Goal: Answer question/provide support: Share knowledge or assist other users

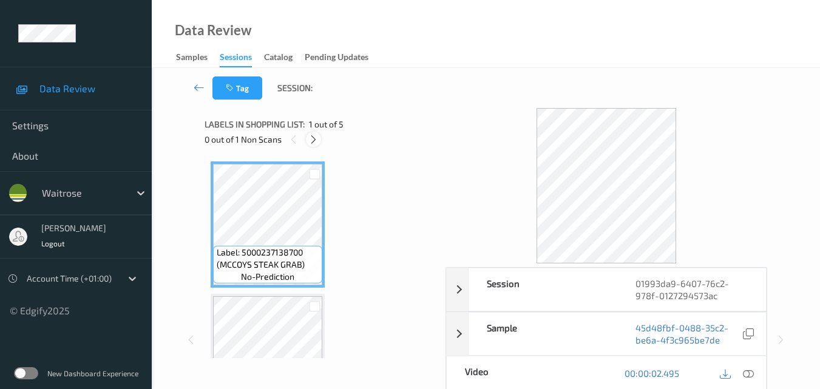
click at [315, 139] on icon at bounding box center [313, 139] width 10 height 11
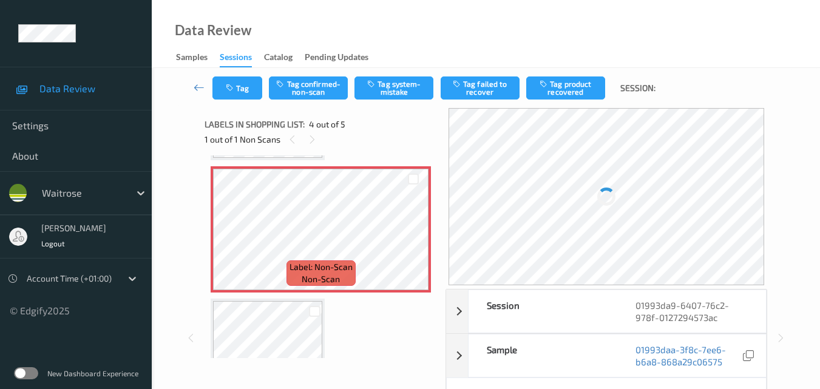
scroll to position [210, 0]
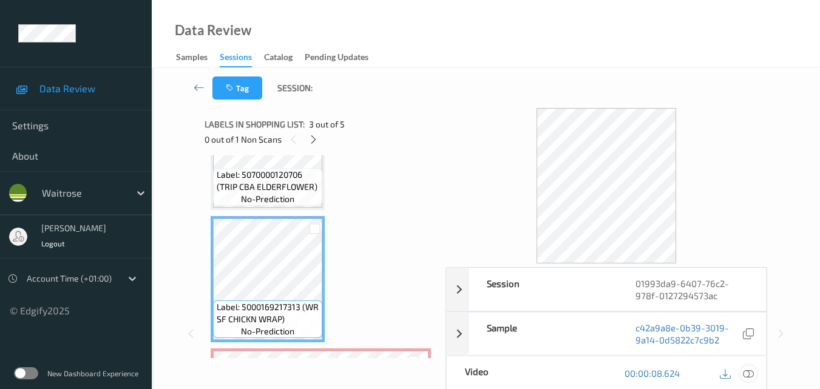
click at [750, 377] on icon at bounding box center [747, 373] width 11 height 11
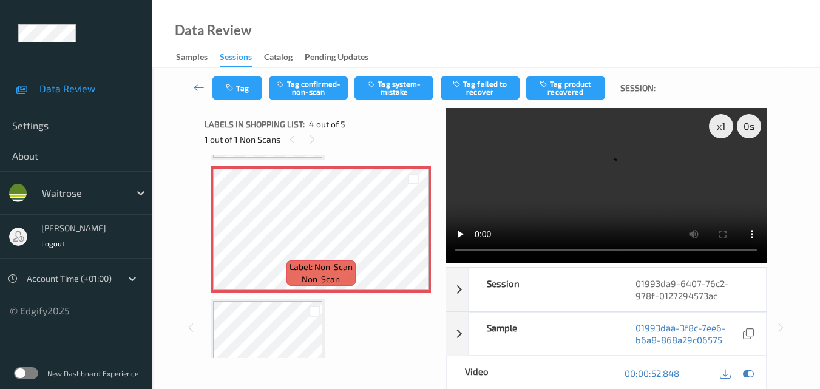
scroll to position [331, 0]
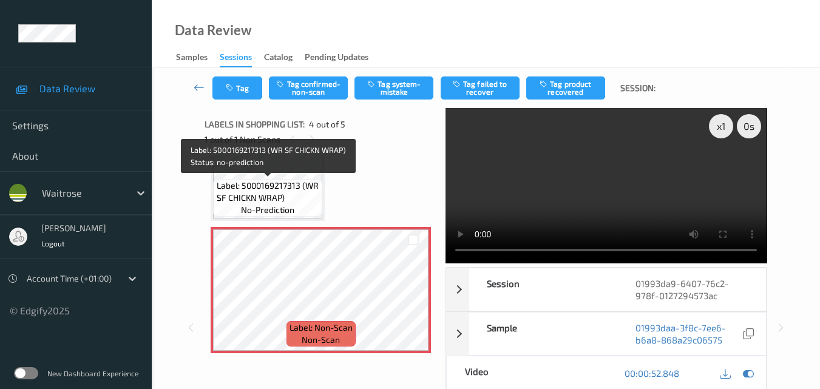
click at [289, 200] on span "Label: 5000169217313 (WR SF CHICKN WRAP)" at bounding box center [268, 192] width 103 height 24
click at [285, 197] on span "Label: 5000169217313 (WR SF CHICKN WRAP)" at bounding box center [268, 192] width 103 height 24
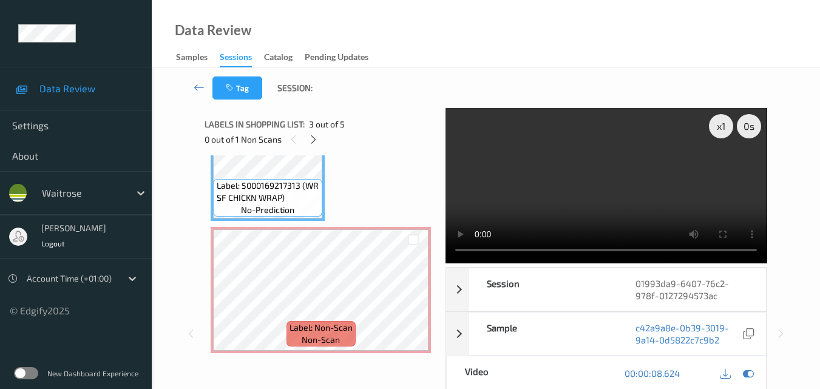
click at [597, 149] on video at bounding box center [605, 185] width 321 height 155
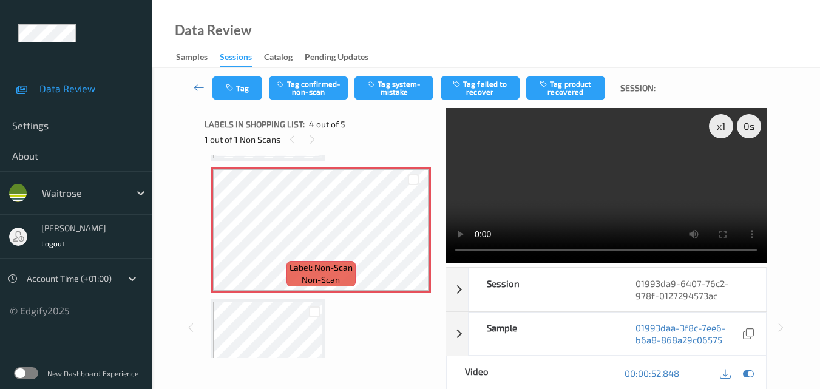
scroll to position [392, 0]
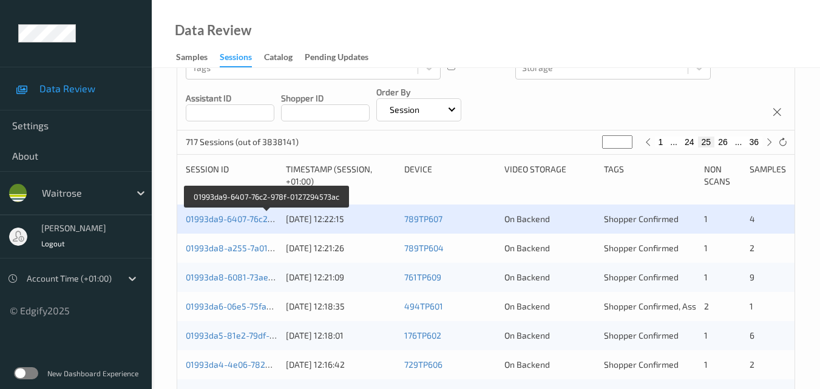
scroll to position [243, 0]
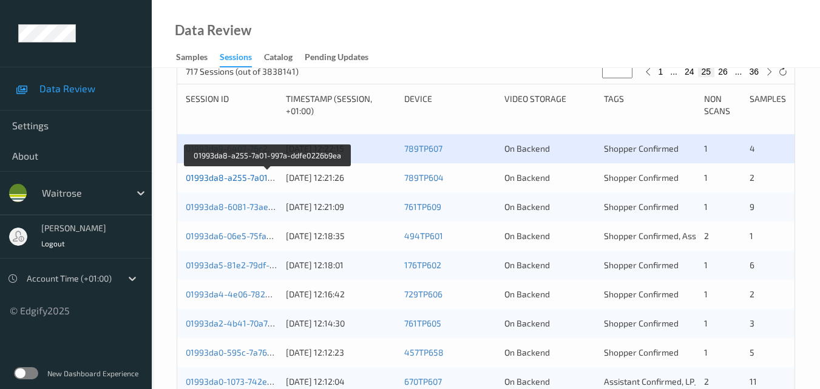
click at [247, 175] on link "01993da8-a255-7a01-997a-ddfe0226b9ea" at bounding box center [268, 177] width 164 height 10
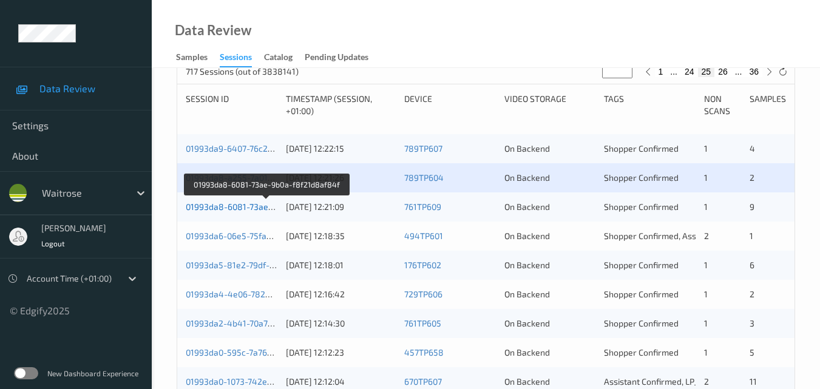
click at [240, 204] on link "01993da8-6081-73ae-9b0a-f8f21d8af84f" at bounding box center [266, 206] width 161 height 10
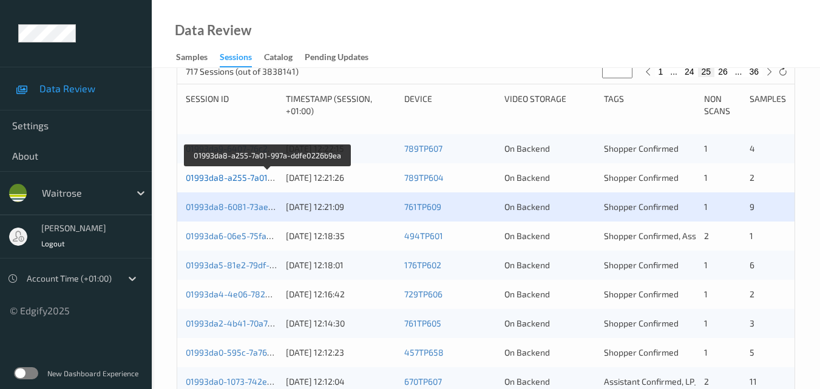
click at [234, 175] on link "01993da8-a255-7a01-997a-ddfe0226b9ea" at bounding box center [268, 177] width 164 height 10
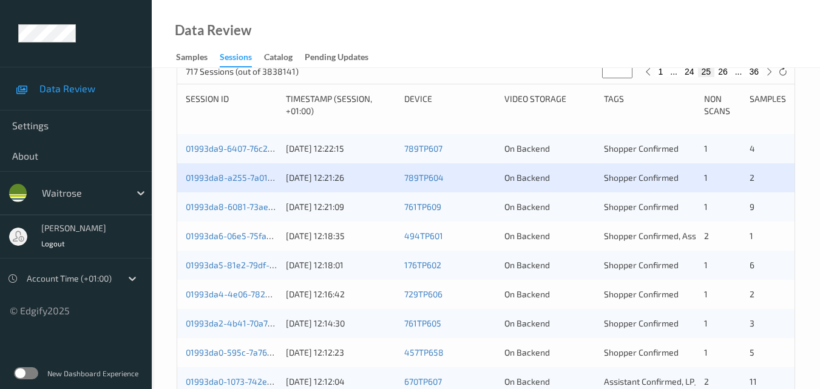
click at [255, 143] on div "01993da9-6407-76c2-978f-0127294573ac" at bounding box center [232, 149] width 92 height 12
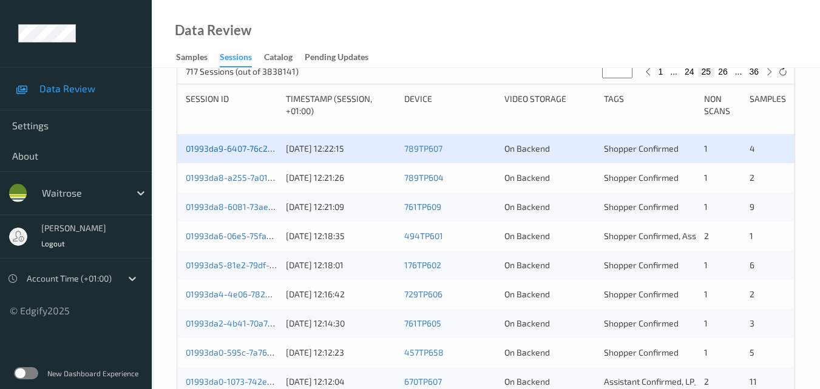
click at [229, 145] on link "01993da9-6407-76c2-978f-0127294573ac" at bounding box center [267, 148] width 163 height 10
click at [245, 206] on link "01993da8-6081-73ae-9b0a-f8f21d8af84f" at bounding box center [266, 206] width 161 height 10
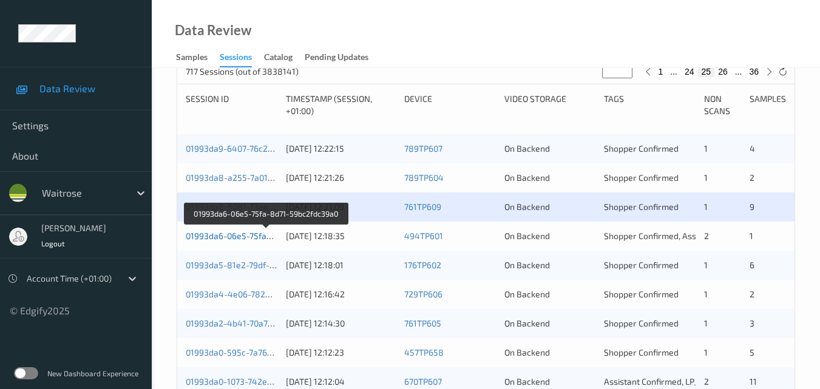
click at [252, 235] on link "01993da6-06e5-75fa-8d71-59bc2fdc39a0" at bounding box center [266, 236] width 161 height 10
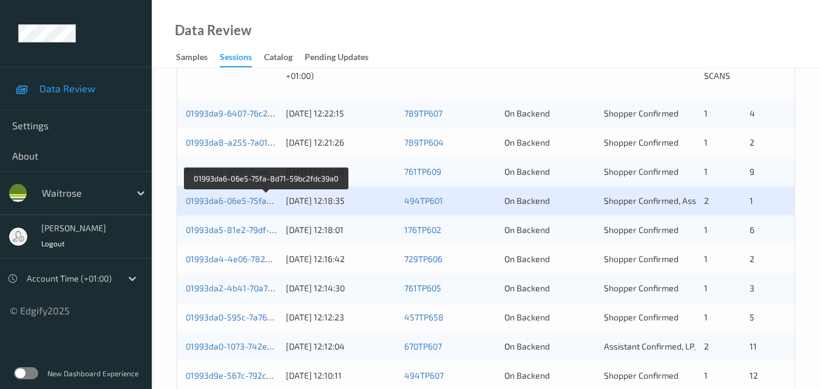
scroll to position [303, 0]
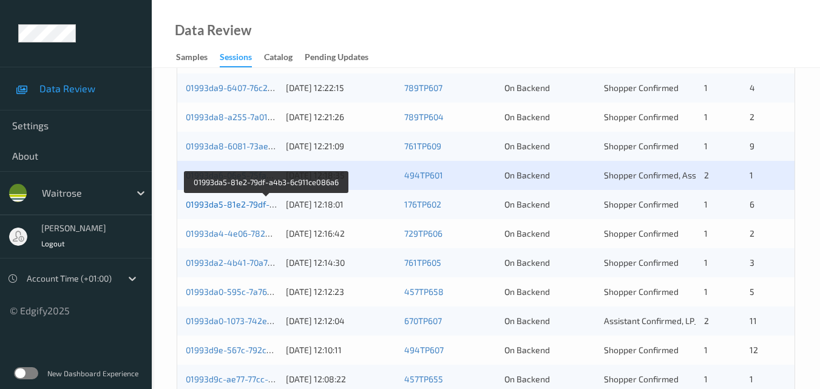
click at [237, 199] on link "01993da5-81e2-79df-a4b3-6c911ce086a6" at bounding box center [267, 204] width 163 height 10
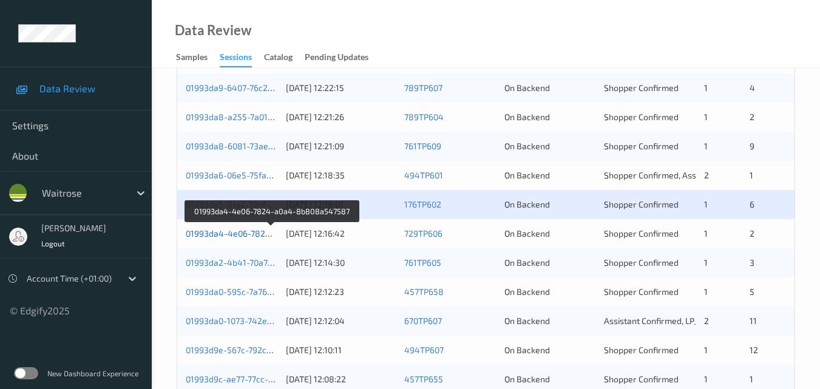
click at [248, 231] on link "01993da4-4e06-7824-a0a4-8b808a547587" at bounding box center [272, 233] width 172 height 10
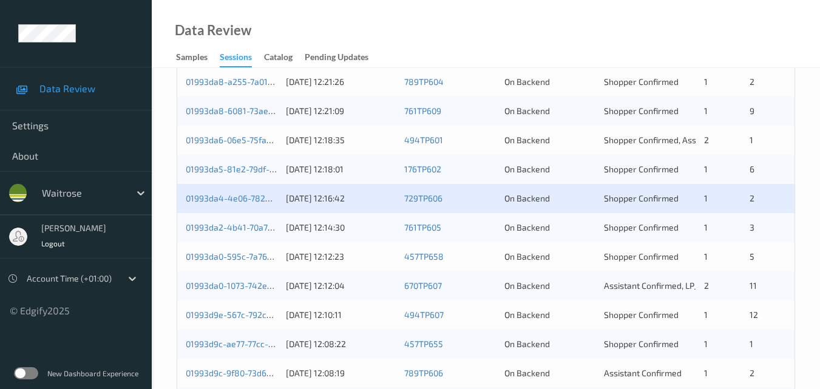
scroll to position [364, 0]
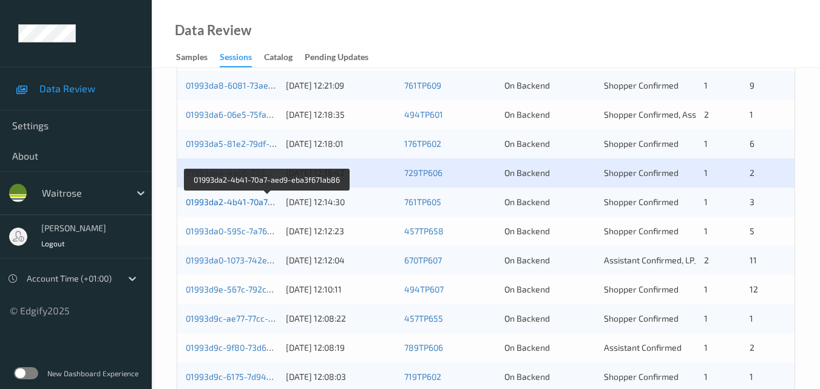
click at [242, 203] on link "01993da2-4b41-70a7-aed9-eba3f671ab86" at bounding box center [268, 202] width 164 height 10
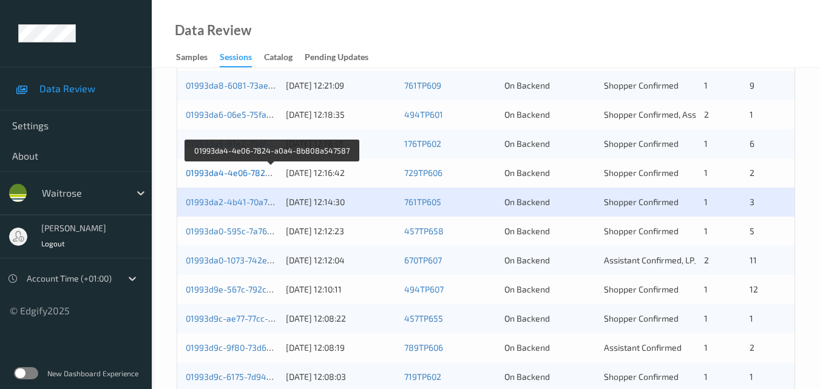
click at [242, 170] on link "01993da4-4e06-7824-a0a4-8b808a547587" at bounding box center [272, 172] width 172 height 10
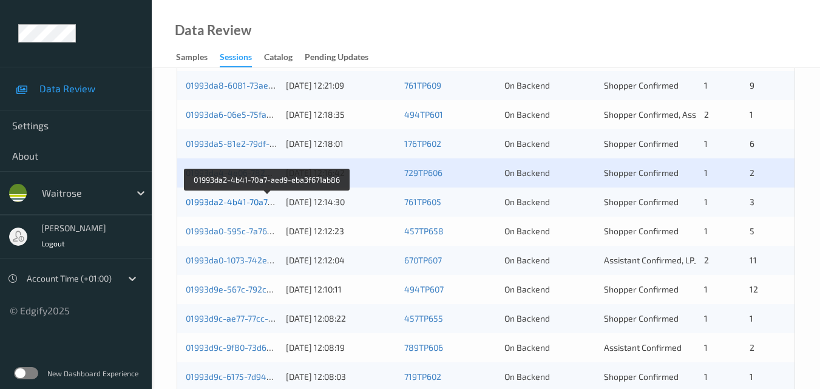
click at [232, 204] on link "01993da2-4b41-70a7-aed9-eba3f671ab86" at bounding box center [268, 202] width 164 height 10
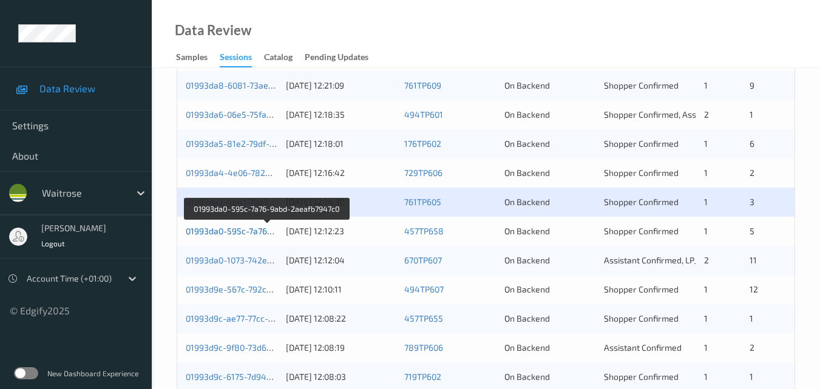
click at [252, 231] on link "01993da0-595c-7a76-9abd-2aeafb7947c0" at bounding box center [267, 231] width 163 height 10
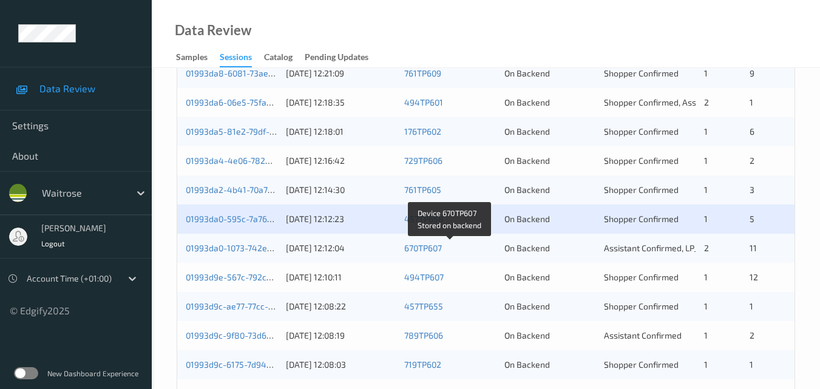
scroll to position [425, 0]
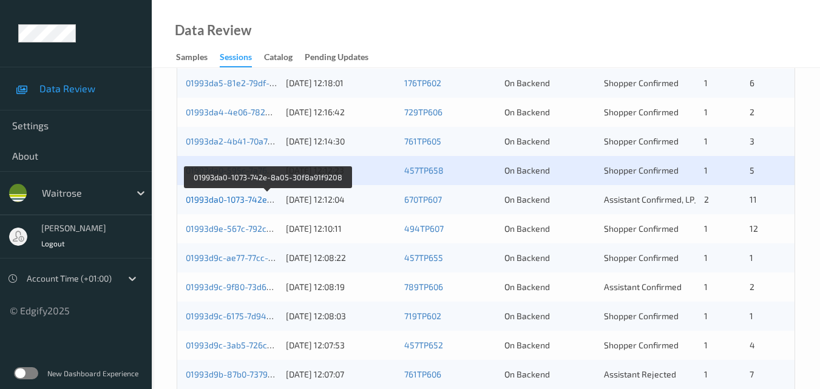
click at [241, 198] on link "01993da0-1073-742e-8a05-30f8a91f9208" at bounding box center [267, 199] width 163 height 10
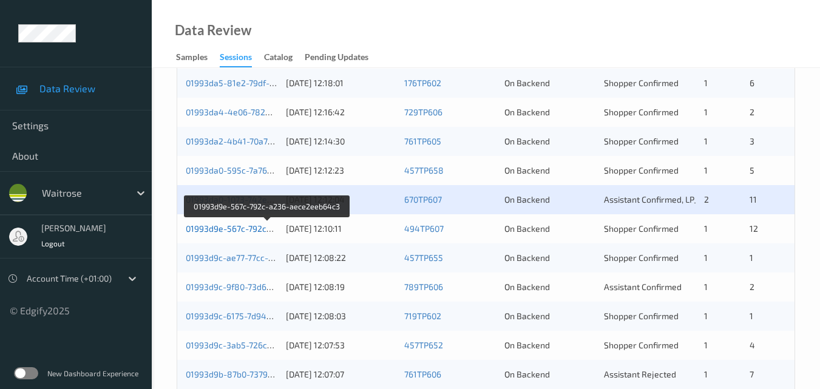
click at [227, 228] on link "01993d9e-567c-792c-a236-aece2eeb64c3" at bounding box center [268, 228] width 165 height 10
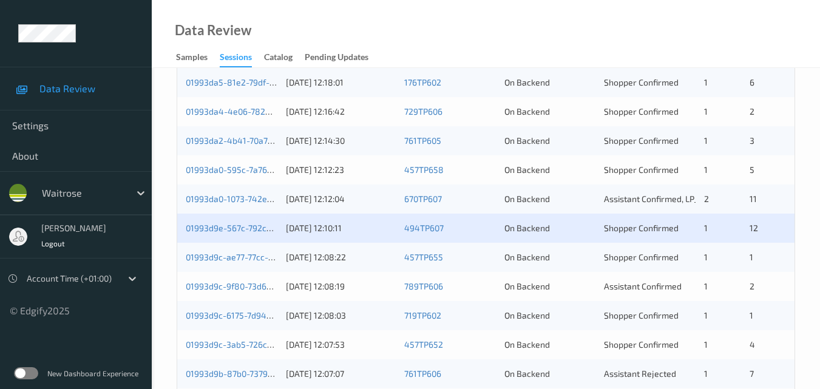
scroll to position [485, 0]
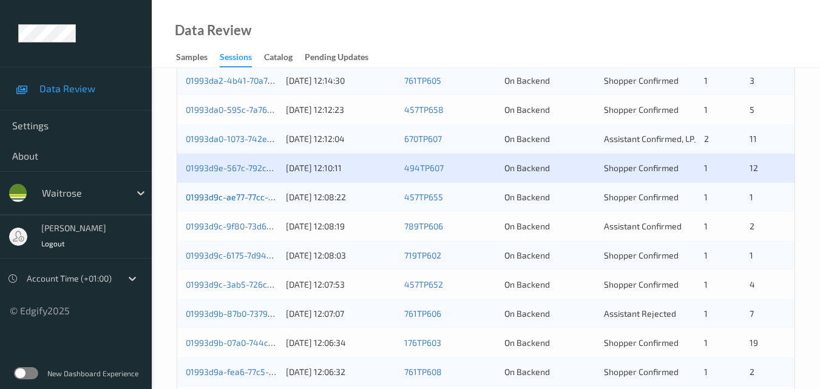
click at [238, 197] on link "01993d9c-ae77-77cc-89a9-635077cb3ade" at bounding box center [267, 197] width 163 height 10
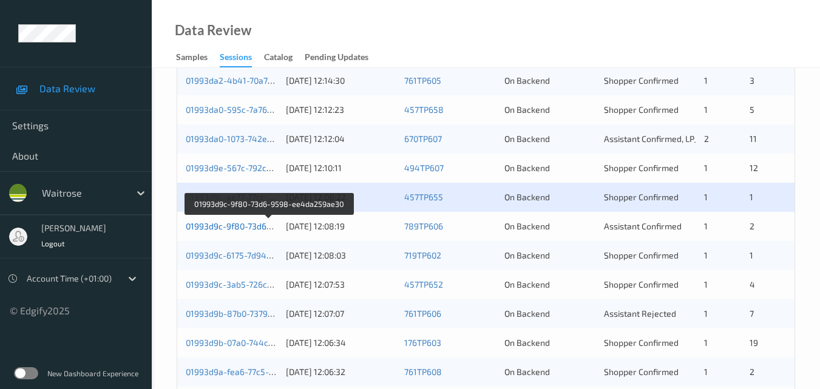
click at [249, 224] on link "01993d9c-9f80-73d6-9598-ee4da259ae30" at bounding box center [269, 226] width 167 height 10
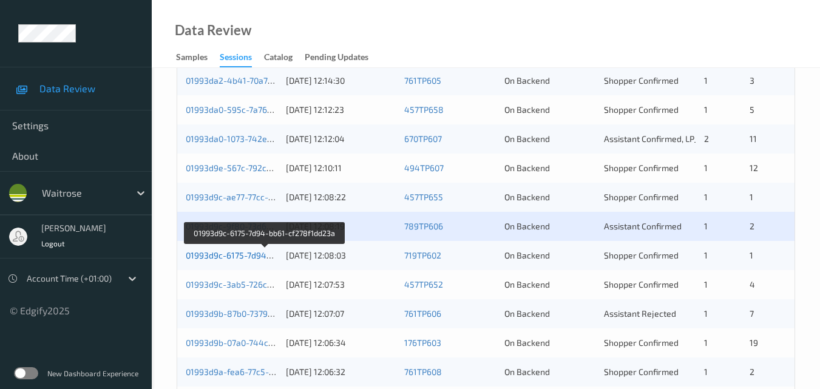
click at [244, 254] on link "01993d9c-6175-7d94-bb61-cf278f1dd23a" at bounding box center [265, 255] width 159 height 10
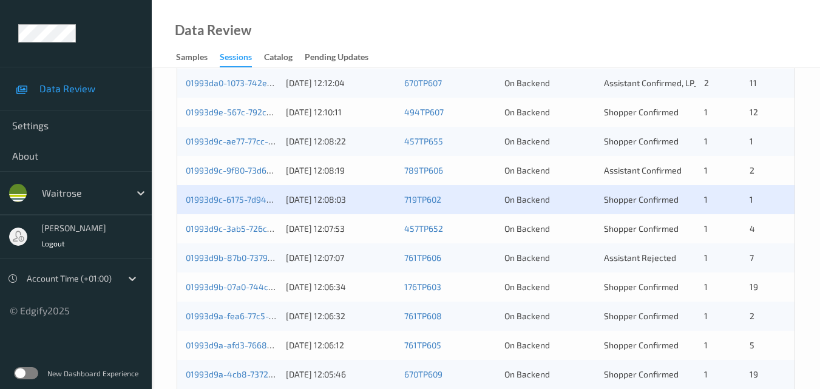
scroll to position [607, 0]
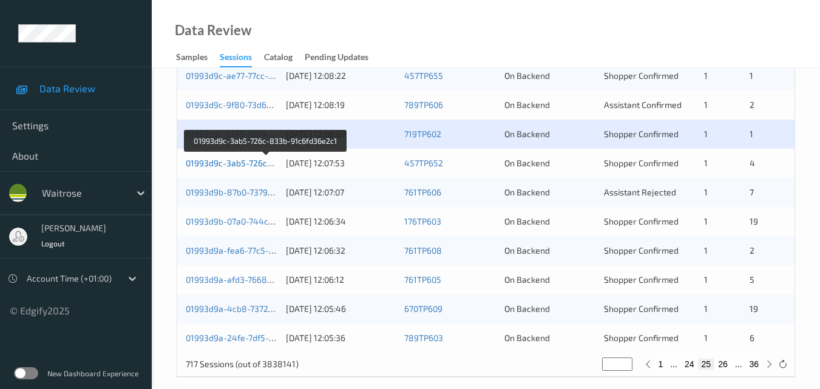
click at [234, 164] on link "01993d9c-3ab5-726c-833b-91c6fd36e2c1" at bounding box center [266, 163] width 161 height 10
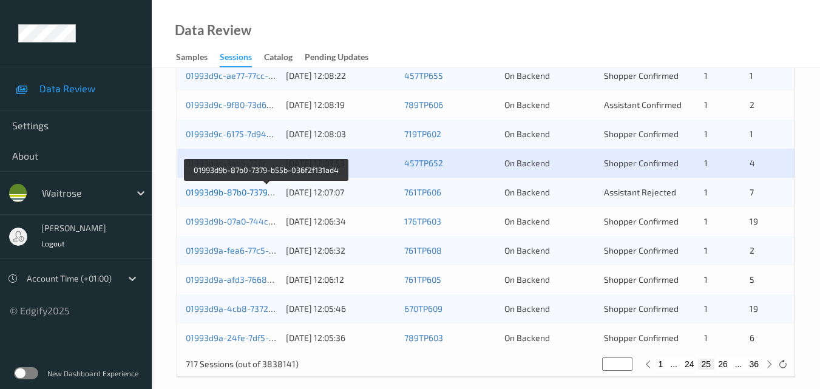
click at [244, 190] on link "01993d9b-87b0-7379-b55b-036f2f131ad4" at bounding box center [266, 192] width 161 height 10
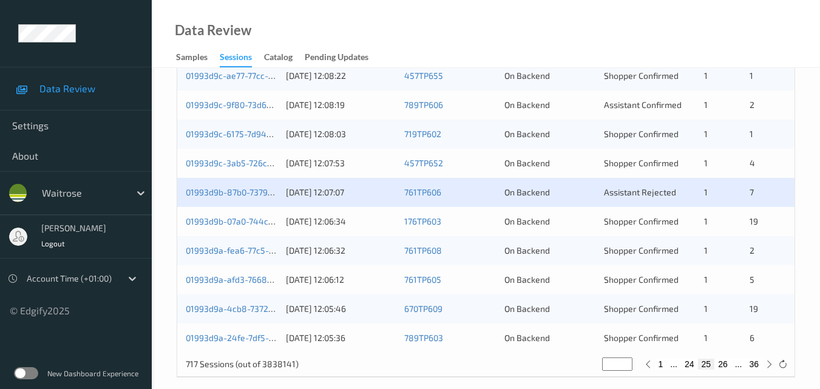
click at [251, 215] on div "01993d9b-07a0-744c-97c5-18a2d60e2168" at bounding box center [232, 221] width 92 height 12
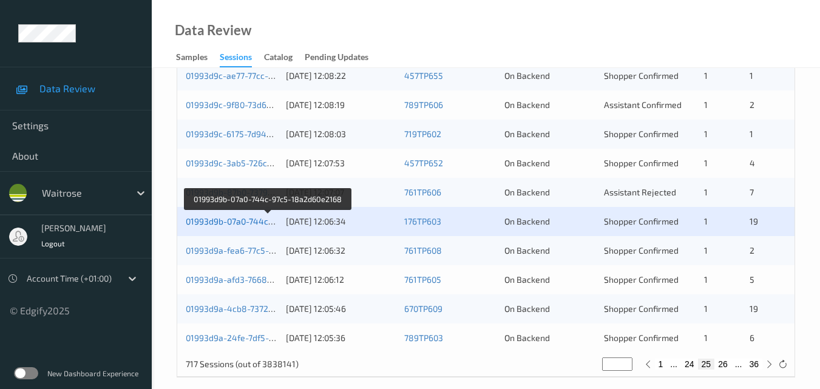
click at [242, 220] on link "01993d9b-07a0-744c-97c5-18a2d60e2168" at bounding box center [268, 221] width 165 height 10
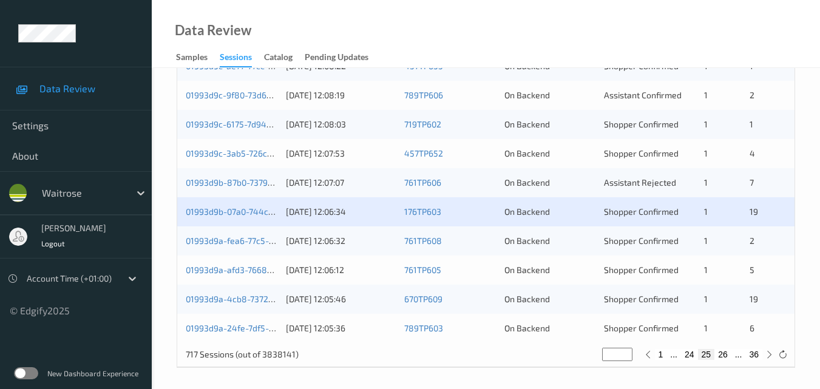
scroll to position [620, 0]
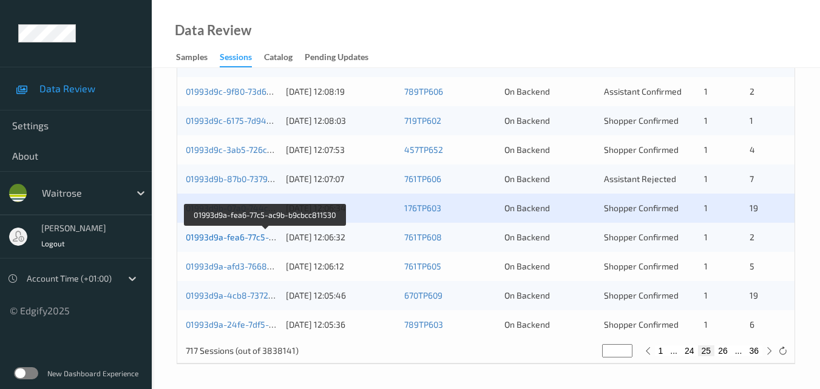
click at [244, 232] on link "01993d9a-fea6-77c5-ac9b-b9cbcc811530" at bounding box center [266, 237] width 160 height 10
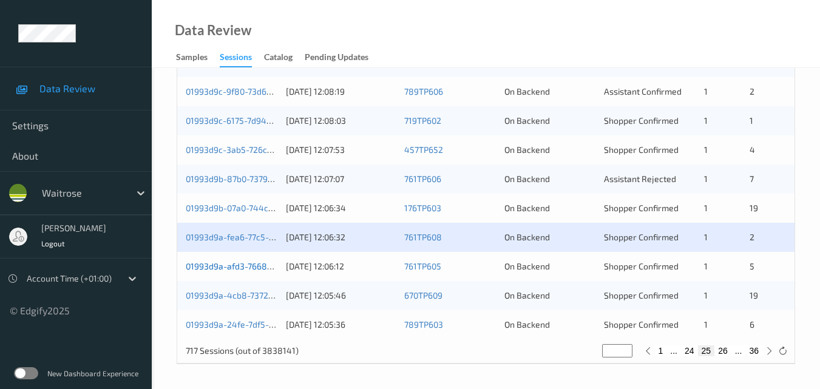
click at [252, 263] on link "01993d9a-afd3-7668-9c61-64703d4615fa" at bounding box center [267, 266] width 162 height 10
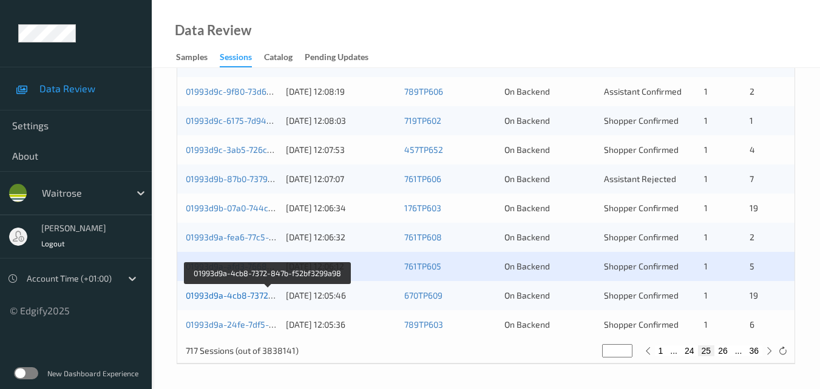
click at [245, 295] on link "01993d9a-4cb8-7372-847b-f52bf3299a98" at bounding box center [268, 295] width 165 height 10
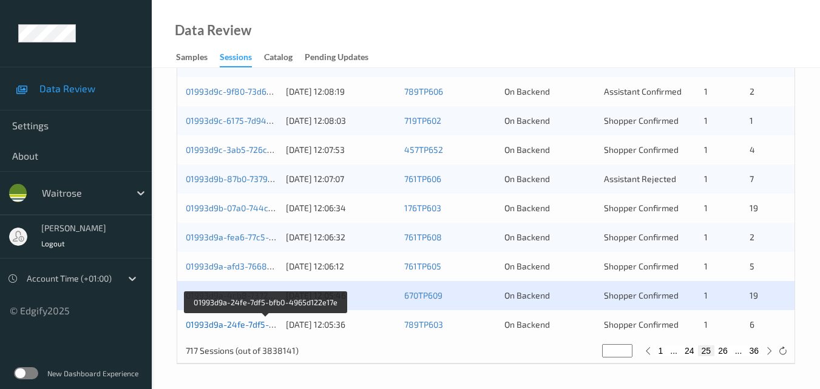
click at [230, 319] on link "01993d9a-24fe-7df5-bfb0-4965d122e17e" at bounding box center [266, 324] width 160 height 10
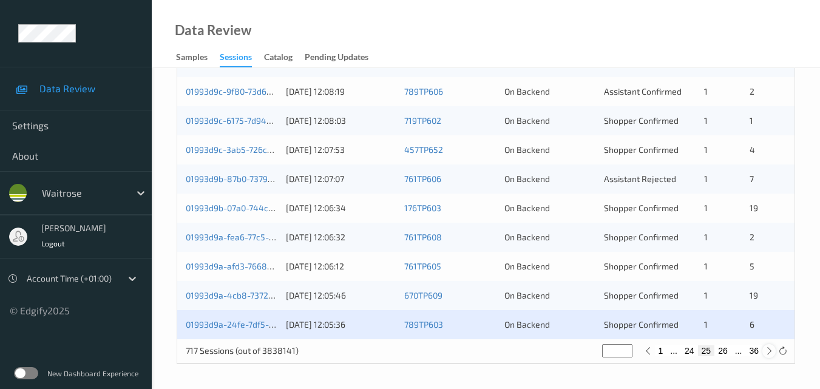
click at [768, 352] on icon at bounding box center [768, 350] width 9 height 9
type input "**"
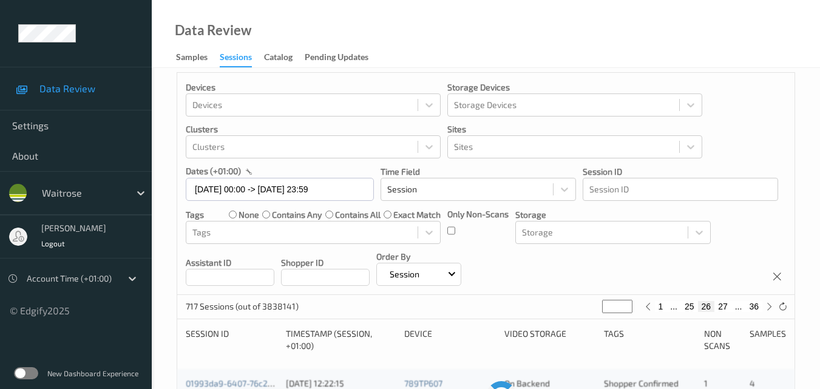
scroll to position [0, 0]
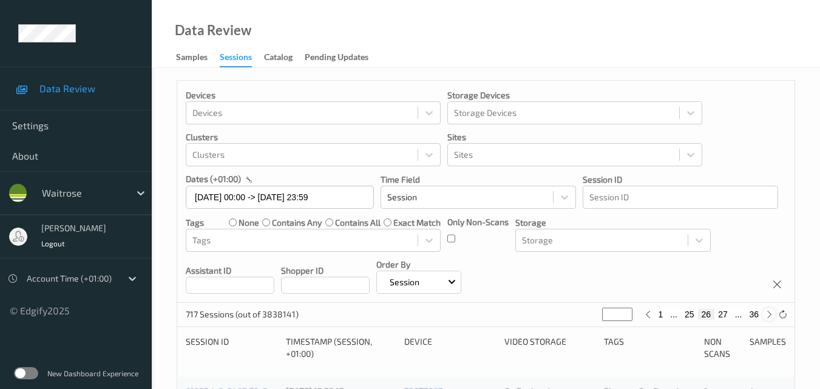
click at [768, 315] on icon at bounding box center [768, 314] width 9 height 9
type input "**"
click at [768, 315] on icon at bounding box center [768, 314] width 9 height 9
type input "**"
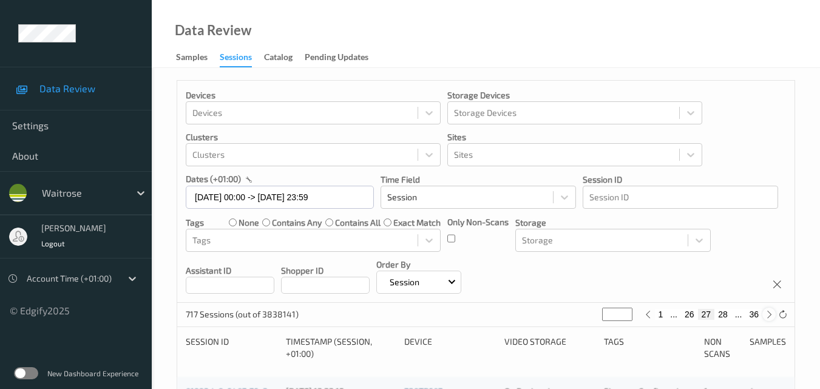
type input "**"
click at [768, 315] on icon at bounding box center [768, 314] width 9 height 9
type input "**"
click at [768, 315] on icon at bounding box center [768, 314] width 9 height 9
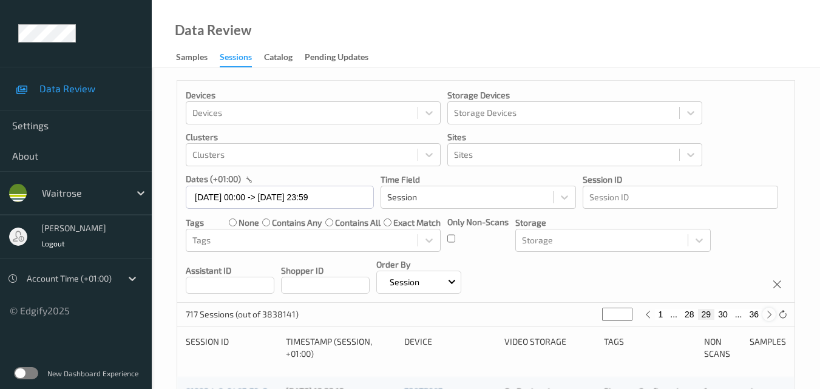
type input "**"
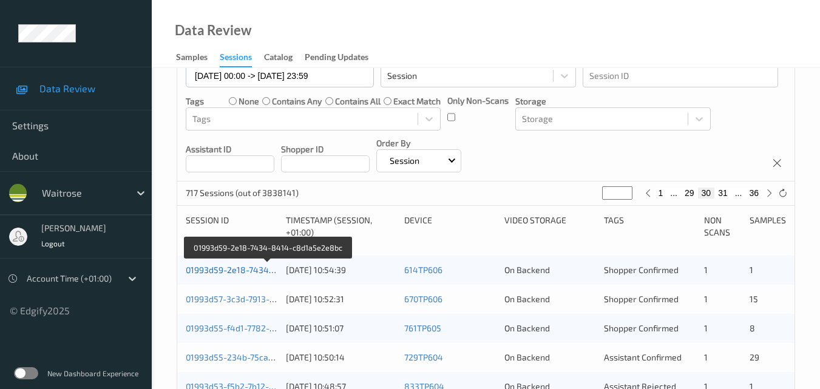
click at [235, 264] on link "01993d59-2e18-7434-8414-c8d1a5e2e8bc" at bounding box center [269, 269] width 167 height 10
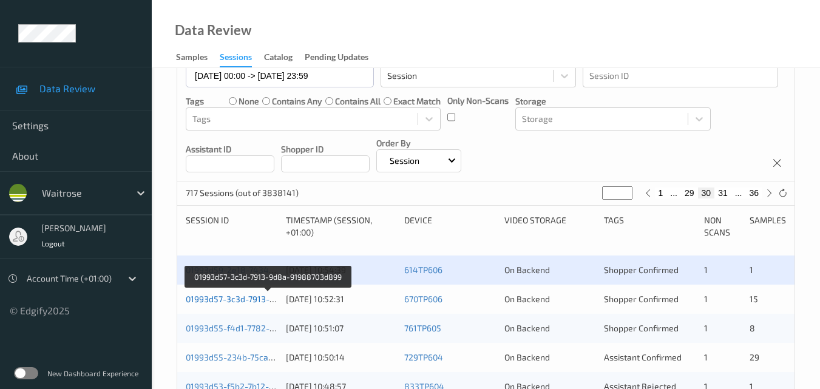
click at [227, 294] on link "01993d57-3c3d-7913-9d8a-91988703d899" at bounding box center [269, 299] width 166 height 10
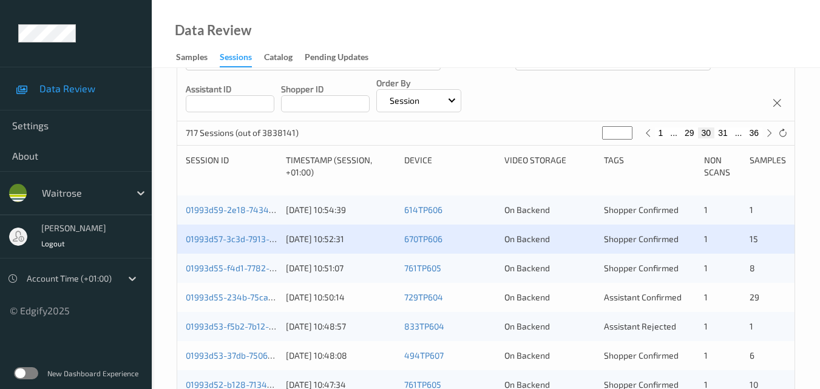
scroll to position [182, 0]
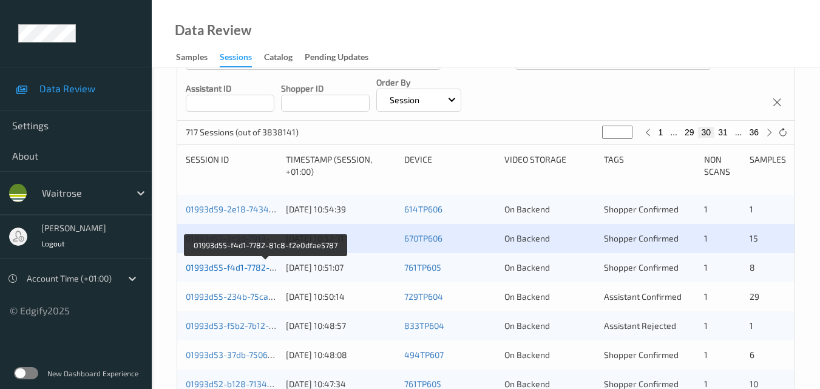
click at [251, 265] on link "01993d55-f4d1-7782-81c8-f2e0dfae5787" at bounding box center [266, 267] width 160 height 10
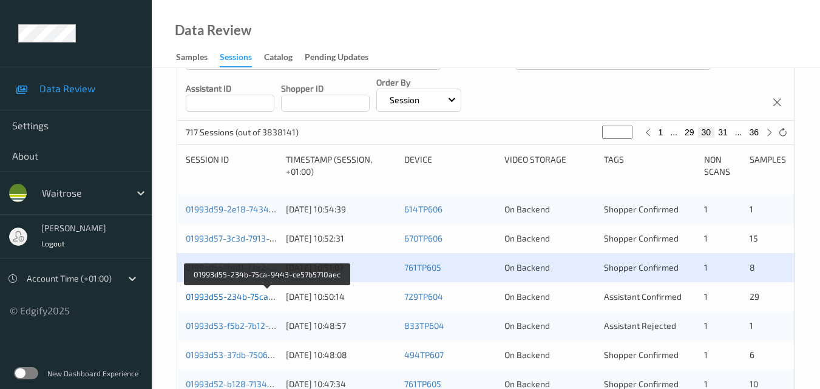
click at [239, 291] on link "01993d55-234b-75ca-9443-ce57b5710aec" at bounding box center [268, 296] width 165 height 10
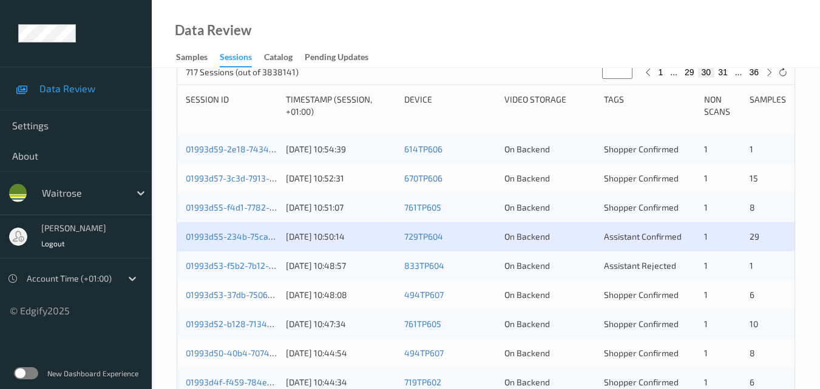
scroll to position [243, 0]
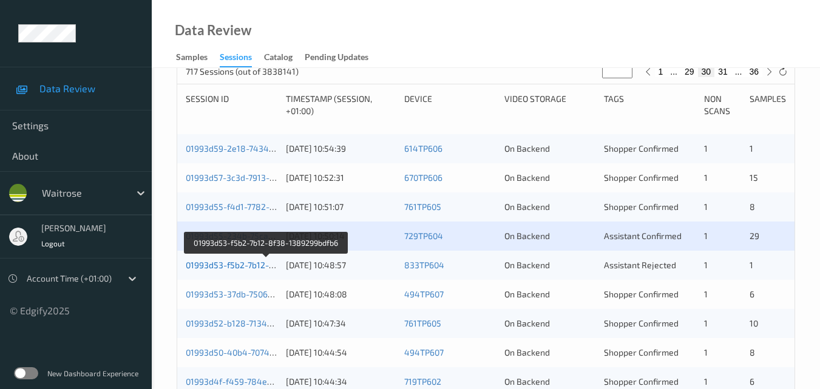
click at [240, 264] on link "01993d53-f5b2-7b12-8f38-1389299bdfb6" at bounding box center [266, 265] width 161 height 10
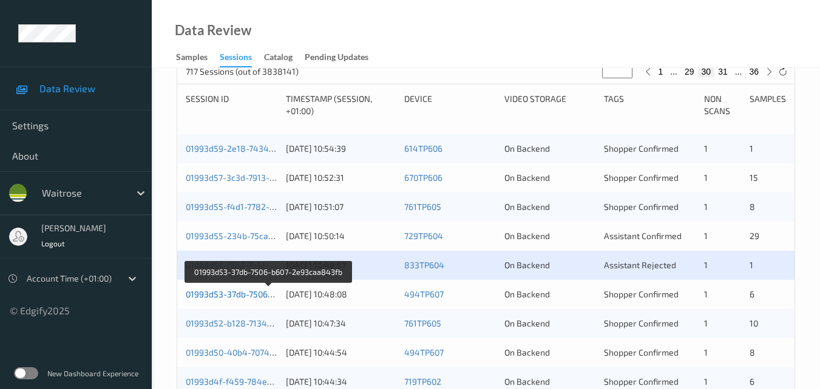
click at [237, 294] on link "01993d53-37db-7506-b607-2e93caa843fb" at bounding box center [268, 294] width 165 height 10
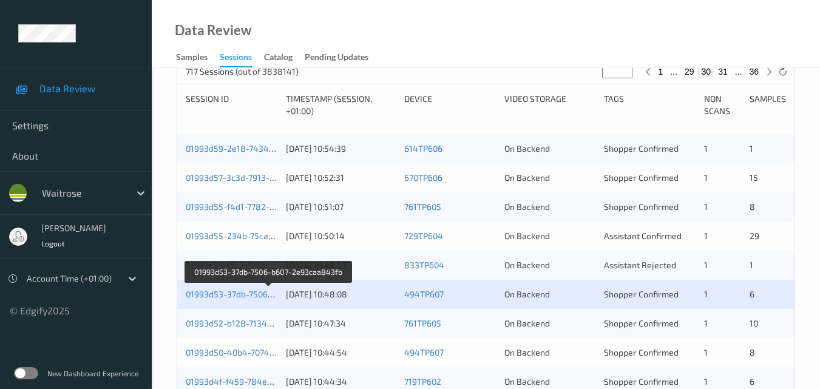
scroll to position [303, 0]
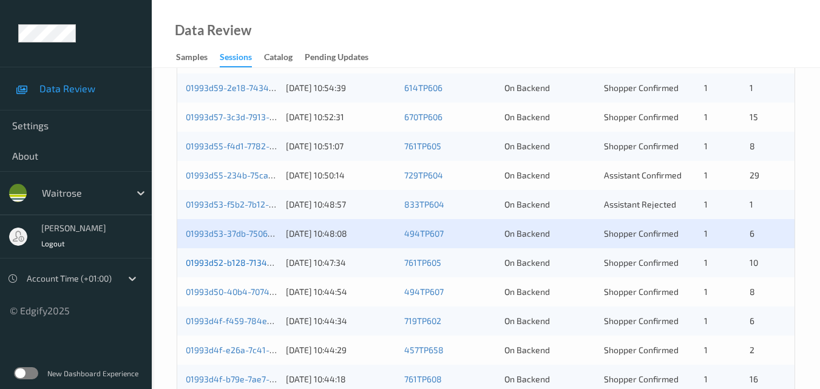
click at [239, 259] on link "01993d52-b128-7134-9bc3-606249862ab2" at bounding box center [269, 262] width 167 height 10
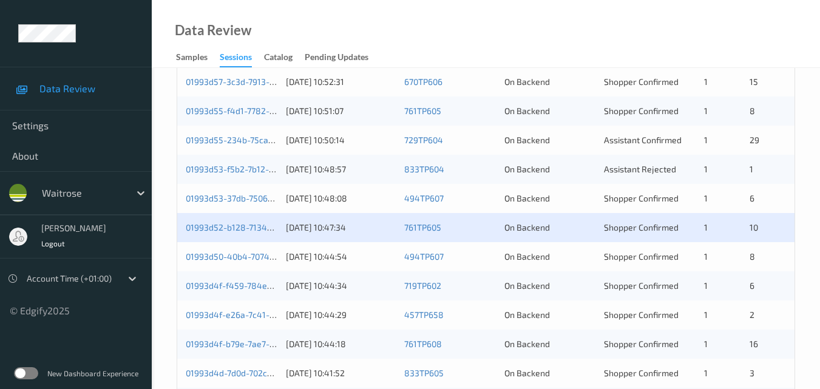
scroll to position [364, 0]
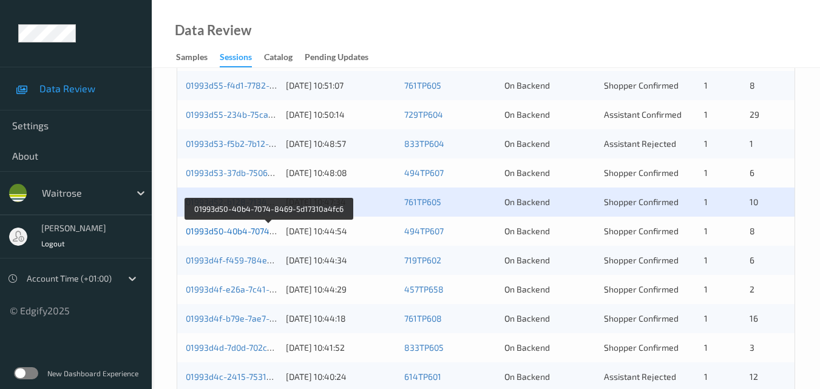
click at [241, 226] on link "01993d50-40b4-7074-8469-5d17310a4fc6" at bounding box center [268, 231] width 165 height 10
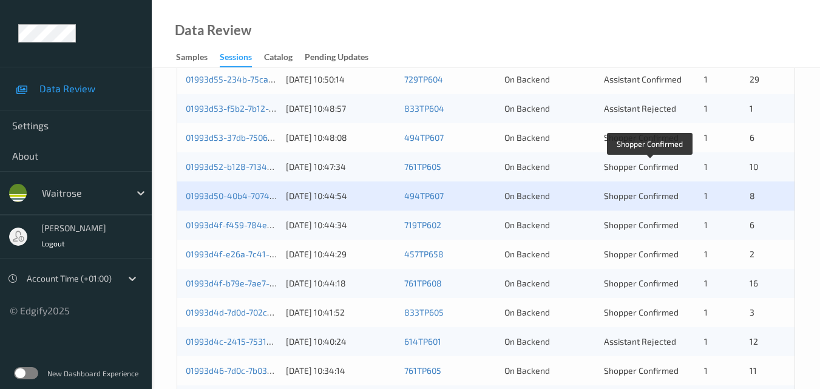
scroll to position [425, 0]
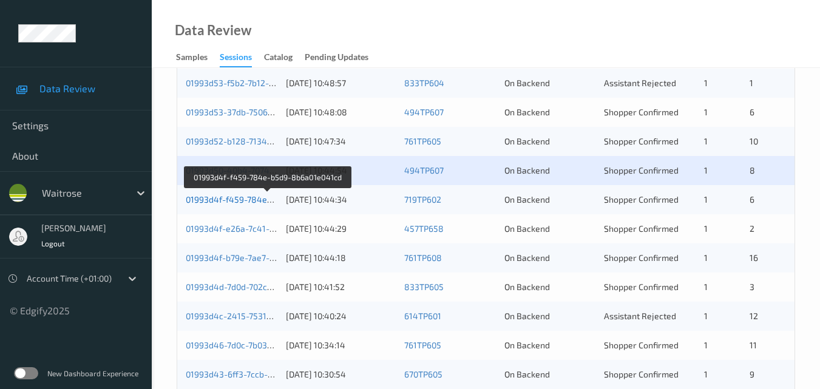
click at [243, 199] on link "01993d4f-f459-784e-b5d9-8b6a01e041cd" at bounding box center [268, 199] width 164 height 10
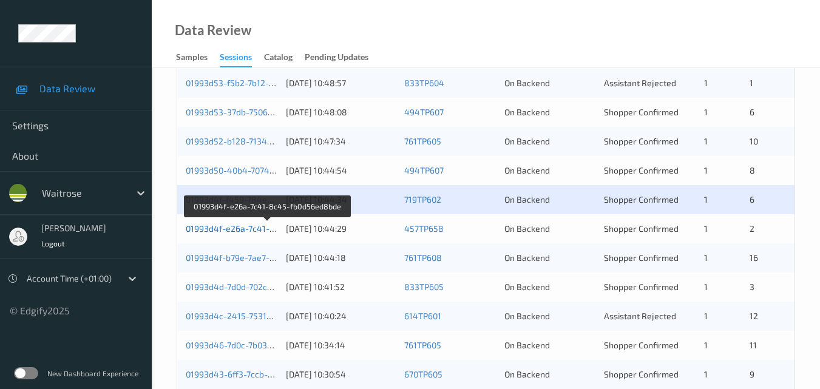
click at [245, 226] on link "01993d4f-e26a-7c41-8c45-fb0d56ed8bde" at bounding box center [268, 228] width 164 height 10
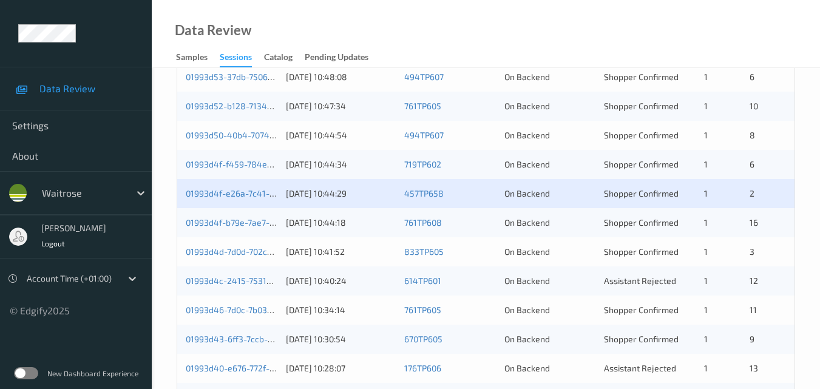
scroll to position [485, 0]
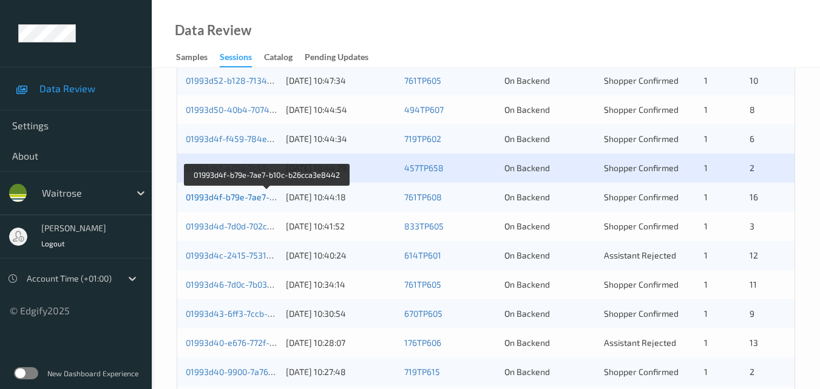
click at [248, 194] on link "01993d4f-b79e-7ae7-b10c-b26cca3e8442" at bounding box center [268, 197] width 164 height 10
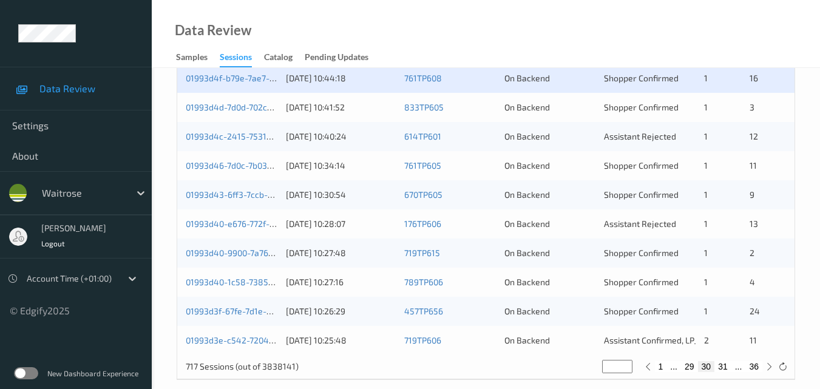
scroll to position [607, 0]
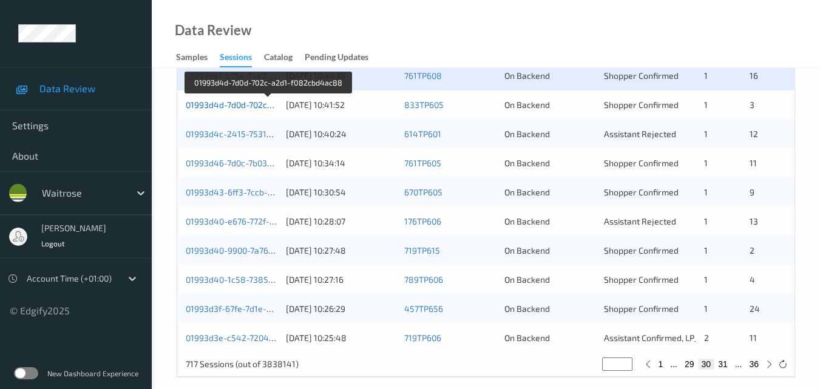
click at [235, 105] on link "01993d4d-7d0d-702c-a2d1-f082cbd4ac88" at bounding box center [268, 104] width 164 height 10
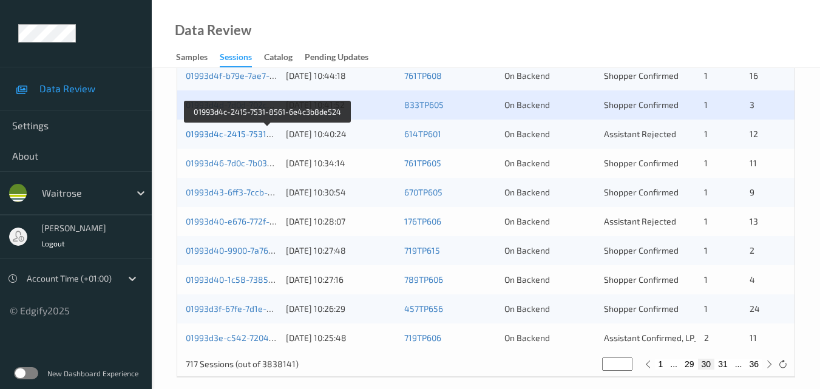
click at [244, 135] on link "01993d4c-2415-7531-8561-6e4c3b8de524" at bounding box center [269, 134] width 166 height 10
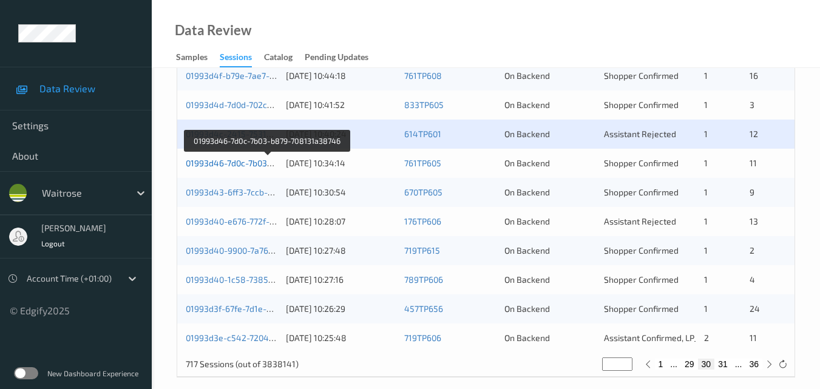
click at [238, 160] on link "01993d46-7d0c-7b03-b879-708131a38746" at bounding box center [268, 163] width 164 height 10
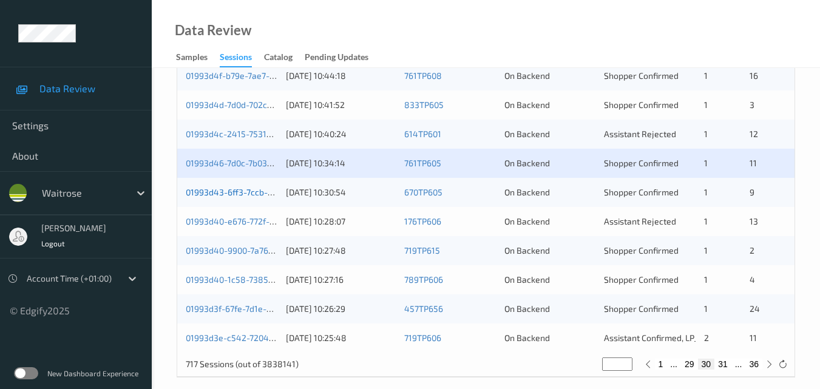
click at [238, 190] on link "01993d43-6ff3-7ccb-bd0e-9c901f4c733a" at bounding box center [265, 192] width 159 height 10
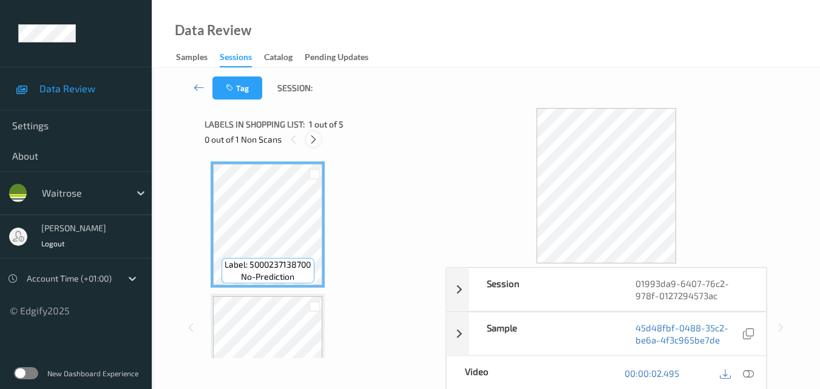
click at [309, 137] on icon at bounding box center [313, 139] width 10 height 11
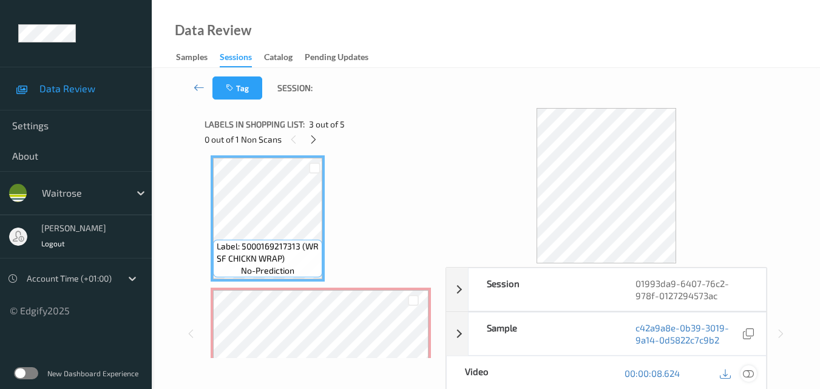
click at [753, 371] on icon at bounding box center [747, 373] width 11 height 11
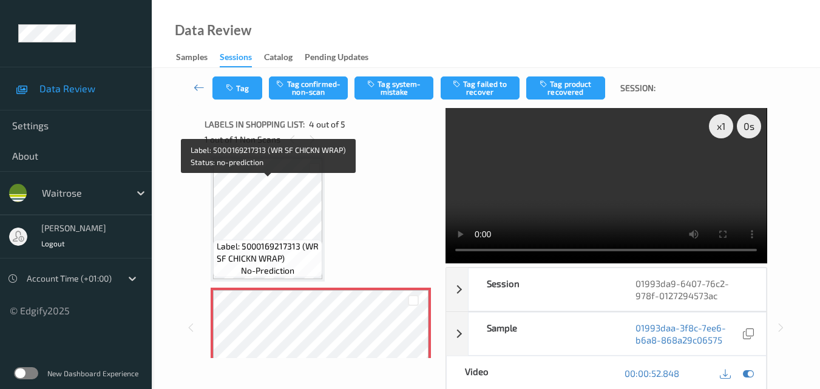
scroll to position [331, 0]
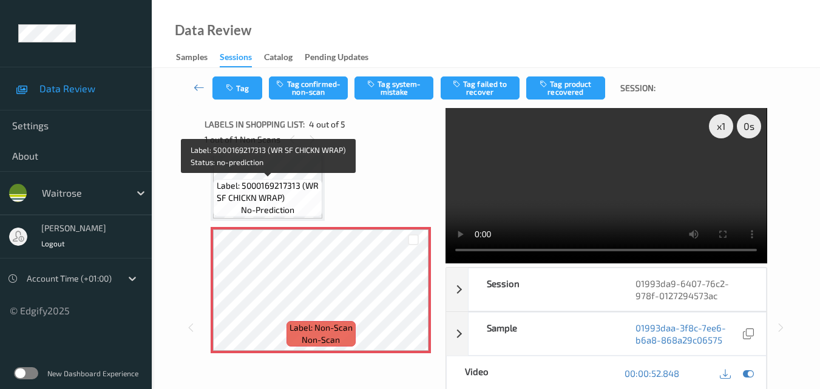
click at [284, 189] on span "Label: 5000169217313 (WR SF CHICKN WRAP)" at bounding box center [268, 192] width 103 height 24
click at [249, 201] on span "Label: 5000169217313 (WR SF CHICKN WRAP)" at bounding box center [268, 192] width 103 height 24
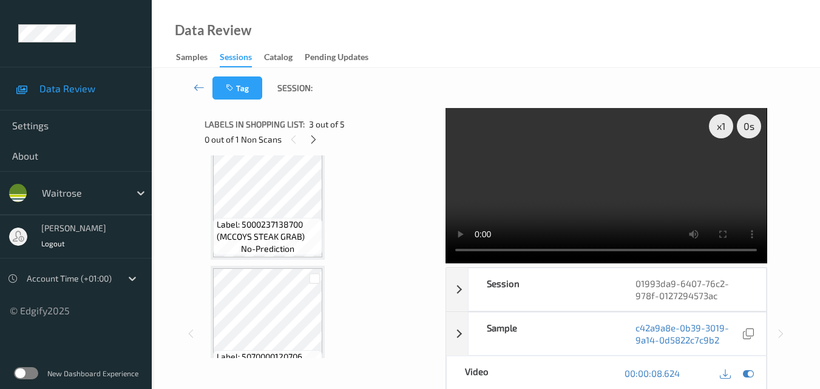
scroll to position [0, 0]
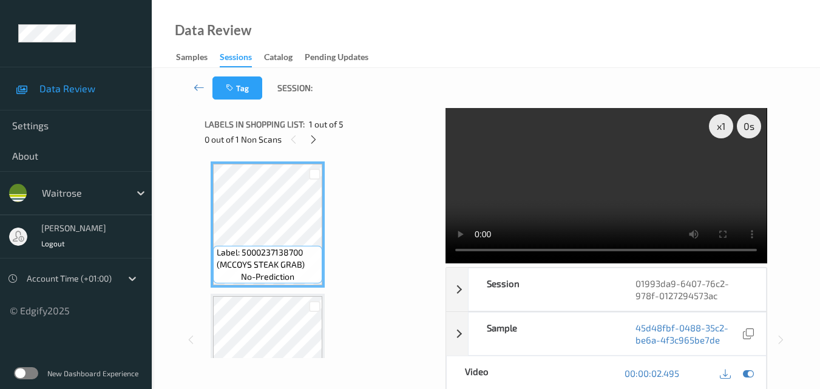
click at [653, 141] on video at bounding box center [605, 185] width 321 height 155
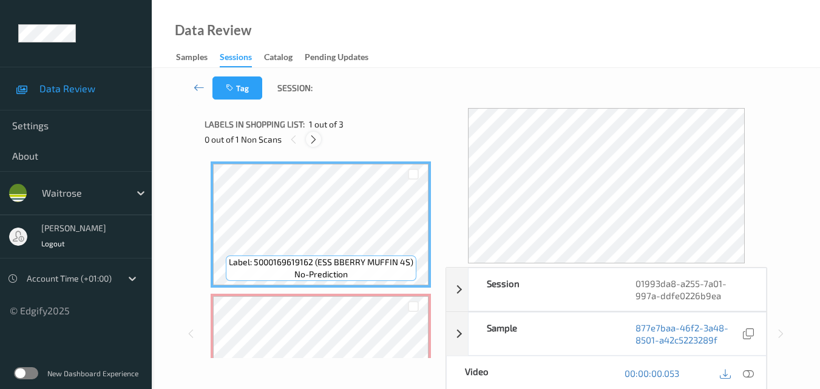
click at [314, 138] on icon at bounding box center [313, 139] width 10 height 11
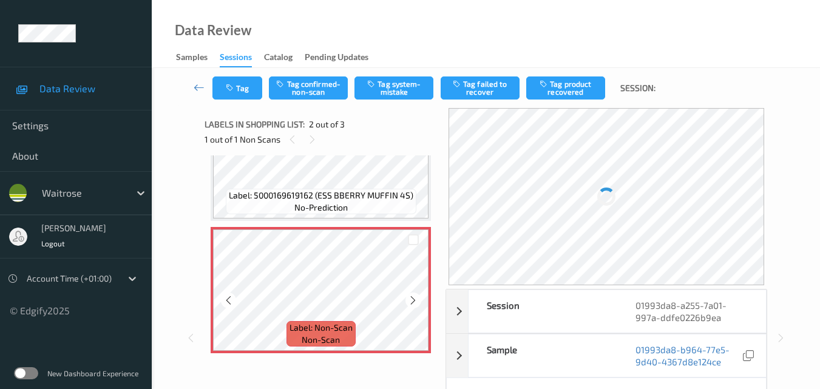
scroll to position [6, 0]
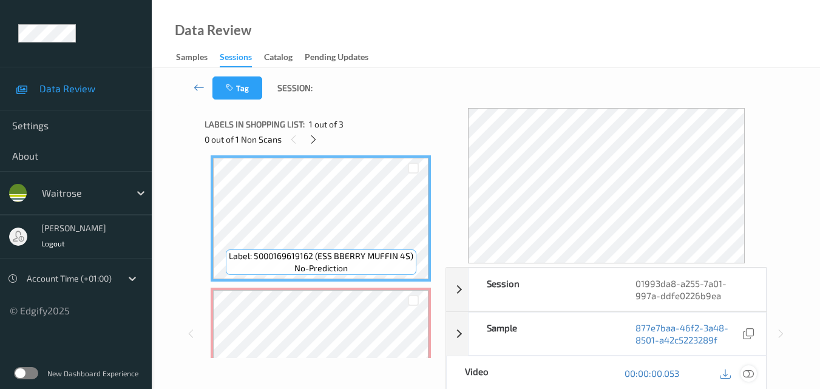
click at [751, 367] on div at bounding box center [748, 373] width 16 height 16
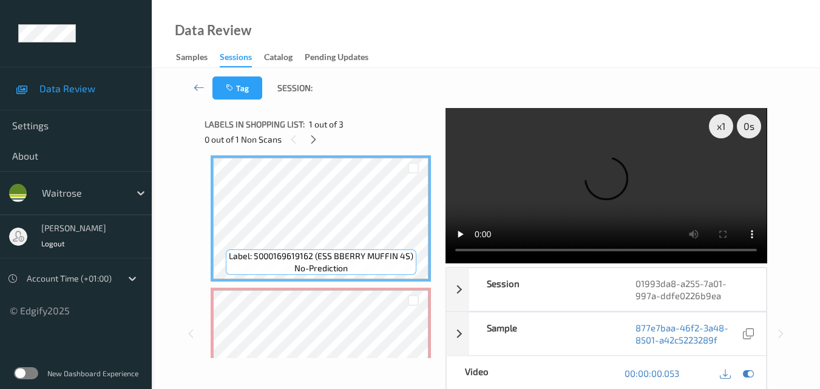
click at [606, 195] on video at bounding box center [605, 185] width 321 height 155
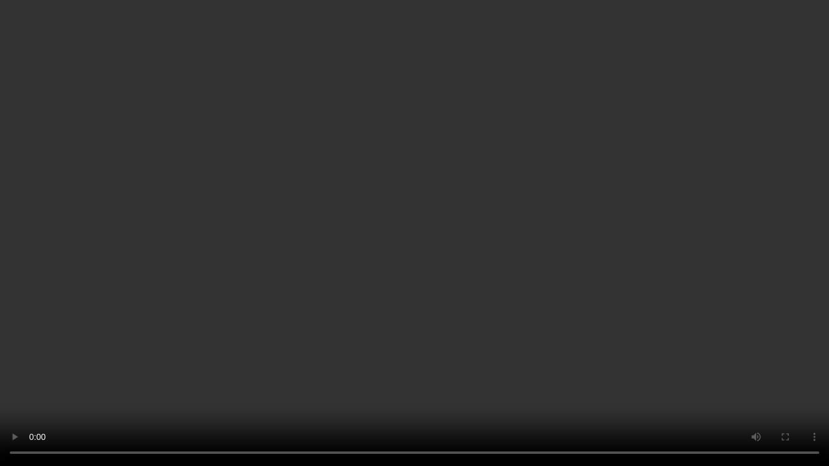
click at [656, 241] on video at bounding box center [414, 233] width 829 height 466
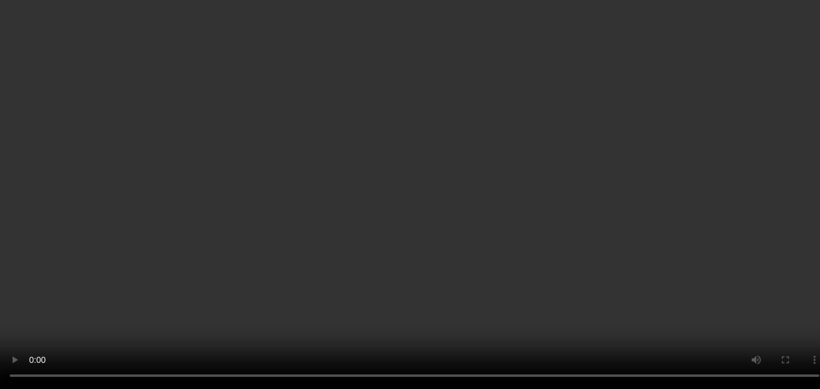
scroll to position [79, 0]
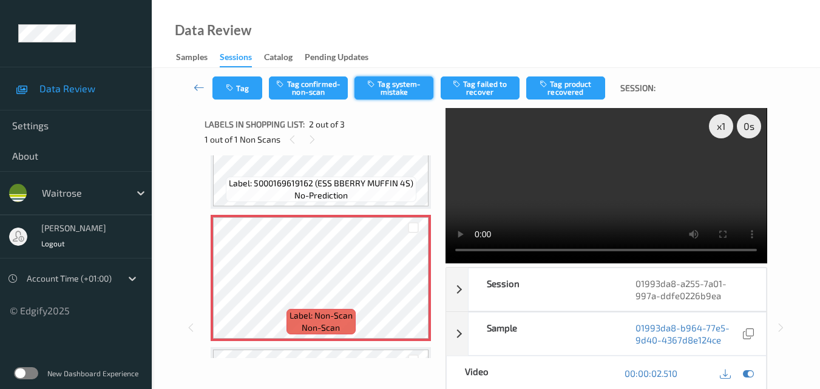
click at [403, 96] on button "Tag system-mistake" at bounding box center [393, 87] width 79 height 23
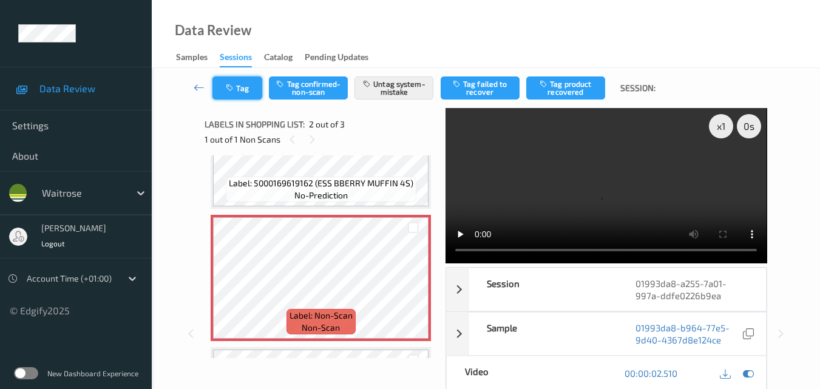
click at [231, 93] on button "Tag" at bounding box center [237, 87] width 50 height 23
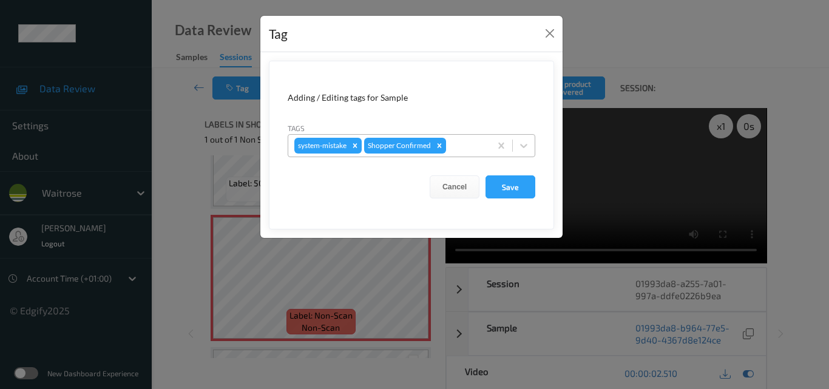
click at [471, 146] on div at bounding box center [466, 145] width 36 height 15
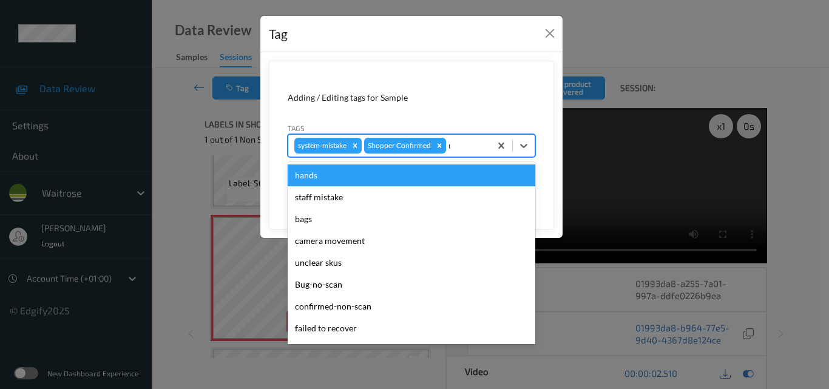
type input "un"
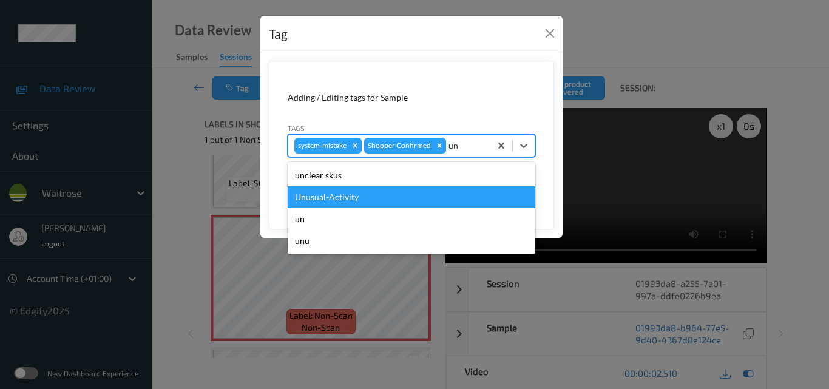
click at [393, 200] on div "Unusual-Activity" at bounding box center [411, 197] width 247 height 22
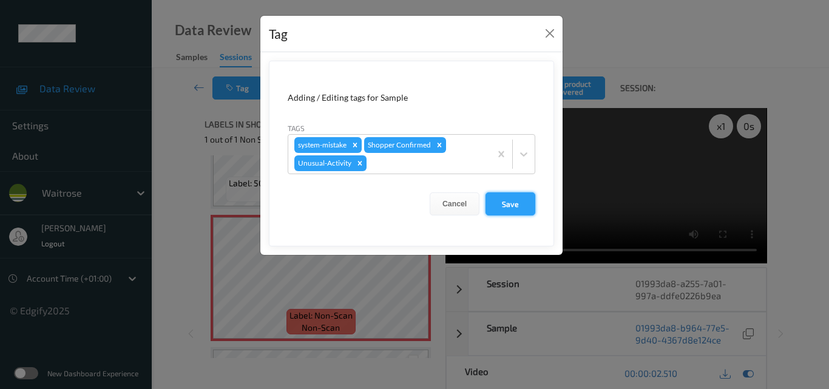
click at [513, 203] on button "Save" at bounding box center [510, 203] width 50 height 23
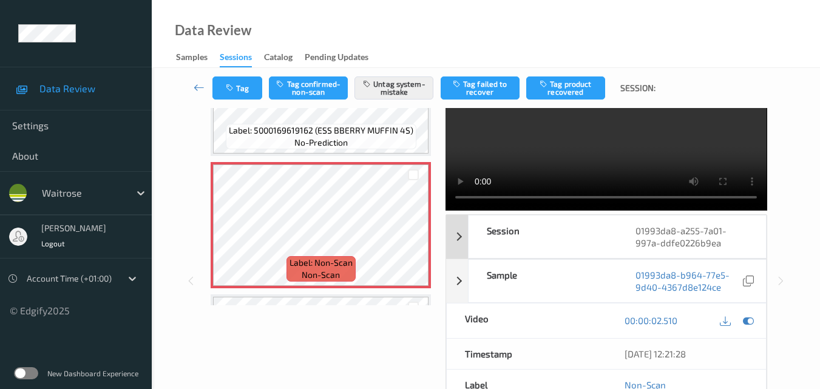
scroll to position [130, 0]
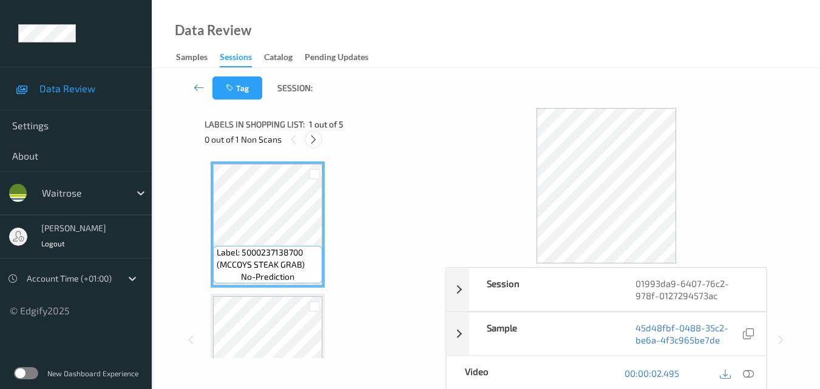
click at [314, 141] on icon at bounding box center [313, 139] width 10 height 11
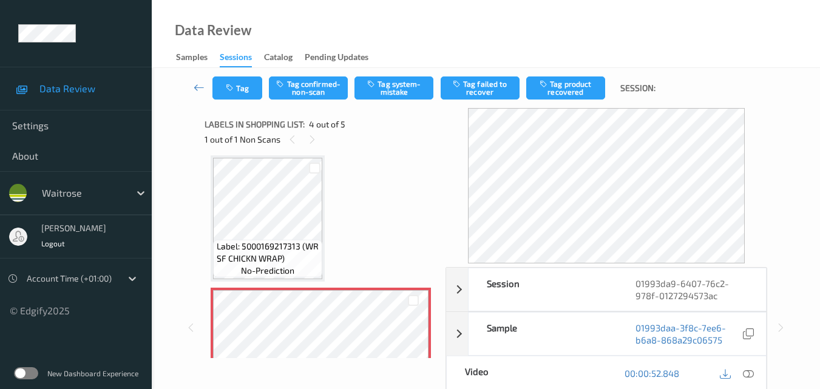
scroll to position [331, 0]
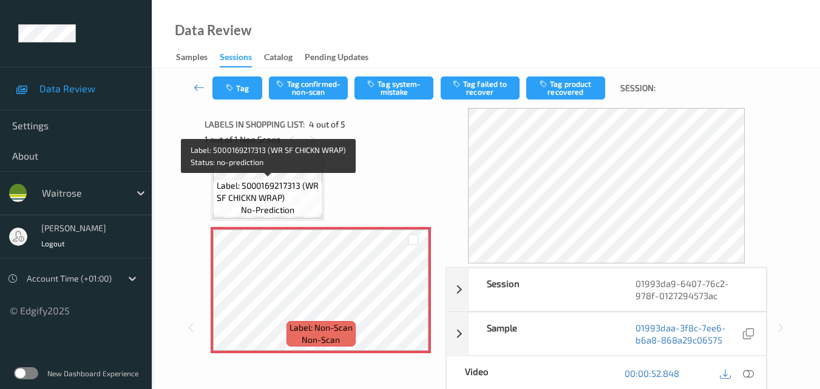
click at [283, 188] on span "Label: 5000169217313 (WR SF CHICKN WRAP)" at bounding box center [268, 192] width 103 height 24
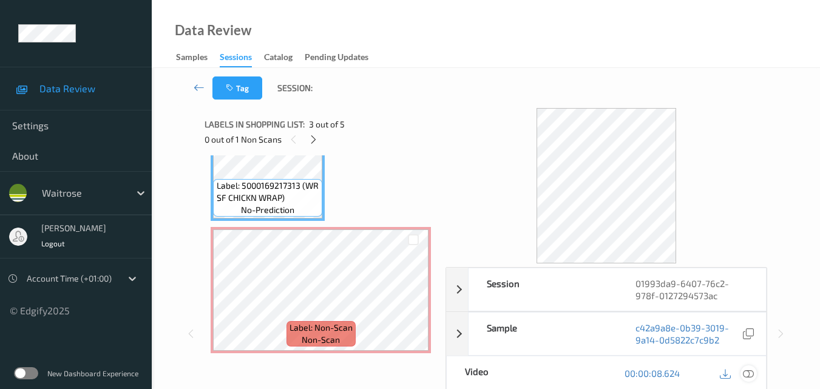
click at [748, 374] on icon at bounding box center [747, 373] width 11 height 11
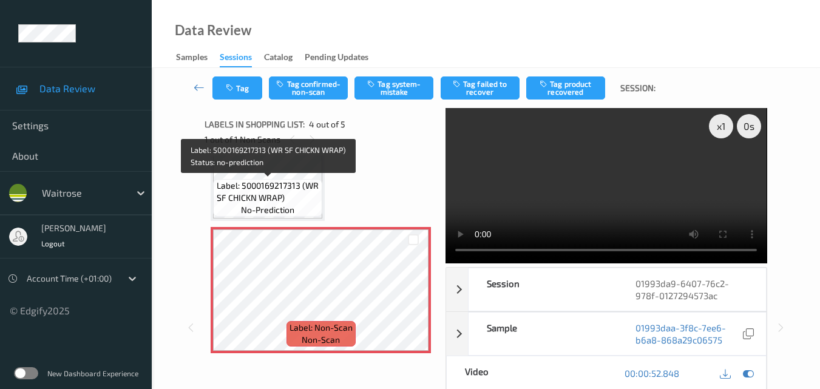
click at [264, 195] on span "Label: 5000169217313 (WR SF CHICKN WRAP)" at bounding box center [268, 192] width 103 height 24
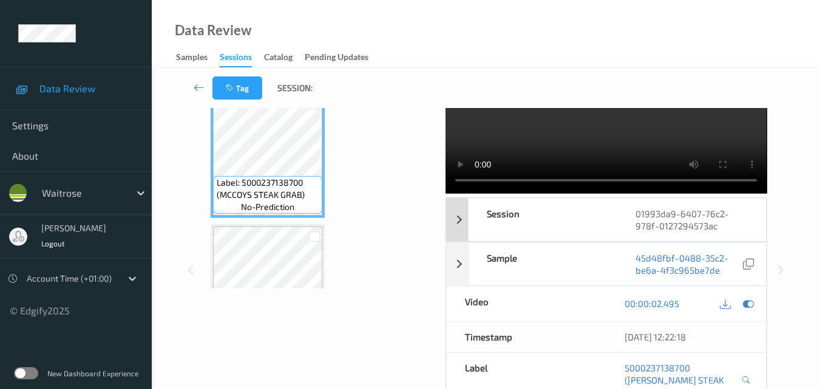
scroll to position [0, 0]
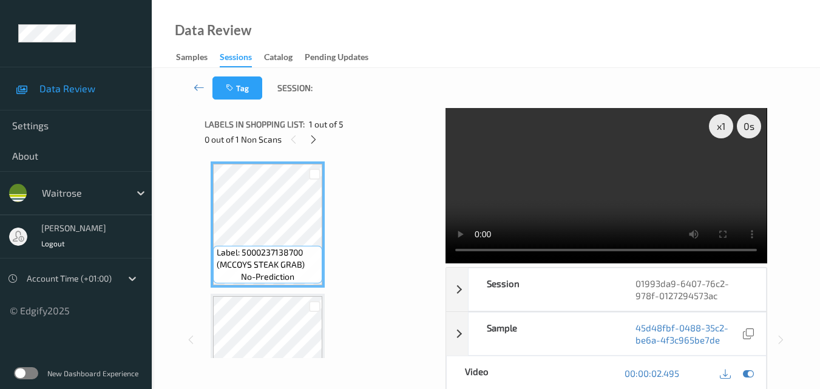
click at [621, 190] on video at bounding box center [605, 185] width 321 height 155
click at [538, 179] on video at bounding box center [605, 185] width 321 height 155
click at [726, 135] on div "x 1" at bounding box center [721, 126] width 24 height 24
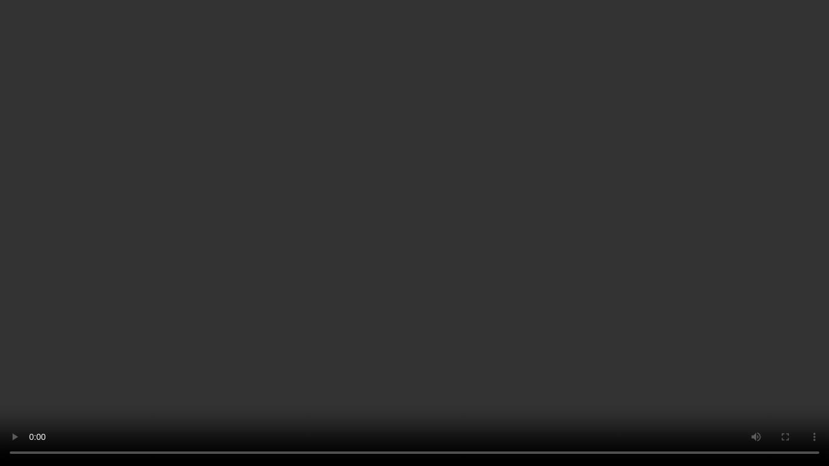
click at [477, 214] on video at bounding box center [414, 233] width 829 height 466
click at [519, 292] on video at bounding box center [414, 233] width 829 height 466
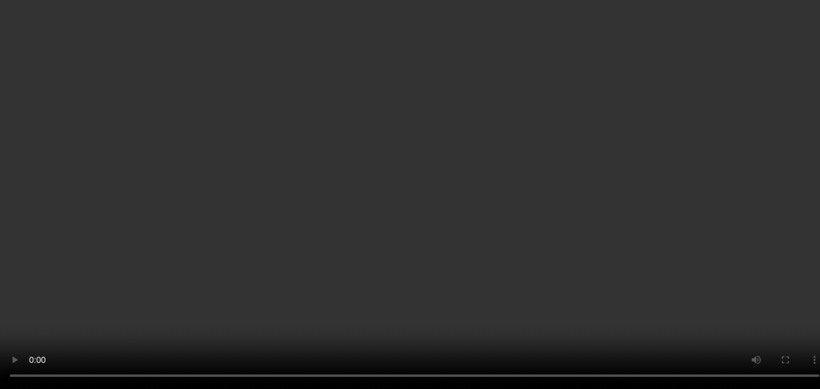
scroll to position [243, 0]
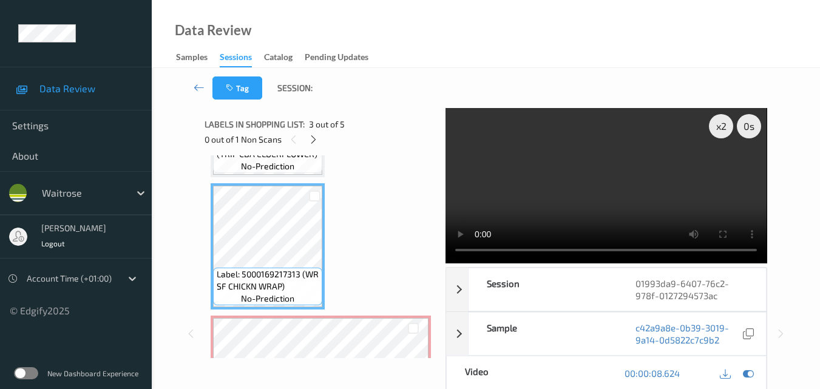
click at [618, 190] on video at bounding box center [605, 185] width 321 height 155
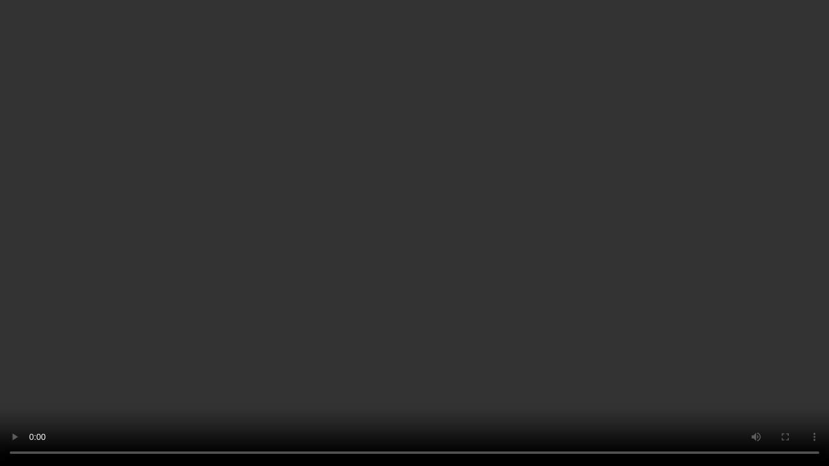
click at [402, 298] on video at bounding box center [414, 233] width 829 height 466
click at [387, 312] on video at bounding box center [414, 233] width 829 height 466
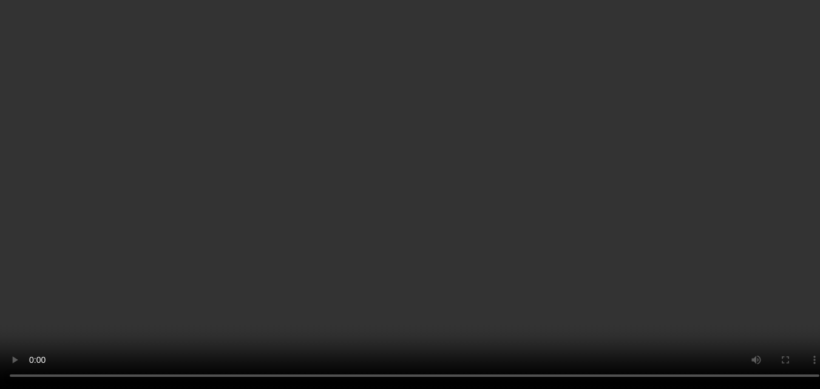
scroll to position [303, 0]
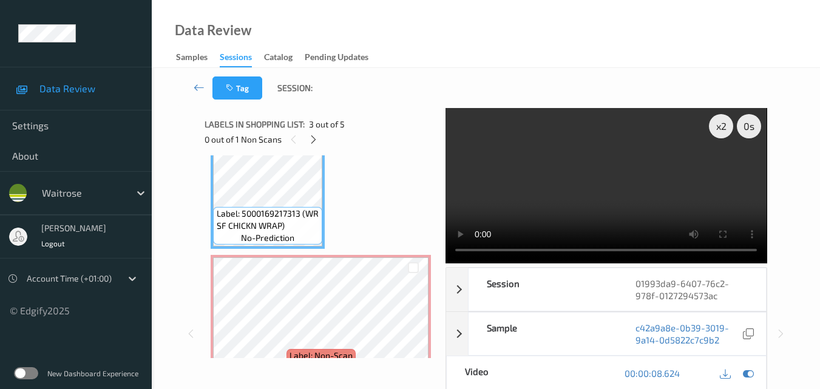
click at [635, 164] on video at bounding box center [605, 185] width 321 height 155
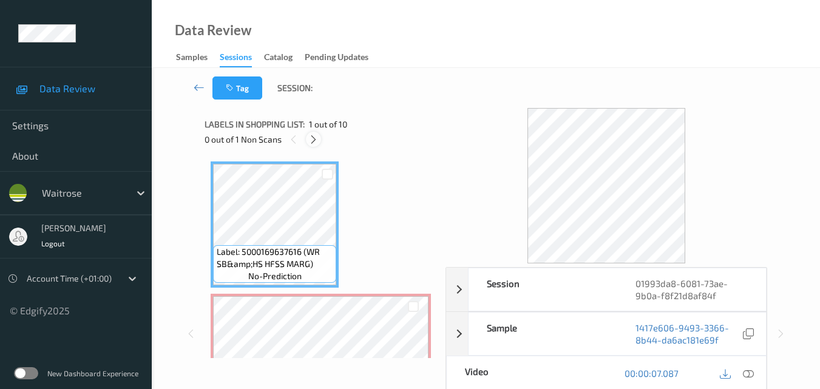
click at [313, 141] on icon at bounding box center [313, 139] width 10 height 11
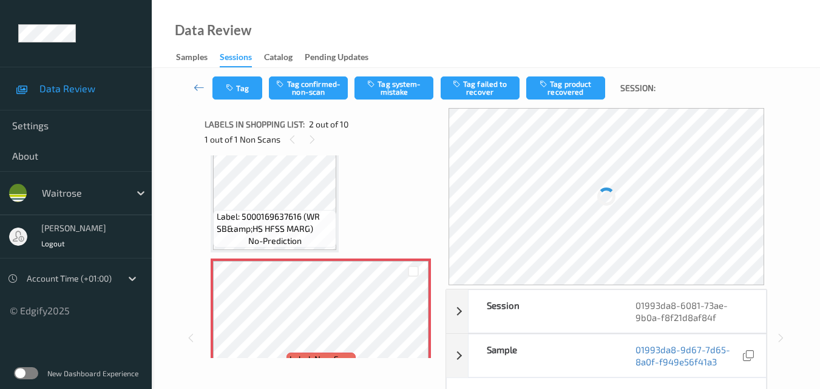
scroll to position [67, 0]
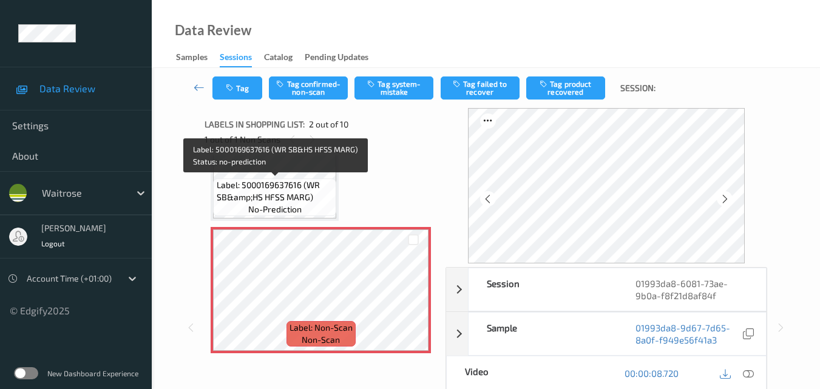
click at [290, 182] on span "Label: 5000169637616 (WR SB&amp;HS HFSS MARG)" at bounding box center [275, 191] width 117 height 24
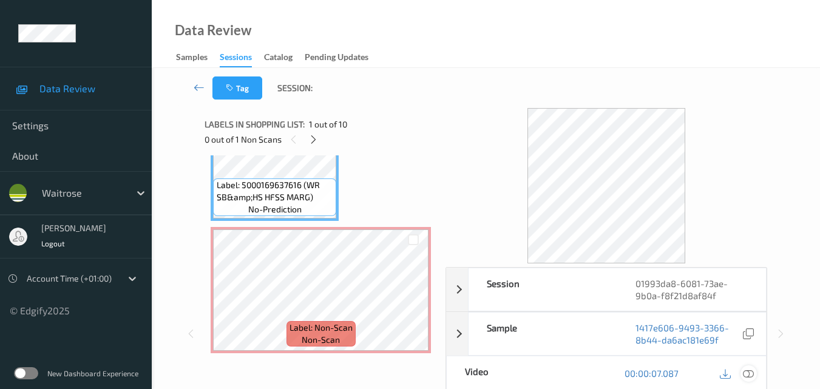
click at [747, 370] on icon at bounding box center [747, 373] width 11 height 11
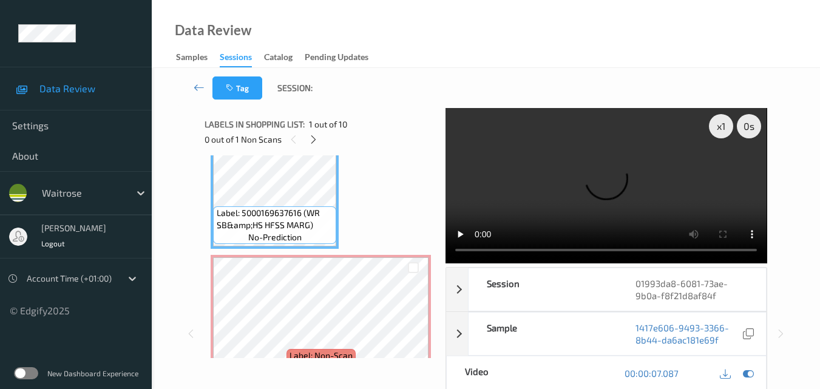
scroll to position [6, 0]
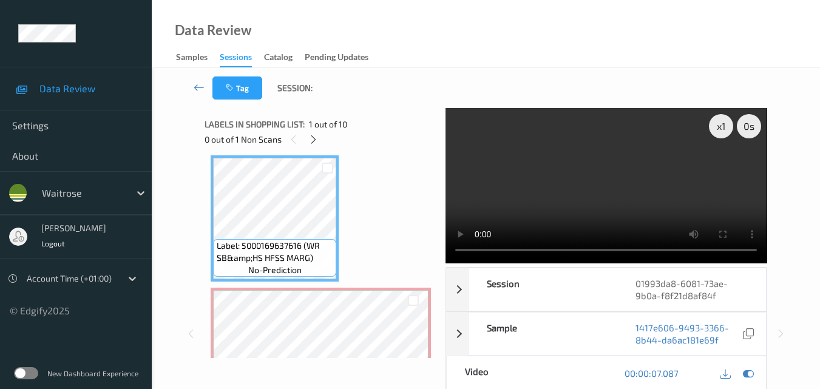
click at [668, 178] on video at bounding box center [605, 185] width 321 height 155
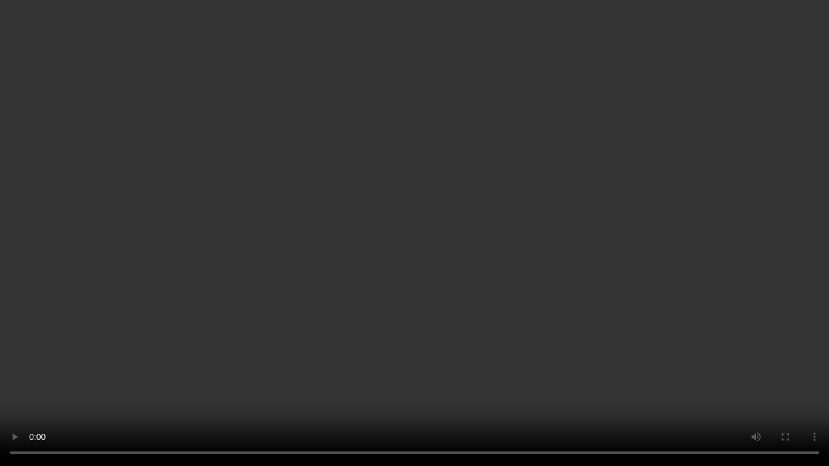
click at [452, 207] on video at bounding box center [414, 233] width 829 height 466
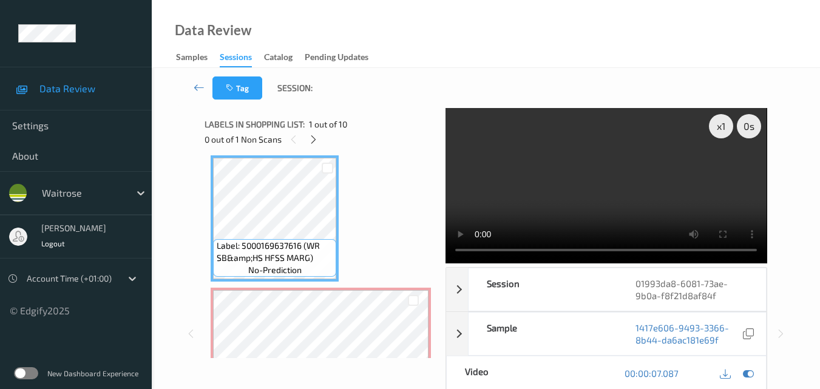
click at [620, 190] on video at bounding box center [605, 185] width 321 height 155
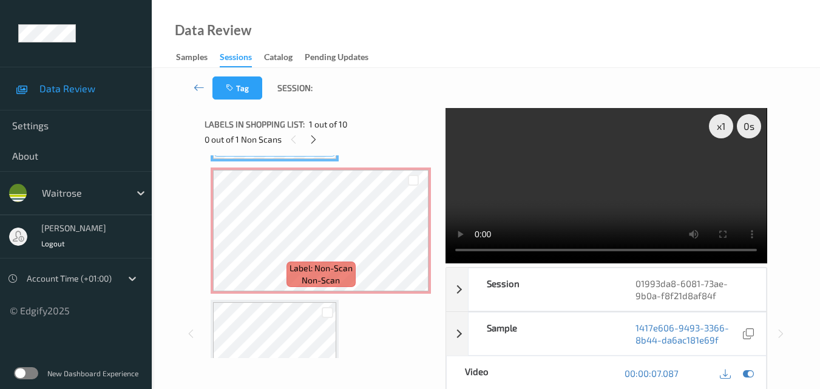
scroll to position [127, 0]
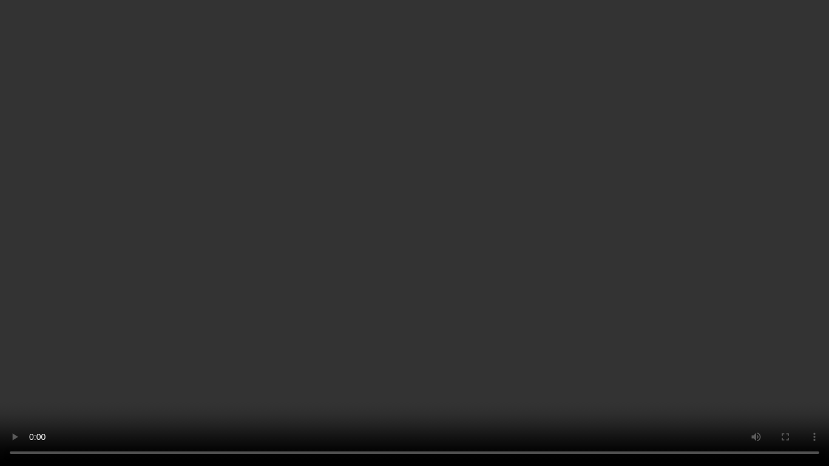
click at [440, 249] on video at bounding box center [414, 233] width 829 height 466
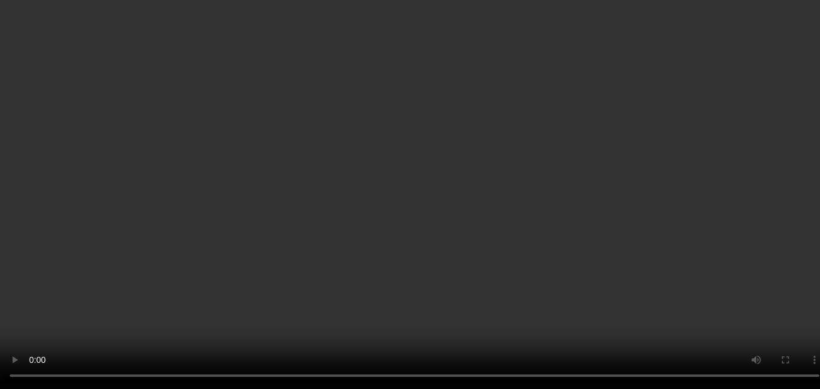
scroll to position [188, 0]
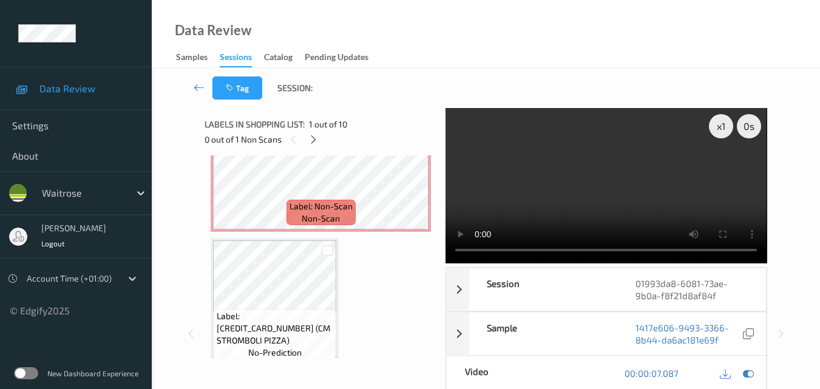
click at [619, 193] on video at bounding box center [605, 185] width 321 height 155
click at [606, 180] on video at bounding box center [605, 185] width 321 height 155
click at [606, 183] on video at bounding box center [605, 185] width 321 height 155
click at [726, 128] on div "x 1" at bounding box center [721, 126] width 24 height 24
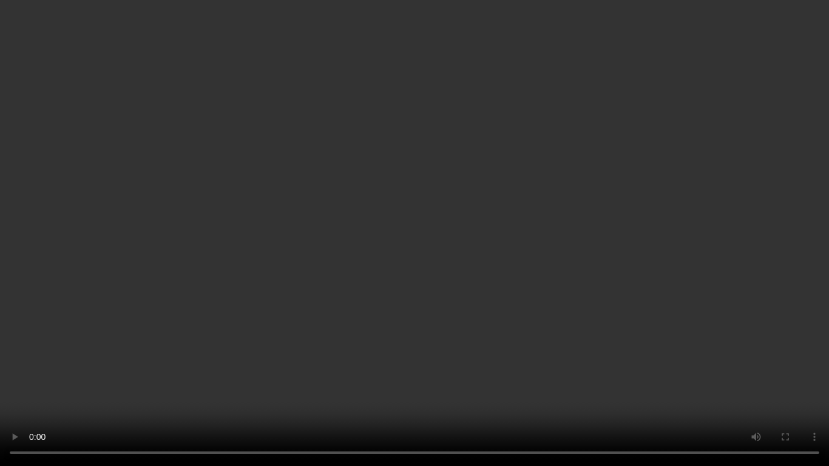
click at [593, 269] on video at bounding box center [414, 233] width 829 height 466
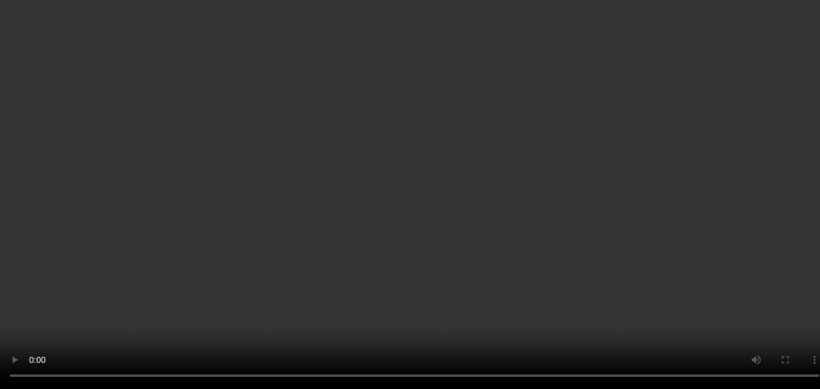
scroll to position [249, 0]
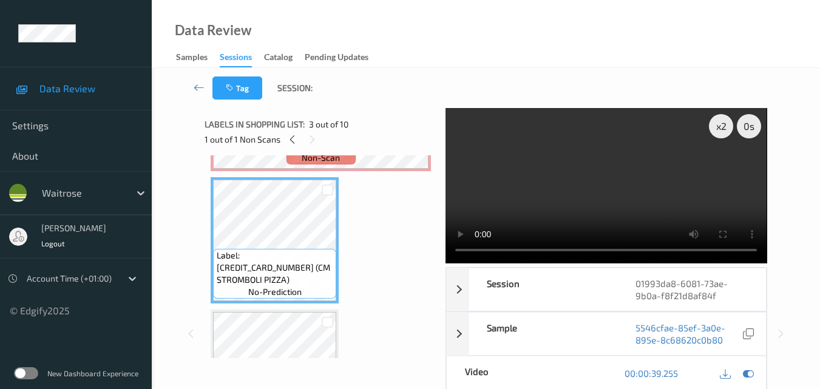
click at [556, 180] on video at bounding box center [605, 185] width 321 height 155
click at [624, 194] on video at bounding box center [605, 185] width 321 height 155
click at [616, 183] on video at bounding box center [605, 185] width 321 height 155
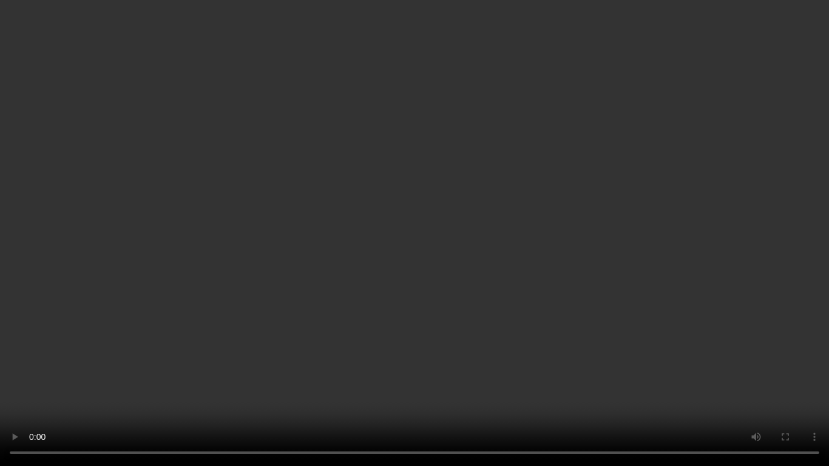
click at [681, 277] on video at bounding box center [414, 233] width 829 height 466
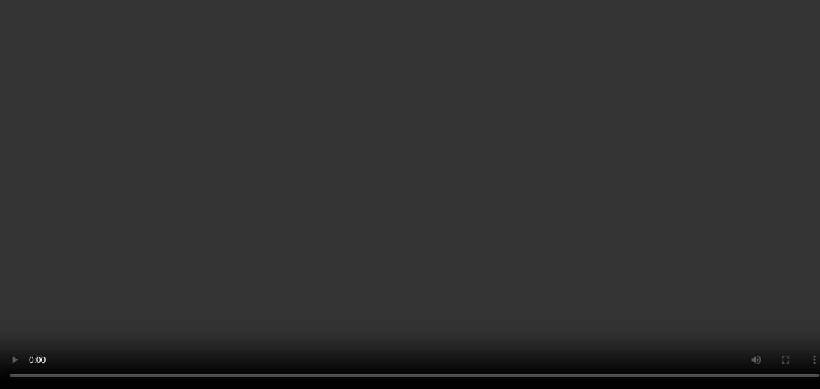
scroll to position [309, 0]
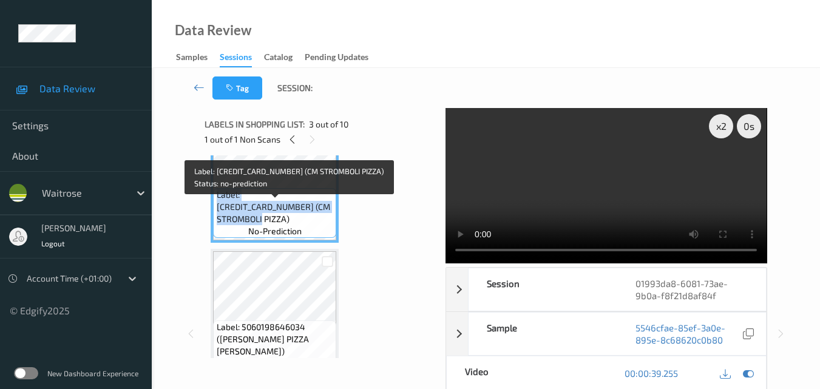
drag, startPoint x: 299, startPoint y: 220, endPoint x: 216, endPoint y: 207, distance: 84.2
click at [217, 207] on span "Label: 5060198644238 (CM STROMBOLI PIZZA)" at bounding box center [275, 207] width 117 height 36
copy span "Label: 5060198644238 (CM STROMBOLI PIZZA)"
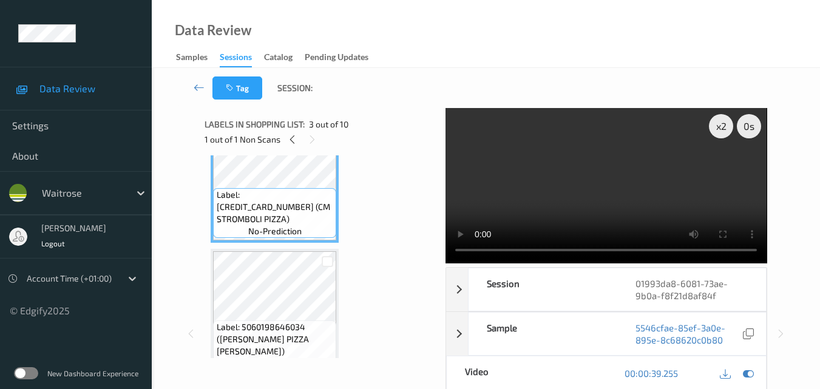
click at [592, 169] on video at bounding box center [605, 185] width 321 height 155
click at [573, 205] on video at bounding box center [605, 185] width 321 height 155
click at [625, 186] on video at bounding box center [605, 185] width 321 height 155
click at [607, 197] on video at bounding box center [605, 185] width 321 height 155
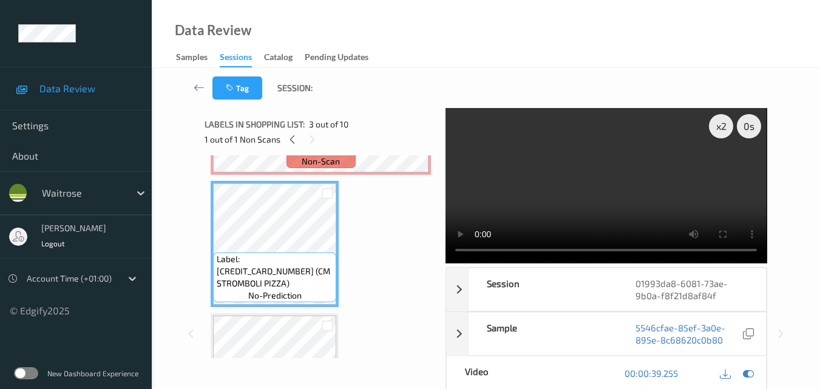
scroll to position [127, 0]
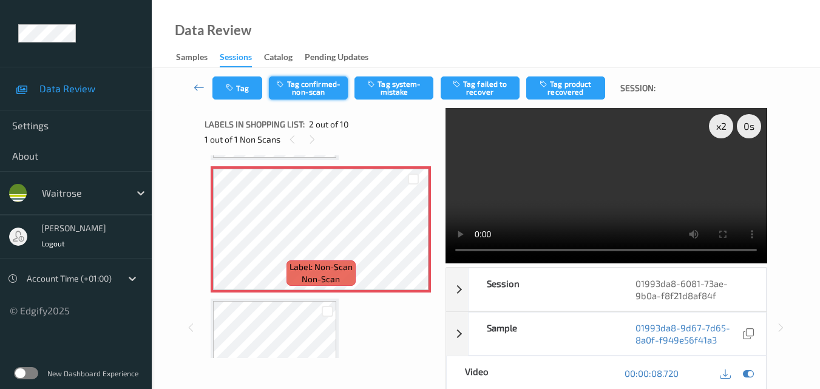
click at [318, 93] on button "Tag confirmed-non-scan" at bounding box center [308, 87] width 79 height 23
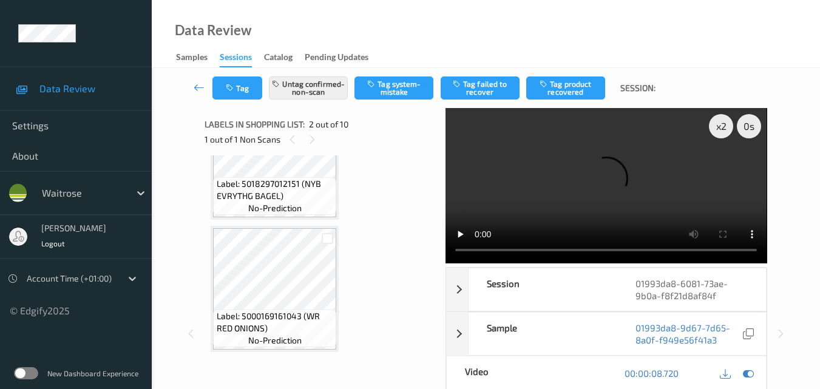
scroll to position [61, 0]
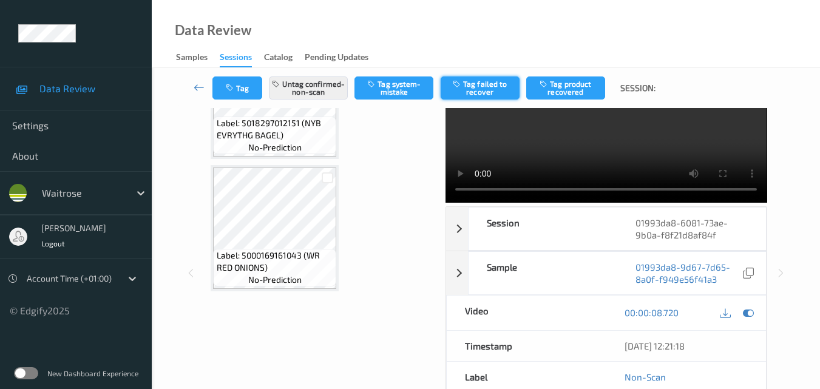
click at [471, 81] on button "Tag failed to recover" at bounding box center [479, 87] width 79 height 23
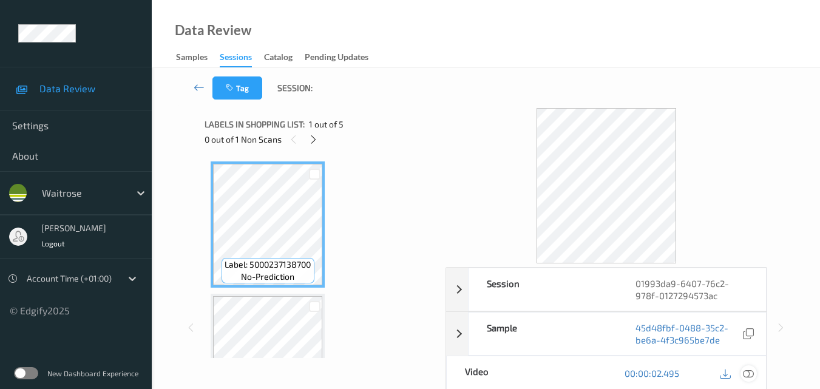
click at [751, 374] on icon at bounding box center [747, 373] width 11 height 11
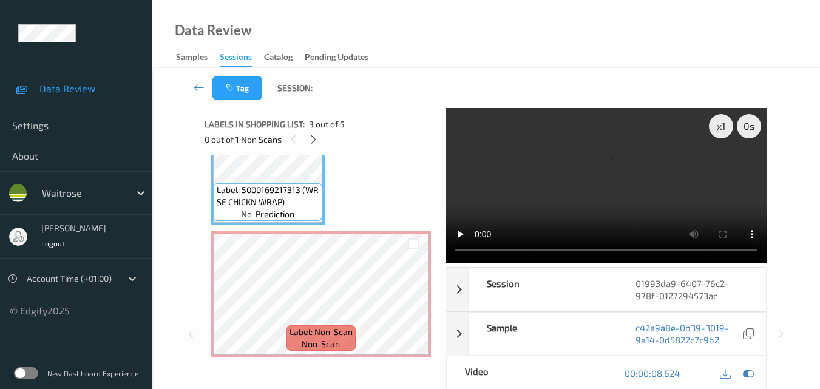
scroll to position [303, 0]
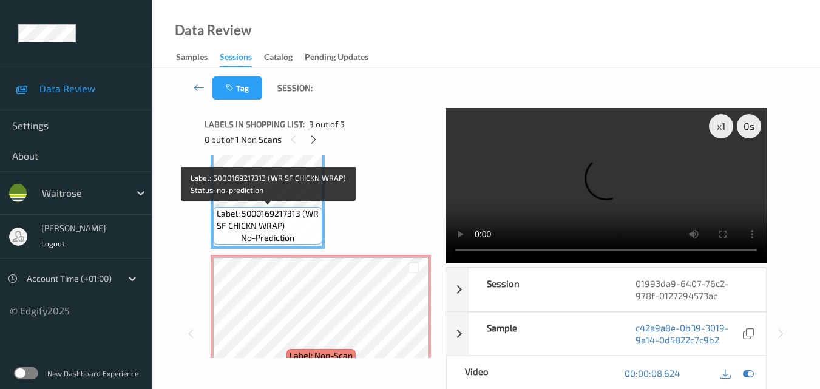
click at [286, 220] on span "Label: 5000169217313 (WR SF CHICKN WRAP)" at bounding box center [268, 219] width 103 height 24
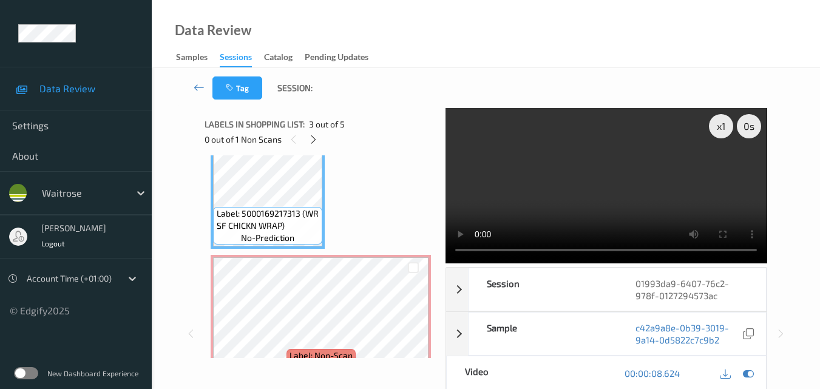
scroll to position [182, 0]
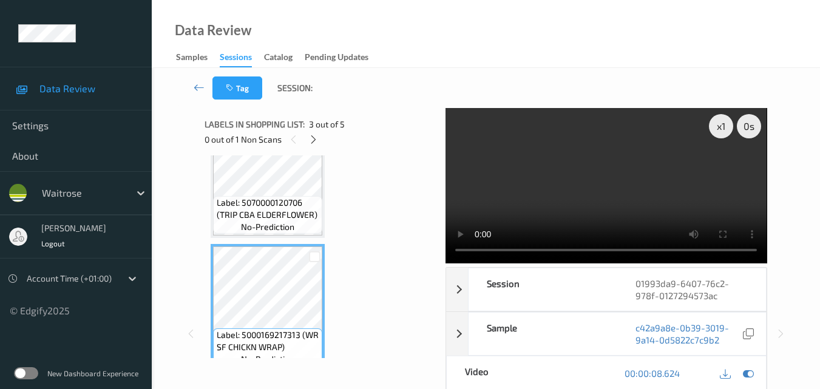
click at [274, 200] on span "Label: 5070000120706 (TRIP CBA ELDERFLOWER)" at bounding box center [268, 209] width 103 height 24
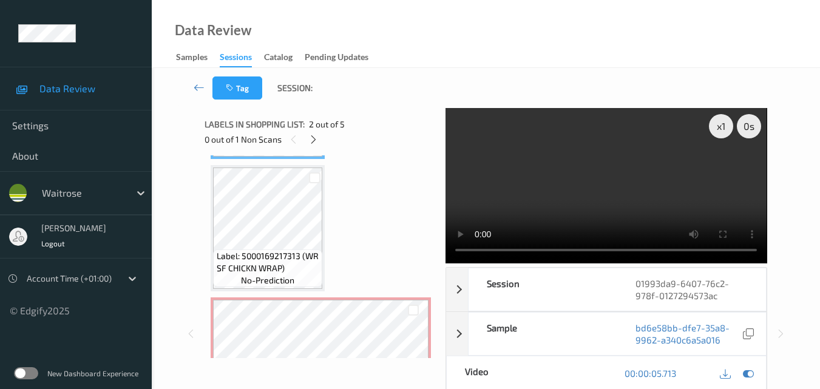
scroll to position [364, 0]
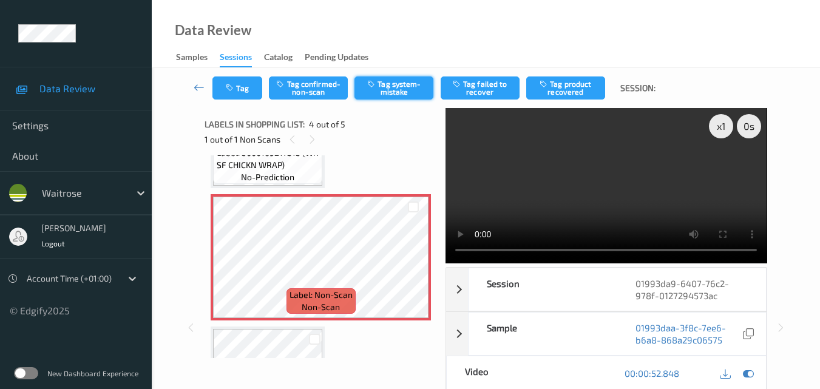
click at [406, 90] on button "Tag system-mistake" at bounding box center [393, 87] width 79 height 23
click at [240, 92] on button "Tag" at bounding box center [237, 87] width 50 height 23
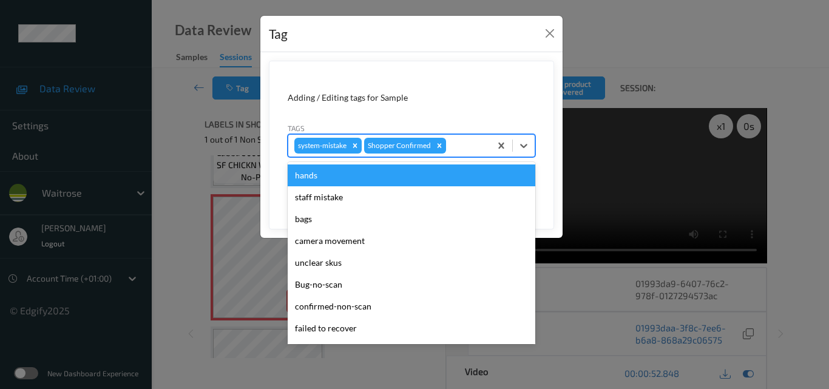
click at [456, 142] on div at bounding box center [466, 145] width 36 height 15
type input "un"
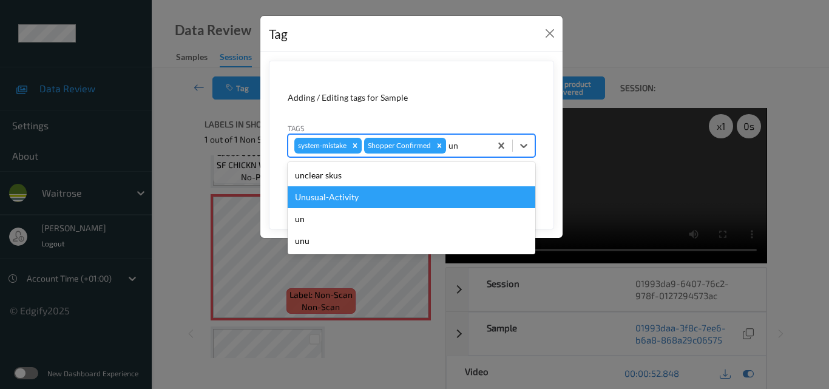
click at [409, 193] on div "Unusual-Activity" at bounding box center [411, 197] width 247 height 22
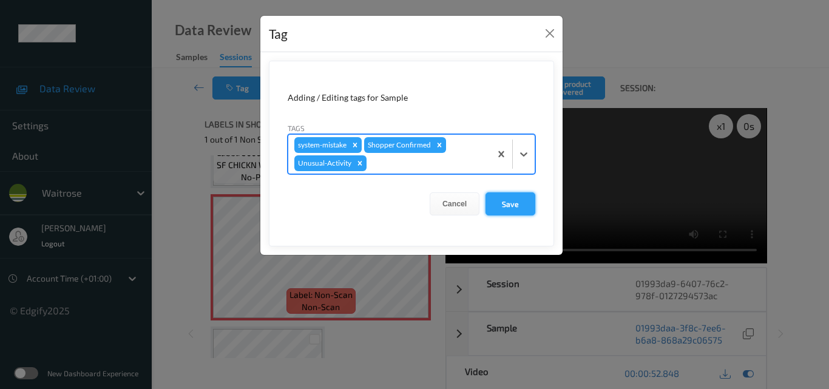
click at [519, 203] on button "Save" at bounding box center [510, 203] width 50 height 23
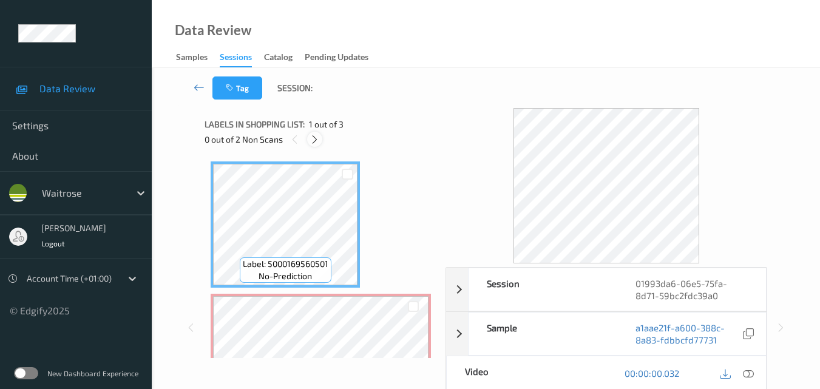
click at [314, 136] on icon at bounding box center [314, 139] width 10 height 11
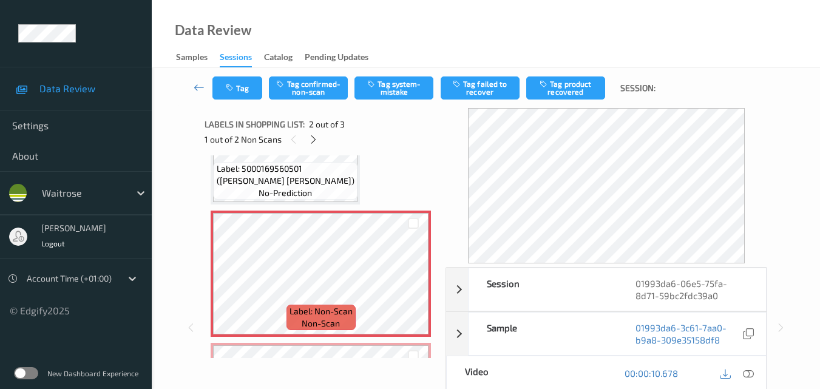
scroll to position [67, 0]
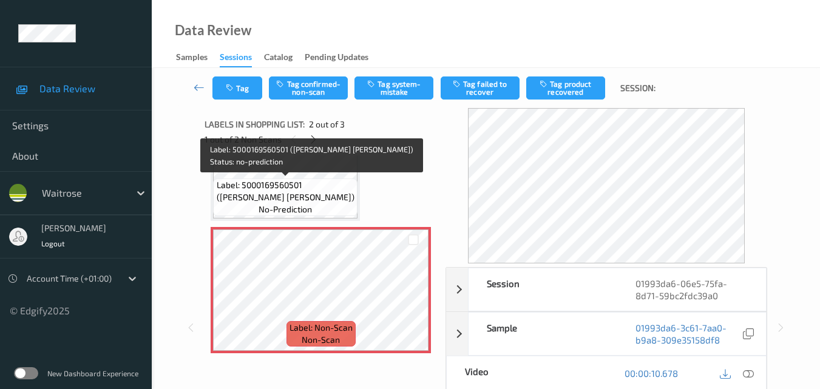
click at [313, 200] on span "Label: 5000169560501 ([PERSON_NAME] [PERSON_NAME])" at bounding box center [286, 191] width 138 height 24
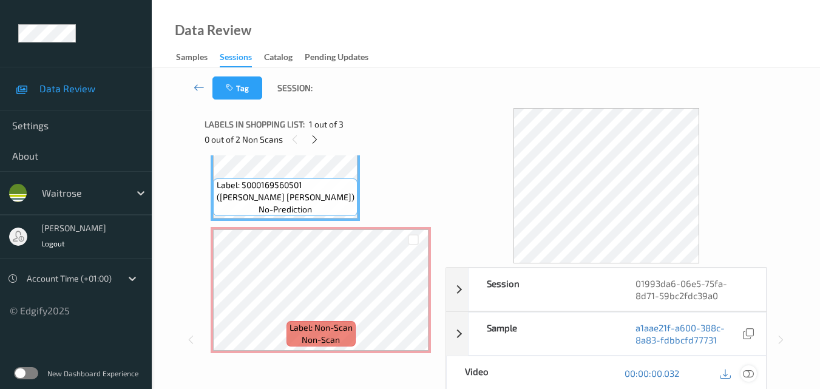
click at [746, 369] on icon at bounding box center [747, 373] width 11 height 11
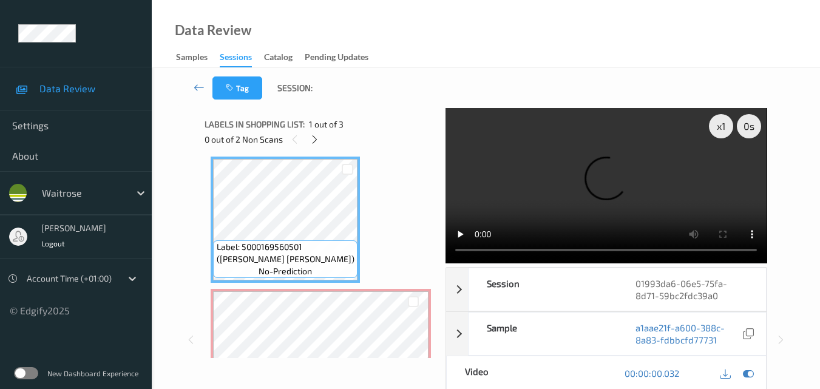
scroll to position [0, 0]
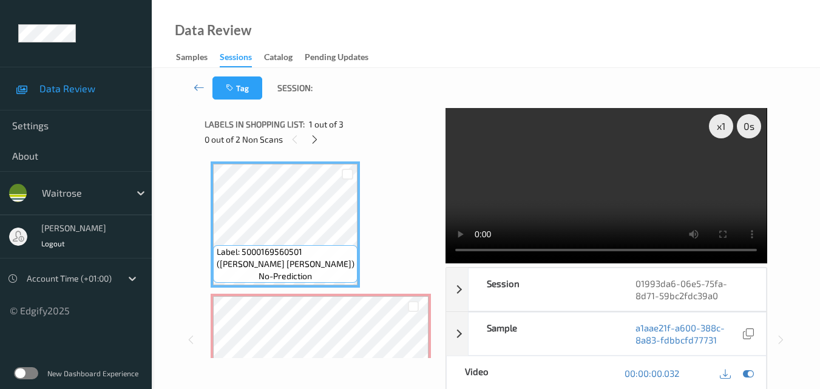
click at [563, 148] on video at bounding box center [605, 185] width 321 height 155
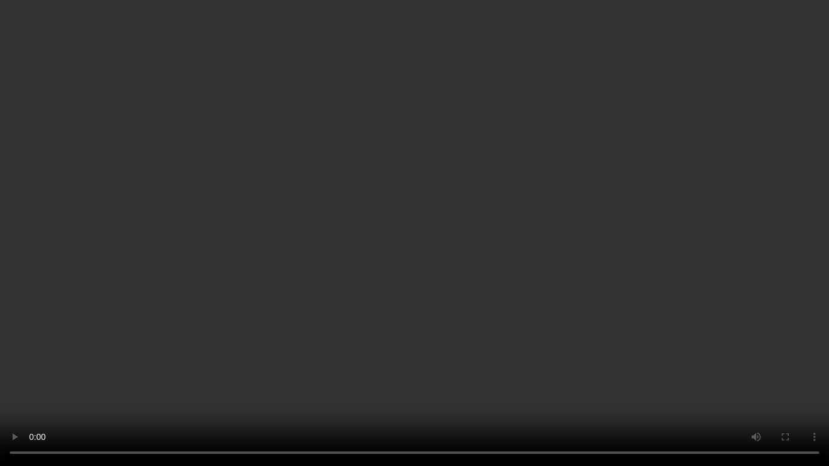
click at [599, 241] on video at bounding box center [414, 233] width 829 height 466
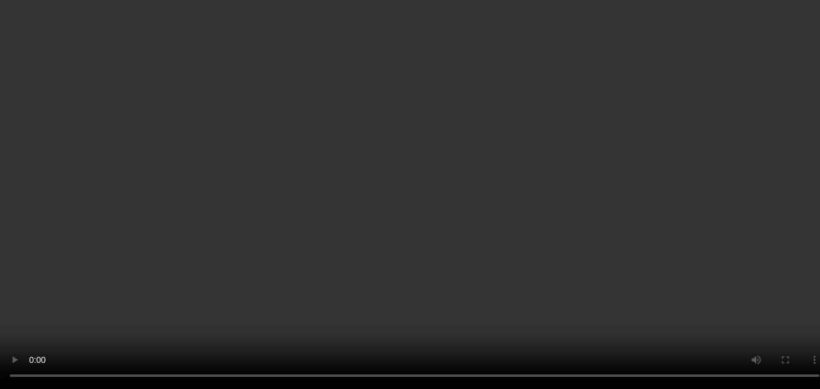
scroll to position [61, 0]
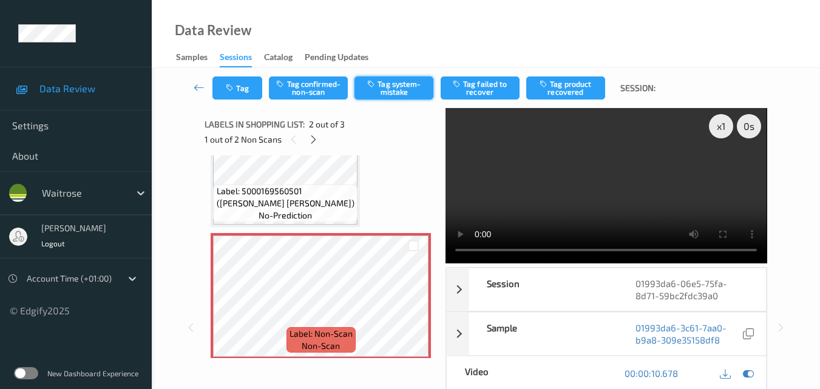
click at [396, 89] on button "Tag system-mistake" at bounding box center [393, 87] width 79 height 23
click at [238, 92] on button "Tag" at bounding box center [237, 87] width 50 height 23
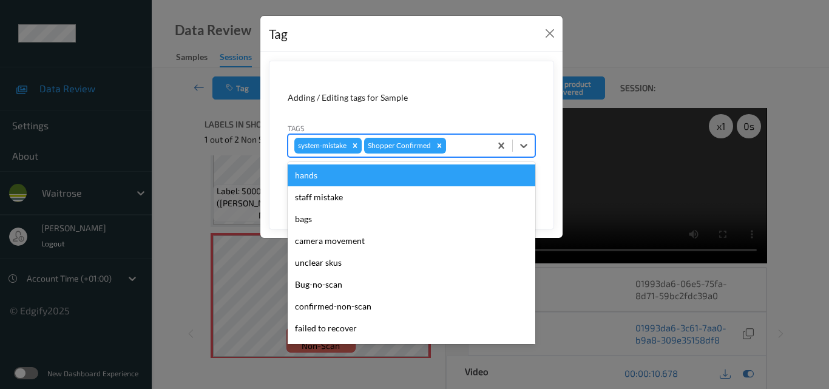
click at [463, 155] on div "system-mistake Shopper Confirmed" at bounding box center [389, 145] width 202 height 21
type input "un"
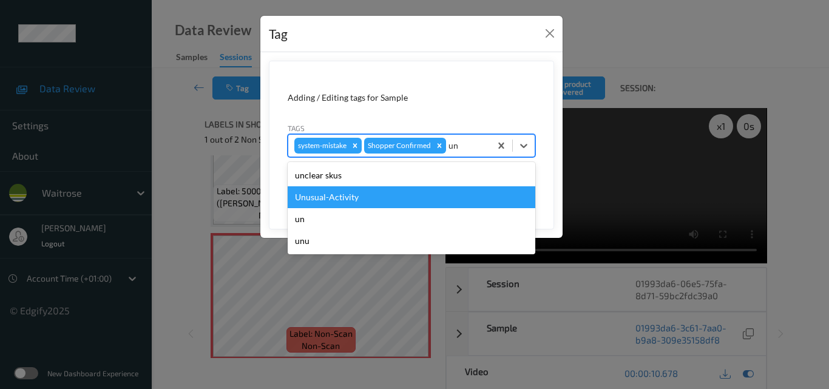
click at [386, 193] on div "Unusual-Activity" at bounding box center [411, 197] width 247 height 22
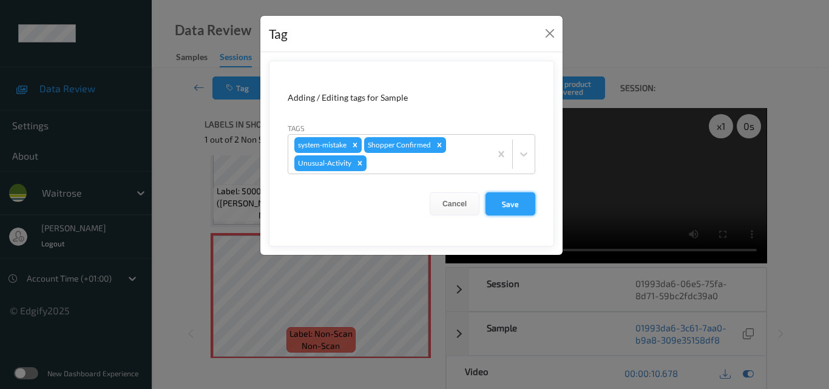
click at [521, 198] on button "Save" at bounding box center [510, 203] width 50 height 23
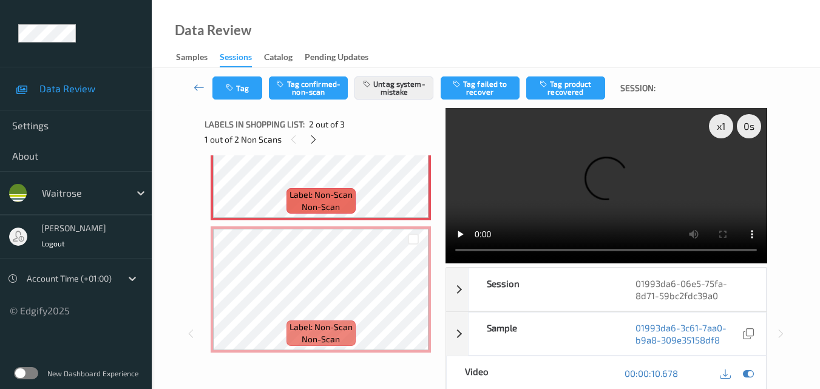
scroll to position [200, 0]
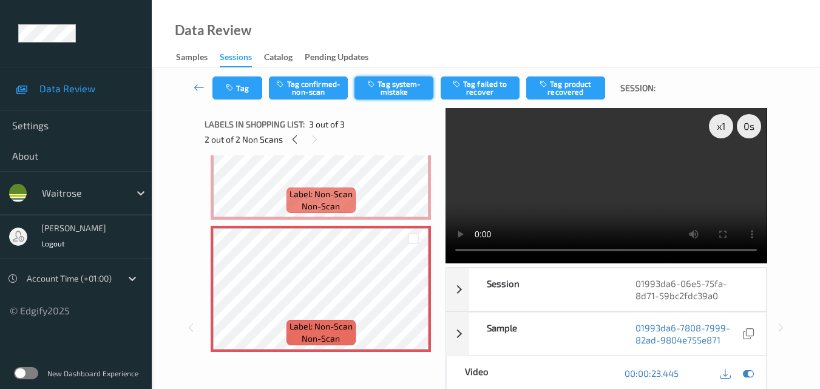
click at [394, 90] on button "Tag system-mistake" at bounding box center [393, 87] width 79 height 23
click at [240, 87] on button "Tag" at bounding box center [237, 87] width 50 height 23
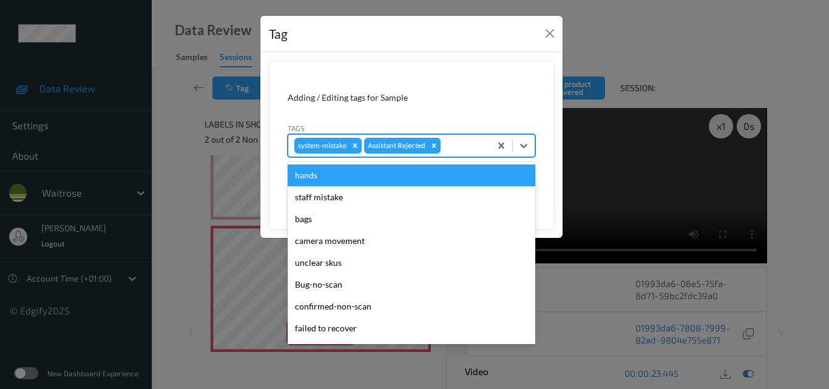
click at [450, 146] on div at bounding box center [463, 145] width 41 height 15
type input "un"
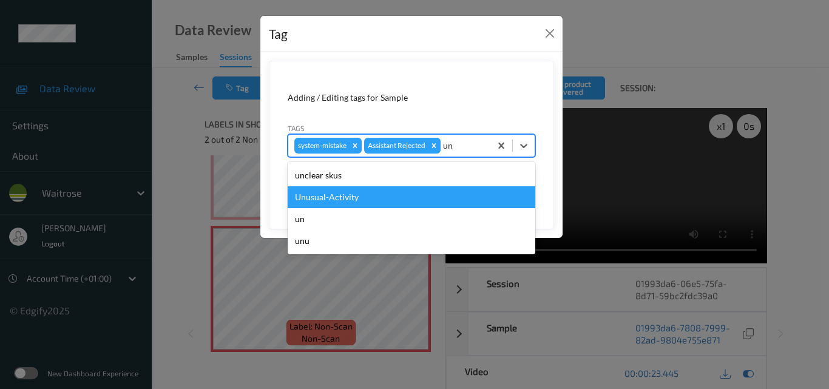
click at [403, 196] on div "Unusual-Activity" at bounding box center [411, 197] width 247 height 22
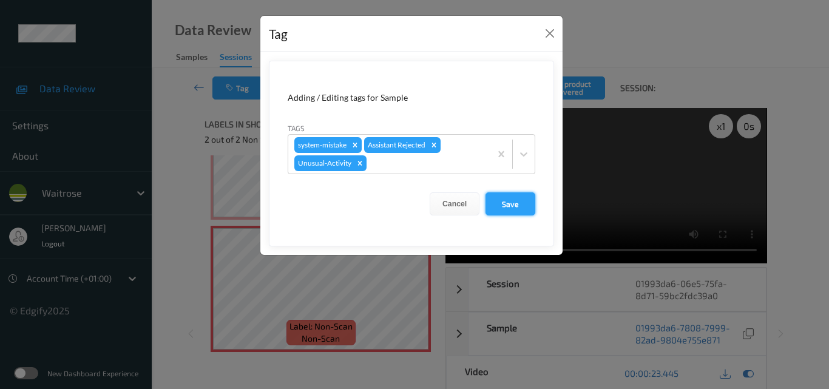
click at [514, 202] on button "Save" at bounding box center [510, 203] width 50 height 23
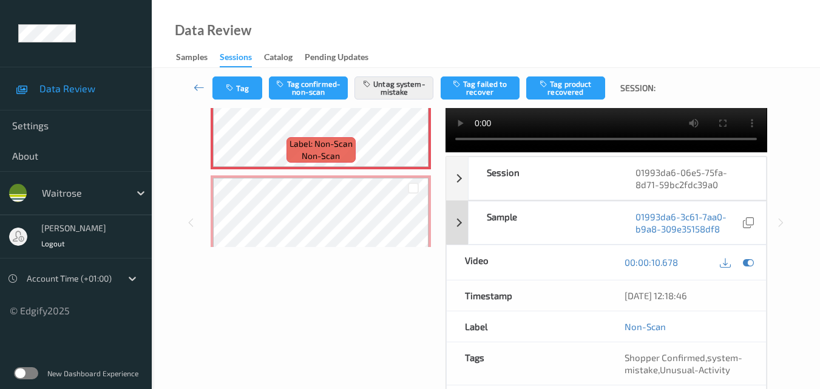
scroll to position [182, 0]
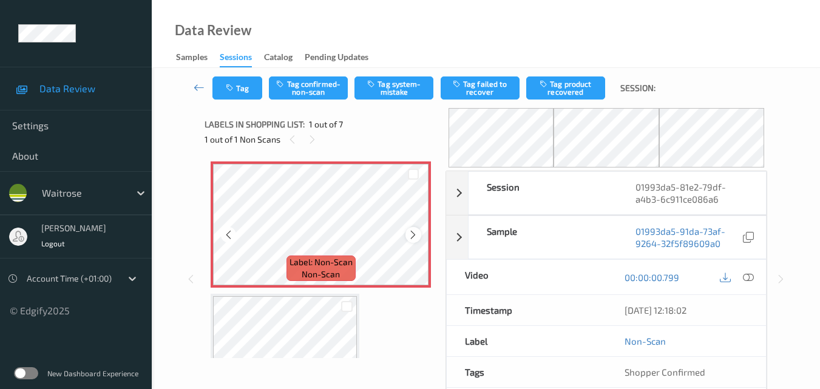
click at [414, 235] on icon at bounding box center [413, 234] width 10 height 11
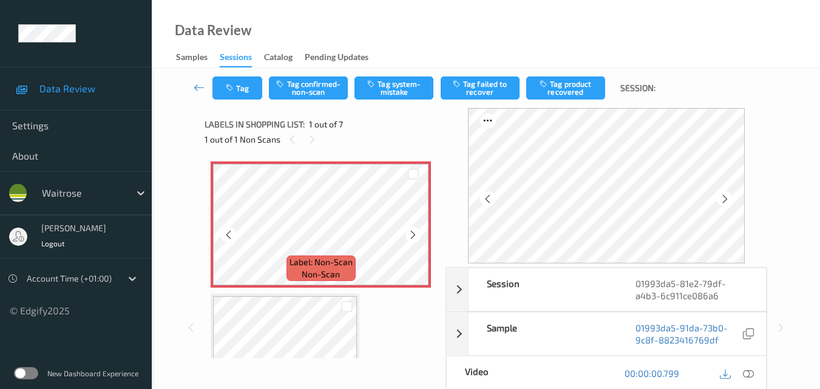
click at [414, 235] on icon at bounding box center [413, 234] width 10 height 11
click at [413, 235] on icon at bounding box center [413, 234] width 10 height 11
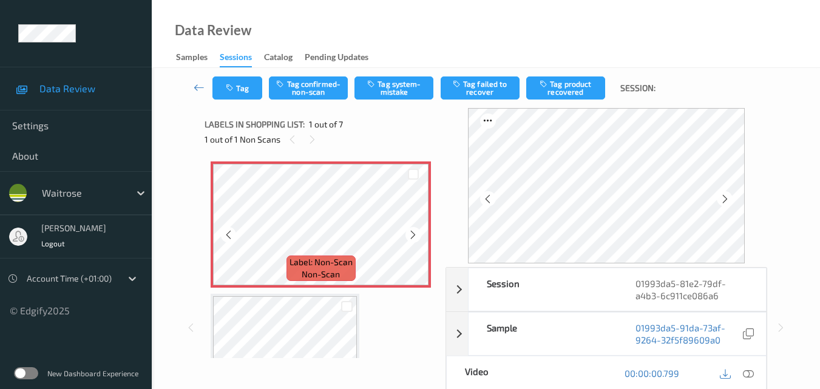
click at [413, 235] on icon at bounding box center [413, 234] width 10 height 11
click at [411, 235] on icon at bounding box center [413, 234] width 10 height 11
click at [751, 372] on icon at bounding box center [747, 373] width 11 height 11
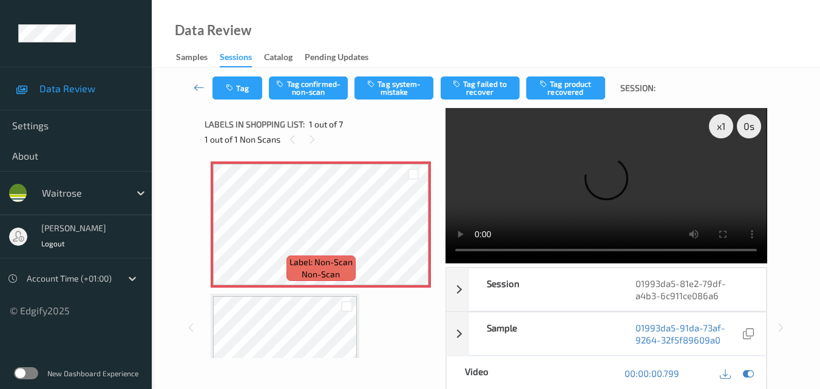
click at [607, 178] on video at bounding box center [605, 185] width 321 height 155
click at [625, 190] on video at bounding box center [605, 185] width 321 height 155
click at [630, 197] on video at bounding box center [605, 185] width 321 height 155
click at [412, 232] on icon at bounding box center [413, 234] width 10 height 11
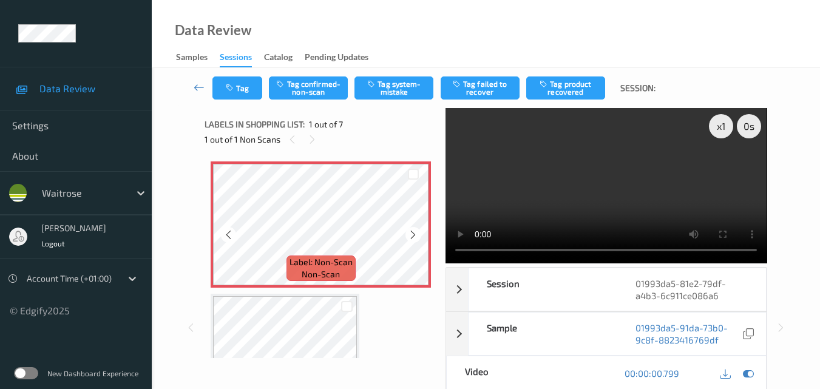
click at [412, 232] on icon at bounding box center [413, 234] width 10 height 11
click at [602, 183] on video at bounding box center [605, 185] width 321 height 155
click at [653, 199] on video at bounding box center [605, 185] width 321 height 155
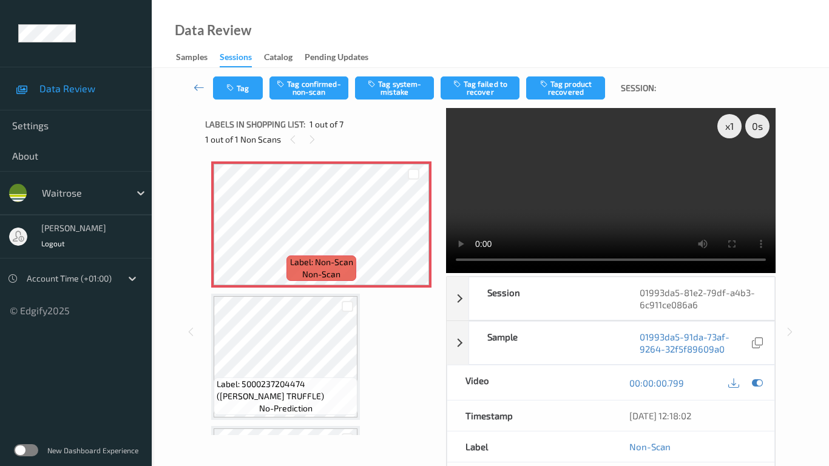
click at [486, 200] on video at bounding box center [610, 190] width 329 height 165
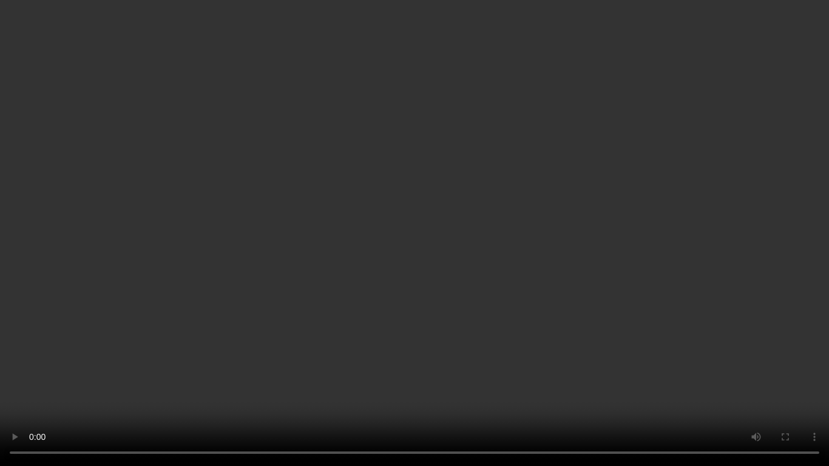
click at [527, 146] on video at bounding box center [414, 233] width 829 height 466
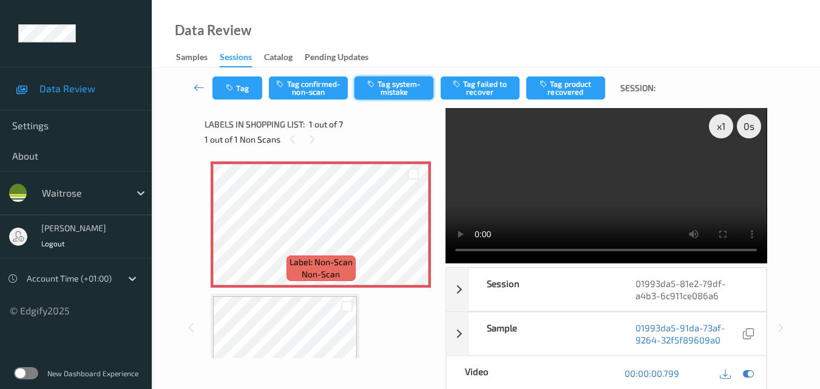
click at [394, 93] on button "Tag system-mistake" at bounding box center [393, 87] width 79 height 23
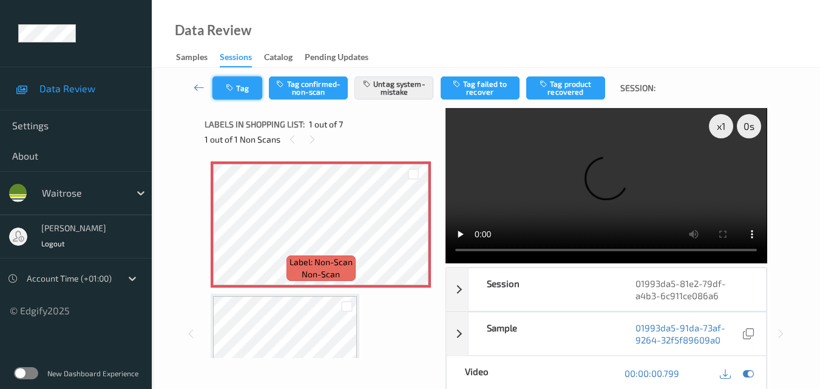
click at [247, 94] on button "Tag" at bounding box center [237, 87] width 50 height 23
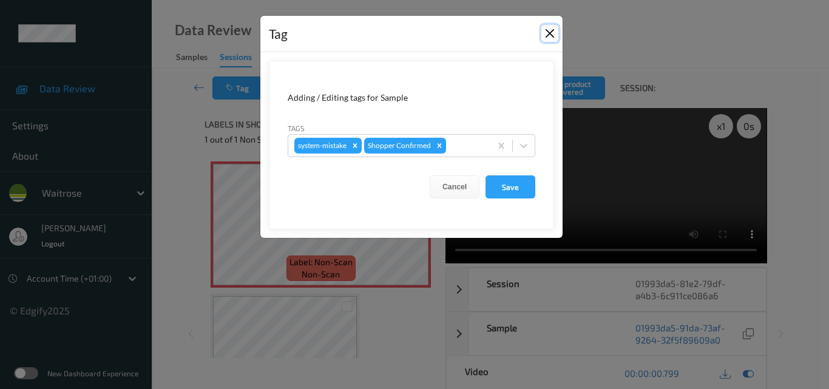
click at [548, 29] on button "Close" at bounding box center [549, 33] width 17 height 17
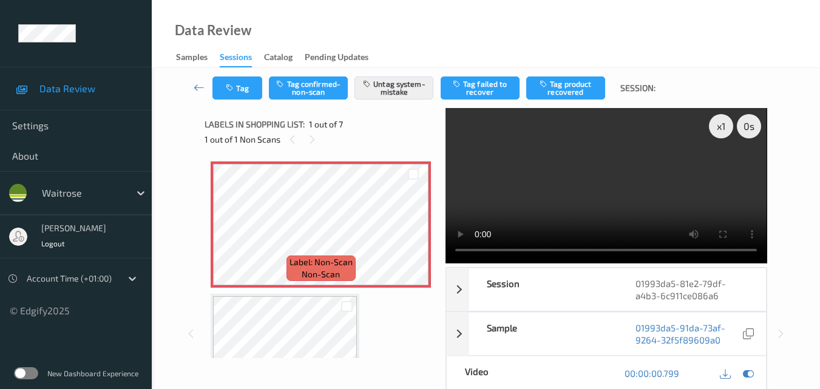
click at [551, 180] on video at bounding box center [605, 185] width 321 height 155
click at [410, 234] on icon at bounding box center [413, 234] width 10 height 11
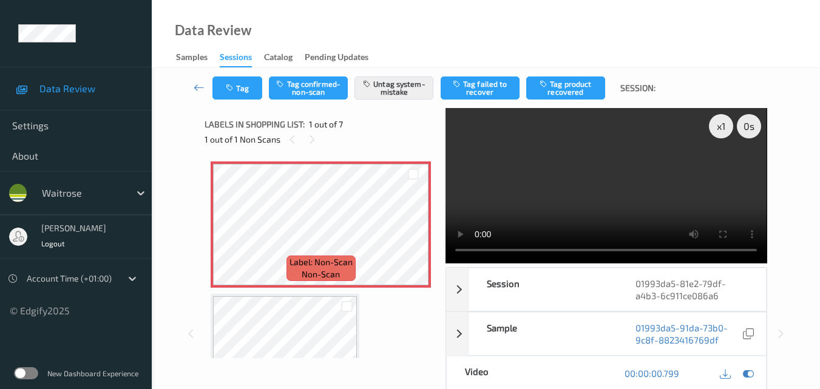
click at [639, 188] on video at bounding box center [605, 185] width 321 height 155
click at [237, 84] on button "Tag" at bounding box center [237, 87] width 50 height 23
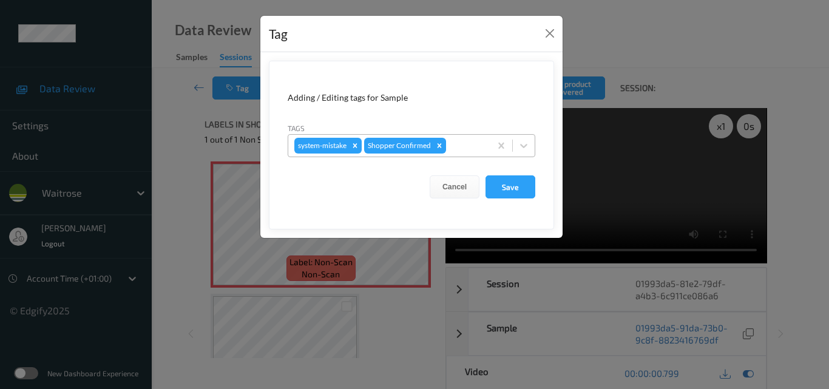
click at [461, 146] on div at bounding box center [466, 145] width 36 height 15
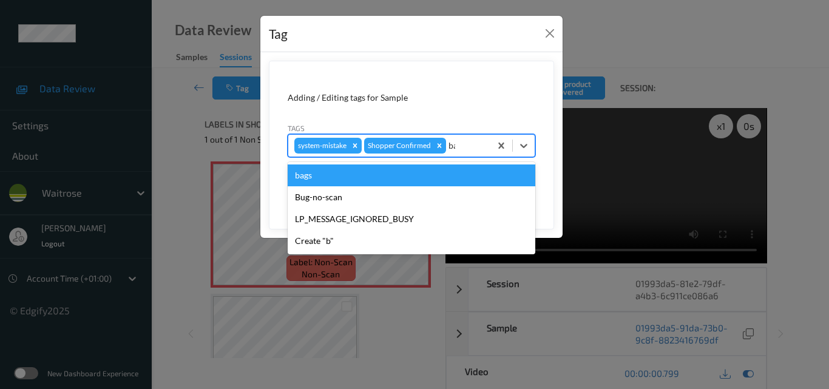
type input "bag"
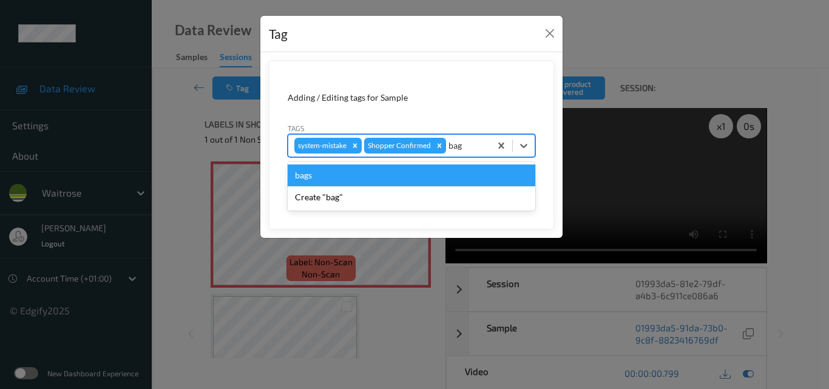
click at [303, 178] on div "bags" at bounding box center [411, 175] width 247 height 22
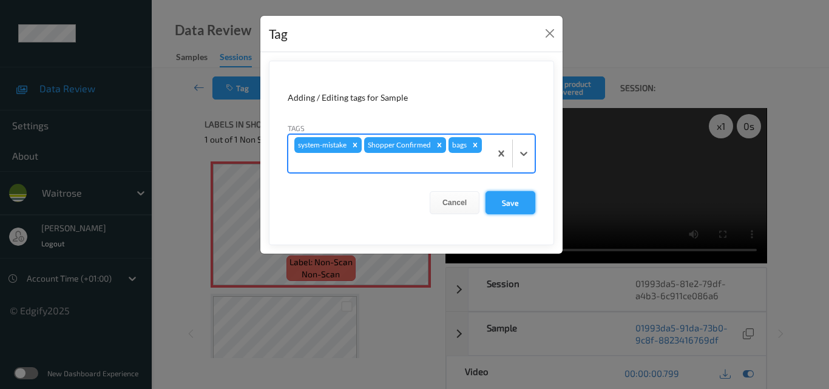
click at [517, 204] on button "Save" at bounding box center [510, 202] width 50 height 23
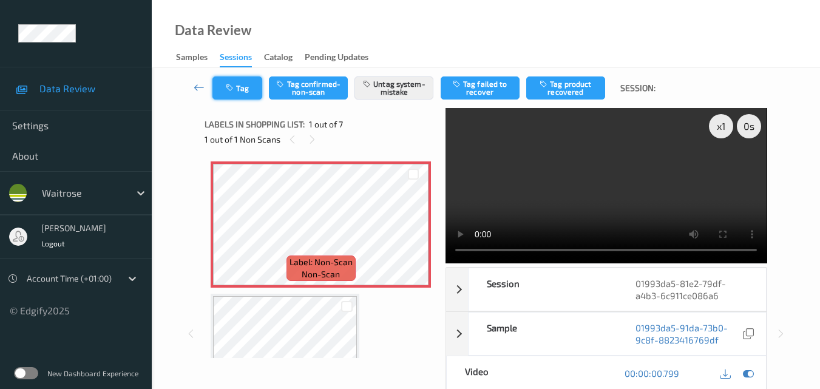
click at [231, 91] on icon "button" at bounding box center [231, 88] width 10 height 8
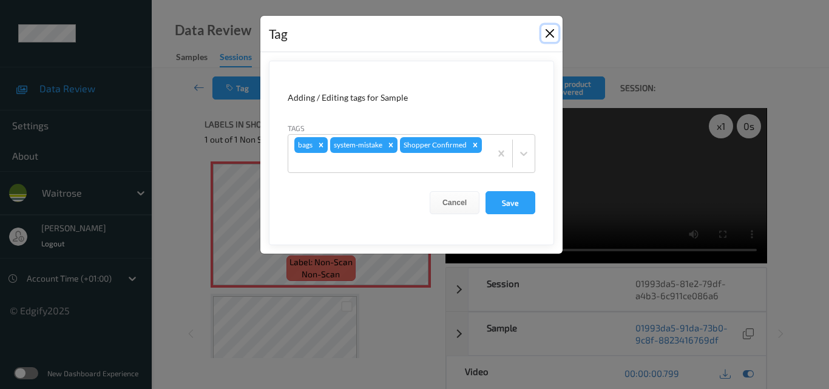
click at [549, 33] on button "Close" at bounding box center [549, 33] width 17 height 17
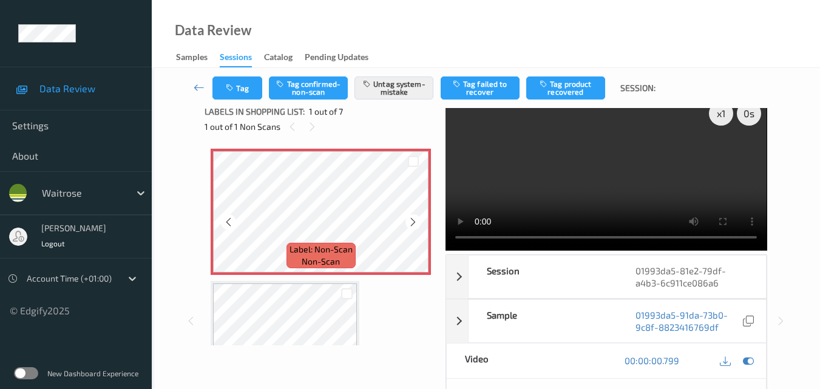
scroll to position [61, 0]
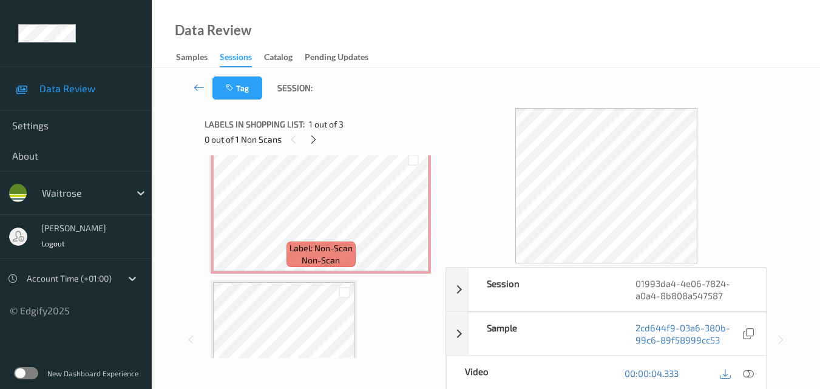
scroll to position [121, 0]
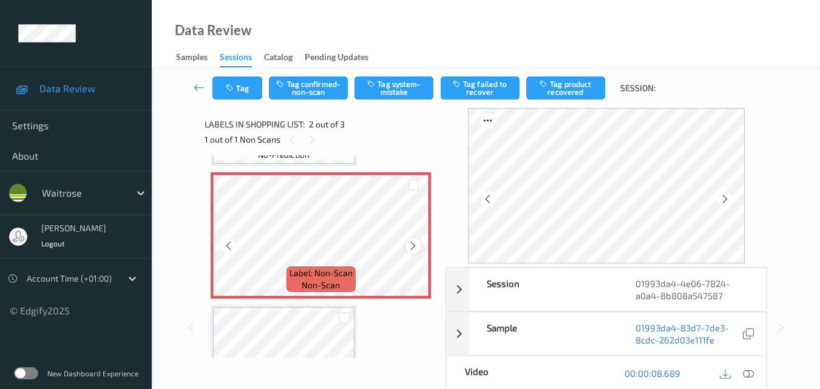
click at [411, 248] on icon at bounding box center [413, 245] width 10 height 11
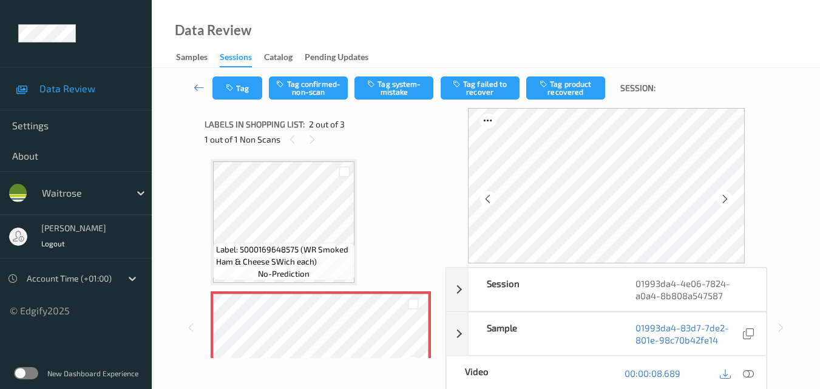
scroll to position [0, 0]
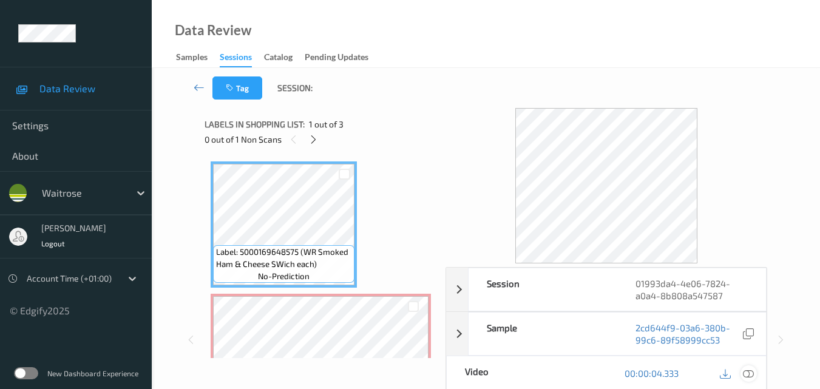
click at [749, 372] on icon at bounding box center [747, 373] width 11 height 11
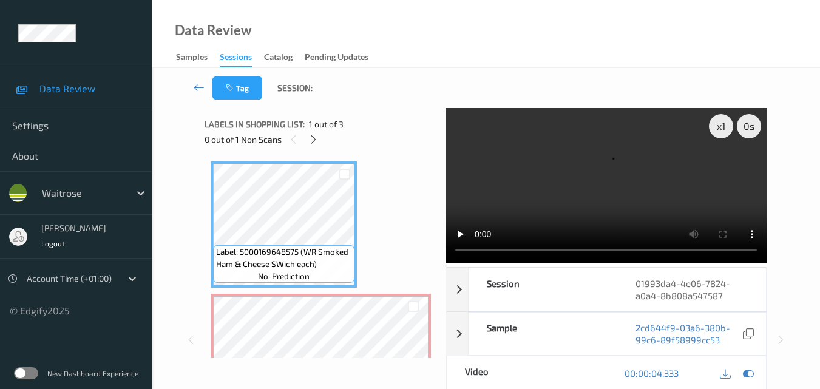
scroll to position [121, 0]
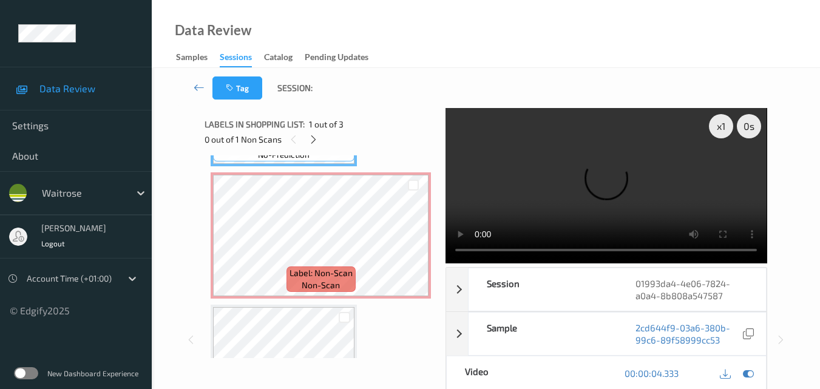
click at [551, 177] on video at bounding box center [605, 185] width 321 height 155
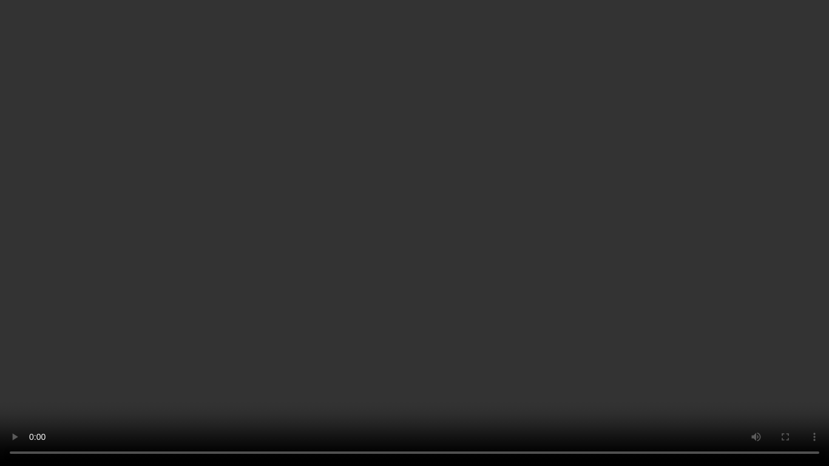
click at [664, 247] on video at bounding box center [414, 233] width 829 height 466
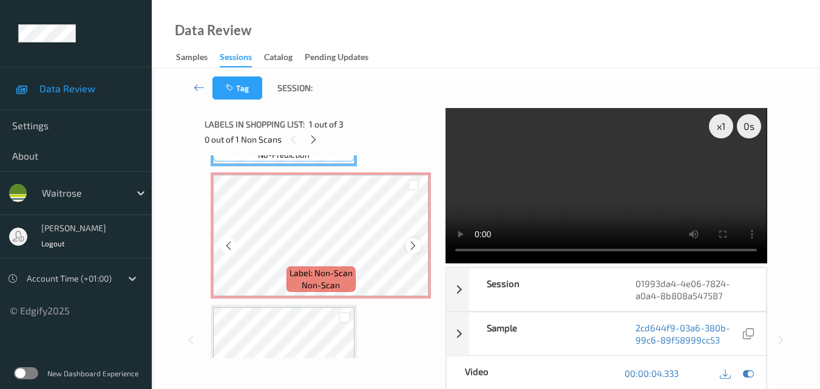
click at [417, 249] on icon at bounding box center [413, 245] width 10 height 11
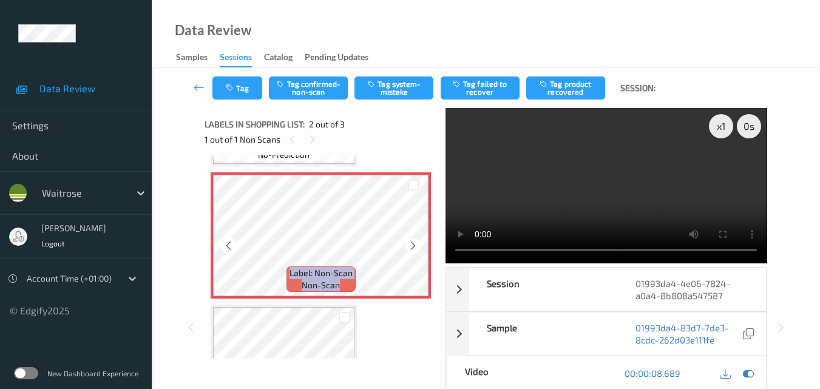
click at [417, 249] on icon at bounding box center [413, 245] width 10 height 11
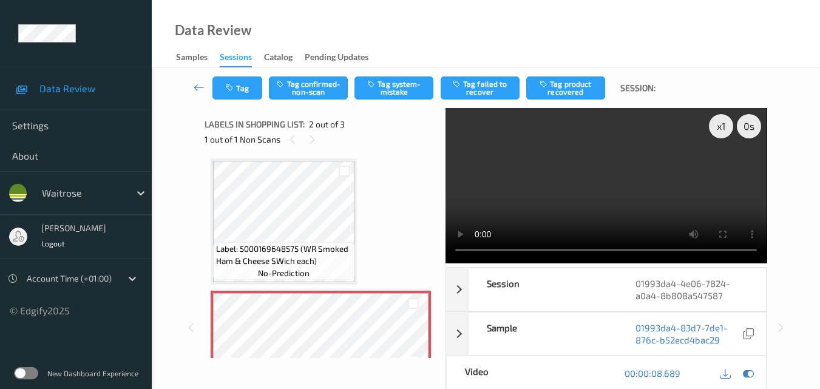
scroll to position [0, 0]
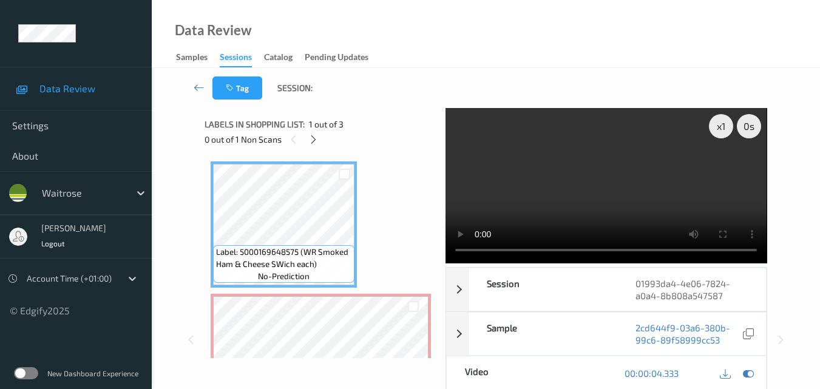
click at [584, 188] on video at bounding box center [605, 185] width 321 height 155
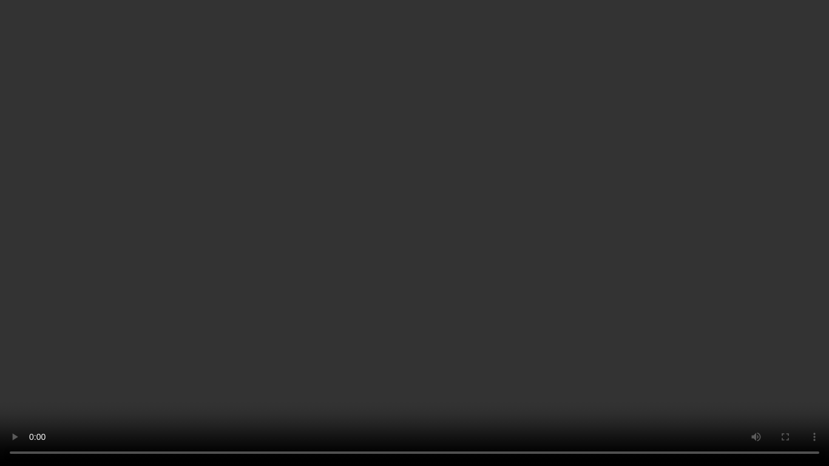
click at [594, 268] on video at bounding box center [414, 233] width 829 height 466
click at [547, 252] on video at bounding box center [414, 233] width 829 height 466
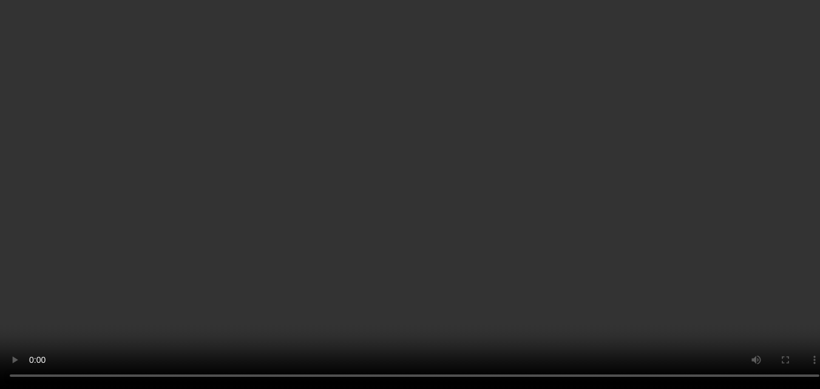
scroll to position [61, 0]
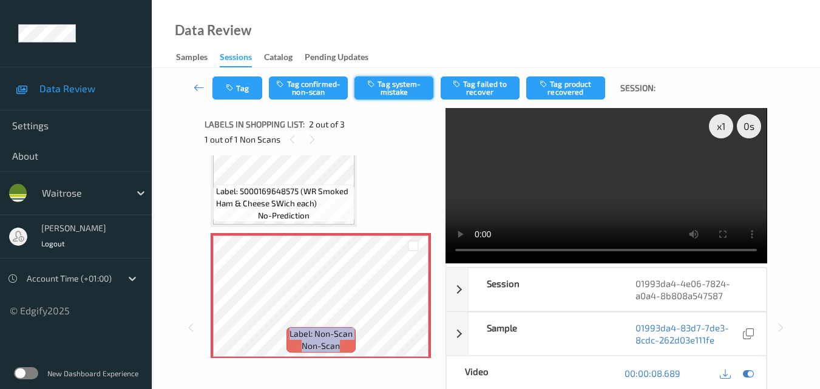
click at [394, 92] on button "Tag system-mistake" at bounding box center [393, 87] width 79 height 23
click at [249, 94] on button "Tag" at bounding box center [237, 87] width 50 height 23
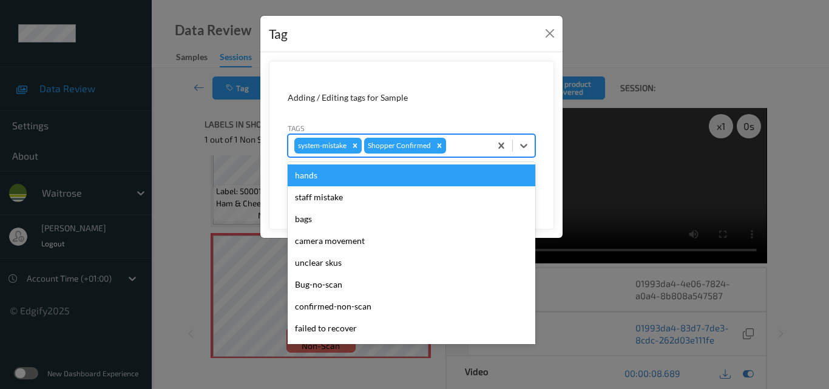
click at [464, 146] on div at bounding box center [466, 145] width 36 height 15
type input "un"
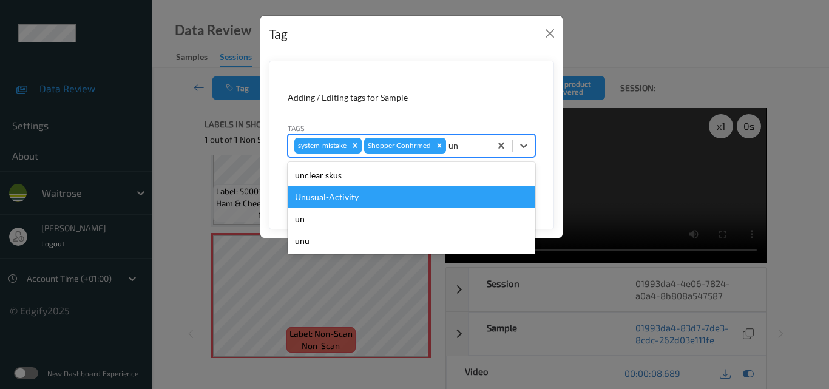
click at [434, 194] on div "Unusual-Activity" at bounding box center [411, 197] width 247 height 22
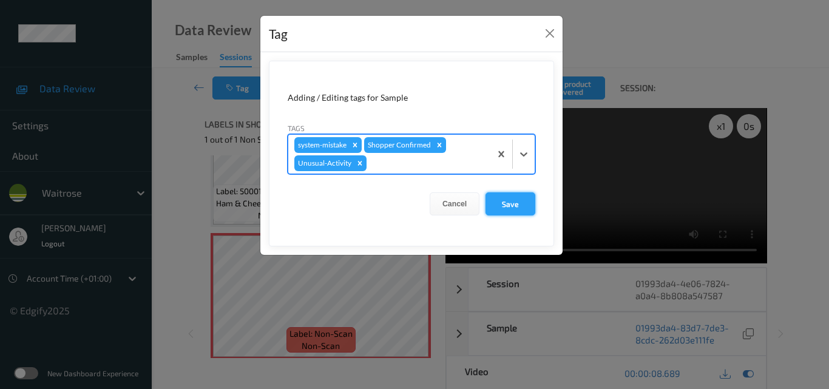
click at [503, 201] on button "Save" at bounding box center [510, 203] width 50 height 23
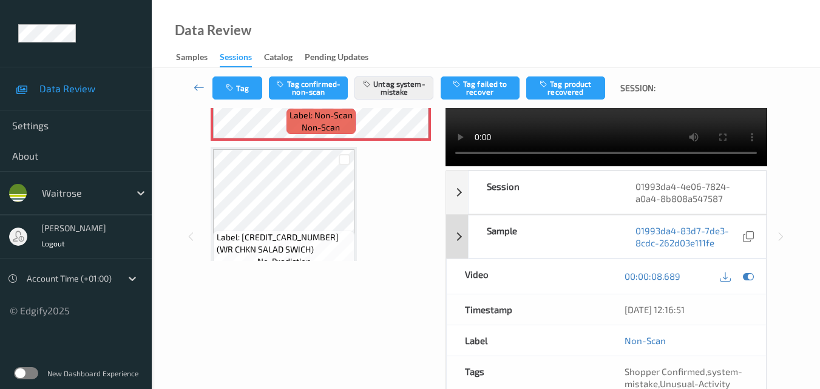
scroll to position [121, 0]
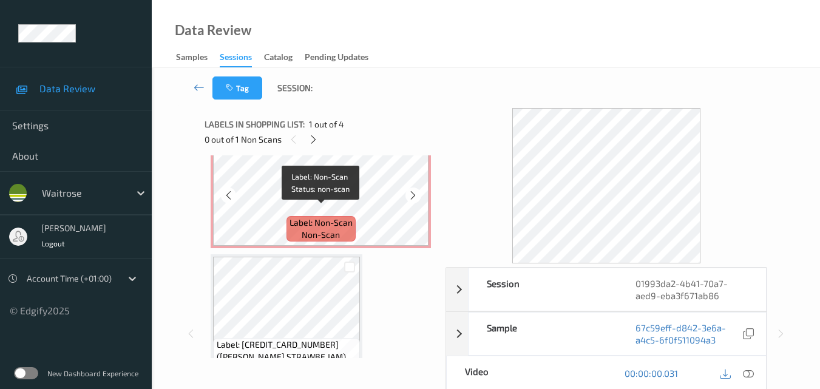
scroll to position [182, 0]
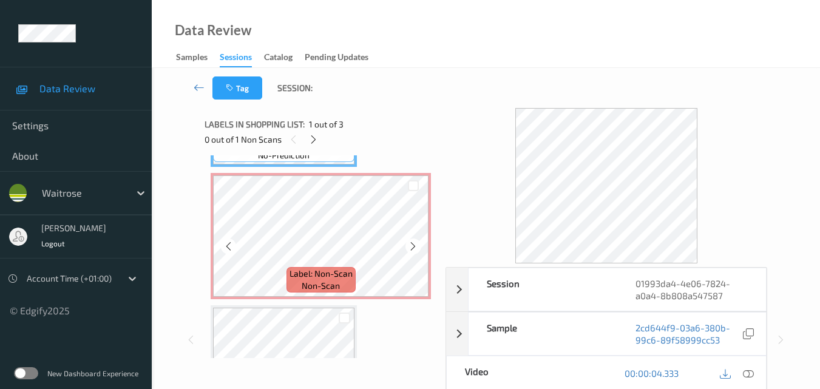
scroll to position [121, 0]
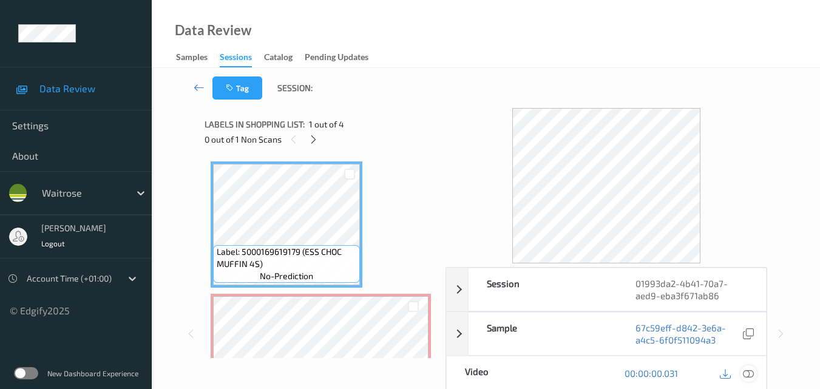
click at [751, 371] on icon at bounding box center [747, 373] width 11 height 11
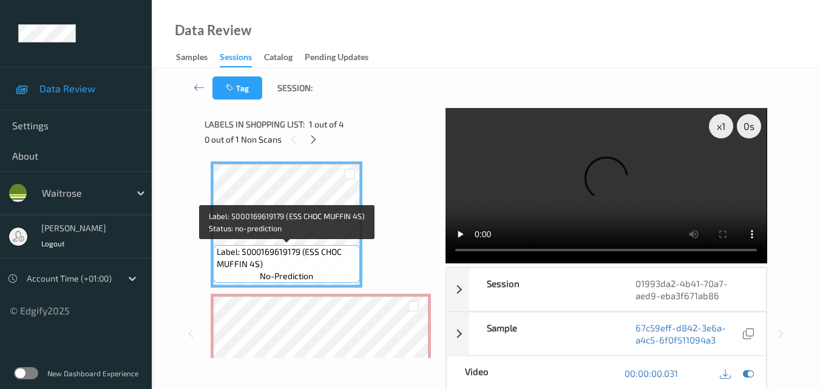
click at [295, 253] on span "Label: 5000169619179 (ESS CHOC MUFFIN 4S)" at bounding box center [287, 258] width 141 height 24
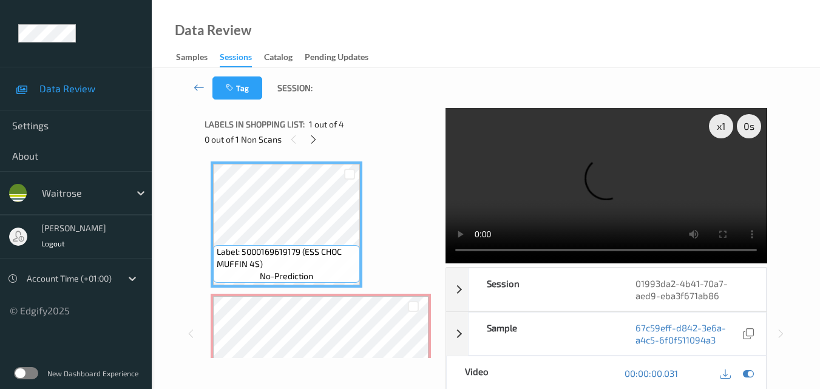
click at [544, 201] on video at bounding box center [605, 185] width 321 height 155
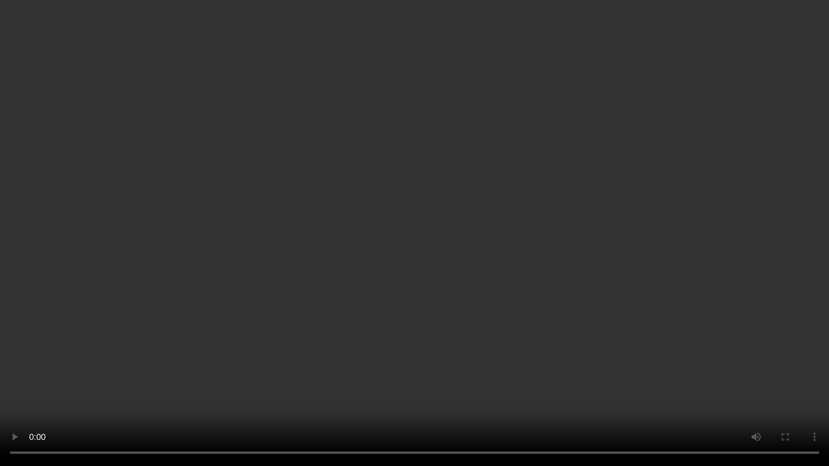
click at [608, 253] on video at bounding box center [414, 233] width 829 height 466
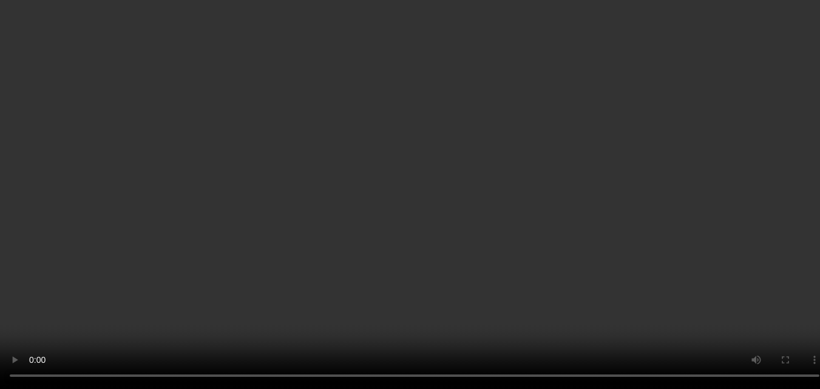
scroll to position [61, 0]
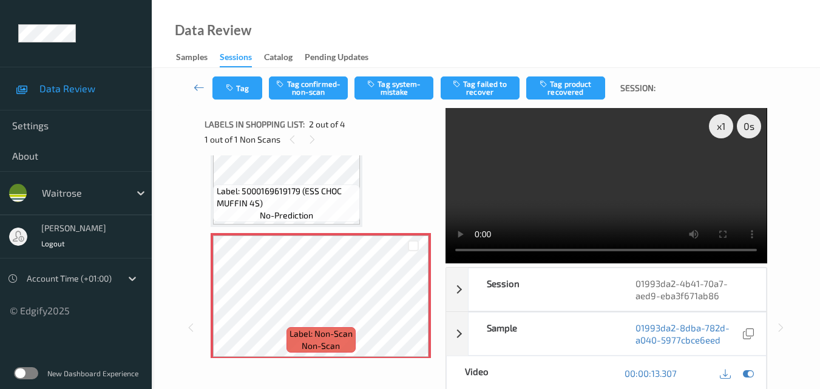
click at [586, 187] on video at bounding box center [605, 185] width 321 height 155
click at [598, 210] on video at bounding box center [605, 185] width 321 height 155
click at [391, 89] on button "Tag system-mistake" at bounding box center [393, 87] width 79 height 23
click at [243, 87] on button "Tag" at bounding box center [237, 87] width 50 height 23
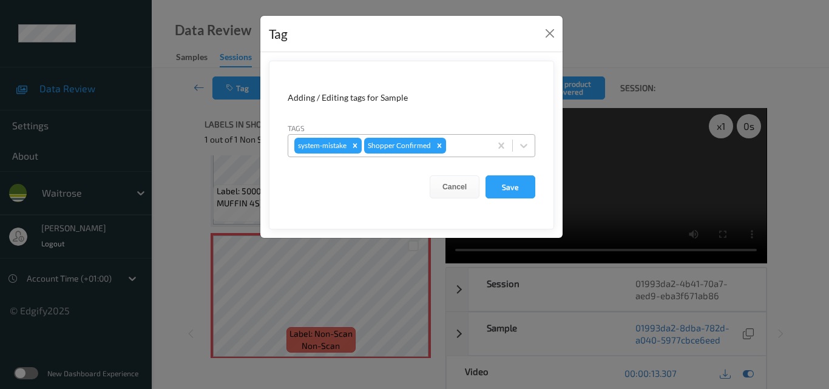
click at [463, 146] on div at bounding box center [466, 145] width 36 height 15
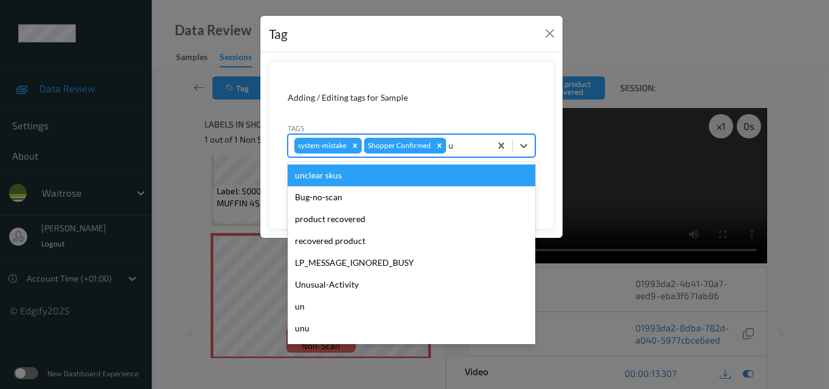
type input "un"
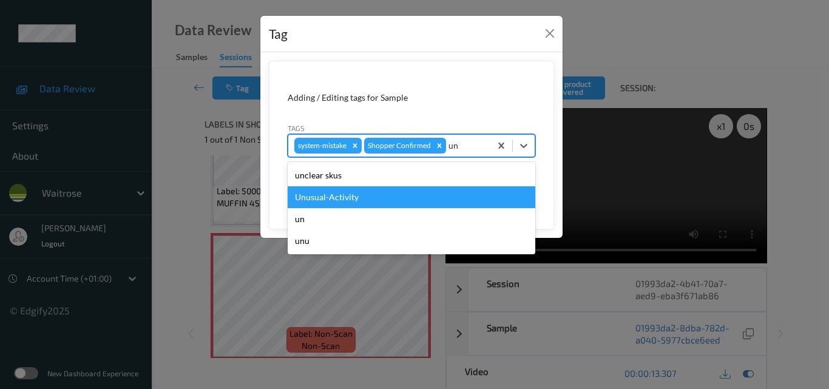
click at [384, 201] on div "Unusual-Activity" at bounding box center [411, 197] width 247 height 22
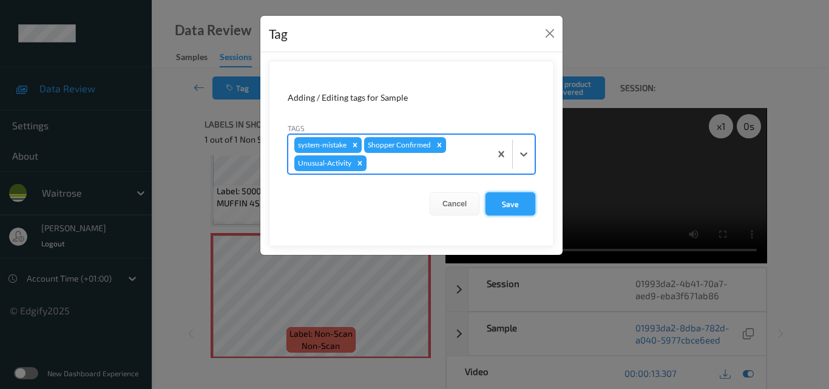
click at [505, 205] on button "Save" at bounding box center [510, 203] width 50 height 23
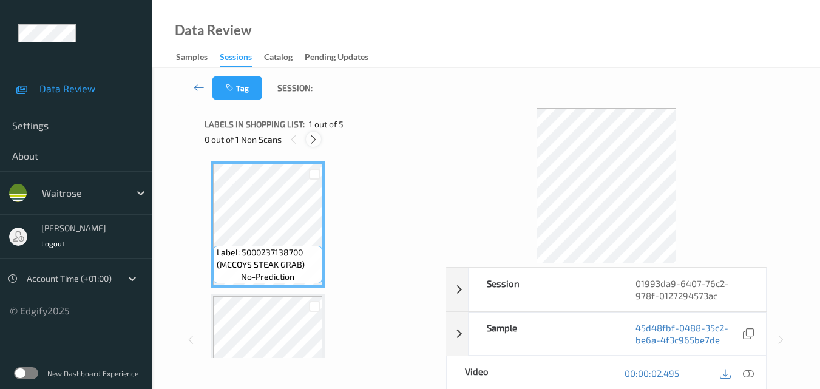
click at [313, 138] on icon at bounding box center [313, 139] width 10 height 11
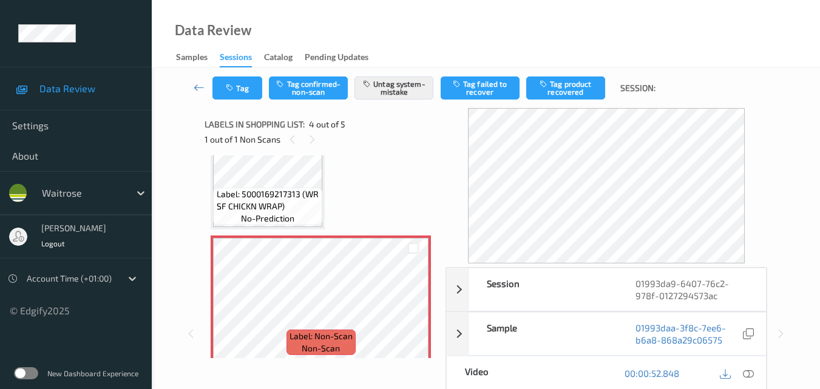
scroll to position [392, 0]
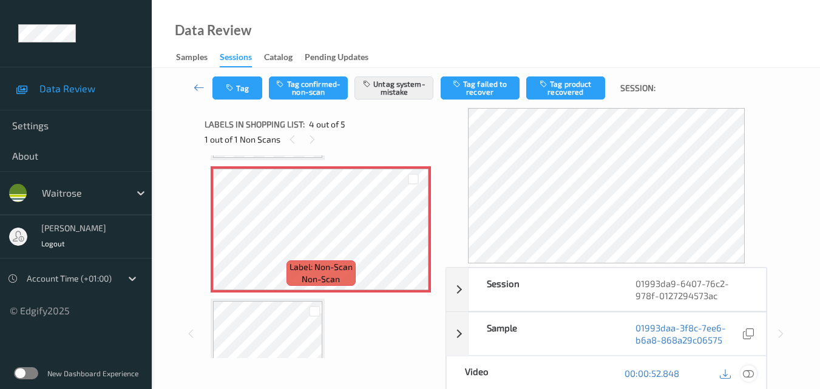
click at [750, 372] on icon at bounding box center [747, 373] width 11 height 11
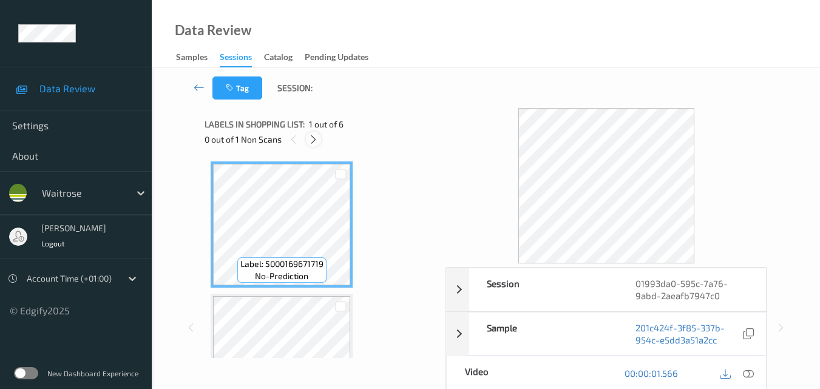
click at [308, 141] on icon at bounding box center [313, 139] width 10 height 11
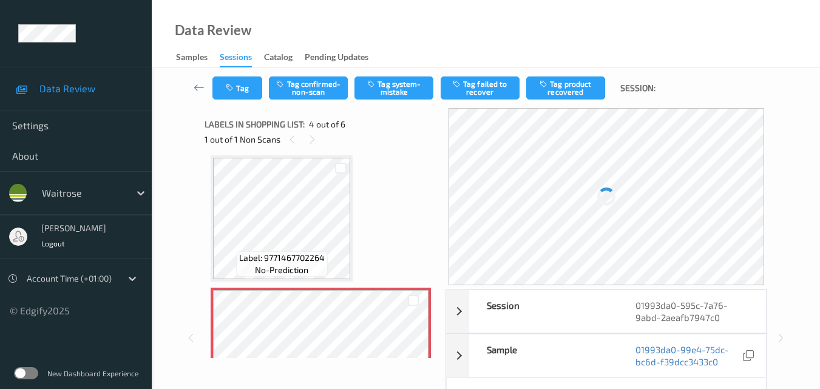
scroll to position [392, 0]
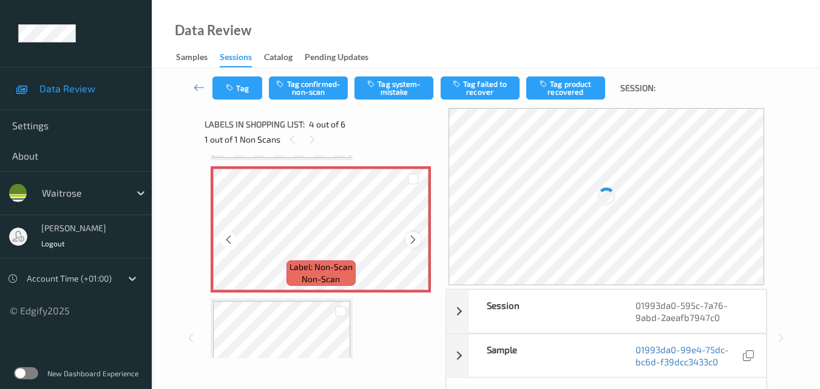
click at [411, 239] on icon at bounding box center [413, 239] width 10 height 11
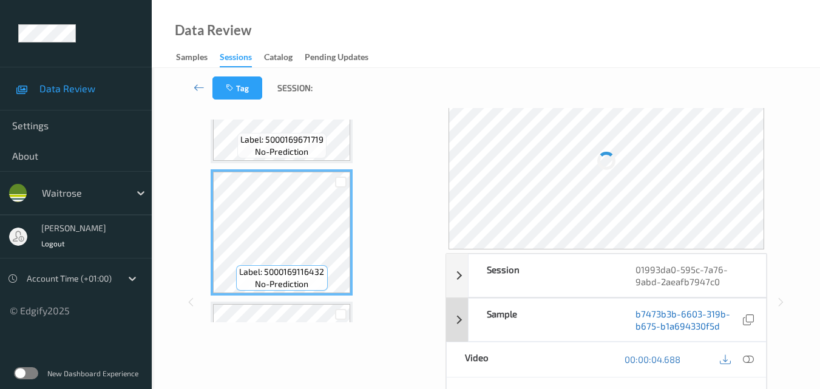
scroll to position [61, 0]
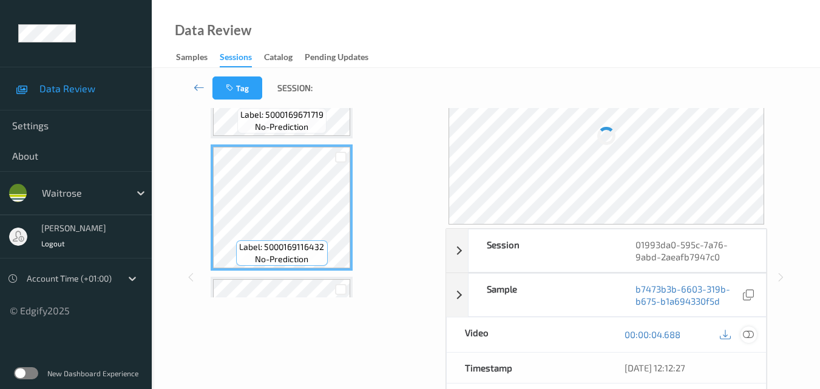
click at [748, 331] on icon at bounding box center [747, 334] width 11 height 11
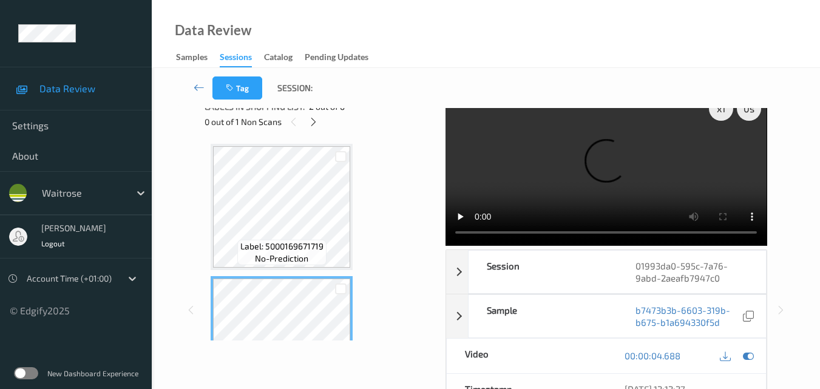
scroll to position [0, 0]
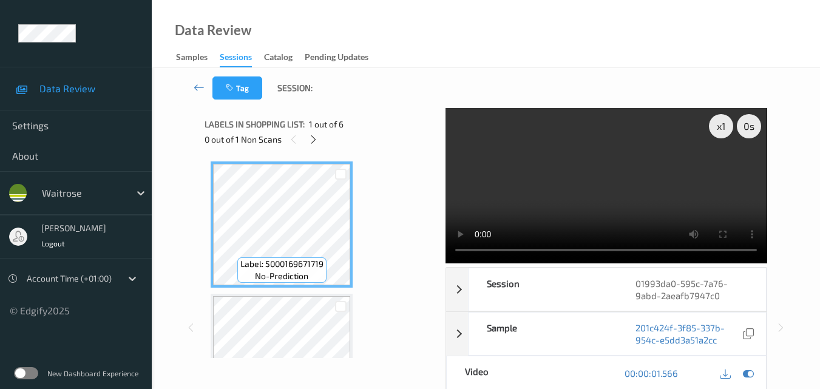
click at [628, 173] on video at bounding box center [605, 185] width 321 height 155
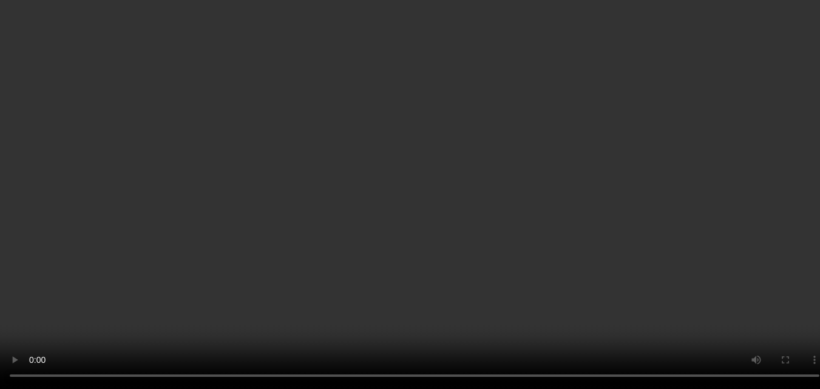
scroll to position [243, 0]
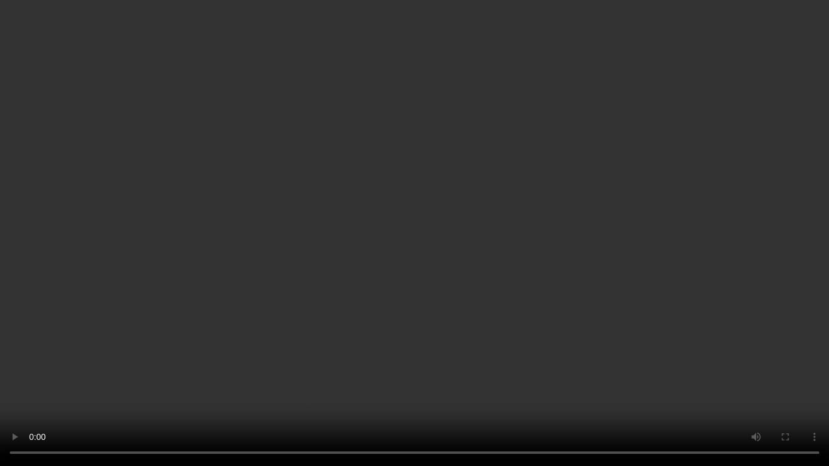
click at [624, 201] on video at bounding box center [414, 233] width 829 height 466
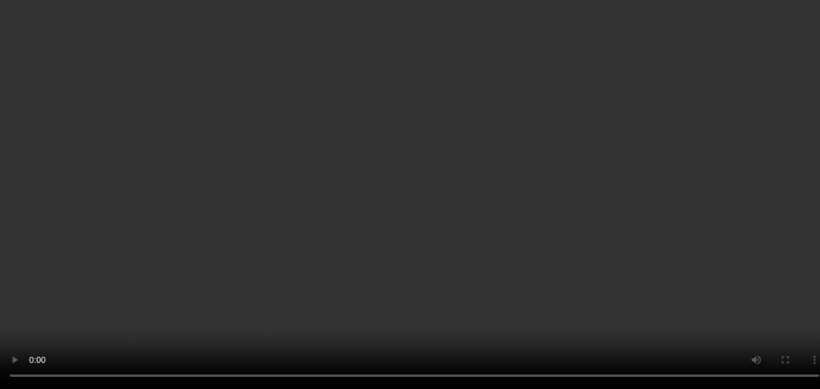
scroll to position [364, 0]
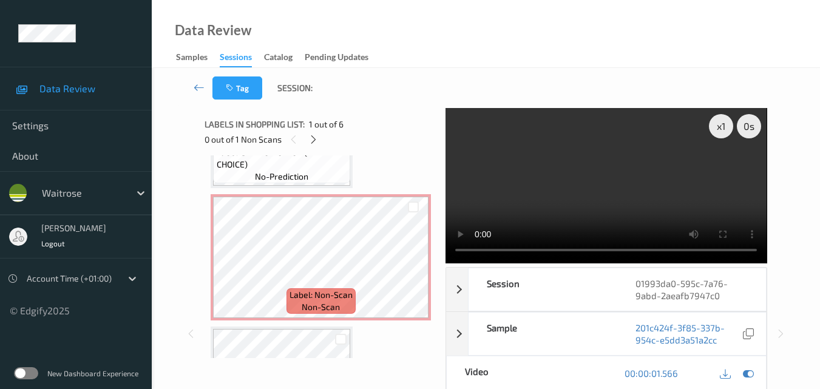
click at [622, 190] on video at bounding box center [605, 185] width 321 height 155
click at [614, 200] on video at bounding box center [605, 185] width 321 height 155
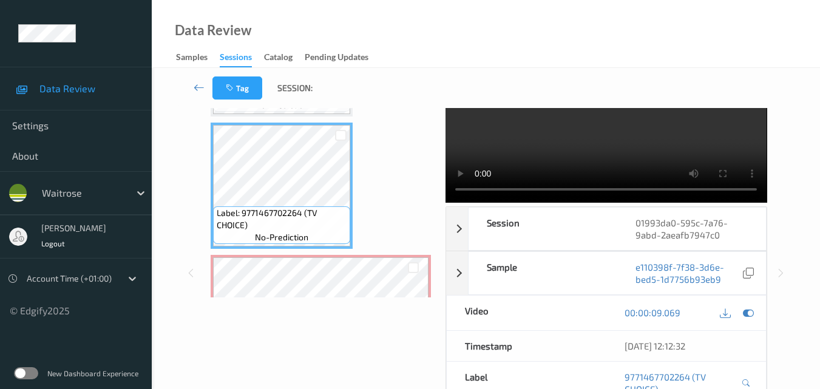
scroll to position [0, 0]
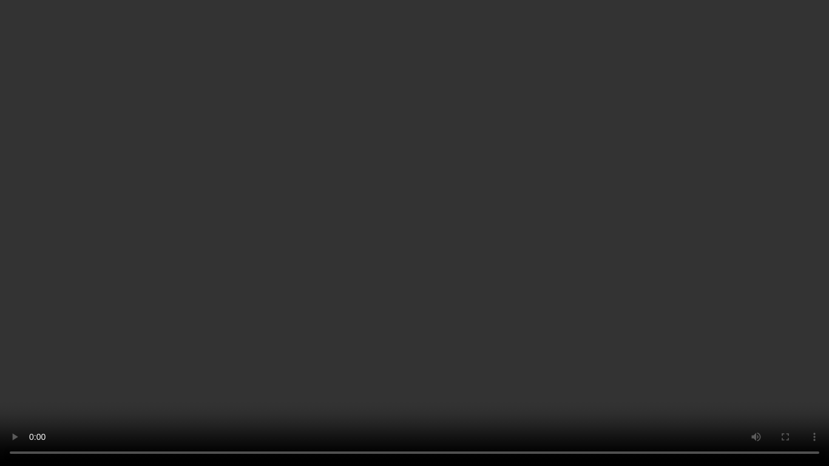
click at [572, 237] on video at bounding box center [414, 233] width 829 height 466
click at [554, 238] on video at bounding box center [414, 233] width 829 height 466
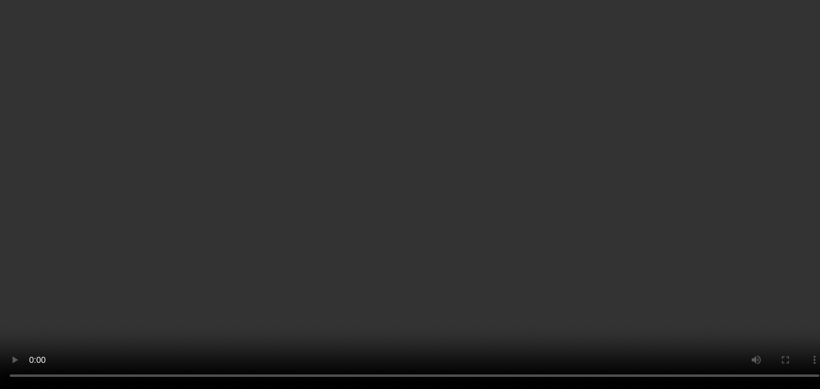
scroll to position [364, 0]
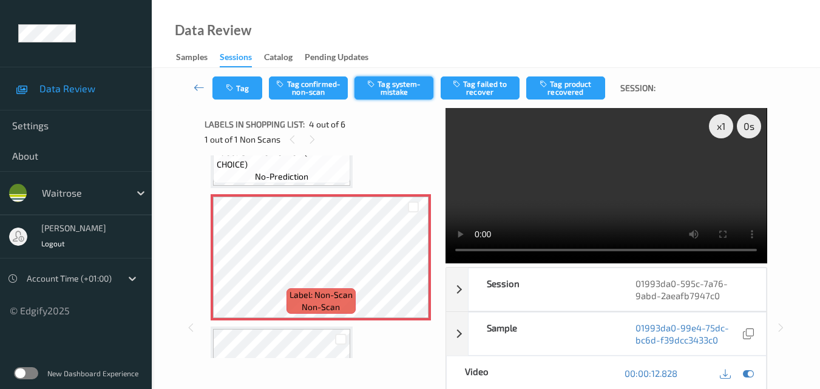
click at [414, 92] on button "Tag system-mistake" at bounding box center [393, 87] width 79 height 23
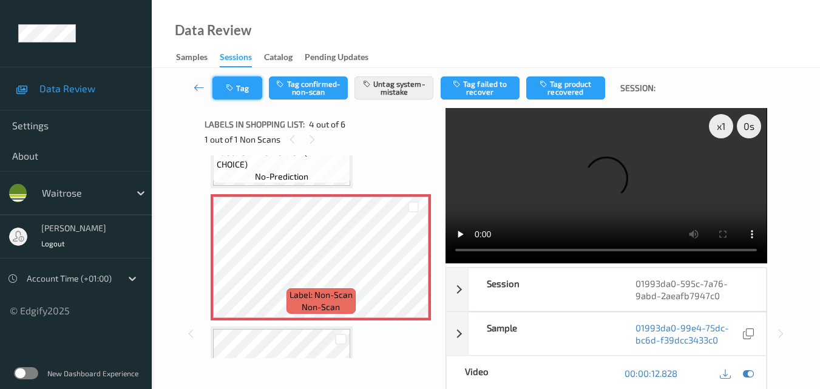
click at [237, 94] on button "Tag" at bounding box center [237, 87] width 50 height 23
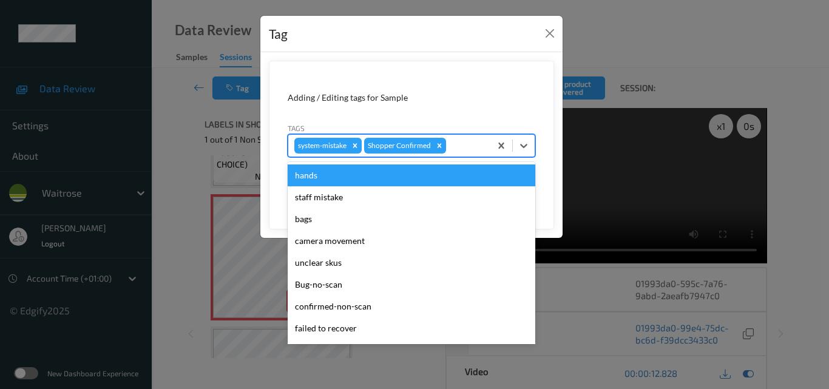
click at [467, 152] on div at bounding box center [466, 145] width 36 height 15
type input "un"
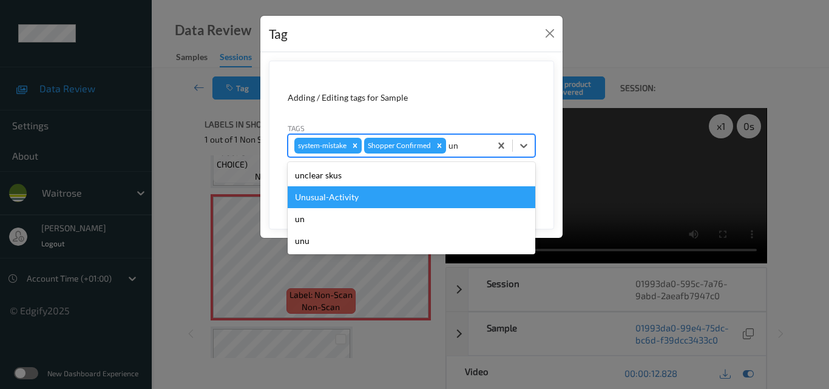
click at [419, 190] on div "Unusual-Activity" at bounding box center [411, 197] width 247 height 22
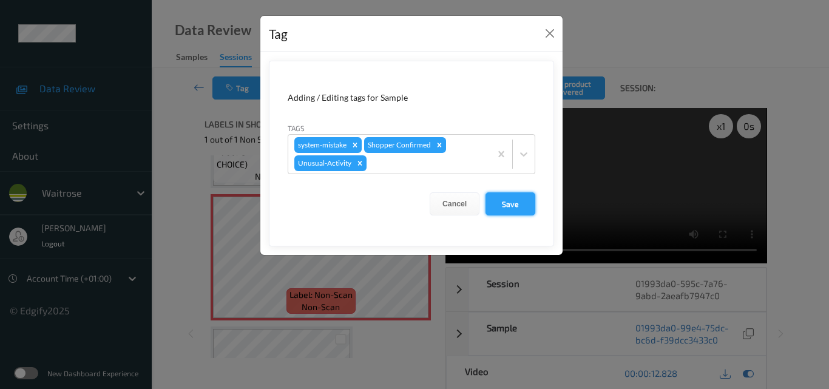
click at [507, 200] on button "Save" at bounding box center [510, 203] width 50 height 23
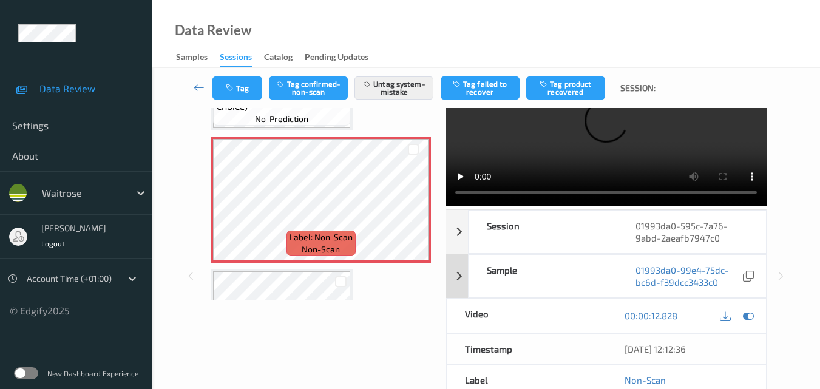
scroll to position [121, 0]
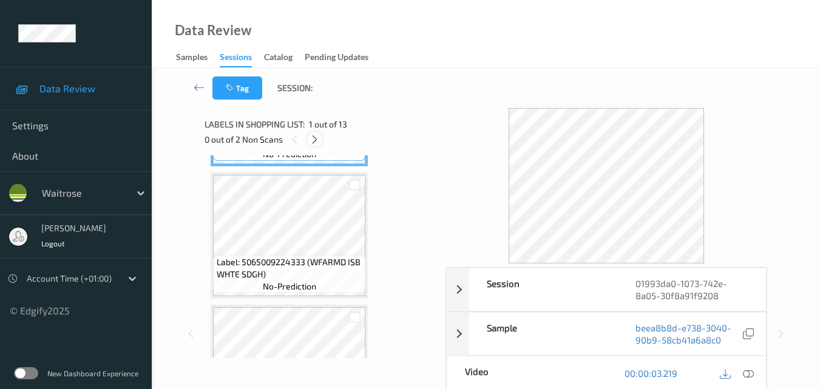
click at [317, 136] on icon at bounding box center [314, 139] width 10 height 11
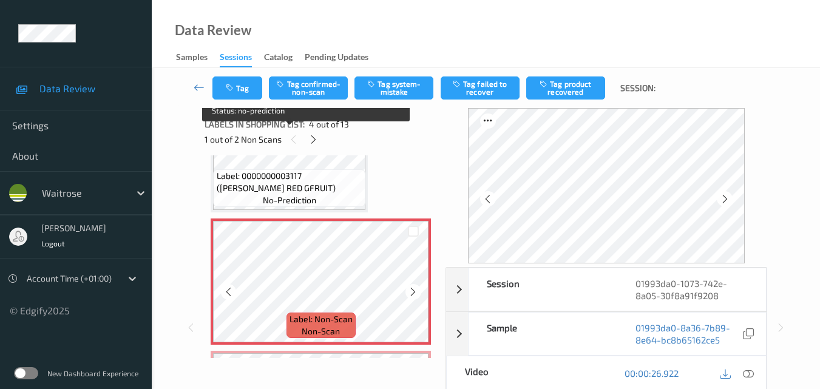
scroll to position [392, 0]
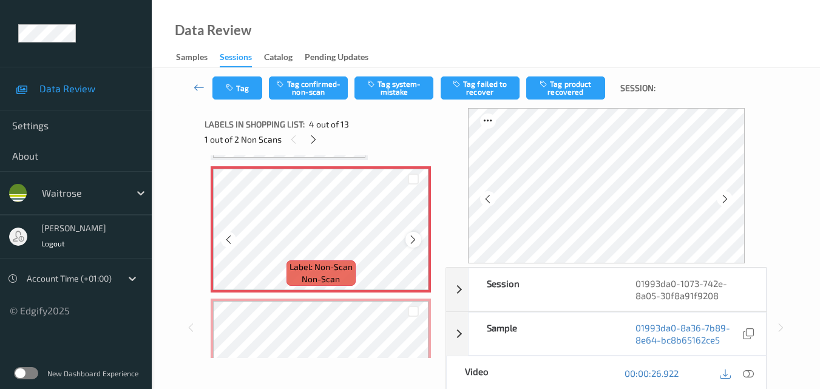
click at [411, 238] on icon at bounding box center [413, 239] width 10 height 11
click at [419, 241] on div at bounding box center [412, 239] width 15 height 15
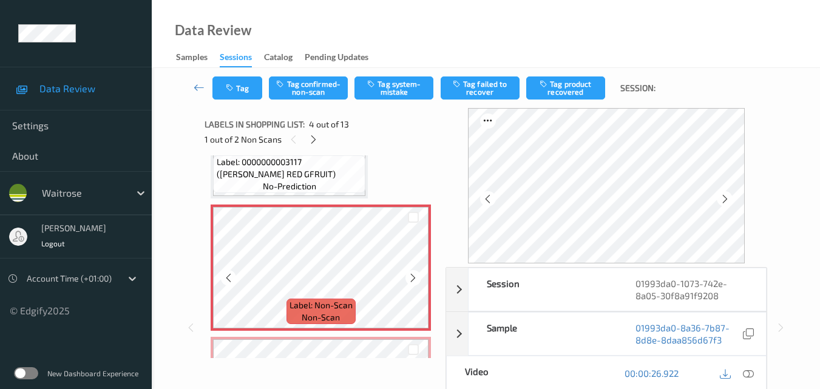
scroll to position [331, 0]
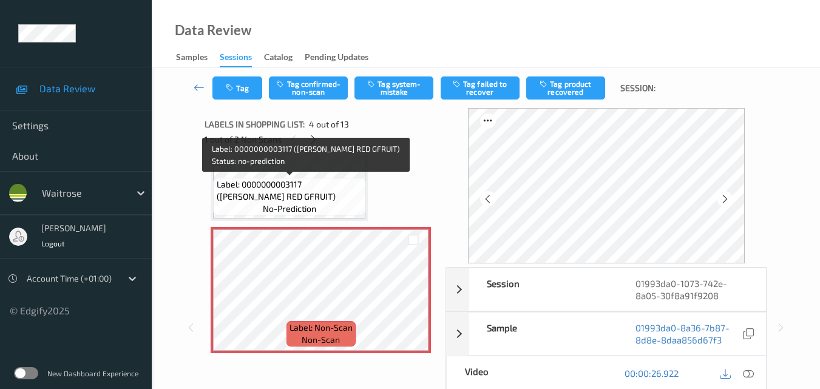
click at [324, 197] on span "Label: 0000000003117 ([PERSON_NAME] RED GFRUIT)" at bounding box center [290, 190] width 146 height 24
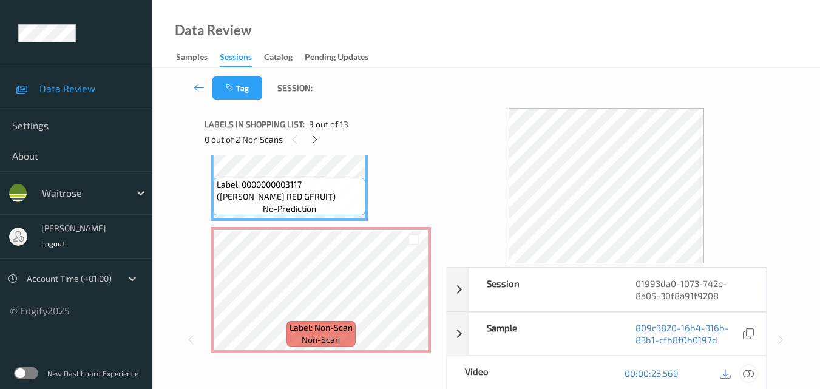
click at [749, 369] on icon at bounding box center [747, 373] width 11 height 11
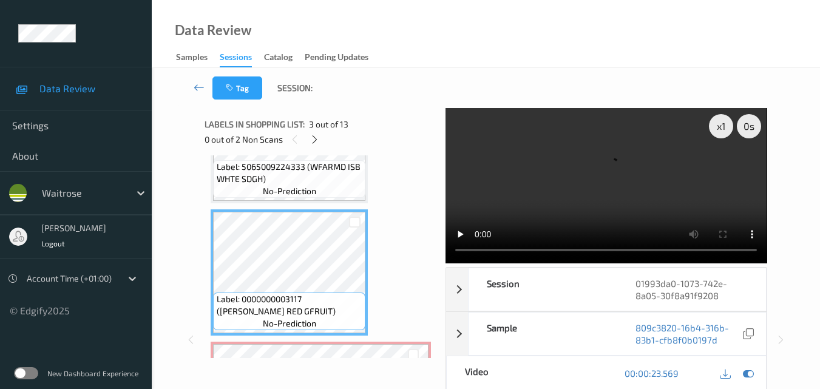
scroll to position [210, 0]
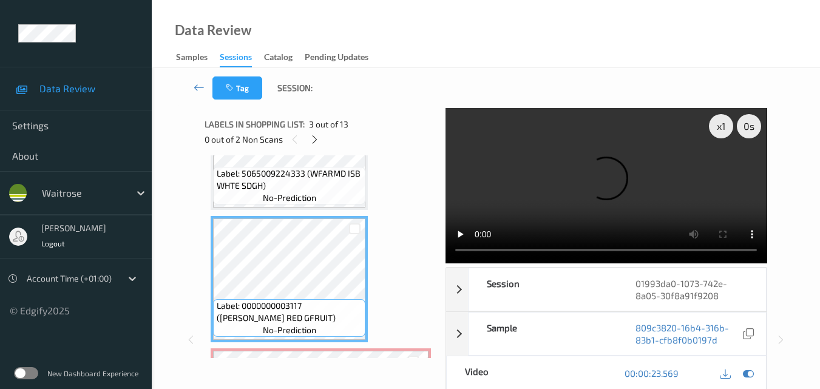
click at [596, 189] on video at bounding box center [605, 185] width 321 height 155
click at [559, 181] on video at bounding box center [605, 185] width 321 height 155
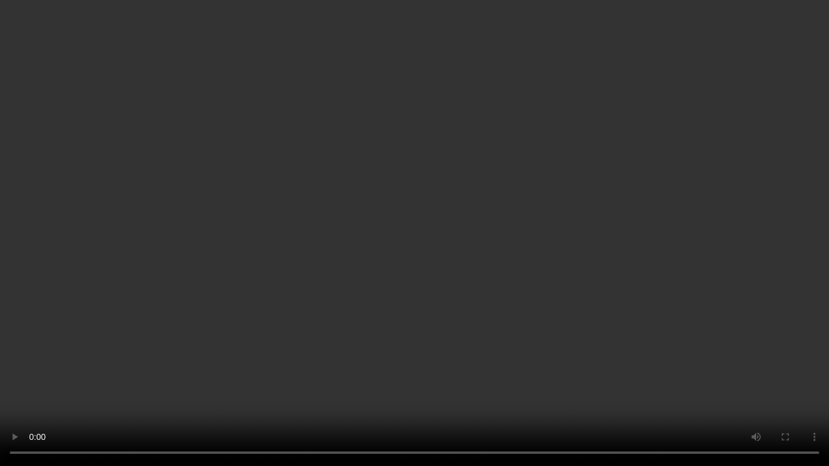
click at [107, 226] on video at bounding box center [414, 233] width 829 height 466
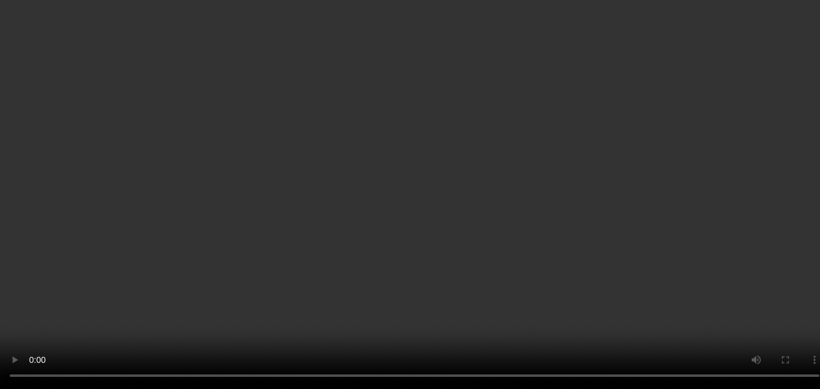
scroll to position [271, 0]
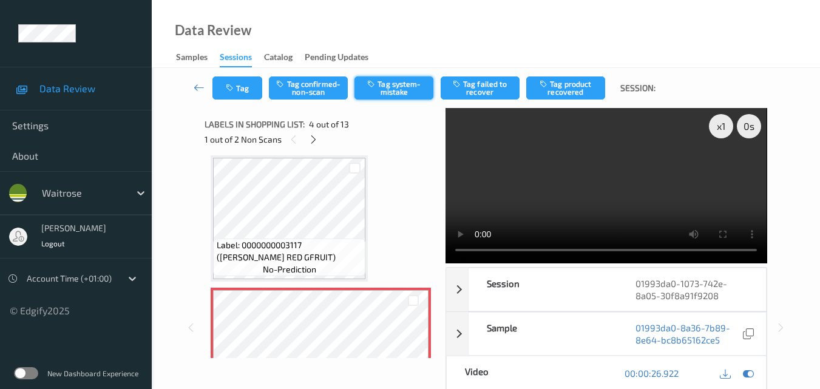
click at [399, 89] on button "Tag system-mistake" at bounding box center [393, 87] width 79 height 23
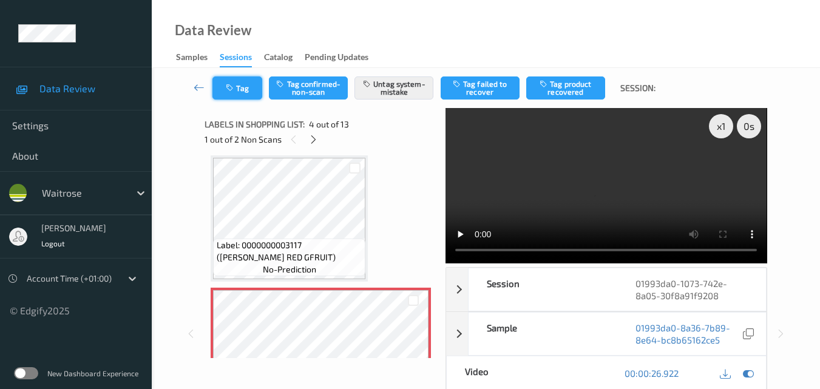
click at [237, 86] on button "Tag" at bounding box center [237, 87] width 50 height 23
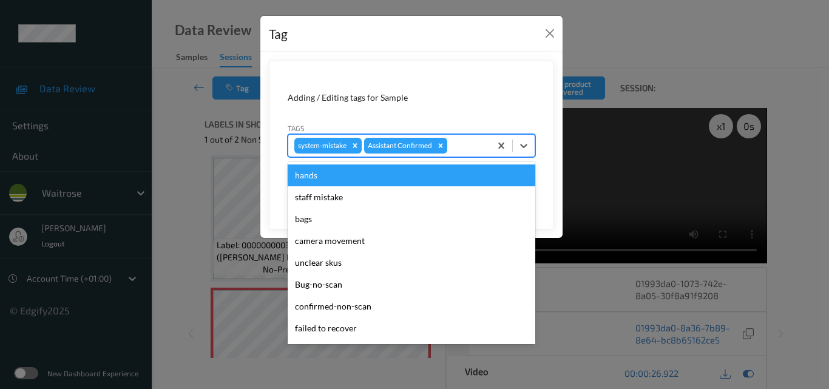
click at [470, 152] on div at bounding box center [466, 145] width 35 height 15
type input "un"
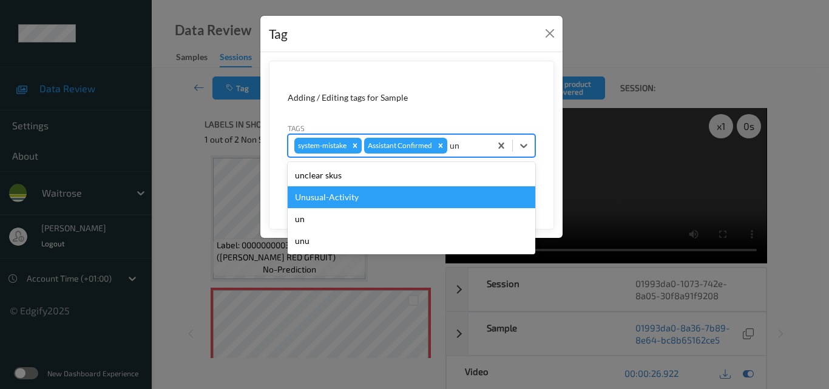
click at [425, 197] on div "Unusual-Activity" at bounding box center [411, 197] width 247 height 22
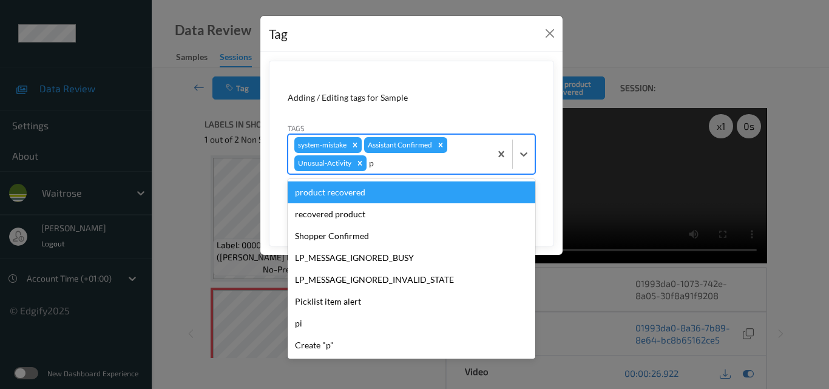
type input "pi"
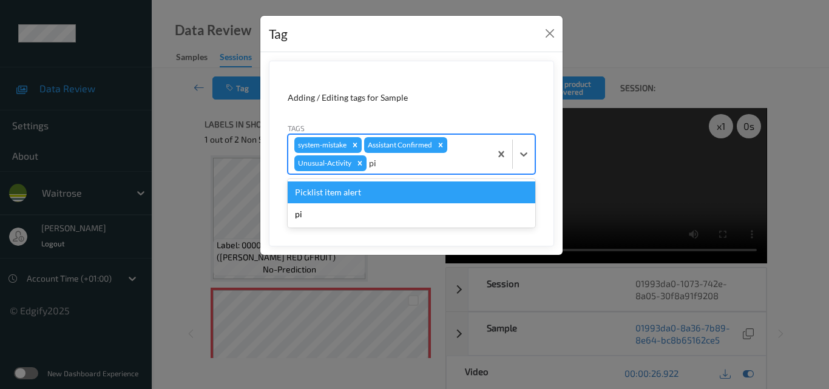
click at [425, 197] on div "Picklist item alert" at bounding box center [411, 192] width 247 height 22
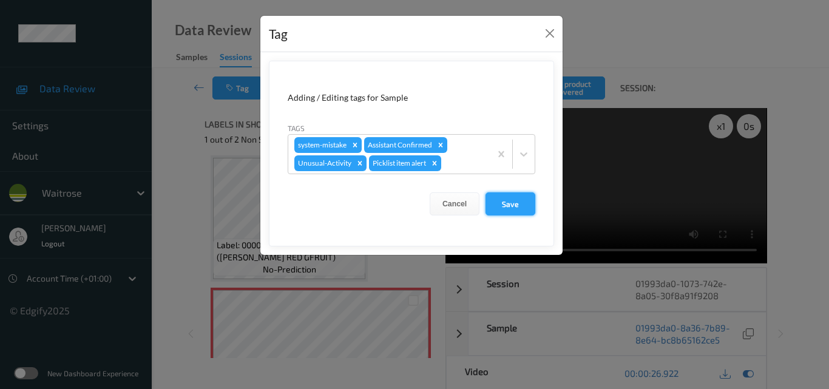
click at [515, 207] on button "Save" at bounding box center [510, 203] width 50 height 23
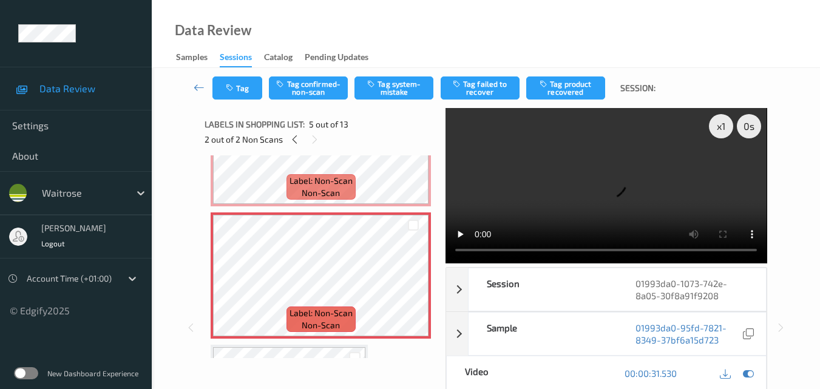
scroll to position [453, 0]
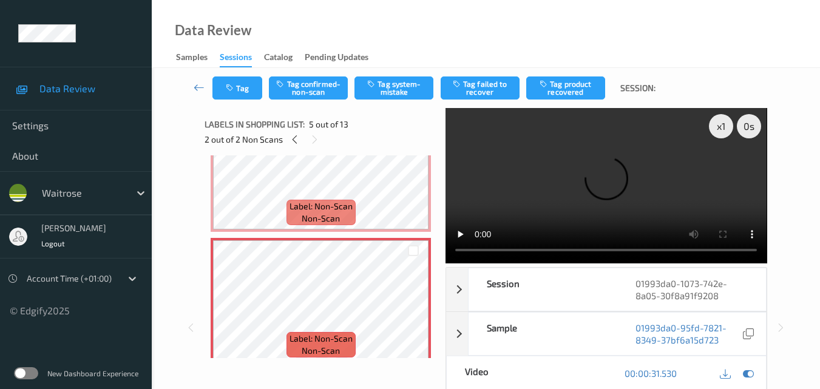
click at [581, 185] on video at bounding box center [605, 185] width 321 height 155
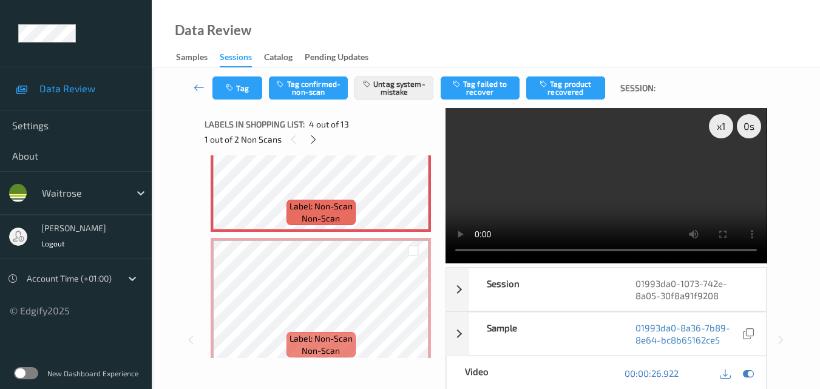
click at [592, 180] on video at bounding box center [605, 185] width 321 height 155
click at [539, 204] on video at bounding box center [605, 185] width 321 height 155
click at [638, 200] on video at bounding box center [605, 185] width 321 height 155
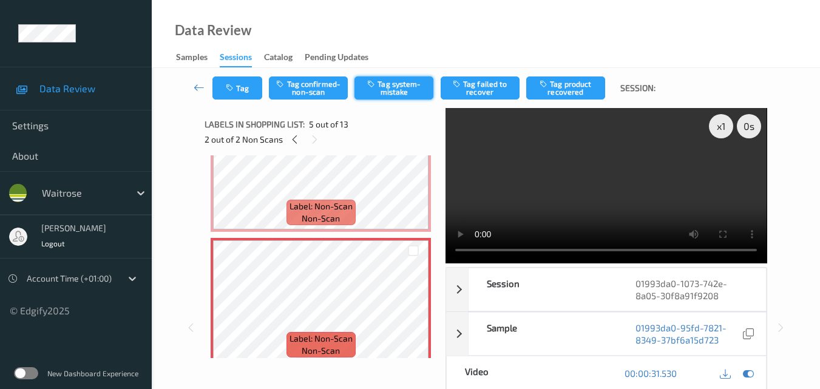
click at [399, 82] on button "Tag system-mistake" at bounding box center [393, 87] width 79 height 23
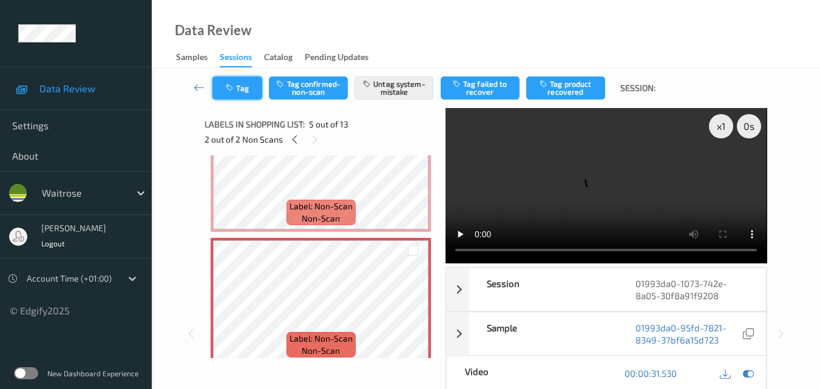
click at [233, 89] on icon "button" at bounding box center [231, 88] width 10 height 8
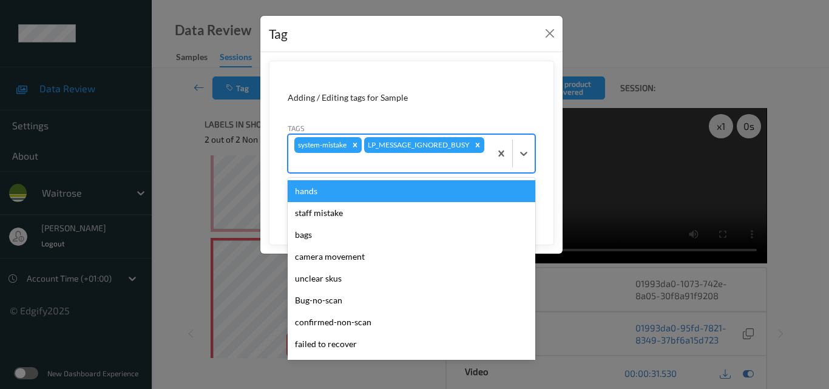
click at [448, 165] on div at bounding box center [389, 162] width 190 height 15
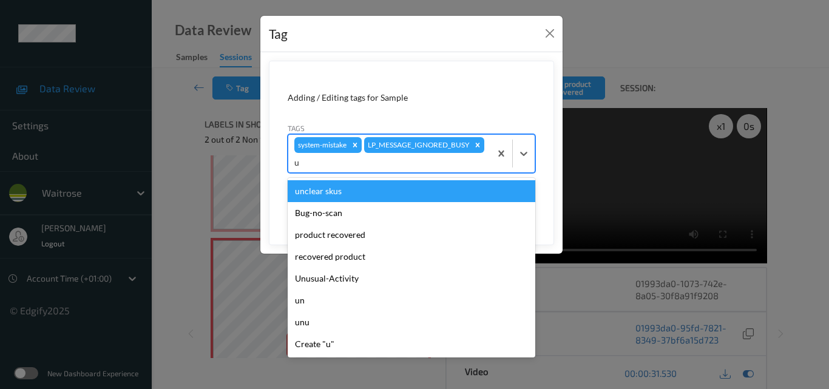
type input "un"
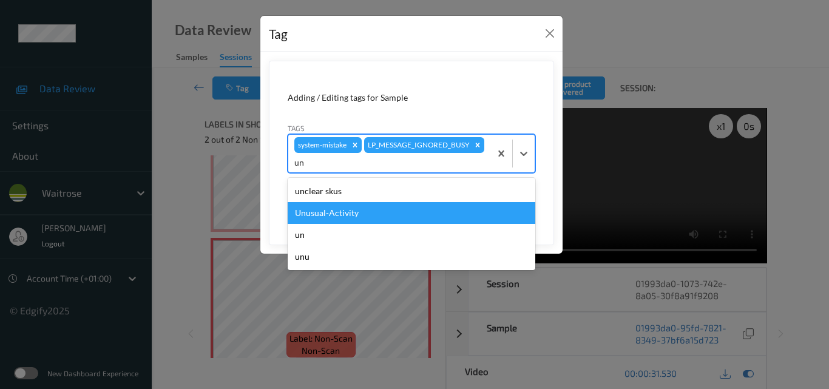
click at [406, 204] on div "Unusual-Activity" at bounding box center [411, 213] width 247 height 22
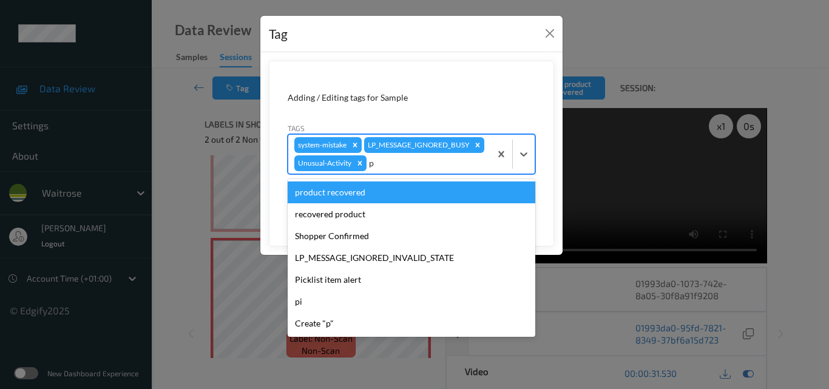
type input "pi"
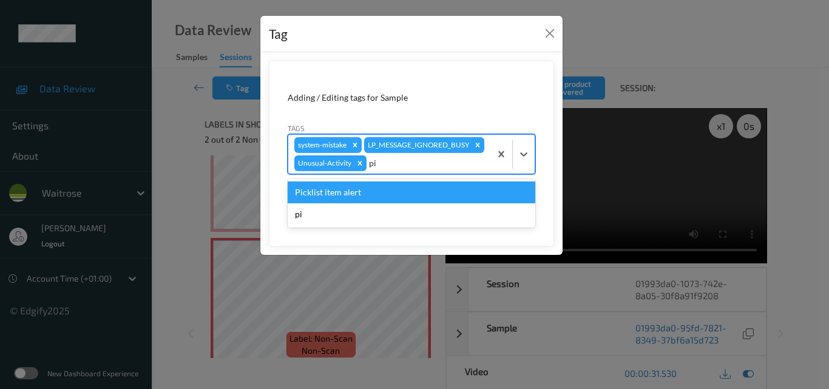
click at [406, 203] on div "Picklist item alert" at bounding box center [411, 192] width 247 height 22
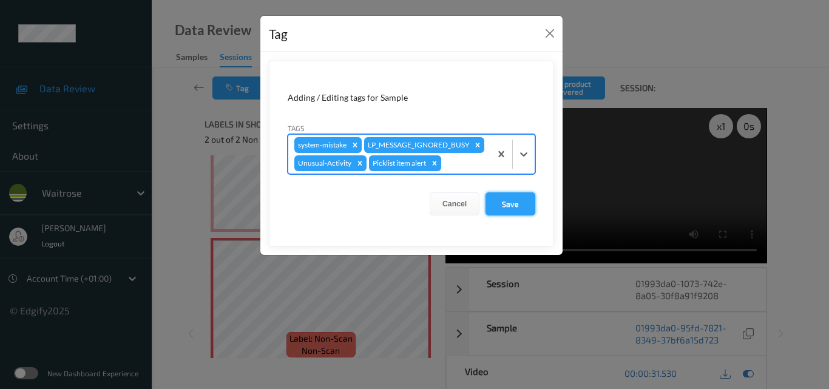
click at [520, 215] on button "Save" at bounding box center [510, 203] width 50 height 23
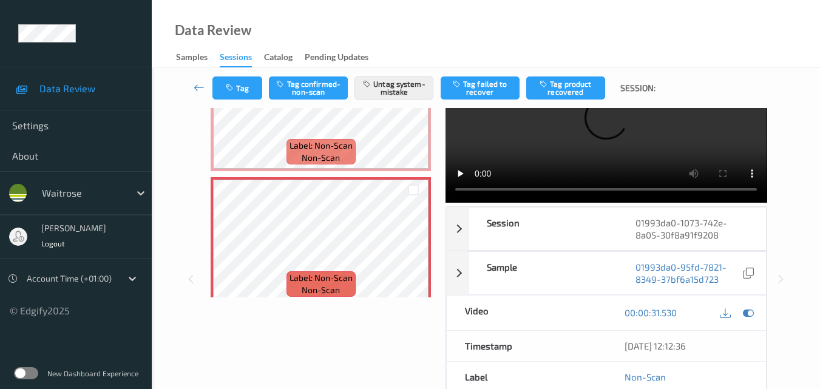
scroll to position [574, 0]
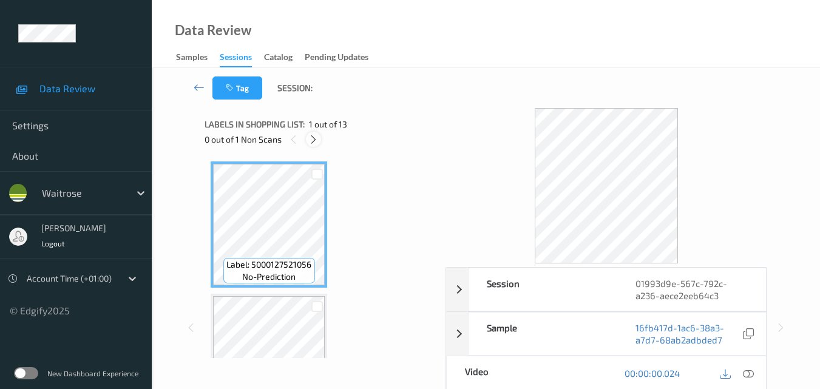
click at [311, 136] on icon at bounding box center [313, 139] width 10 height 11
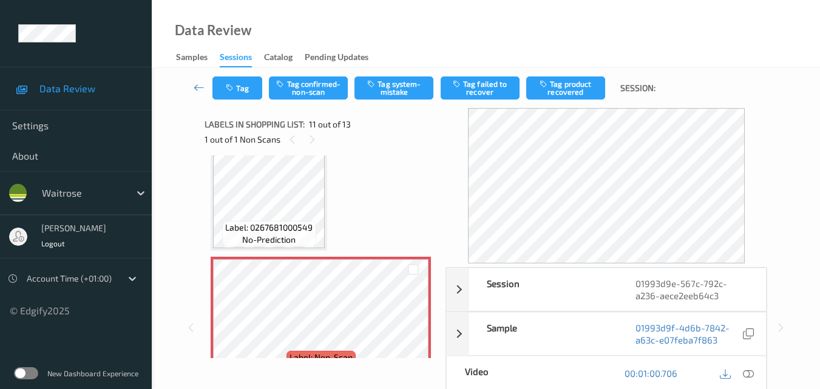
scroll to position [1196, 0]
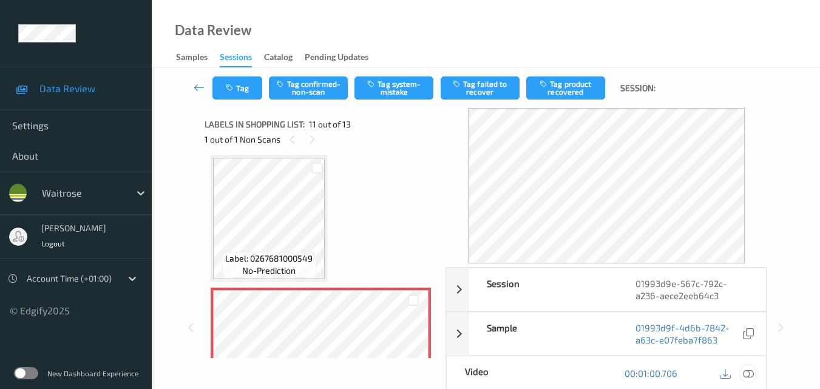
click at [747, 372] on icon at bounding box center [747, 373] width 11 height 11
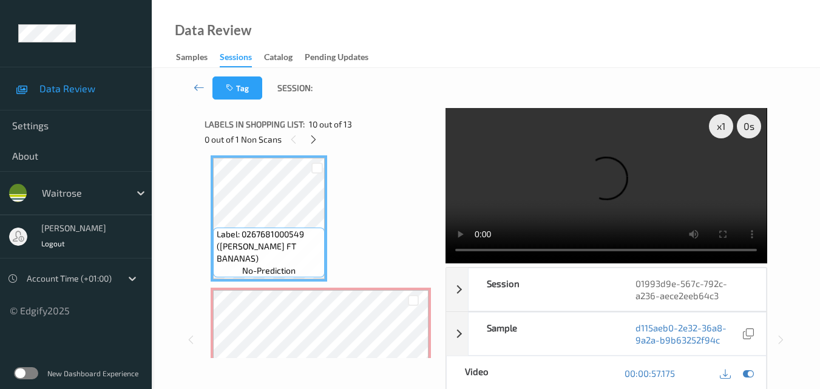
click at [553, 188] on video at bounding box center [605, 185] width 321 height 155
click at [645, 192] on video at bounding box center [605, 185] width 321 height 155
click at [627, 188] on video at bounding box center [605, 185] width 321 height 155
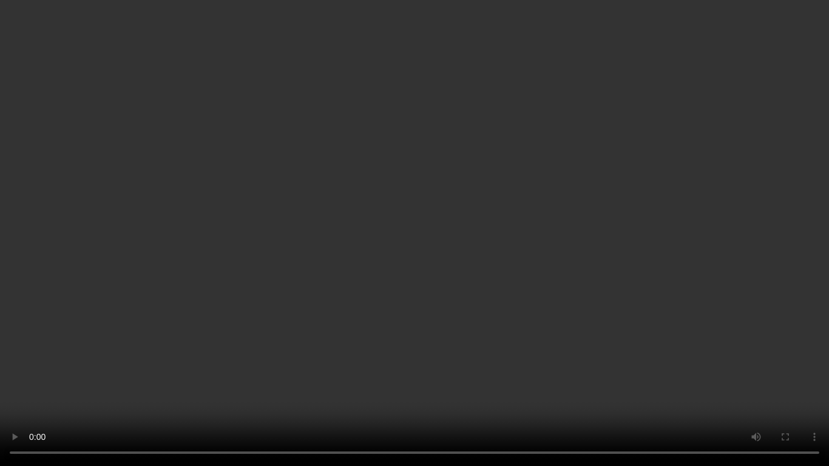
click at [530, 329] on video at bounding box center [414, 233] width 829 height 466
click at [506, 309] on video at bounding box center [414, 233] width 829 height 466
click at [466, 256] on video at bounding box center [414, 233] width 829 height 466
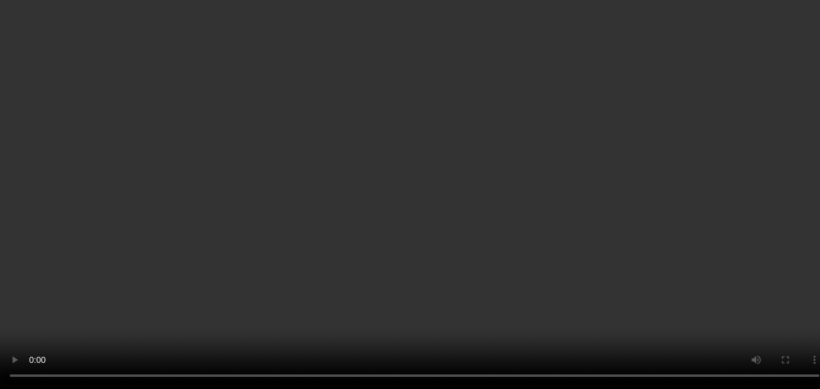
scroll to position [1318, 0]
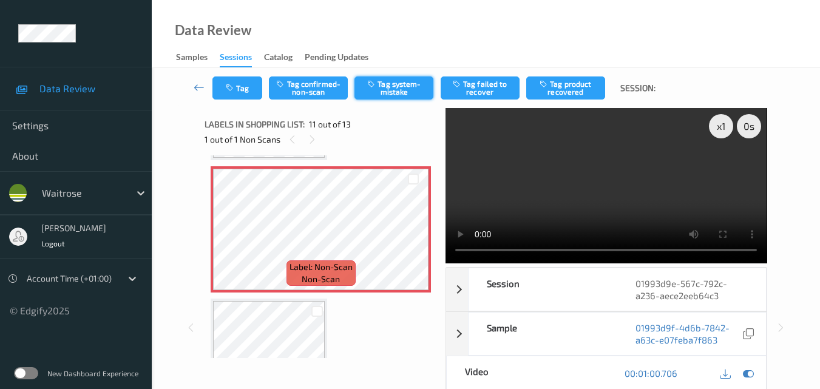
click at [392, 95] on button "Tag system-mistake" at bounding box center [393, 87] width 79 height 23
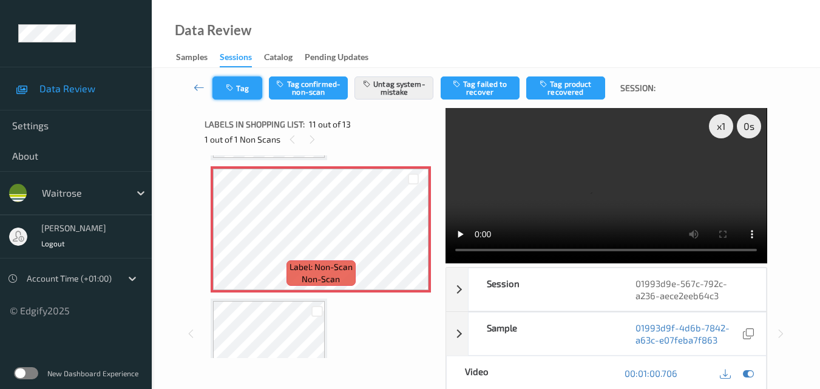
click at [240, 90] on button "Tag" at bounding box center [237, 87] width 50 height 23
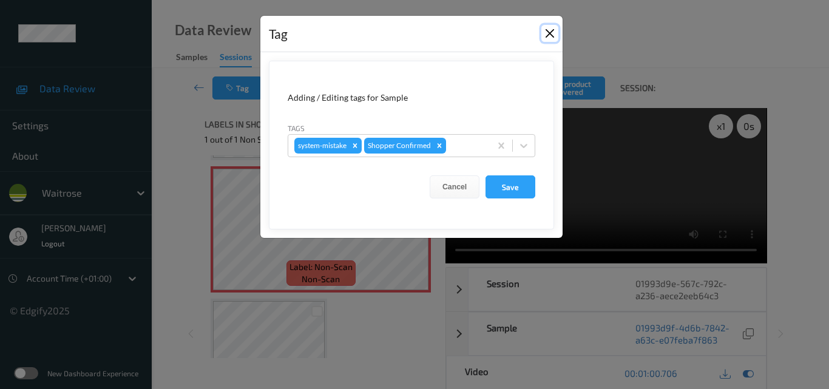
click at [548, 35] on button "Close" at bounding box center [549, 33] width 17 height 17
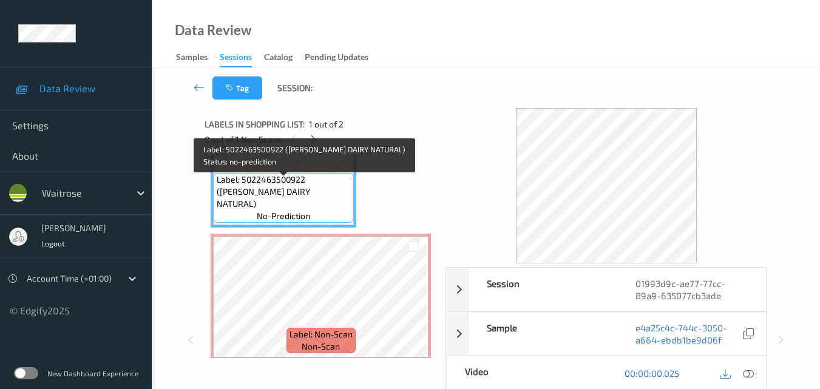
scroll to position [68, 0]
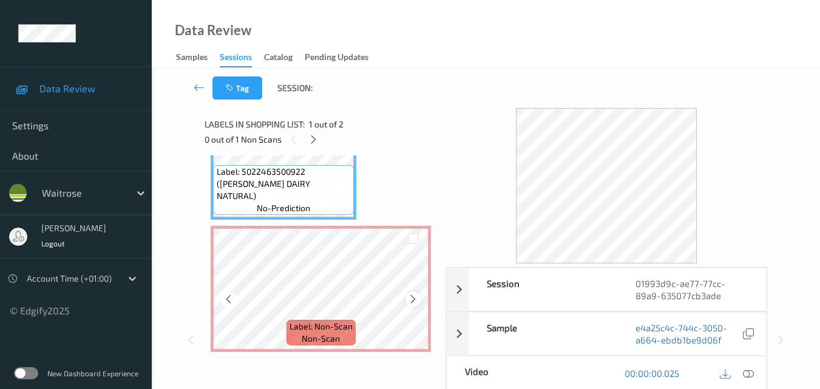
click at [418, 295] on icon at bounding box center [413, 299] width 10 height 11
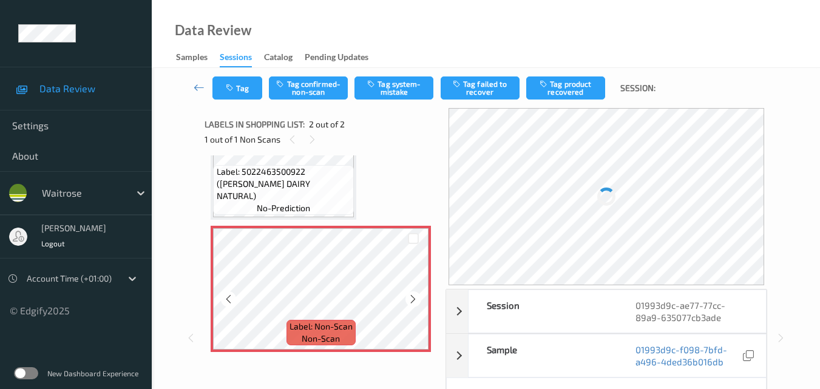
click at [418, 295] on icon at bounding box center [413, 299] width 10 height 11
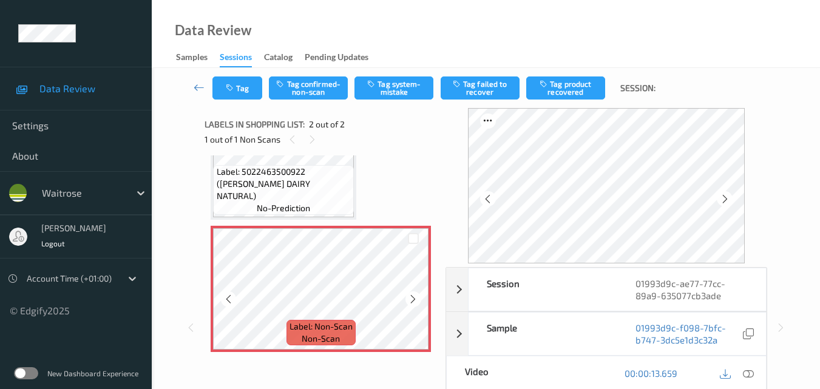
scroll to position [7, 0]
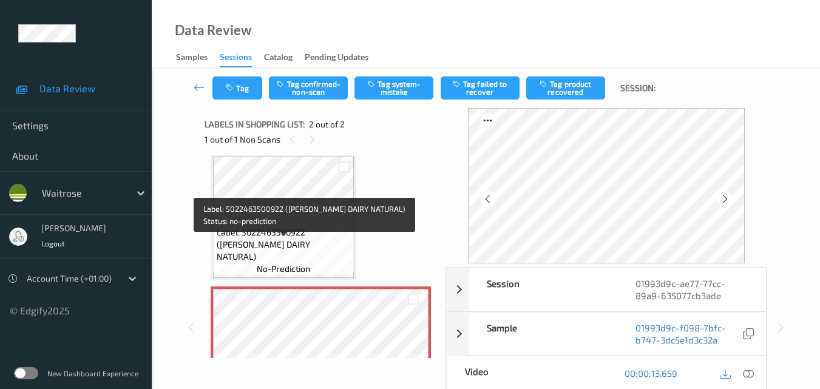
click at [320, 242] on span "Label: 5022463500922 (TIMS DAIRY NATURAL)" at bounding box center [284, 244] width 135 height 36
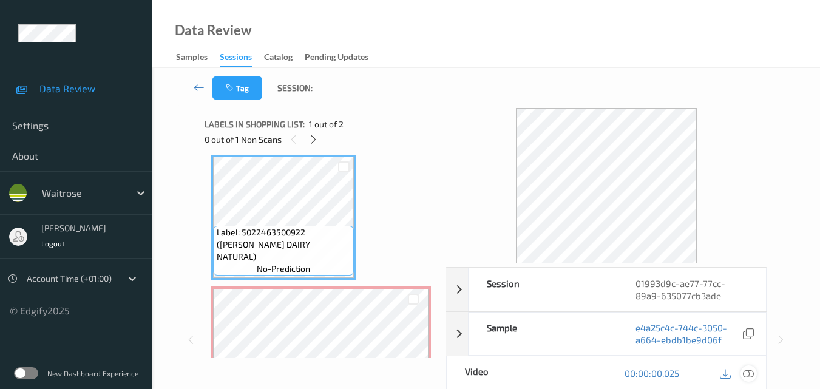
click at [751, 374] on icon at bounding box center [747, 373] width 11 height 11
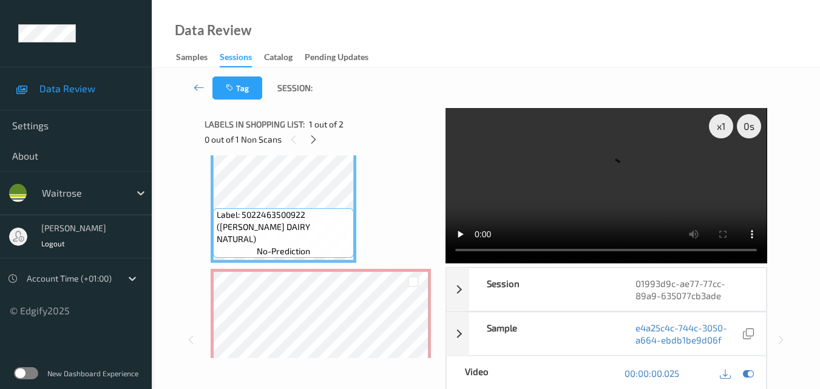
scroll to position [0, 0]
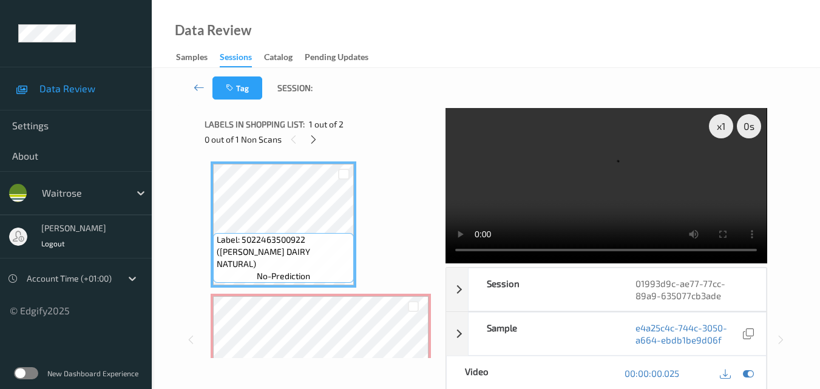
click at [528, 177] on video at bounding box center [605, 185] width 321 height 155
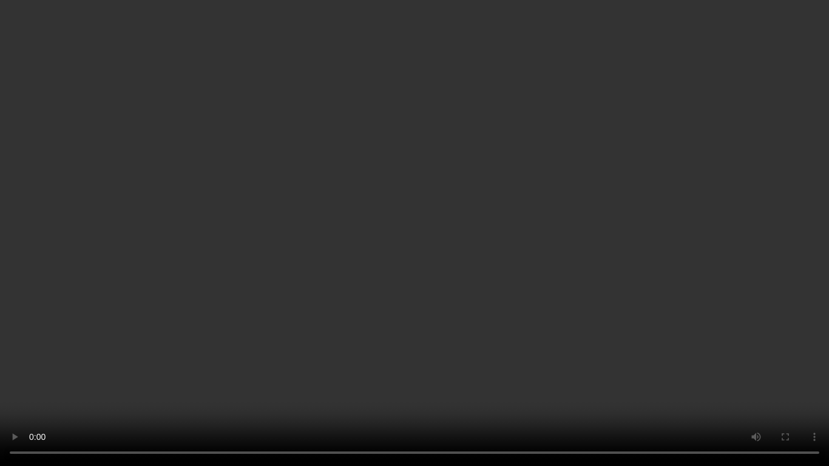
click at [579, 285] on video at bounding box center [414, 233] width 829 height 466
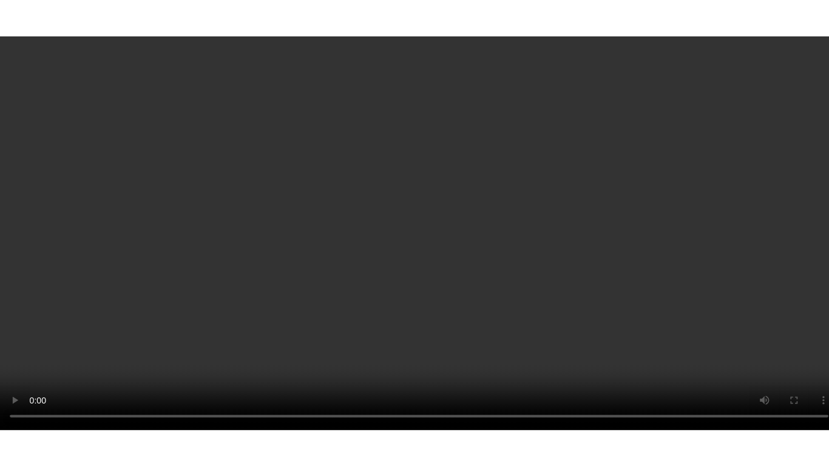
scroll to position [61, 0]
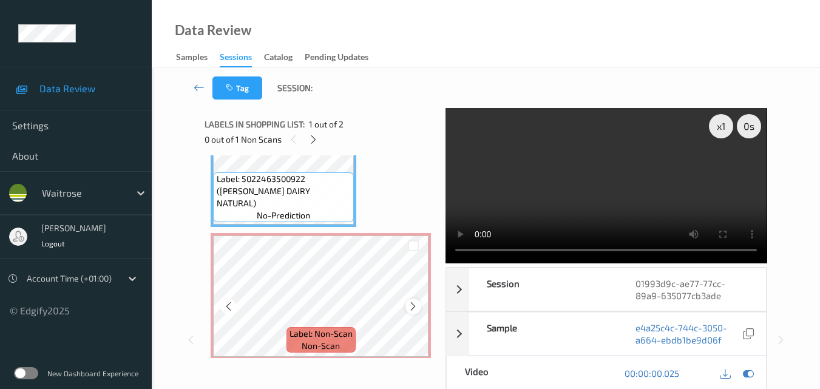
click at [414, 306] on icon at bounding box center [413, 306] width 10 height 11
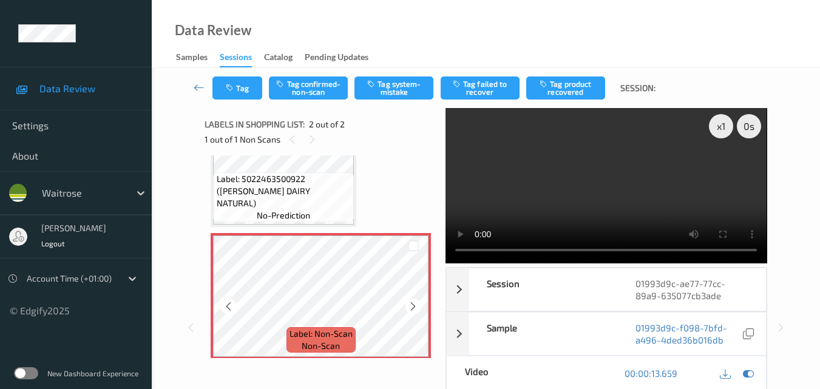
click at [414, 306] on icon at bounding box center [413, 306] width 10 height 11
click at [429, 255] on div "x 1 0 s Session 01993d9c-ae77-77cc-89a9-635077cb3ade Session ID 01993d9c-ae77-7…" at bounding box center [485, 327] width 562 height 439
click at [588, 196] on video at bounding box center [605, 185] width 321 height 155
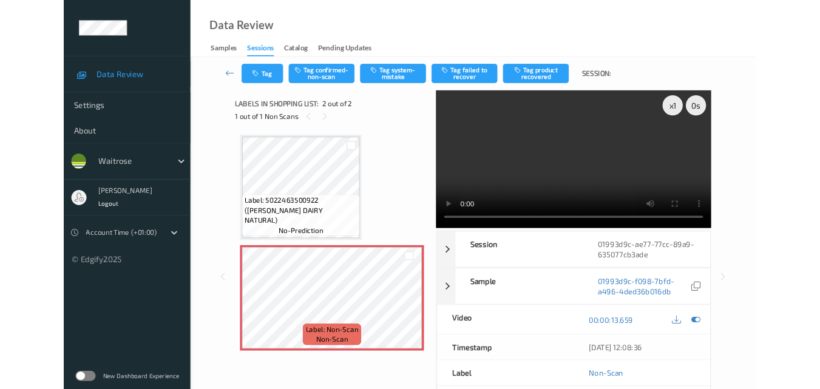
scroll to position [0, 0]
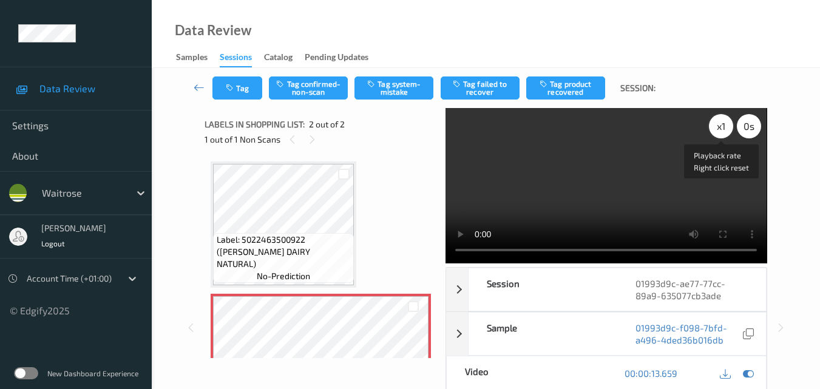
click at [723, 130] on div "x 1" at bounding box center [721, 126] width 24 height 24
click at [642, 189] on video at bounding box center [605, 185] width 321 height 155
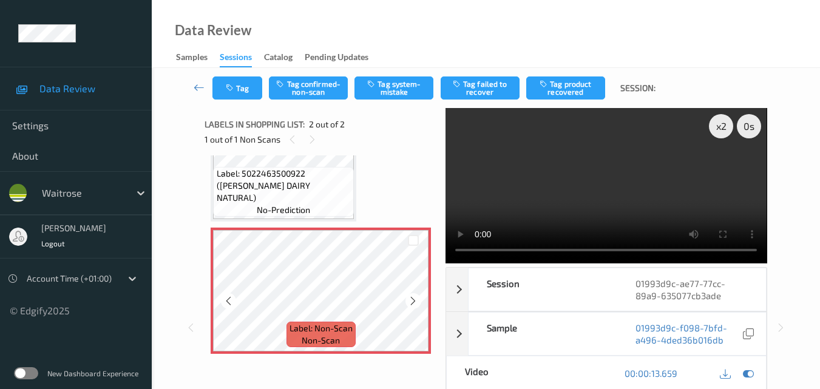
scroll to position [68, 0]
click at [410, 298] on icon at bounding box center [413, 299] width 10 height 11
click at [407, 82] on button "Tag system-mistake" at bounding box center [393, 87] width 79 height 23
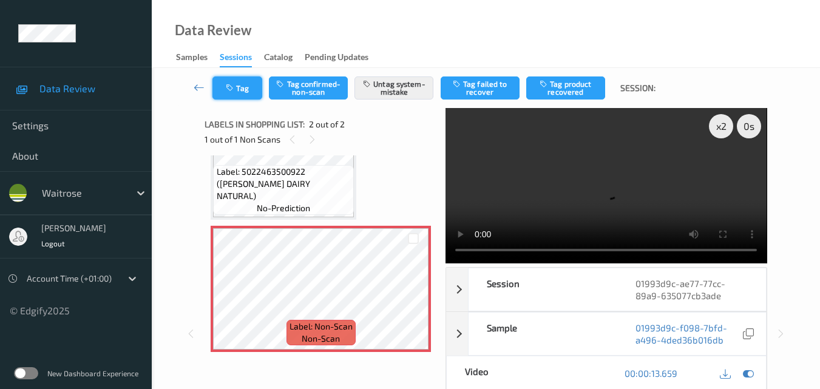
click at [243, 92] on button "Tag" at bounding box center [237, 87] width 50 height 23
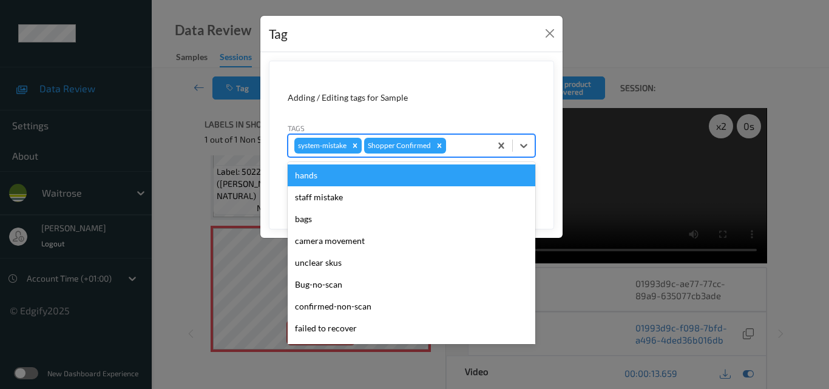
click at [465, 152] on div at bounding box center [466, 145] width 36 height 15
type input "un"
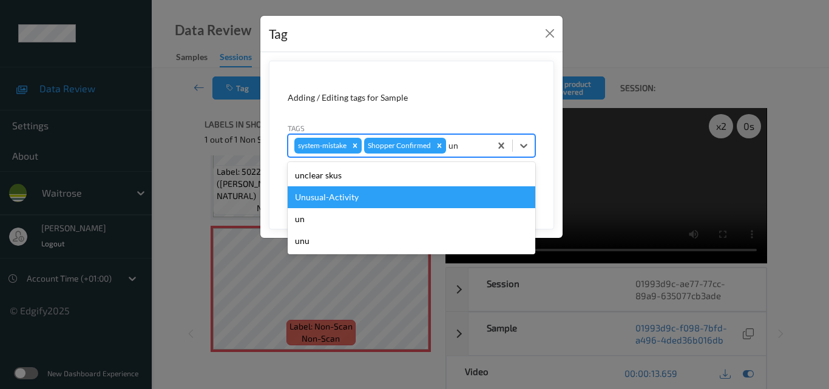
click at [410, 200] on div "Unusual-Activity" at bounding box center [411, 197] width 247 height 22
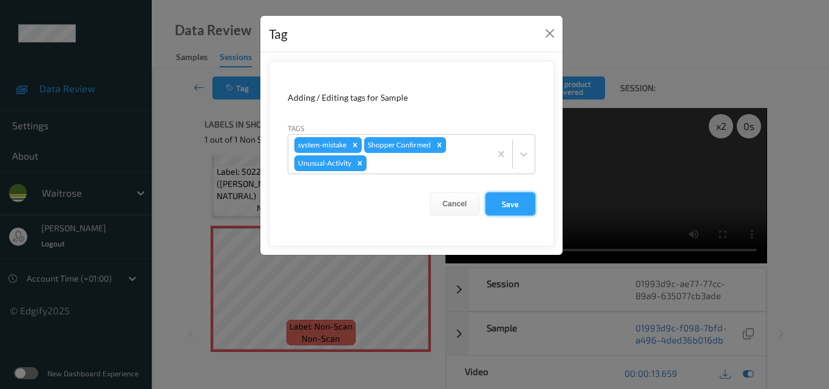
click at [519, 202] on button "Save" at bounding box center [510, 203] width 50 height 23
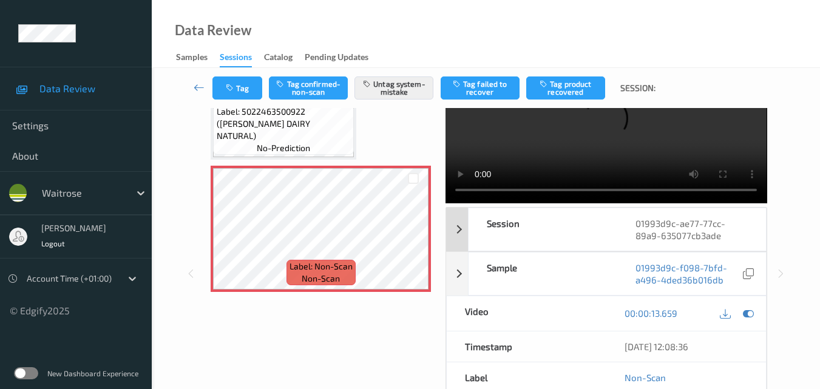
scroll to position [121, 0]
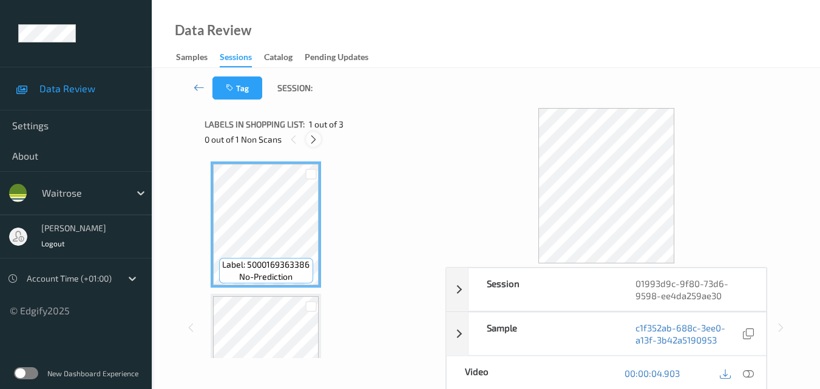
click at [311, 139] on icon at bounding box center [313, 139] width 10 height 11
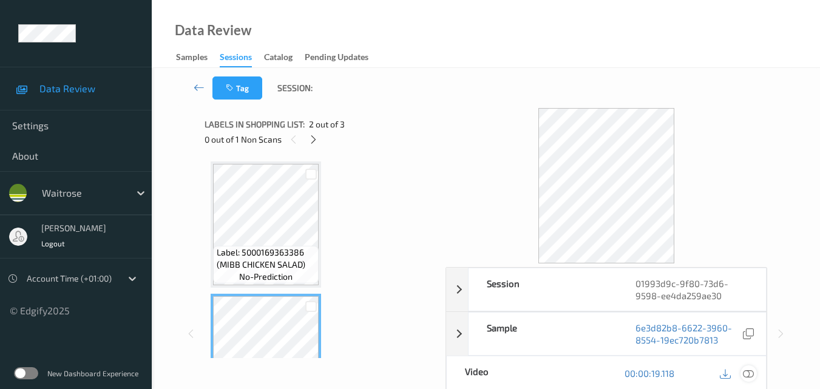
click at [748, 373] on icon at bounding box center [747, 373] width 11 height 11
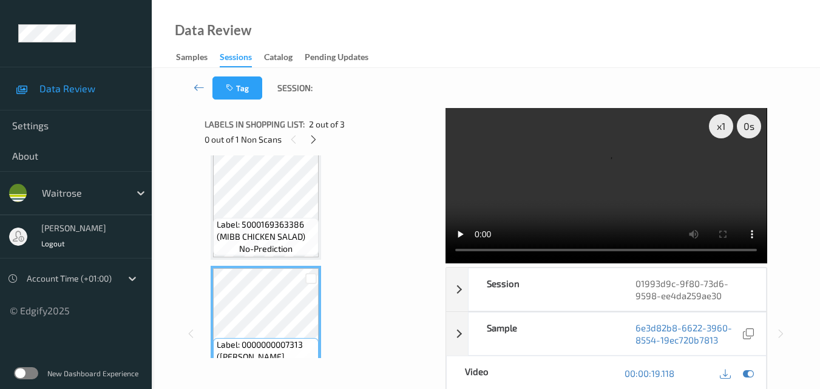
scroll to position [61, 0]
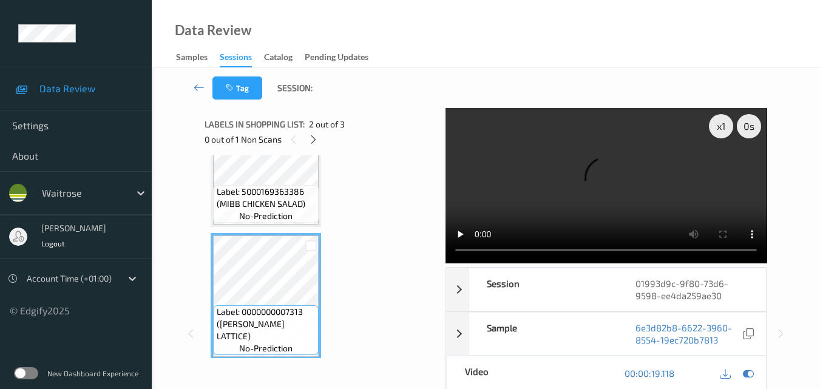
click at [674, 181] on video at bounding box center [605, 185] width 321 height 155
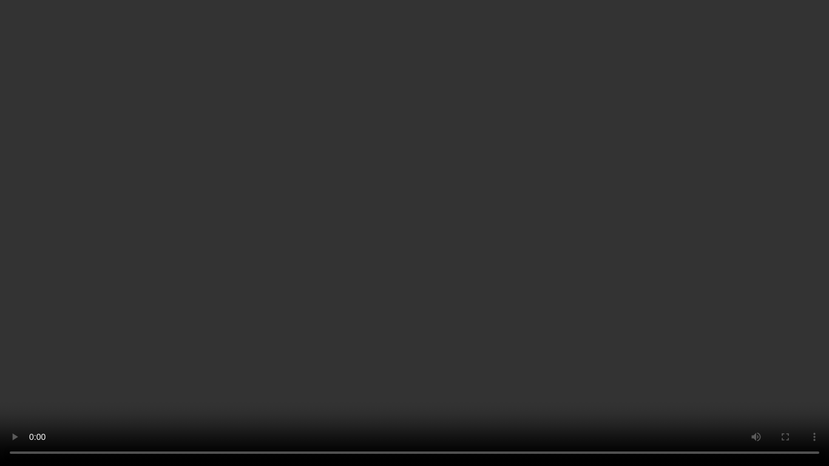
click at [415, 227] on video at bounding box center [414, 233] width 829 height 466
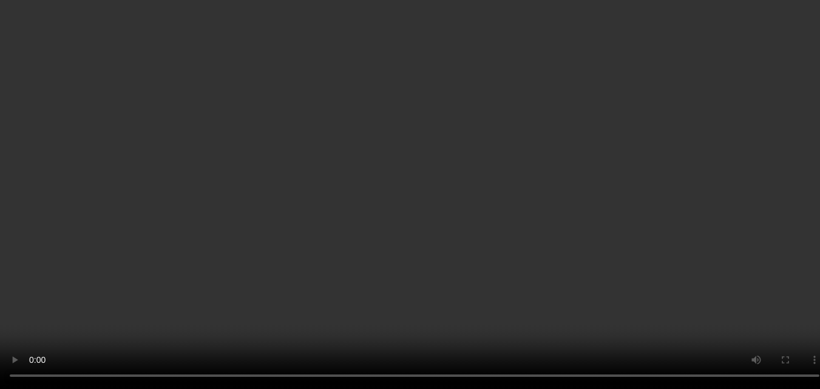
scroll to position [182, 0]
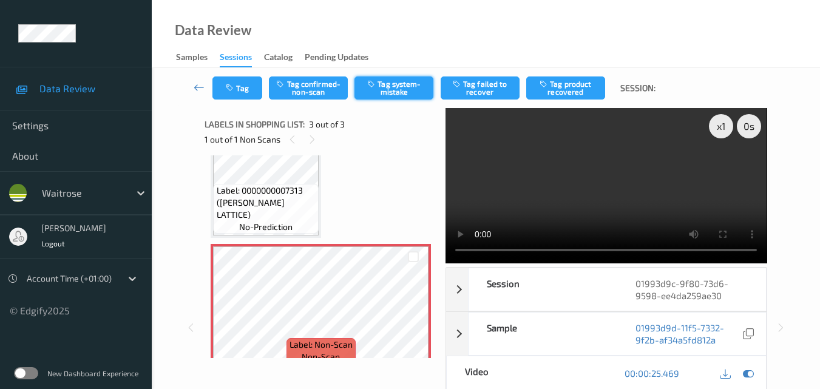
click at [385, 83] on button "Tag system-mistake" at bounding box center [393, 87] width 79 height 23
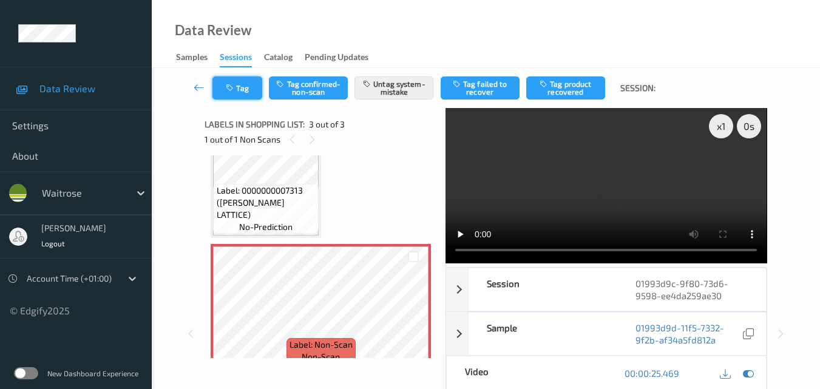
click at [244, 87] on button "Tag" at bounding box center [237, 87] width 50 height 23
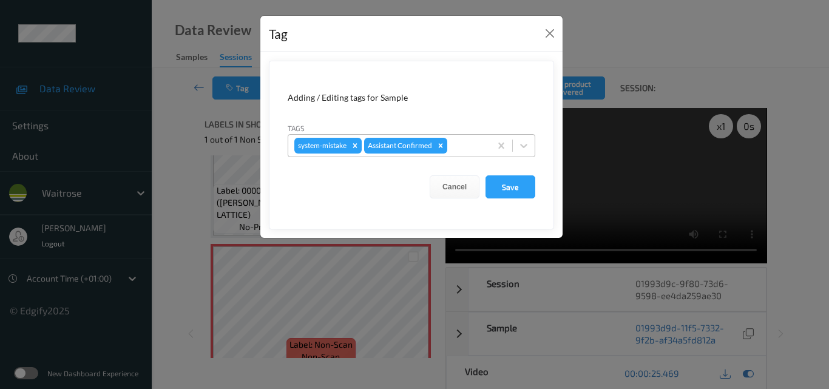
click at [457, 144] on div at bounding box center [466, 145] width 35 height 15
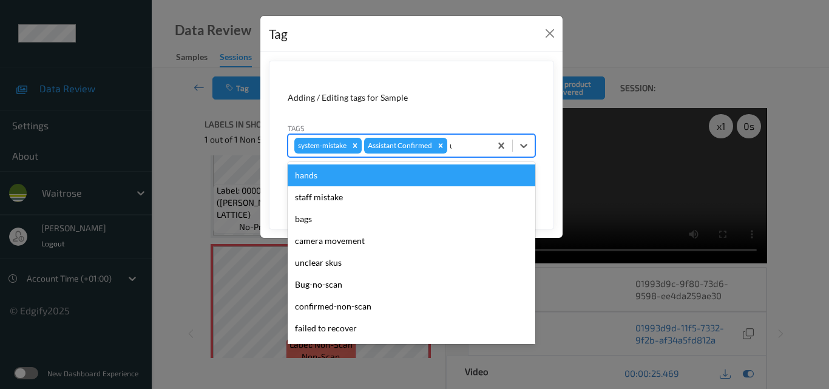
type input "un"
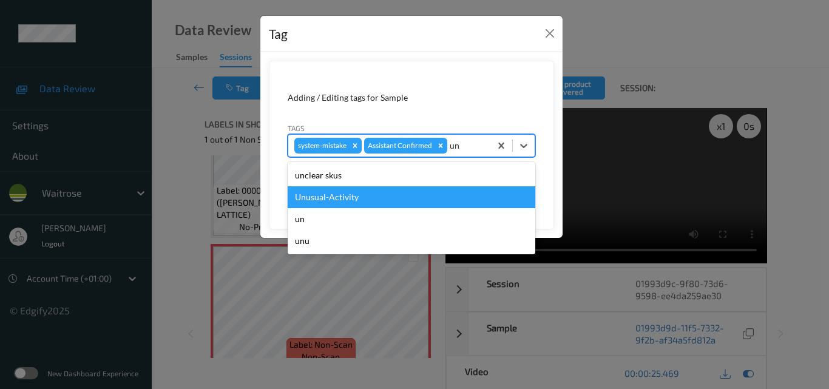
click at [397, 204] on div "Unusual-Activity" at bounding box center [411, 197] width 247 height 22
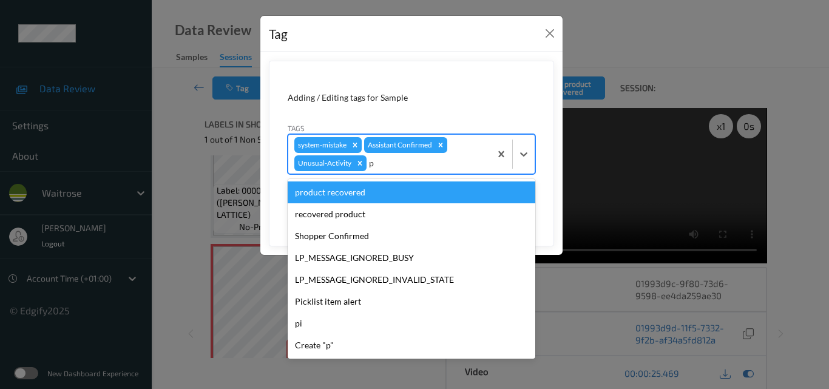
type input "pi"
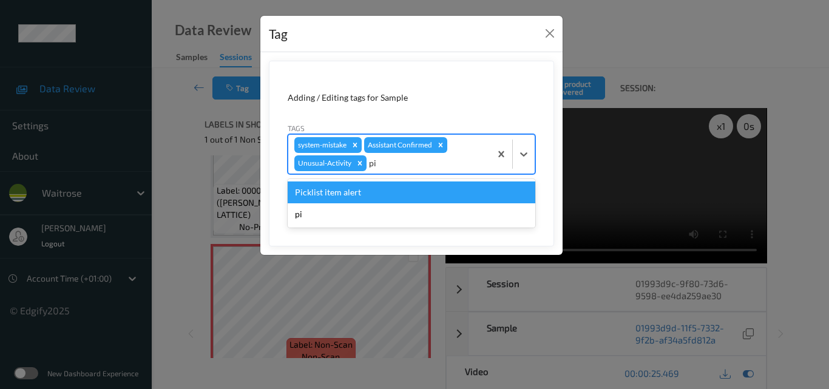
click at [397, 204] on div "pi" at bounding box center [411, 214] width 247 height 22
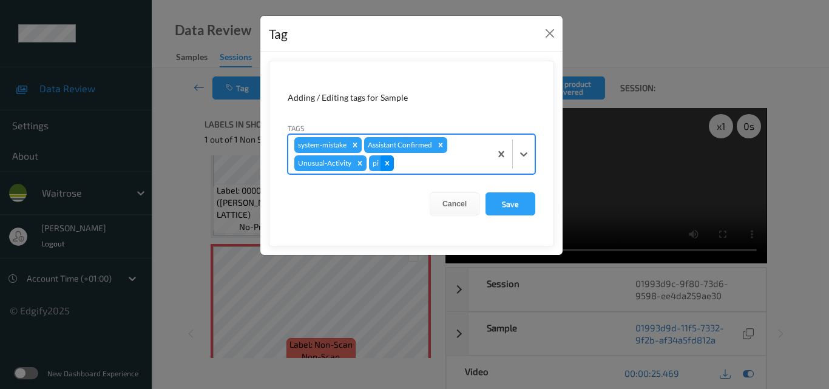
click at [389, 164] on icon "Remove pi" at bounding box center [387, 163] width 8 height 8
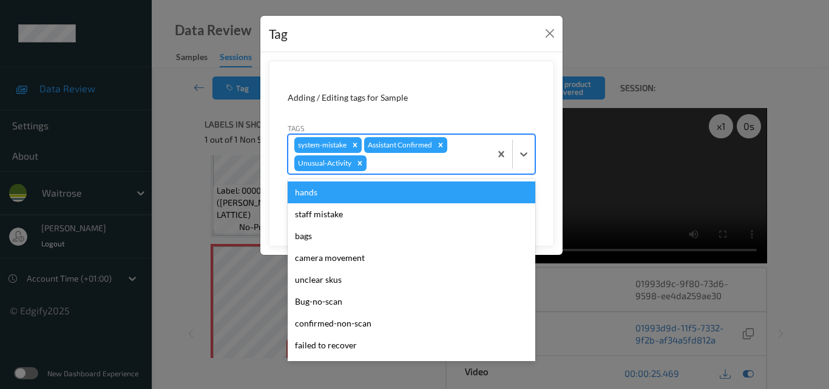
click at [388, 165] on div at bounding box center [426, 163] width 115 height 15
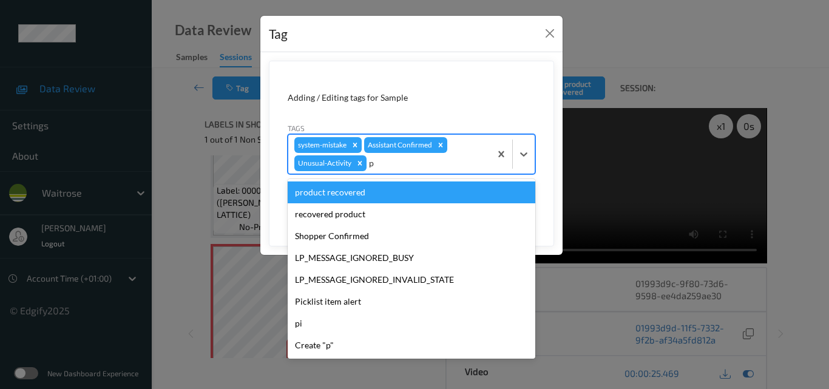
type input "pi"
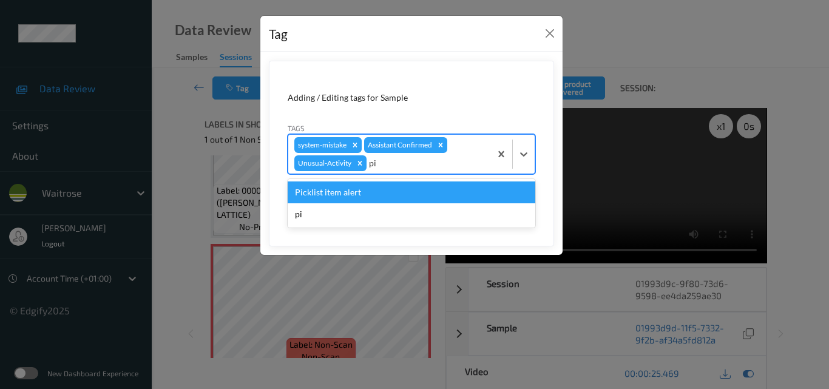
click at [361, 190] on div "Picklist item alert" at bounding box center [411, 192] width 247 height 22
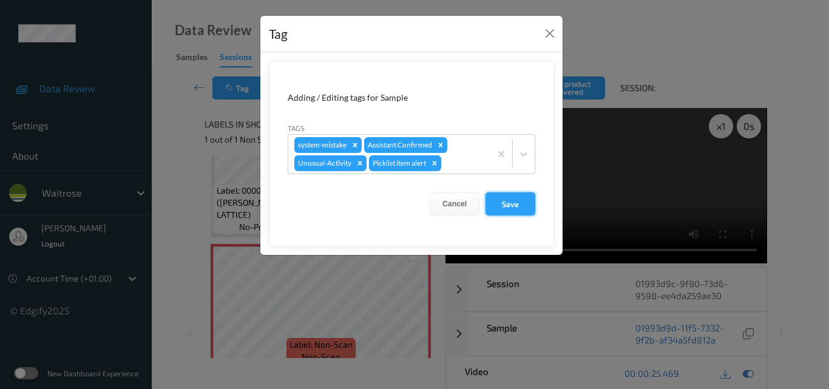
click at [500, 208] on button "Save" at bounding box center [510, 203] width 50 height 23
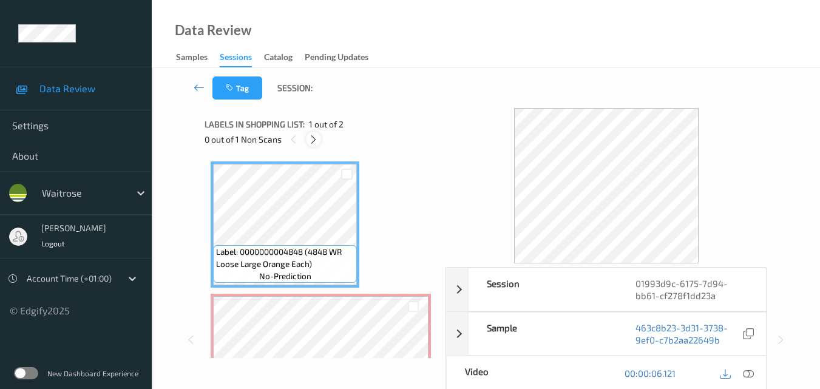
click at [312, 137] on icon at bounding box center [313, 139] width 10 height 11
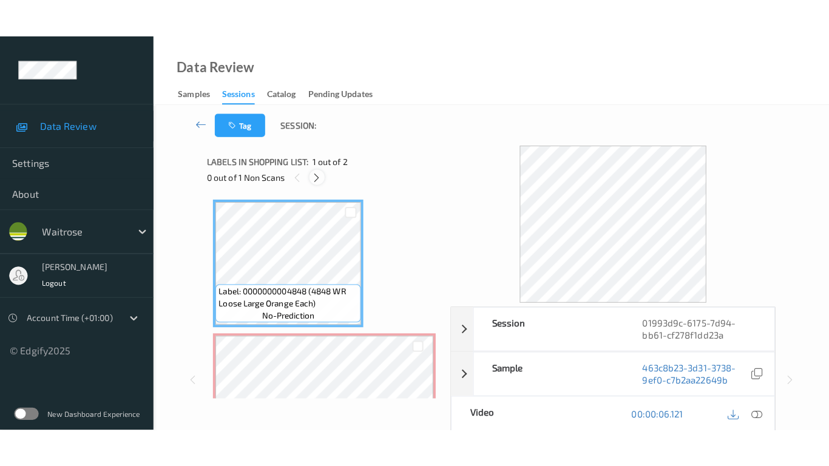
scroll to position [6, 0]
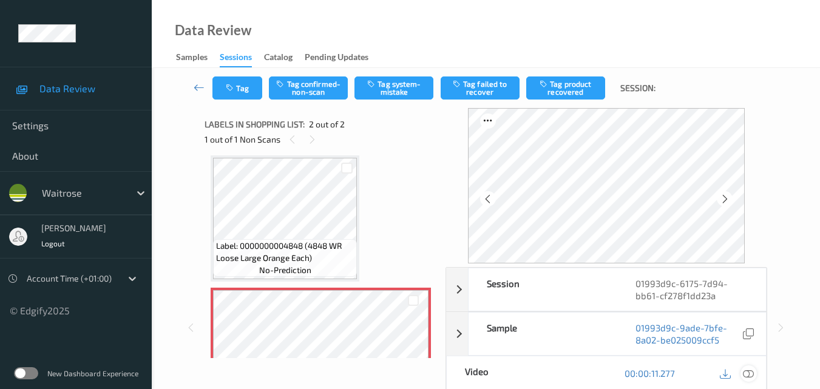
click at [752, 374] on icon at bounding box center [747, 373] width 11 height 11
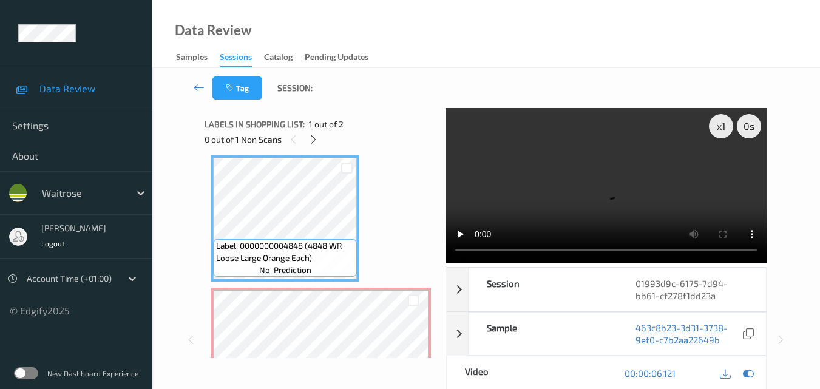
click at [644, 175] on video at bounding box center [605, 185] width 321 height 155
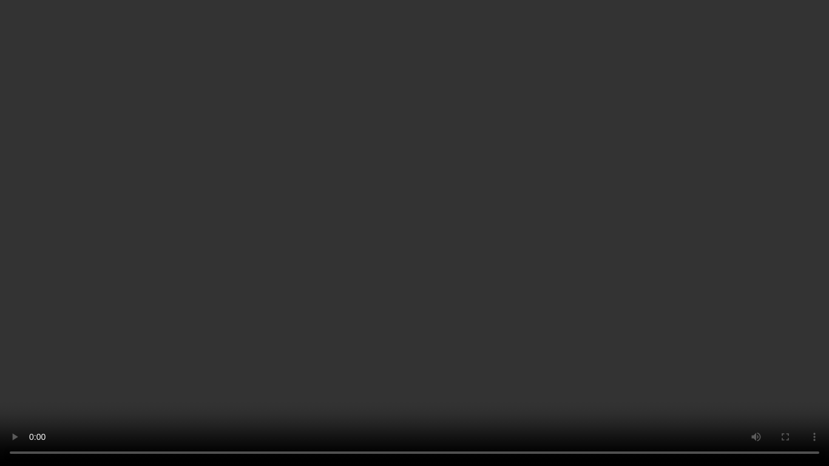
click at [526, 257] on video at bounding box center [414, 233] width 829 height 466
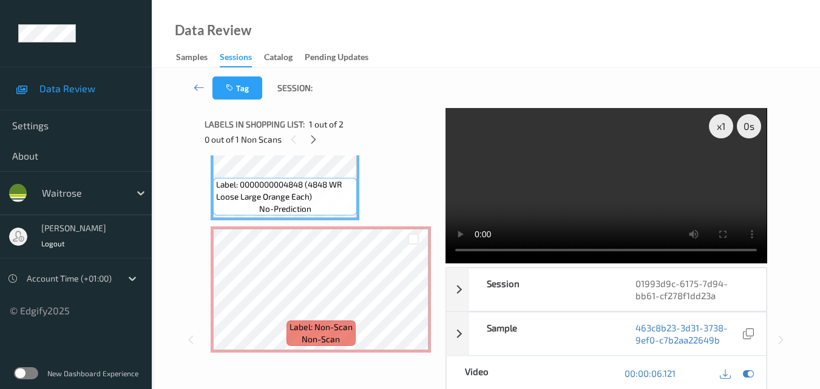
scroll to position [68, 0]
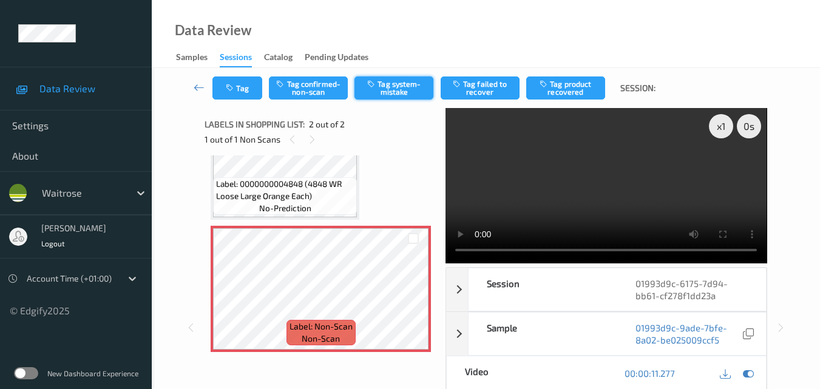
click at [394, 96] on button "Tag system-mistake" at bounding box center [393, 87] width 79 height 23
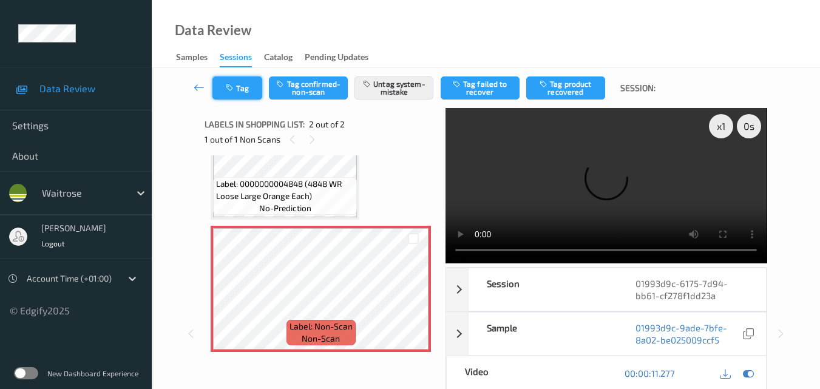
click at [234, 92] on icon "button" at bounding box center [231, 88] width 10 height 8
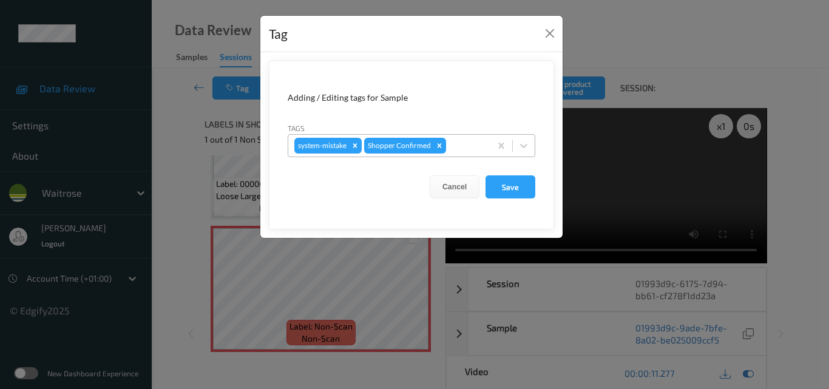
click at [459, 150] on div at bounding box center [466, 145] width 36 height 15
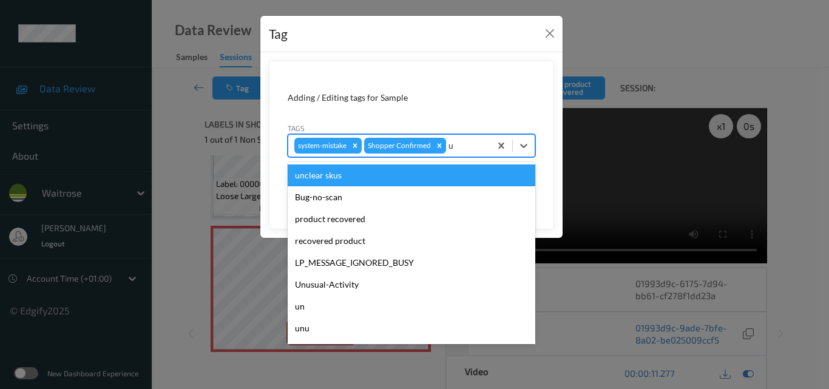
type input "un"
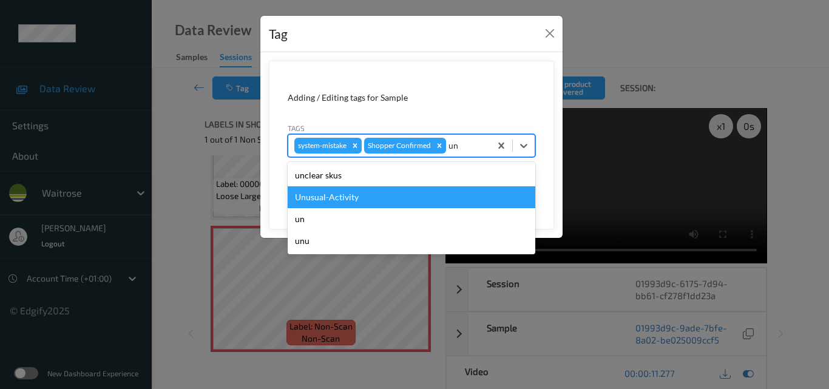
click at [408, 200] on div "Unusual-Activity" at bounding box center [411, 197] width 247 height 22
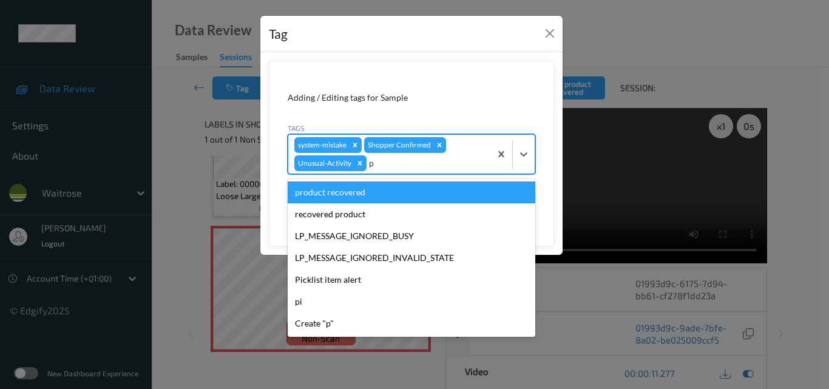
type input "pi"
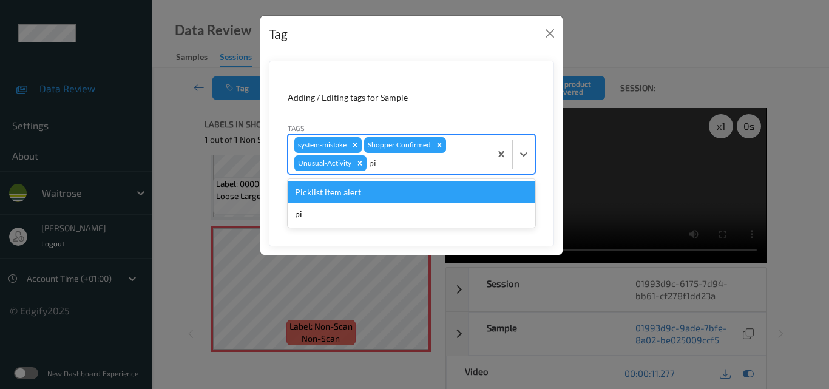
click at [407, 183] on div "Picklist item alert" at bounding box center [411, 192] width 247 height 22
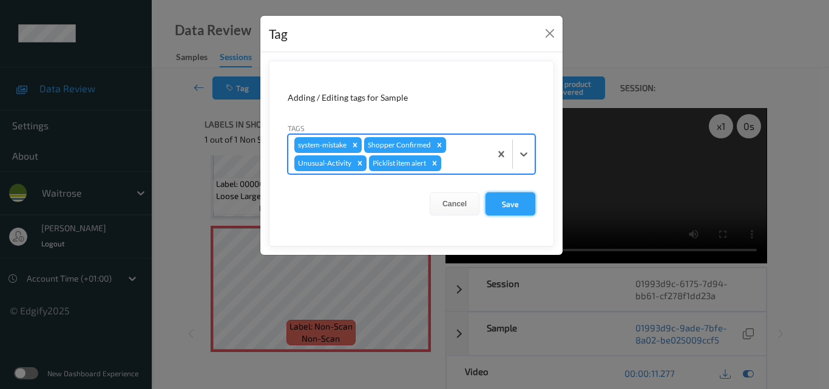
click at [514, 206] on button "Save" at bounding box center [510, 203] width 50 height 23
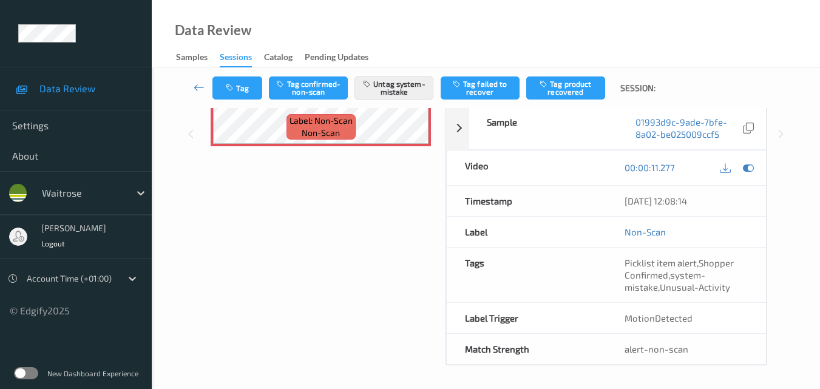
scroll to position [207, 0]
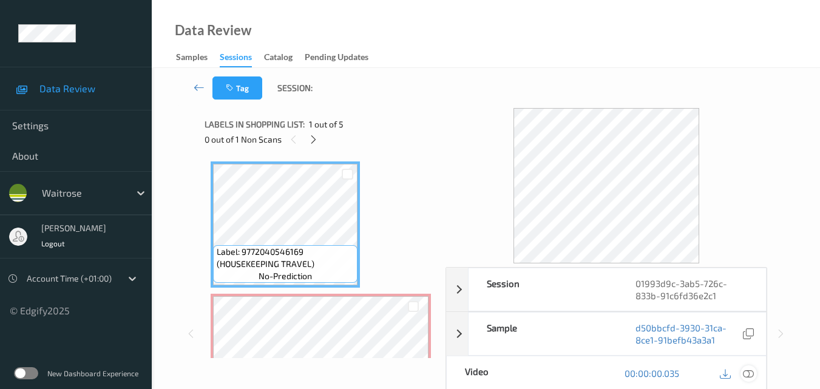
click at [750, 370] on icon at bounding box center [747, 373] width 11 height 11
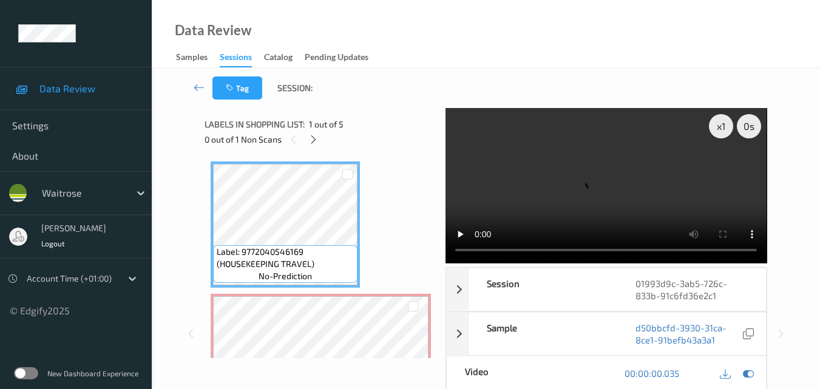
click at [516, 169] on video at bounding box center [605, 185] width 321 height 155
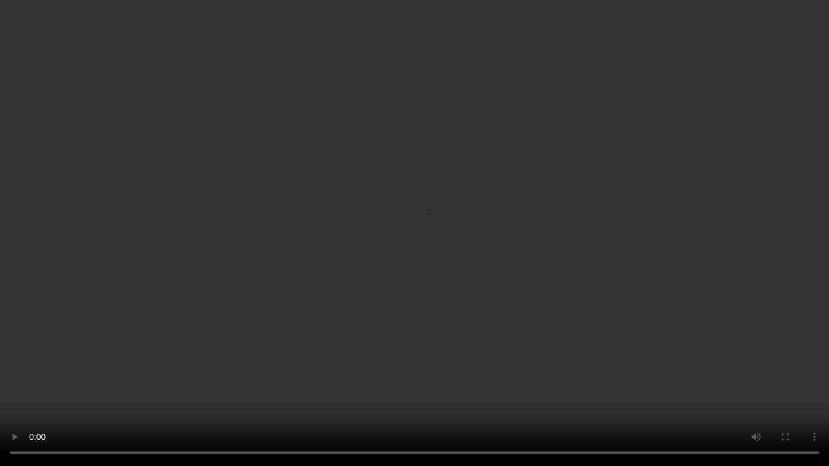
click at [513, 229] on video at bounding box center [414, 233] width 829 height 466
click at [266, 235] on video at bounding box center [414, 233] width 829 height 466
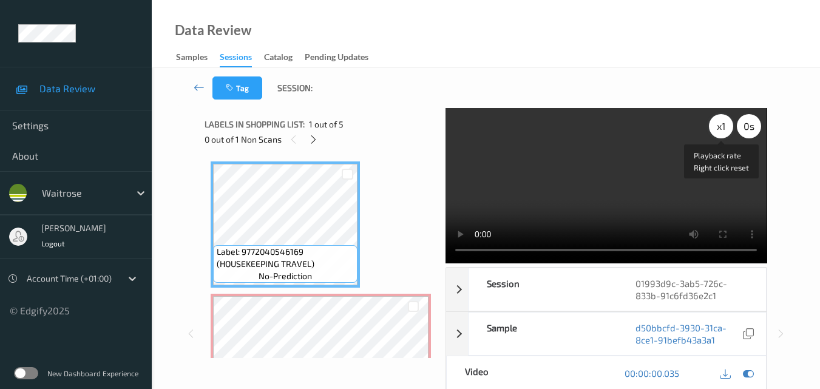
click at [724, 127] on div "x 1" at bounding box center [721, 126] width 24 height 24
click at [582, 148] on video at bounding box center [605, 185] width 321 height 155
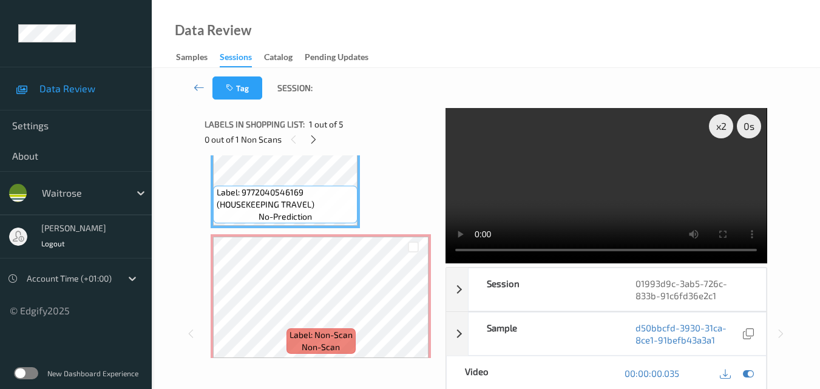
scroll to position [121, 0]
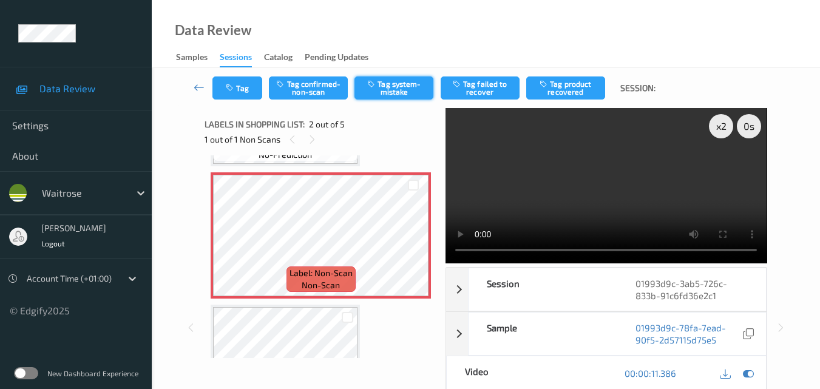
click at [394, 87] on button "Tag system-mistake" at bounding box center [393, 87] width 79 height 23
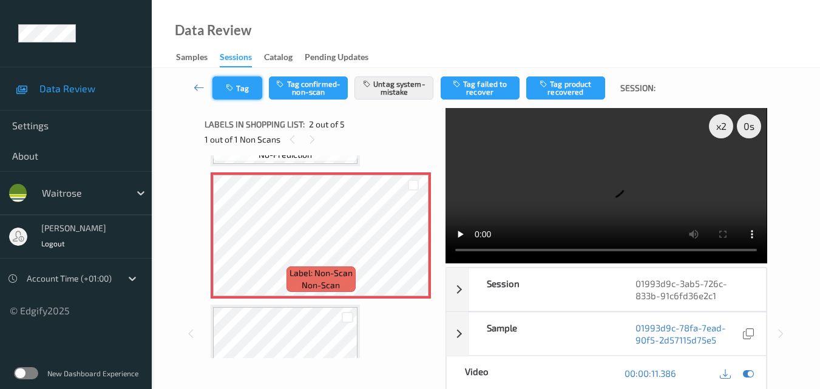
click at [246, 90] on button "Tag" at bounding box center [237, 87] width 50 height 23
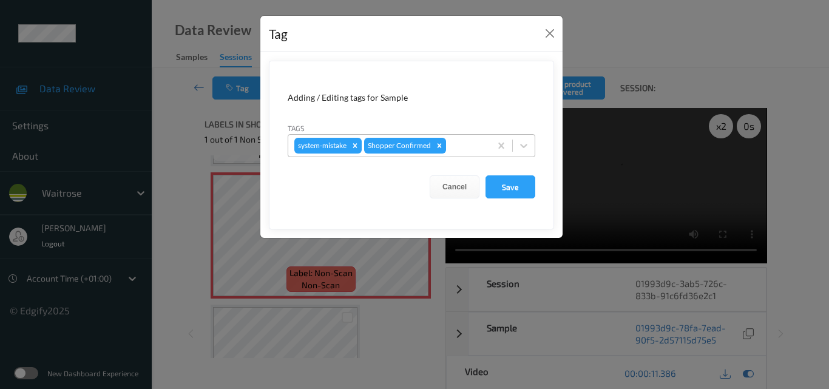
click at [463, 150] on div at bounding box center [466, 145] width 36 height 15
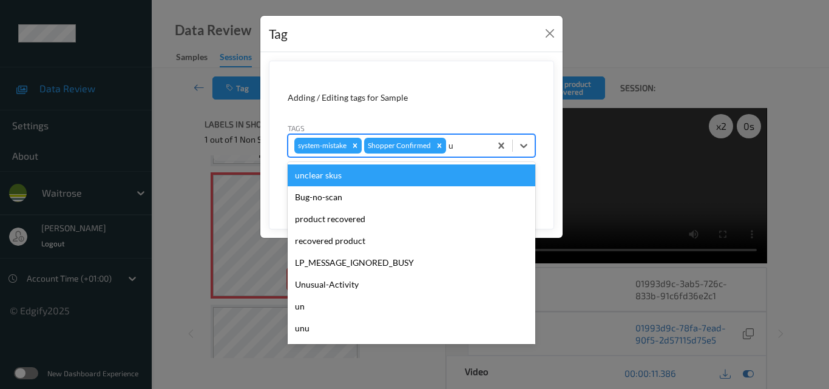
type input "un"
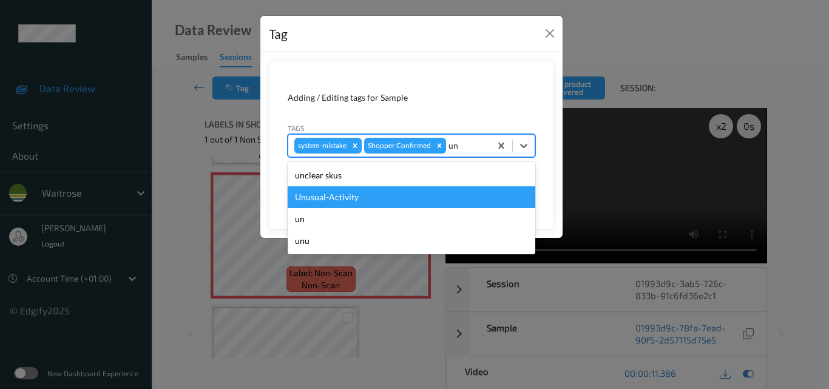
click at [385, 192] on div "Unusual-Activity" at bounding box center [411, 197] width 247 height 22
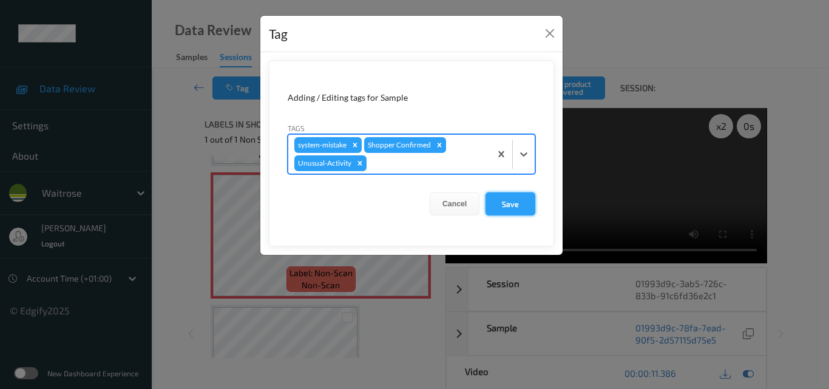
click at [513, 201] on button "Save" at bounding box center [510, 203] width 50 height 23
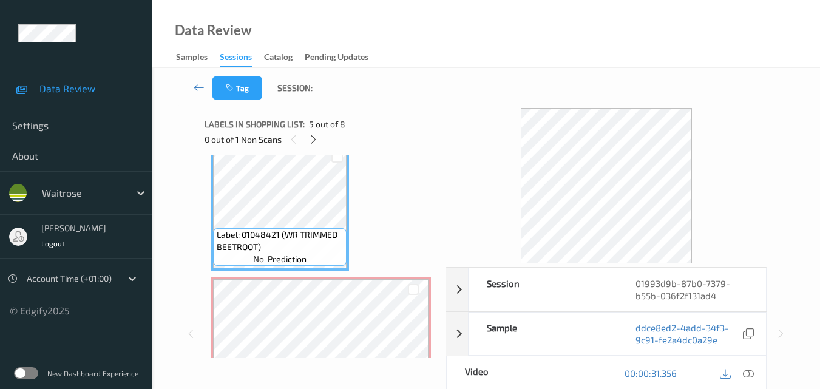
scroll to position [534, 0]
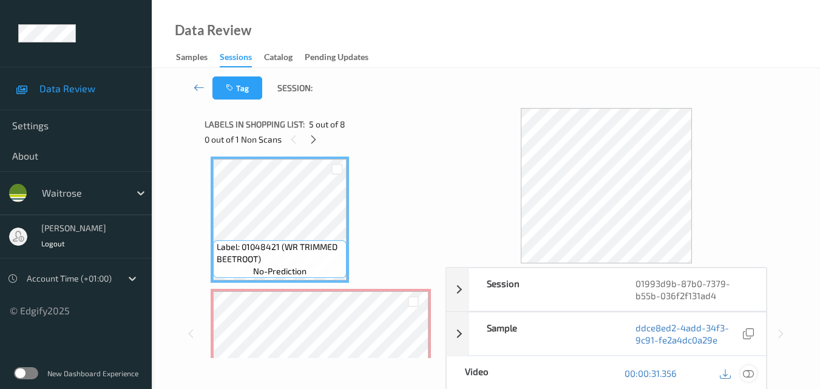
click at [749, 371] on icon at bounding box center [747, 373] width 11 height 11
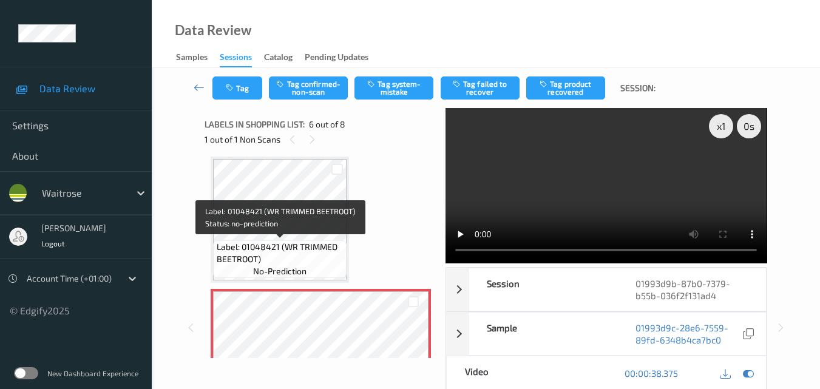
click at [309, 247] on span "Label: 01048421 (WR TRIMMED BEETROOT)" at bounding box center [280, 253] width 127 height 24
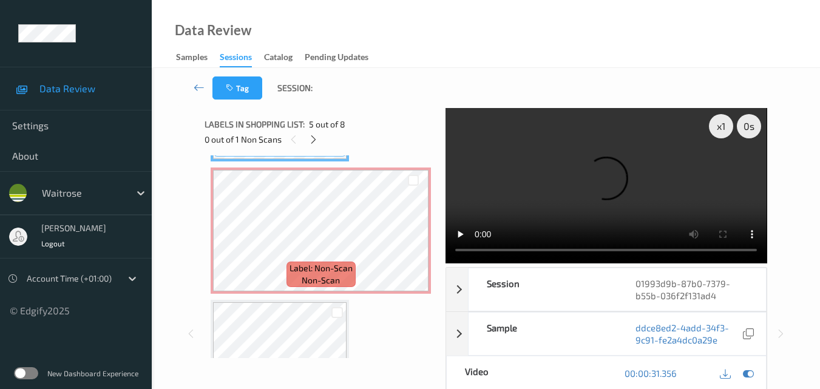
scroll to position [594, 0]
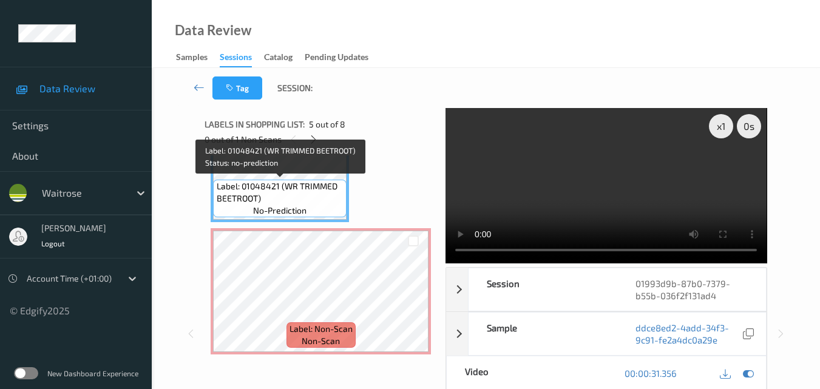
click at [301, 194] on span "Label: 01048421 (WR TRIMMED BEETROOT)" at bounding box center [280, 192] width 127 height 24
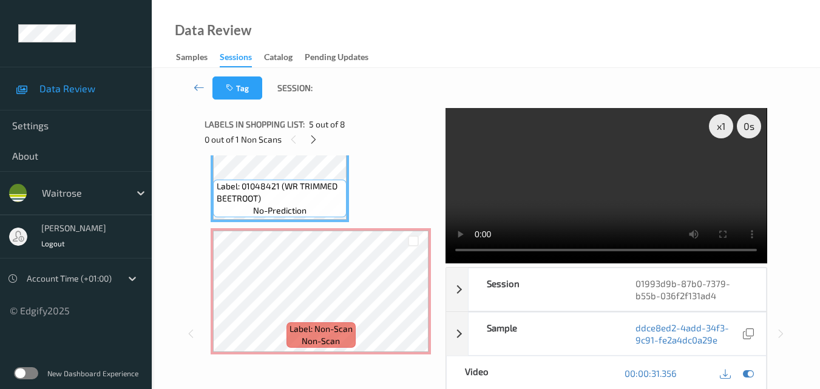
click at [553, 167] on video at bounding box center [605, 185] width 321 height 155
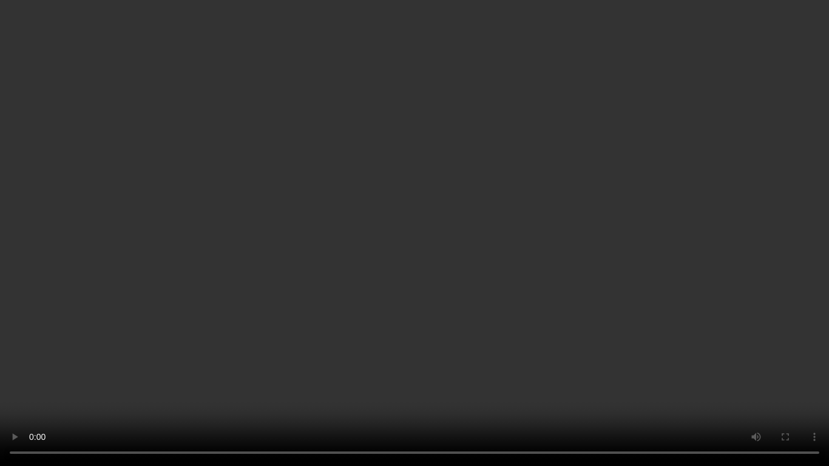
click at [457, 242] on video at bounding box center [414, 233] width 829 height 466
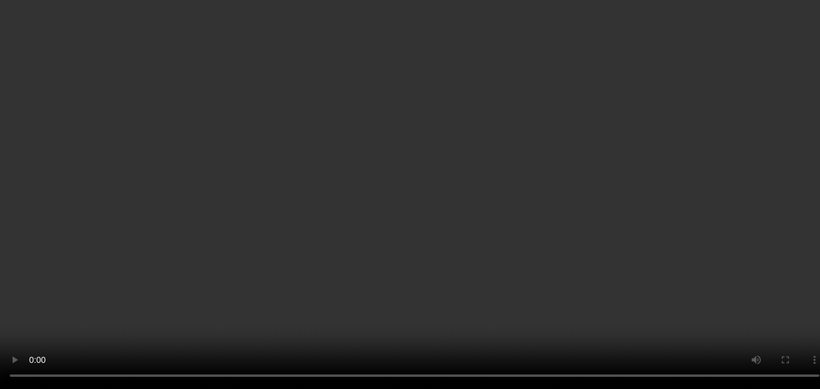
scroll to position [655, 0]
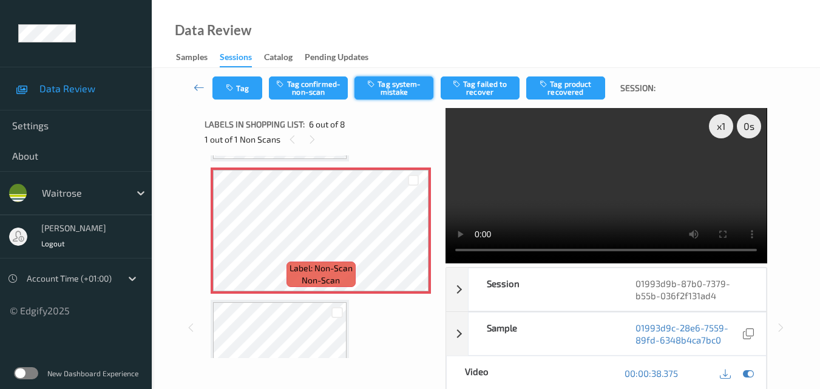
click at [397, 91] on button "Tag system-mistake" at bounding box center [393, 87] width 79 height 23
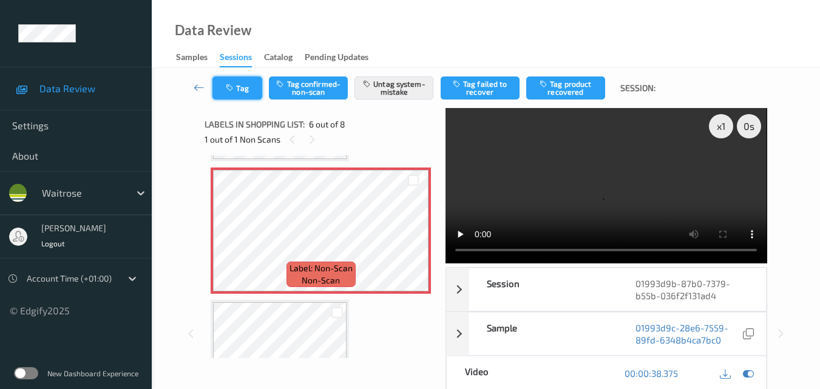
click at [244, 89] on button "Tag" at bounding box center [237, 87] width 50 height 23
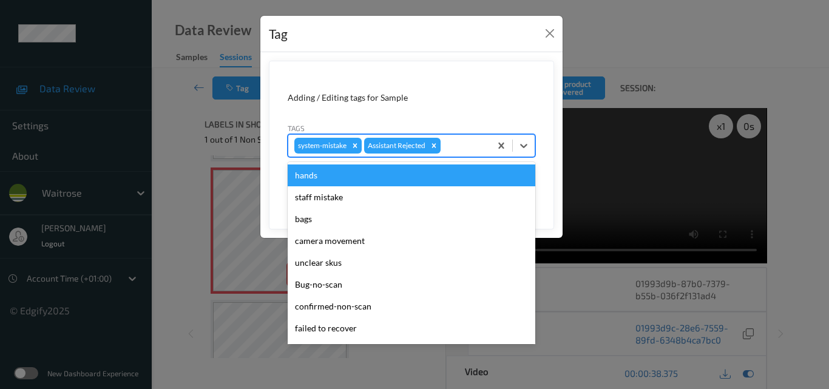
click at [454, 150] on div at bounding box center [463, 145] width 41 height 15
type input "un"
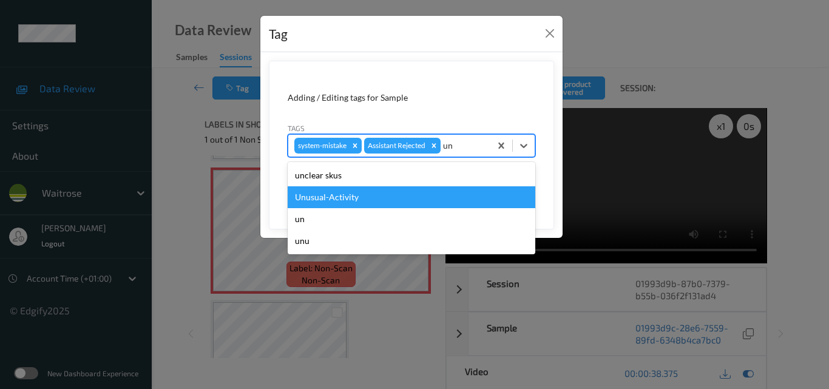
click at [378, 203] on div "Unusual-Activity" at bounding box center [411, 197] width 247 height 22
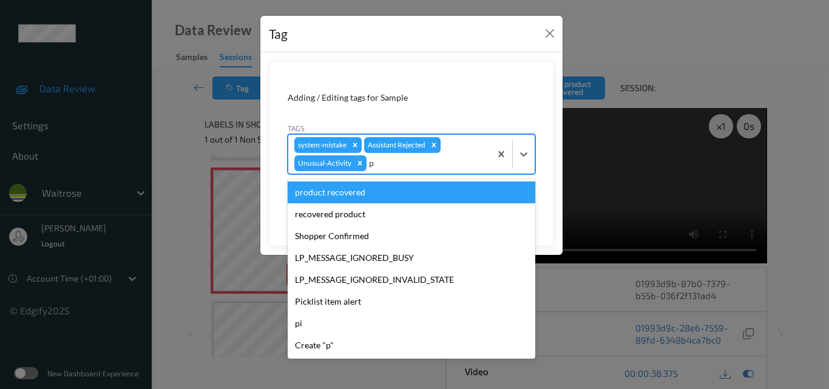
type input "pi"
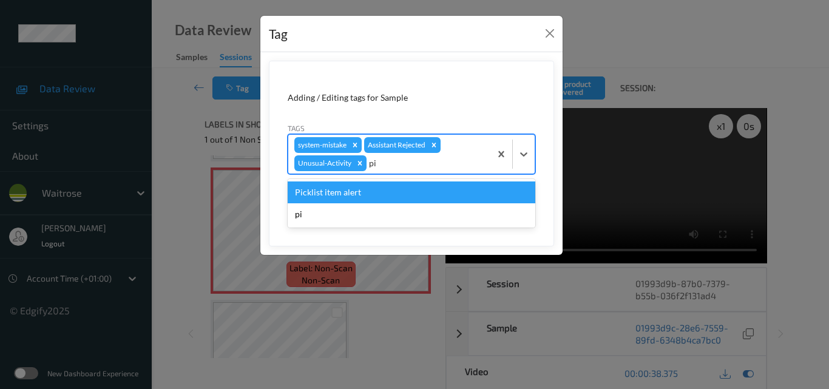
click at [377, 194] on div "Picklist item alert" at bounding box center [411, 192] width 247 height 22
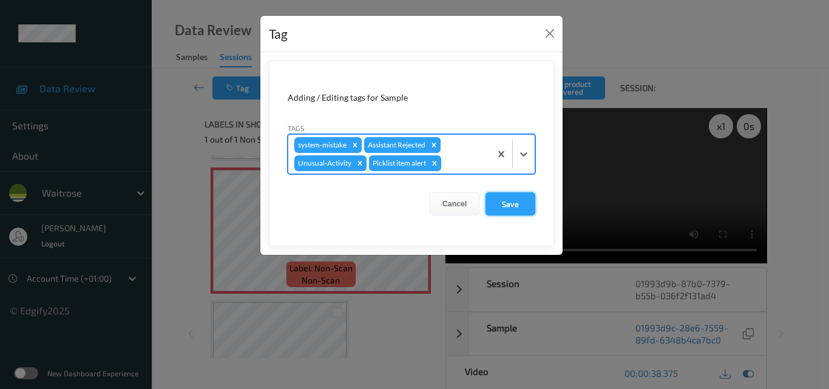
click at [516, 200] on button "Save" at bounding box center [510, 203] width 50 height 23
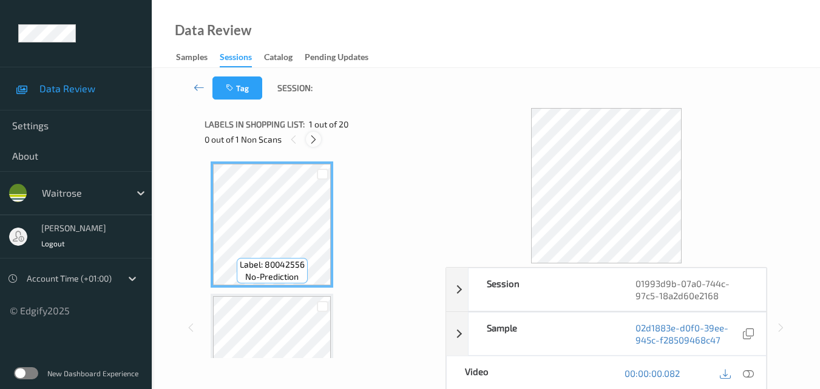
click at [314, 138] on icon at bounding box center [313, 139] width 10 height 11
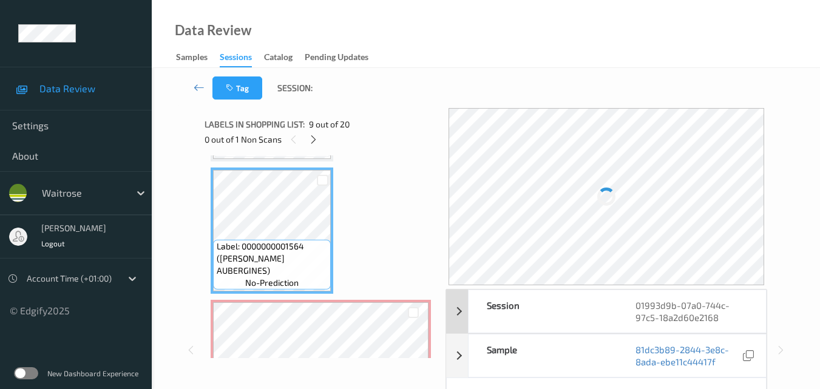
scroll to position [61, 0]
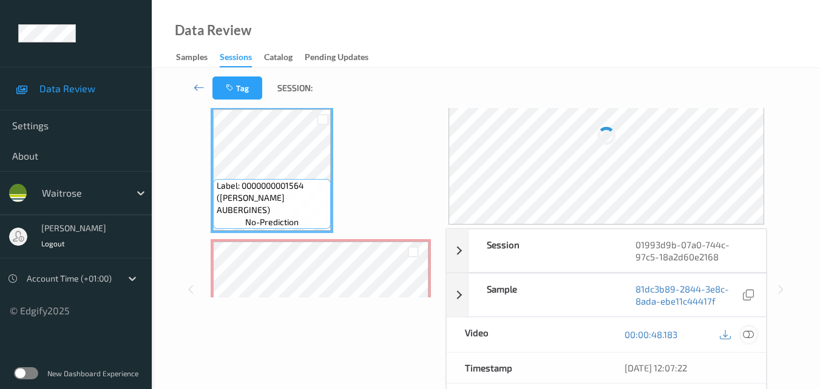
click at [752, 332] on icon at bounding box center [747, 334] width 11 height 11
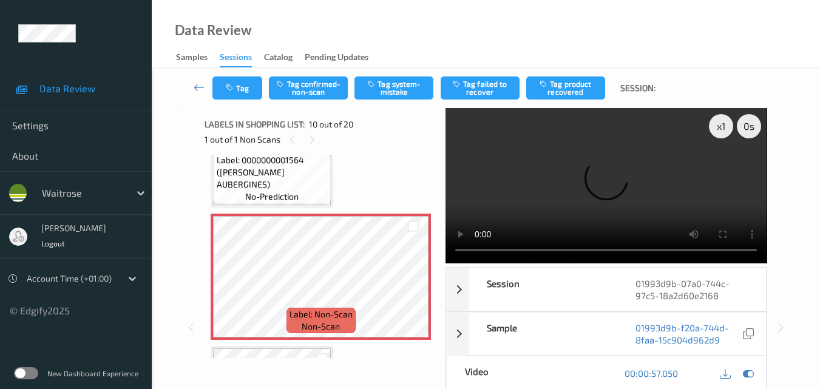
scroll to position [1113, 0]
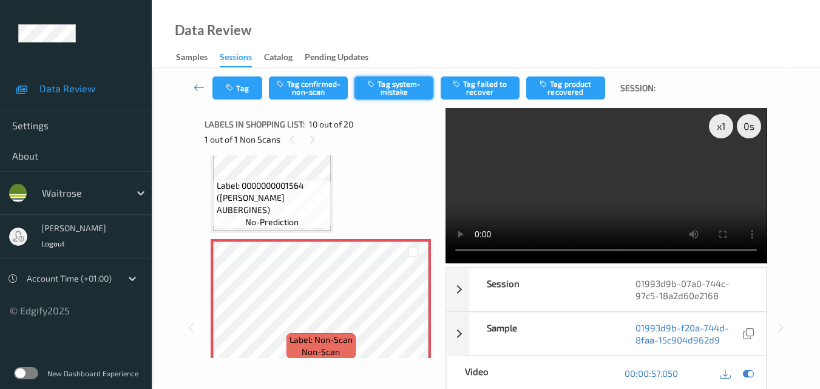
click at [399, 89] on button "Tag system-mistake" at bounding box center [393, 87] width 79 height 23
click at [235, 91] on icon "button" at bounding box center [231, 88] width 10 height 8
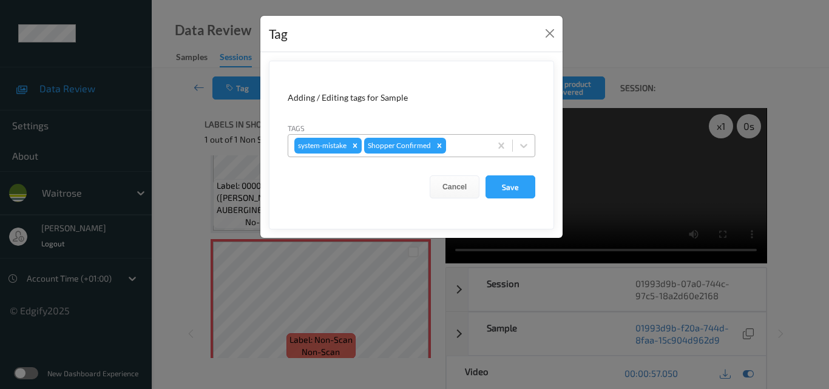
click at [464, 145] on div at bounding box center [466, 145] width 36 height 15
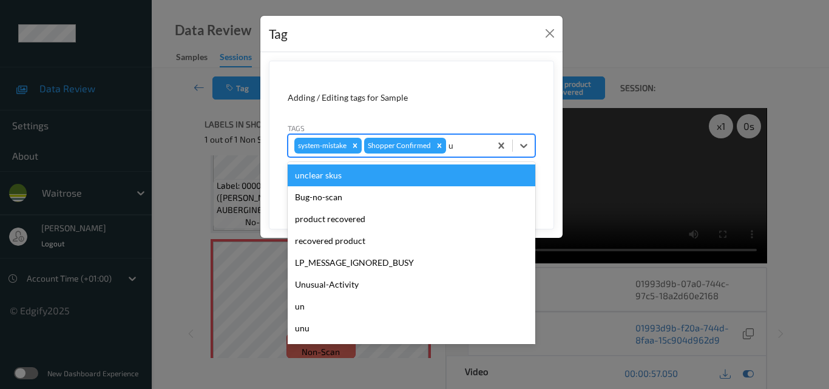
type input "un"
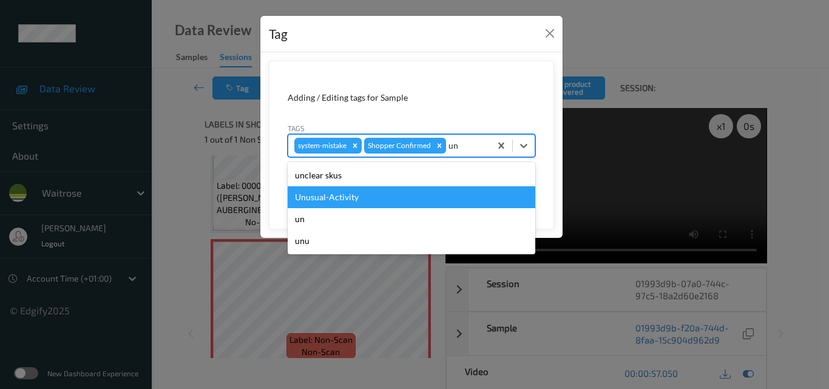
click at [402, 194] on div "Unusual-Activity" at bounding box center [411, 197] width 247 height 22
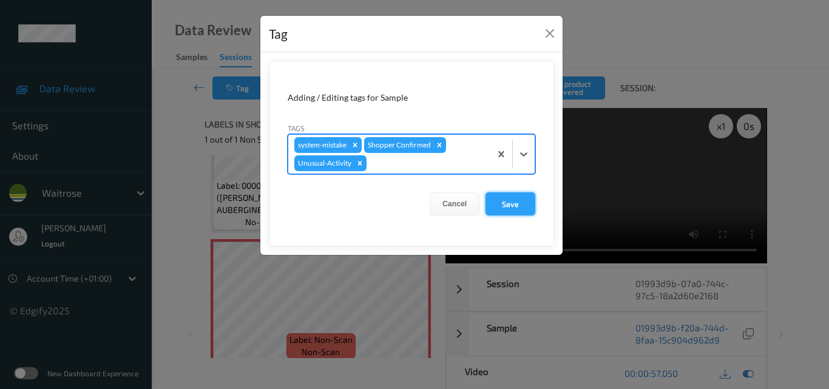
click at [499, 204] on button "Save" at bounding box center [510, 203] width 50 height 23
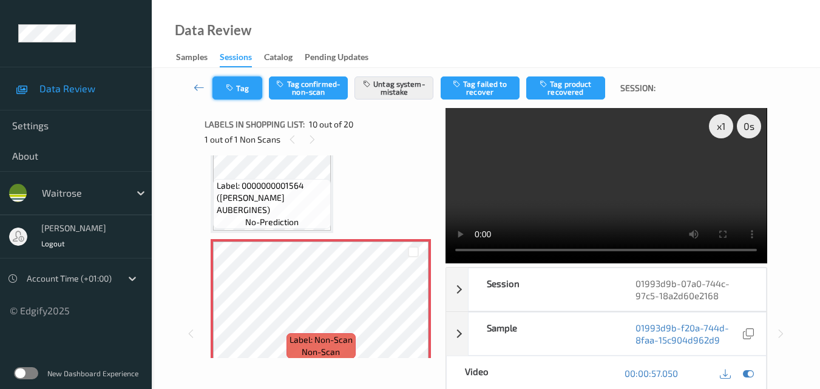
click at [247, 89] on button "Tag" at bounding box center [237, 87] width 50 height 23
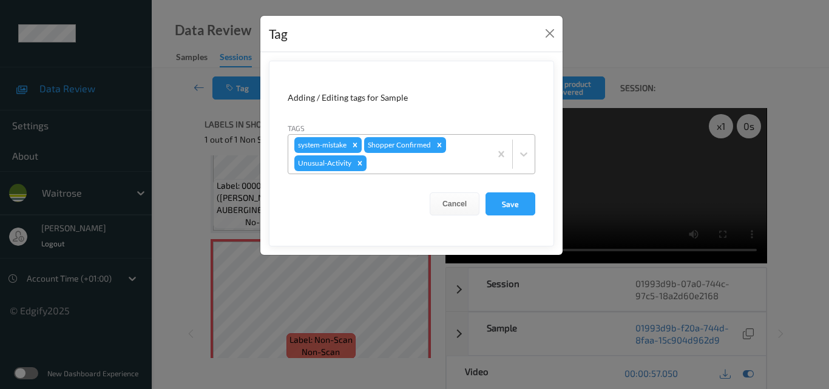
click at [429, 167] on div at bounding box center [426, 163] width 115 height 15
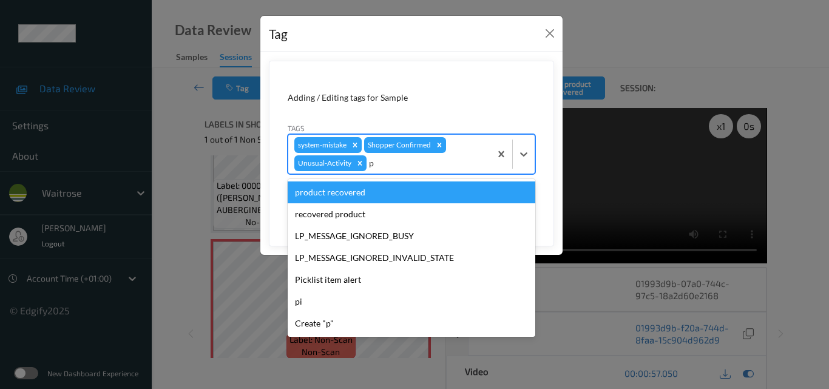
type input "pi"
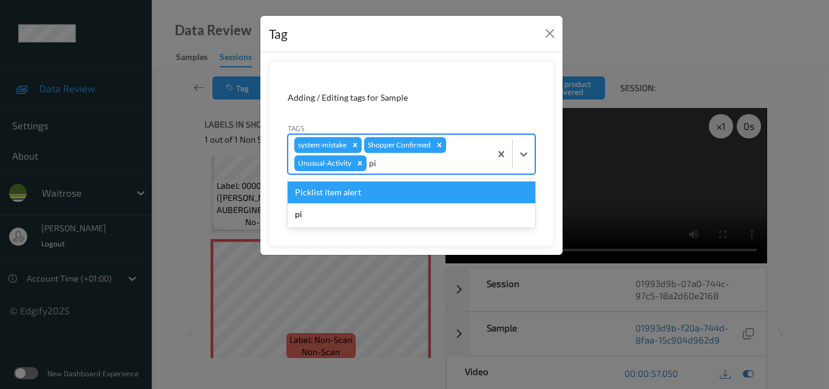
click at [416, 198] on div "Picklist item alert" at bounding box center [411, 192] width 247 height 22
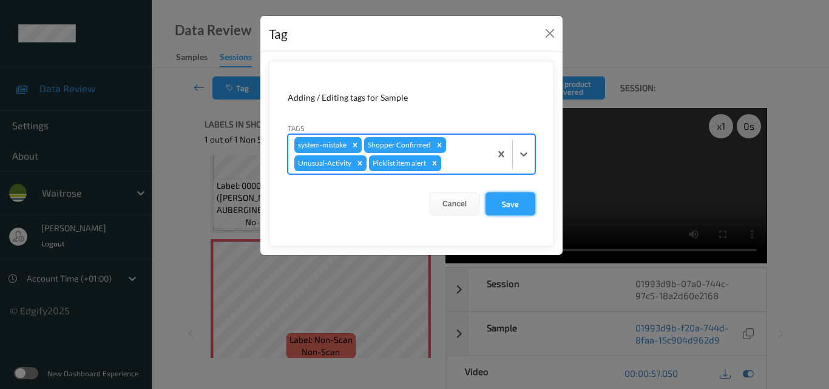
click at [525, 202] on button "Save" at bounding box center [510, 203] width 50 height 23
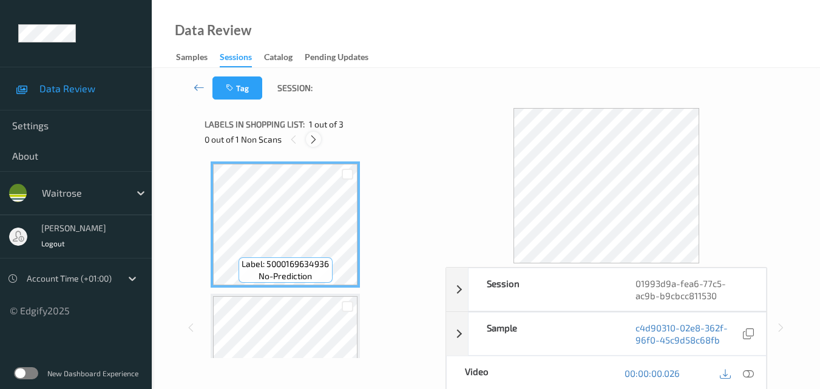
click at [312, 141] on icon at bounding box center [313, 139] width 10 height 11
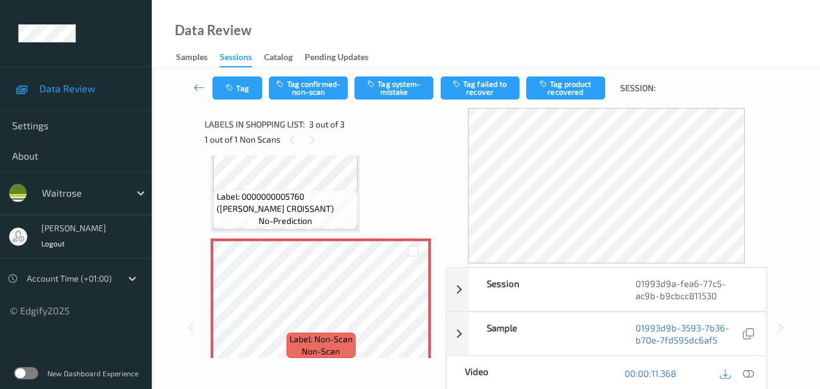
scroll to position [188, 0]
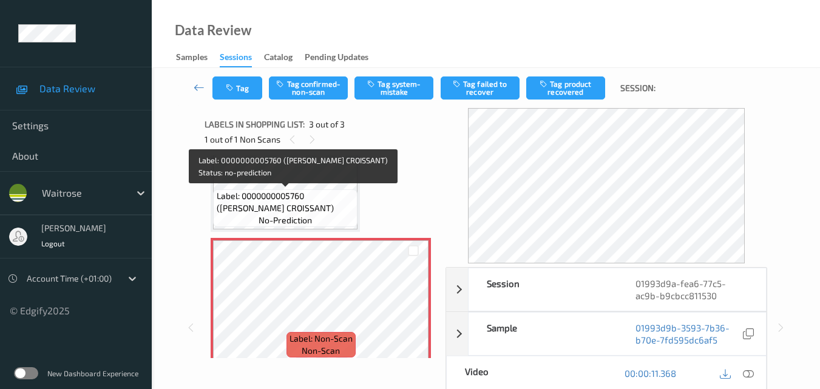
click at [310, 197] on span "Label: 0000000005760 ([PERSON_NAME] CROISSANT)" at bounding box center [286, 202] width 138 height 24
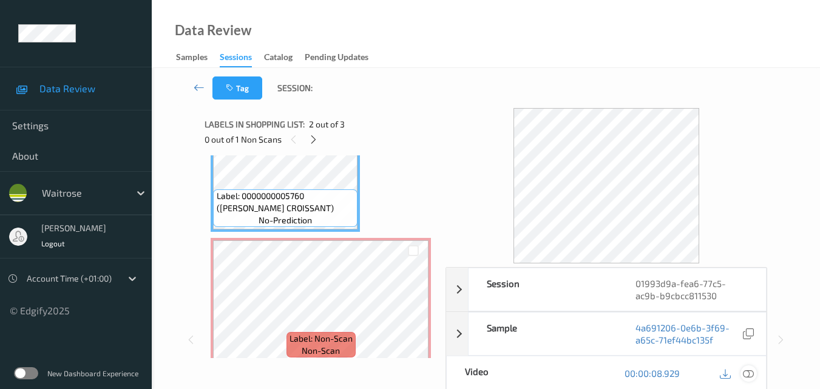
click at [751, 370] on icon at bounding box center [747, 373] width 11 height 11
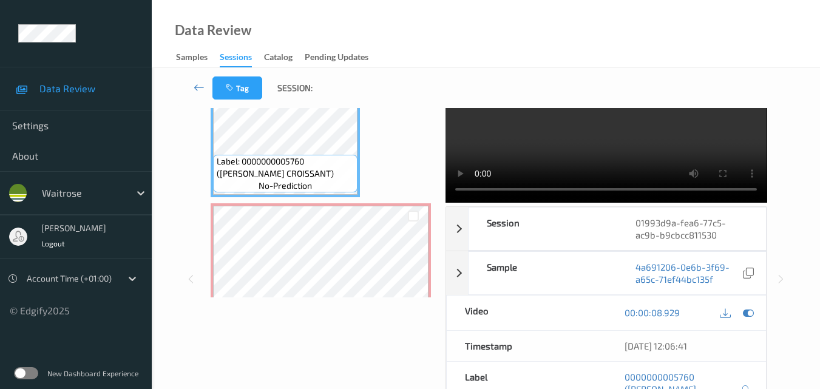
scroll to position [140, 0]
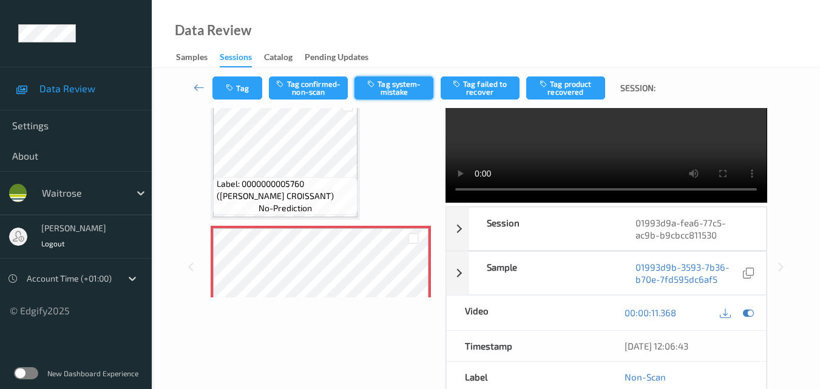
click at [401, 90] on button "Tag system-mistake" at bounding box center [393, 87] width 79 height 23
click at [250, 87] on button "Tag" at bounding box center [237, 87] width 50 height 23
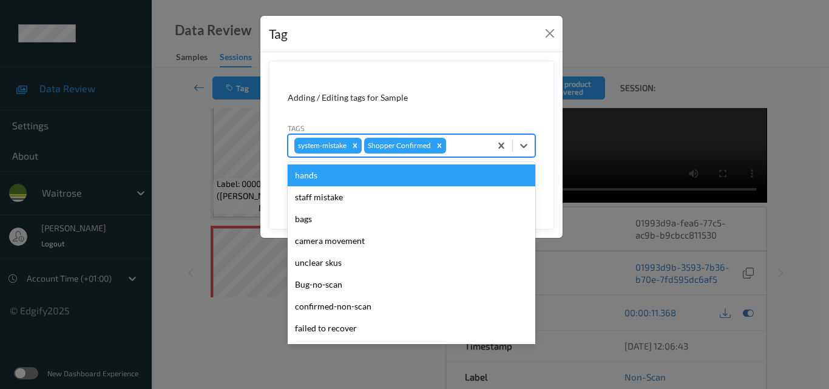
click at [462, 147] on div at bounding box center [466, 145] width 36 height 15
type input "un"
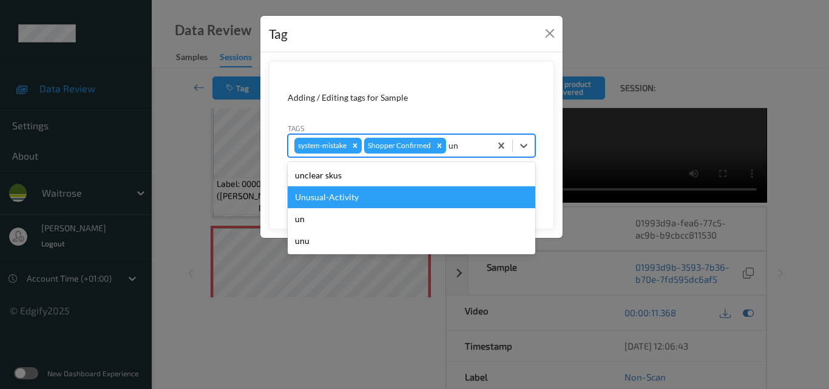
click at [412, 196] on div "Unusual-Activity" at bounding box center [411, 197] width 247 height 22
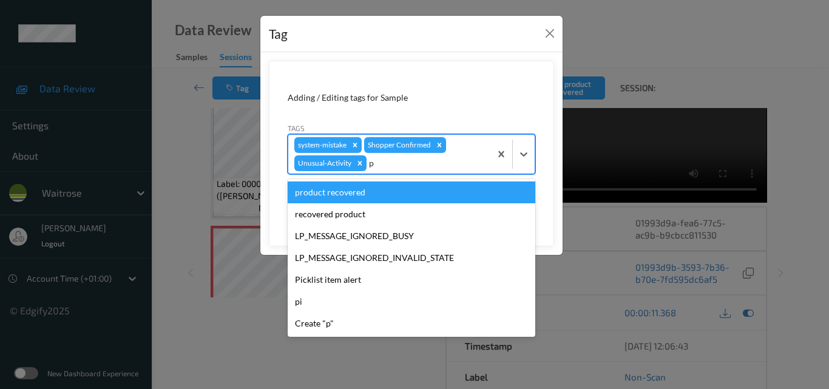
type input "pi"
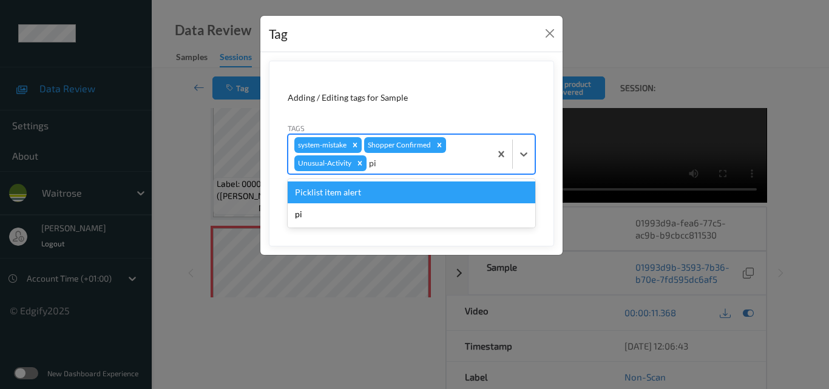
click at [412, 196] on div "Picklist item alert" at bounding box center [411, 192] width 247 height 22
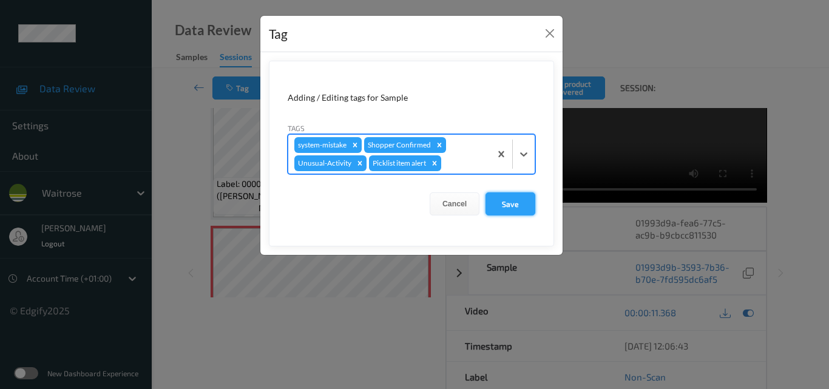
click at [508, 201] on button "Save" at bounding box center [510, 203] width 50 height 23
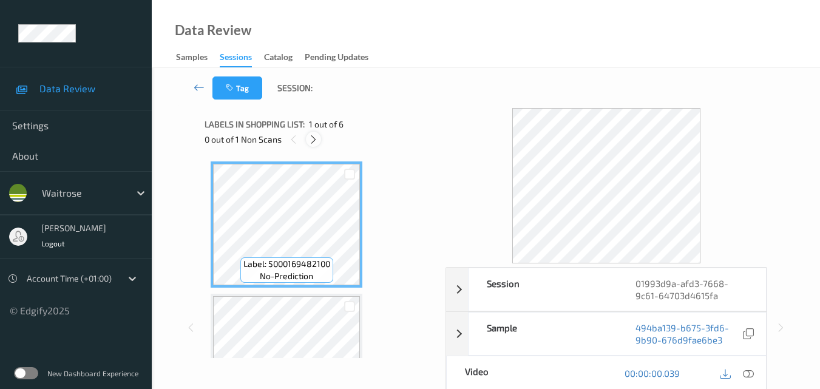
click at [309, 133] on div at bounding box center [313, 139] width 15 height 15
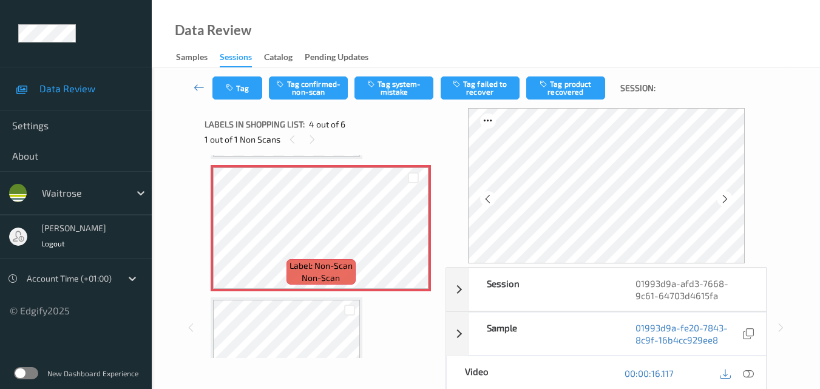
scroll to position [392, 0]
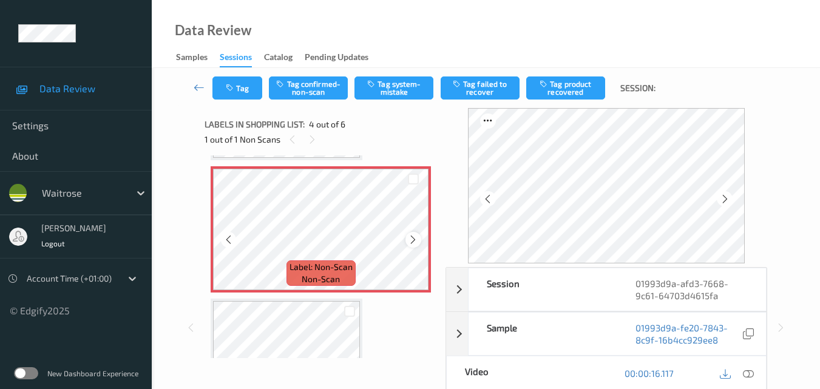
click at [416, 241] on icon at bounding box center [413, 239] width 10 height 11
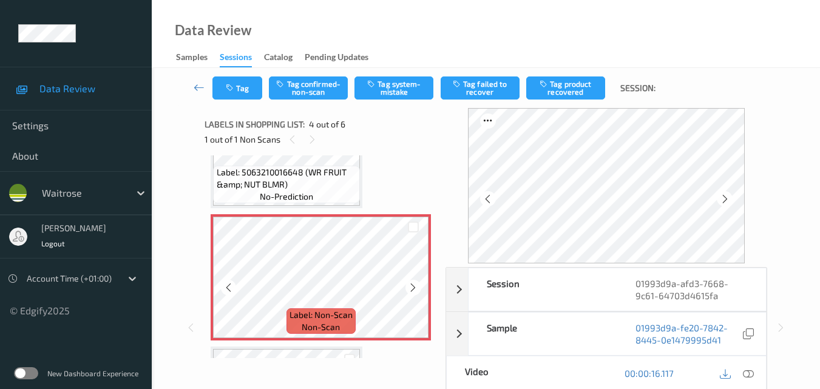
scroll to position [271, 0]
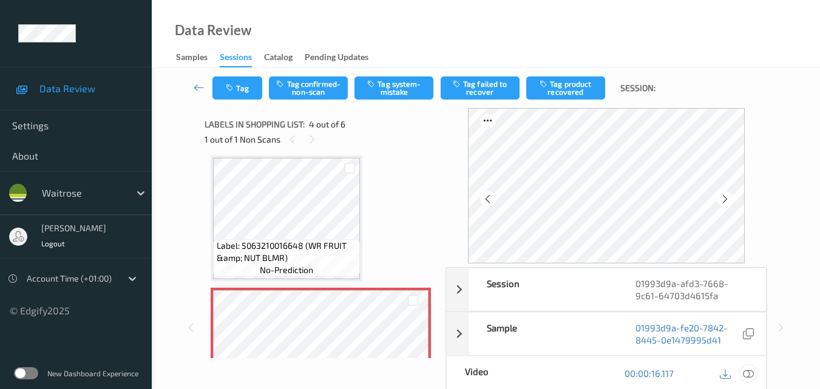
click at [749, 371] on icon at bounding box center [747, 373] width 11 height 11
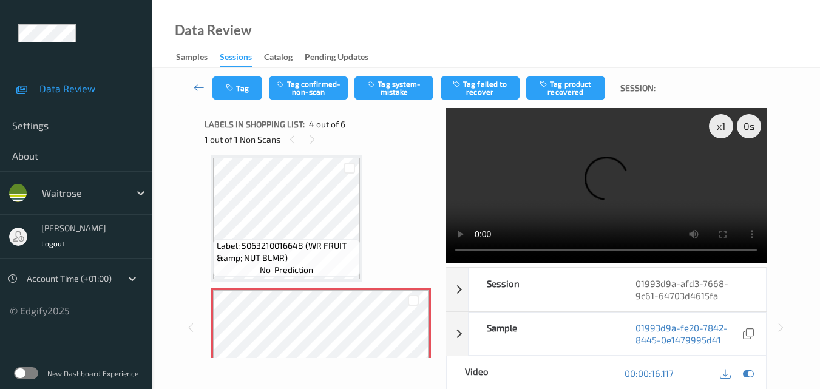
scroll to position [392, 0]
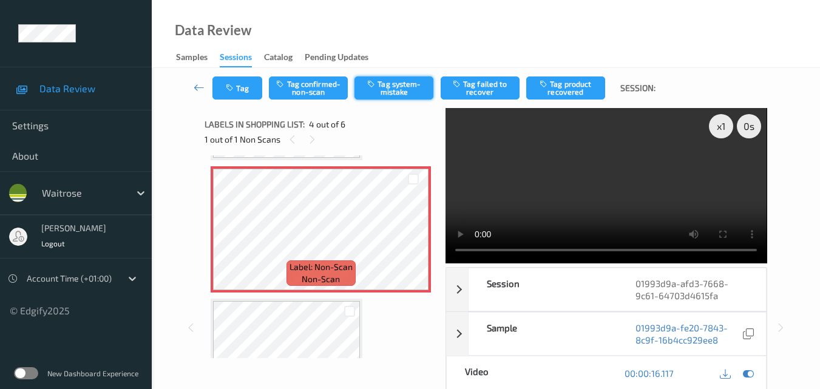
click at [400, 93] on button "Tag system-mistake" at bounding box center [393, 87] width 79 height 23
click at [243, 94] on button "Tag" at bounding box center [237, 87] width 50 height 23
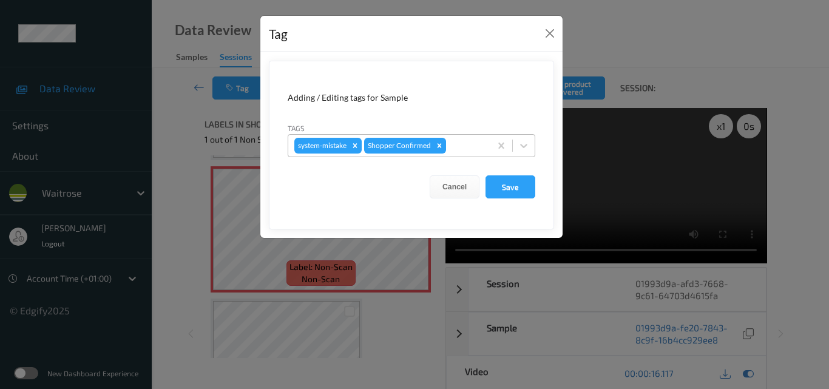
click at [466, 147] on div at bounding box center [466, 145] width 36 height 15
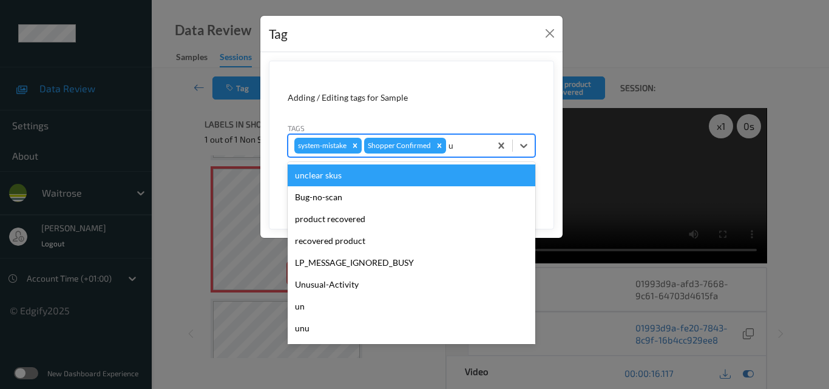
type input "un"
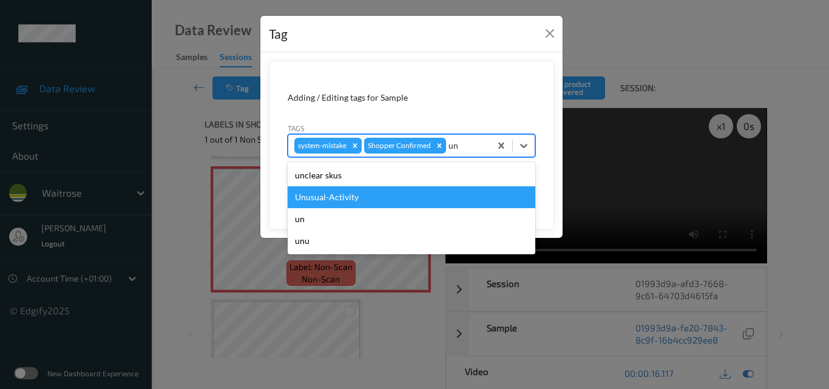
click at [399, 194] on div "Unusual-Activity" at bounding box center [411, 197] width 247 height 22
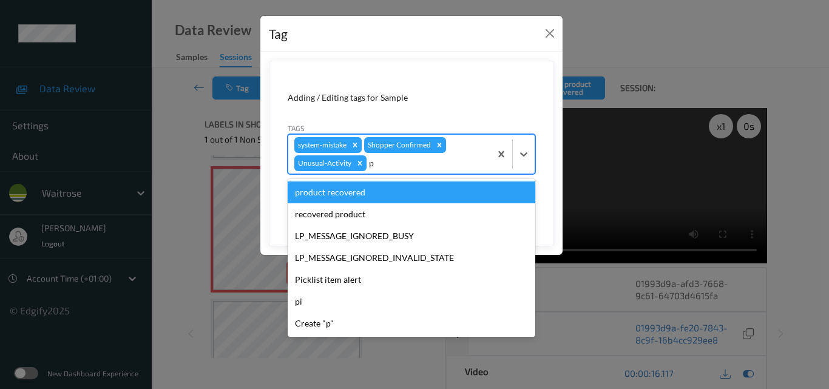
type input "pi"
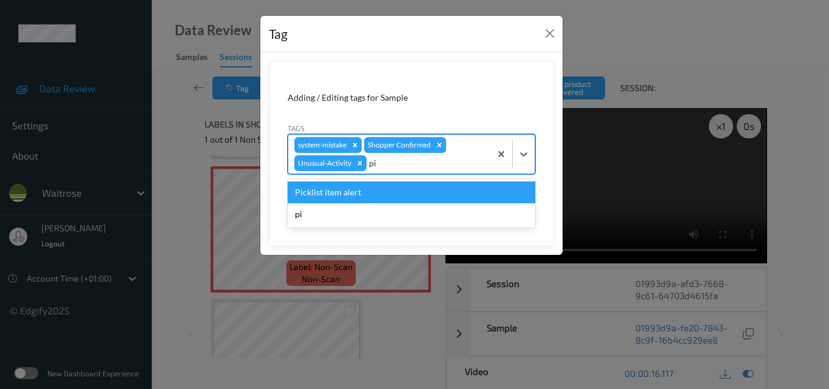
click at [399, 194] on div "Picklist item alert" at bounding box center [411, 192] width 247 height 22
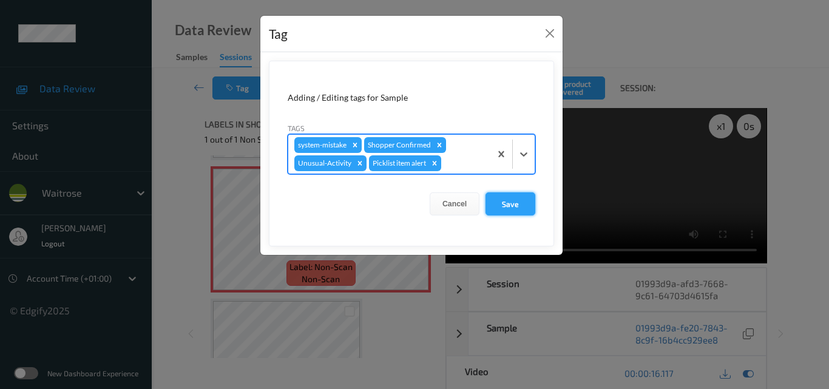
click at [520, 204] on button "Save" at bounding box center [510, 203] width 50 height 23
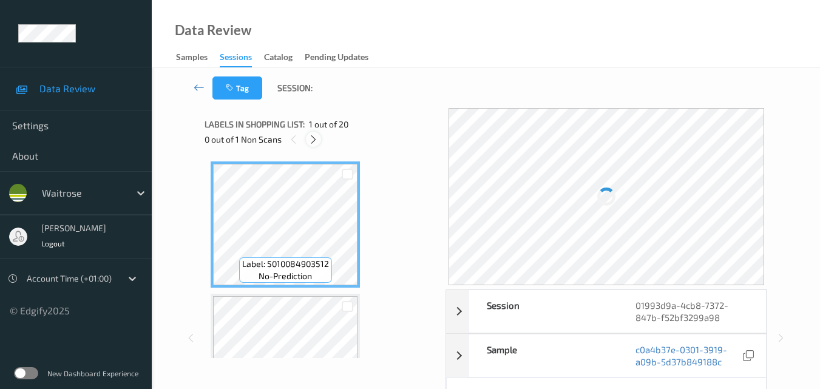
click at [311, 136] on icon at bounding box center [313, 139] width 10 height 11
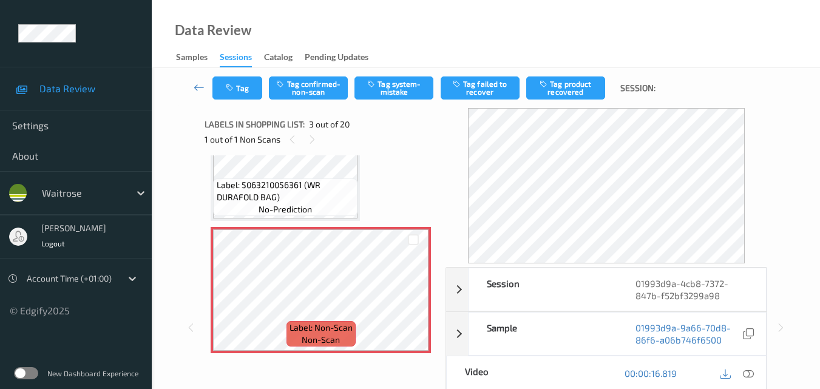
scroll to position [187, 0]
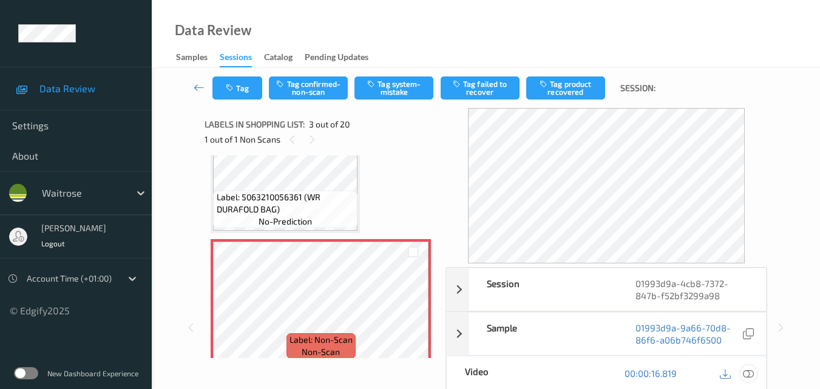
click at [749, 374] on icon at bounding box center [747, 373] width 11 height 11
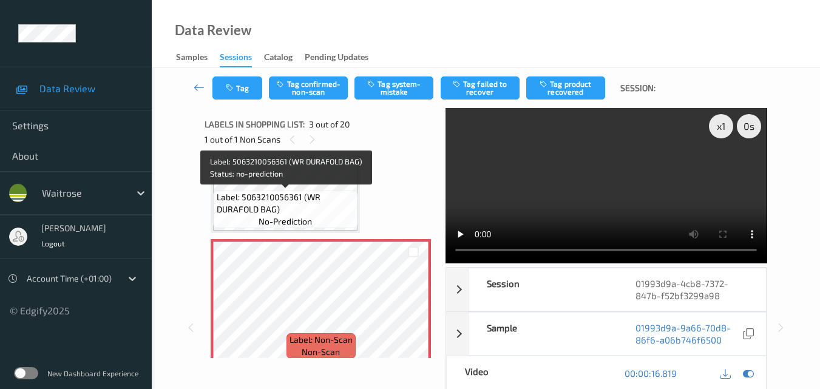
click at [309, 195] on span "Label: 5063210056361 (WR DURAFOLD BAG)" at bounding box center [286, 203] width 138 height 24
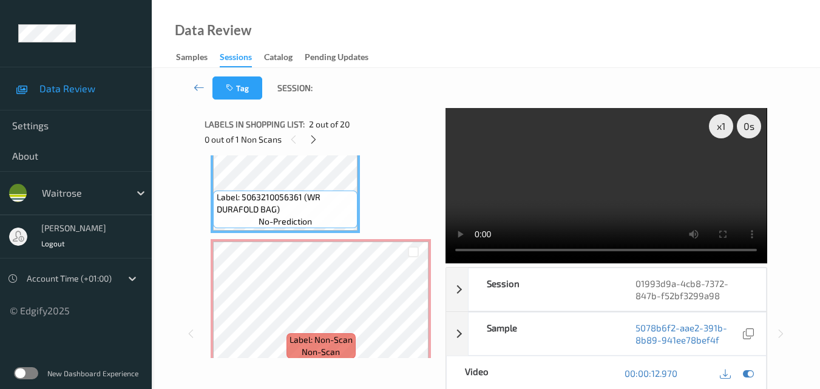
click at [607, 212] on video at bounding box center [605, 185] width 321 height 155
click at [468, 132] on video at bounding box center [605, 185] width 321 height 155
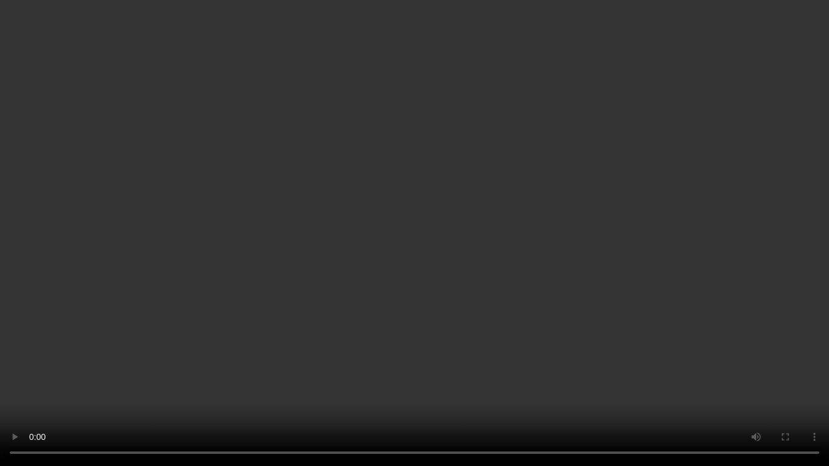
click at [628, 218] on video at bounding box center [414, 233] width 829 height 466
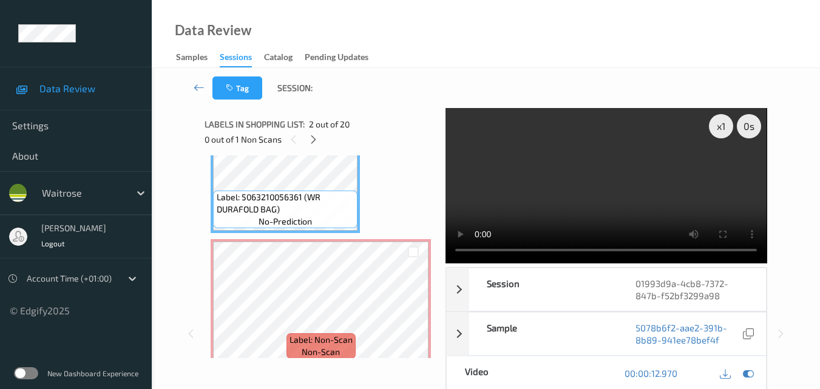
click at [609, 189] on video at bounding box center [605, 185] width 321 height 155
click at [645, 195] on video at bounding box center [605, 185] width 321 height 155
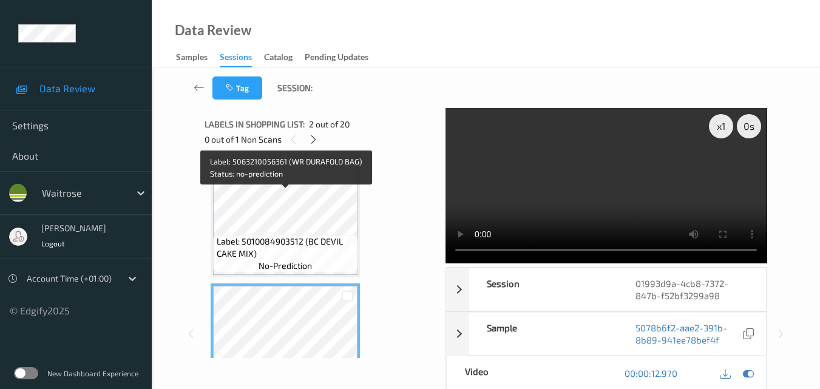
scroll to position [5, 0]
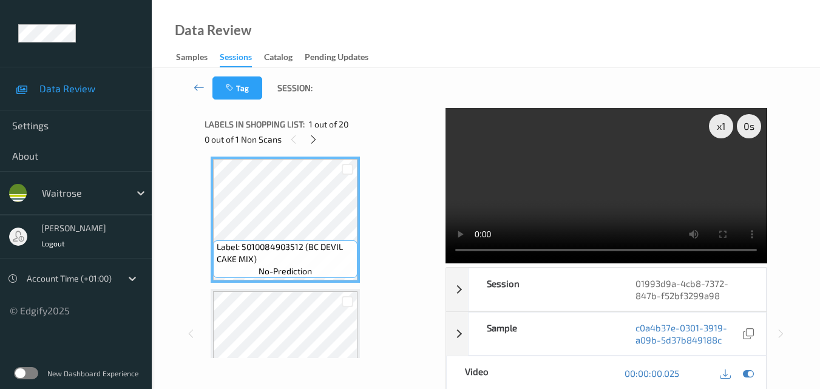
click at [609, 175] on video at bounding box center [605, 185] width 321 height 155
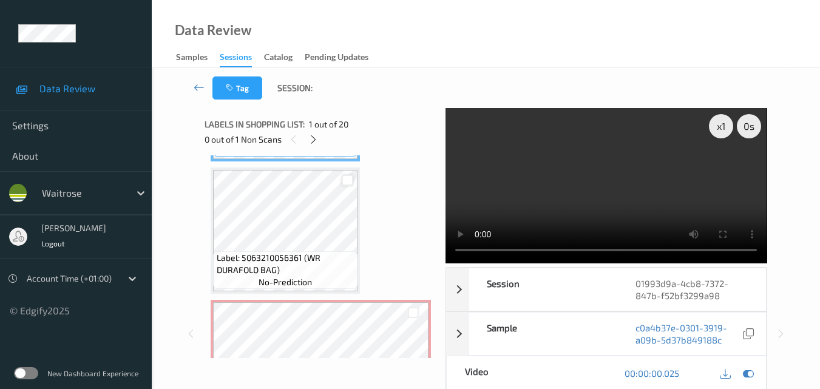
scroll to position [187, 0]
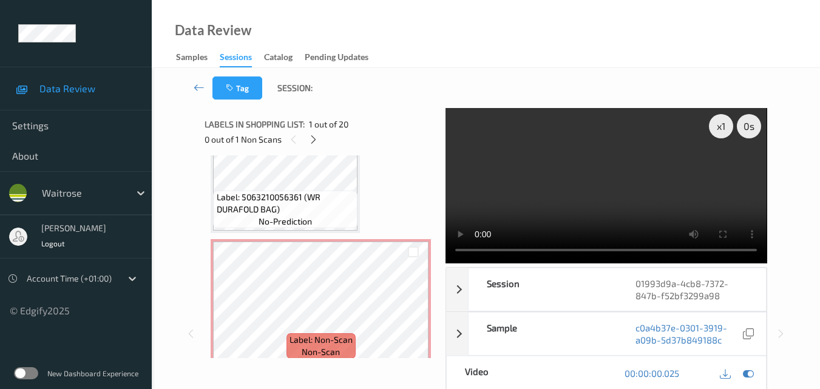
click at [601, 175] on video at bounding box center [605, 185] width 321 height 155
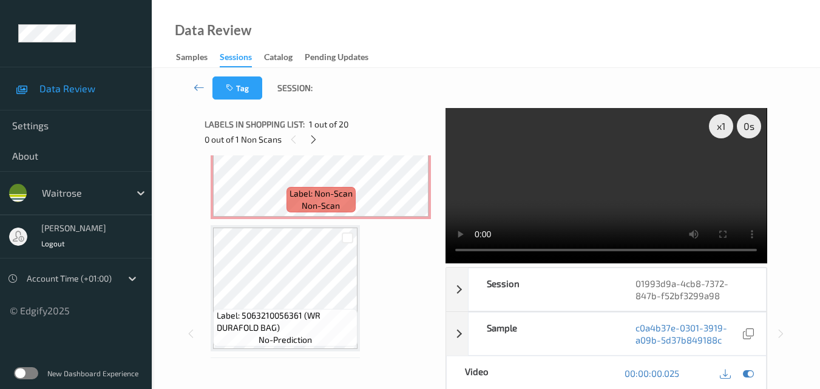
scroll to position [308, 0]
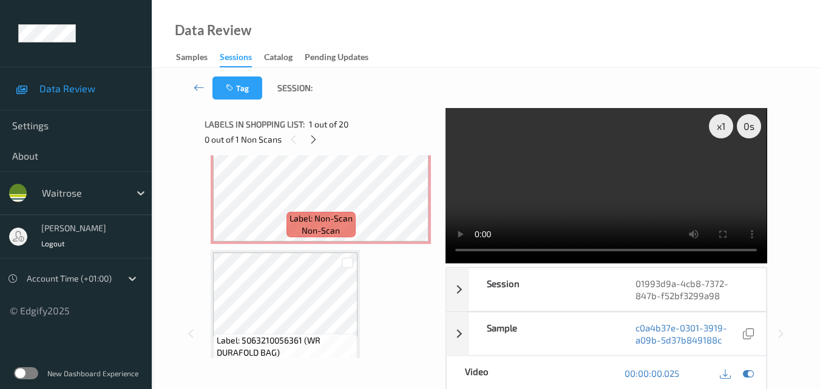
click at [596, 192] on video at bounding box center [605, 185] width 321 height 155
click at [595, 162] on video at bounding box center [605, 185] width 321 height 155
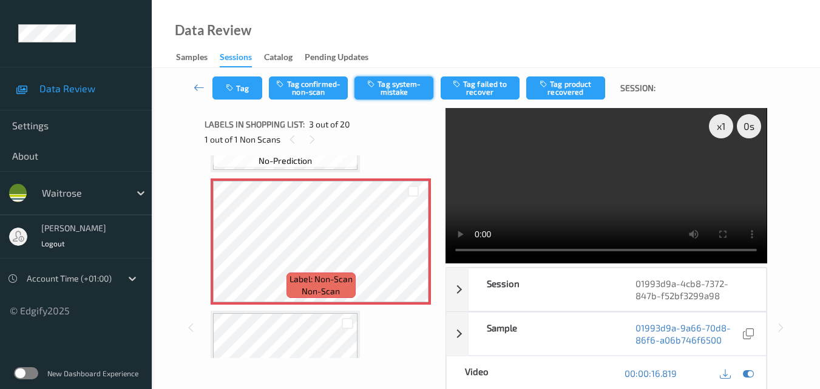
click at [396, 87] on button "Tag system-mistake" at bounding box center [393, 87] width 79 height 23
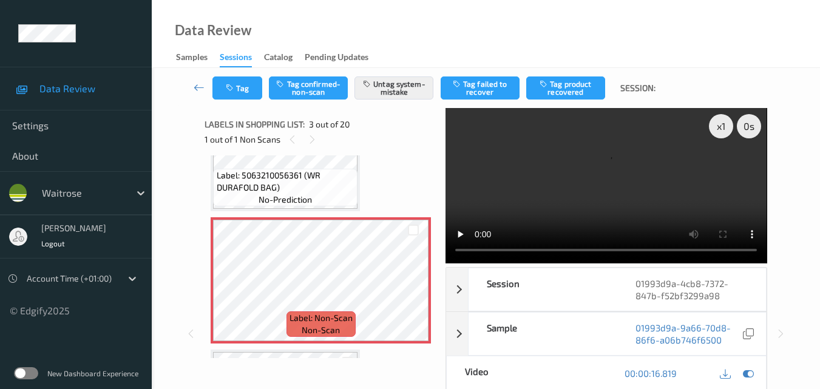
scroll to position [187, 0]
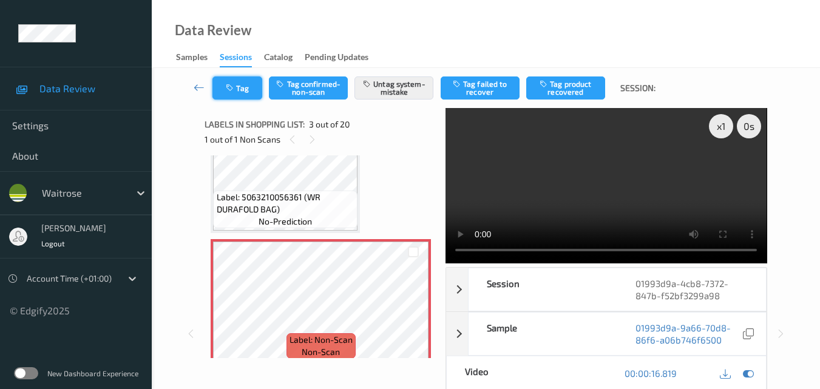
click at [244, 94] on button "Tag" at bounding box center [237, 87] width 50 height 23
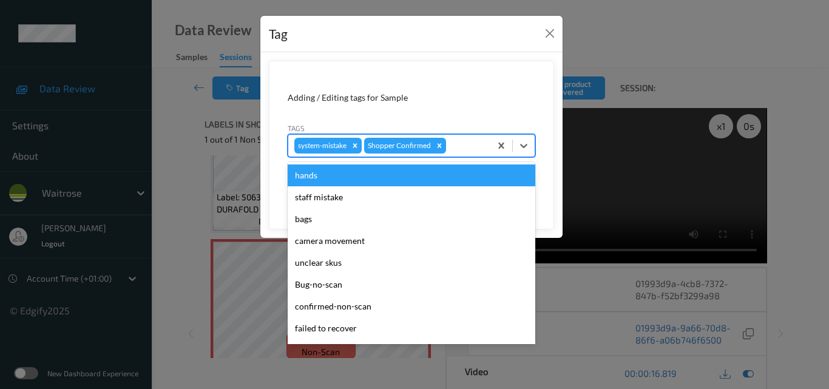
click at [462, 149] on div at bounding box center [466, 145] width 36 height 15
type input "un"
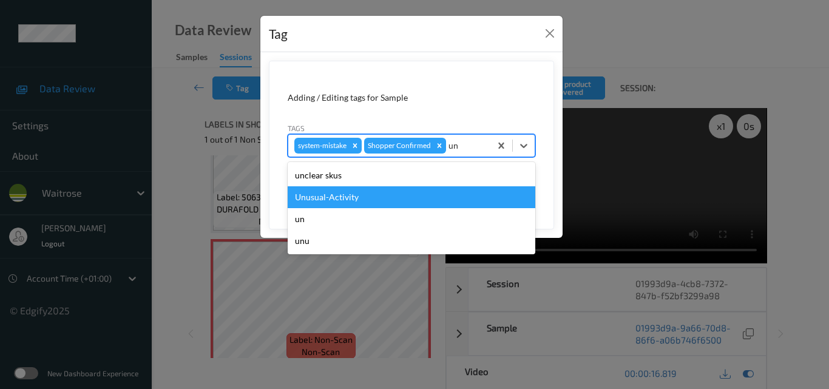
click at [396, 201] on div "Unusual-Activity" at bounding box center [411, 197] width 247 height 22
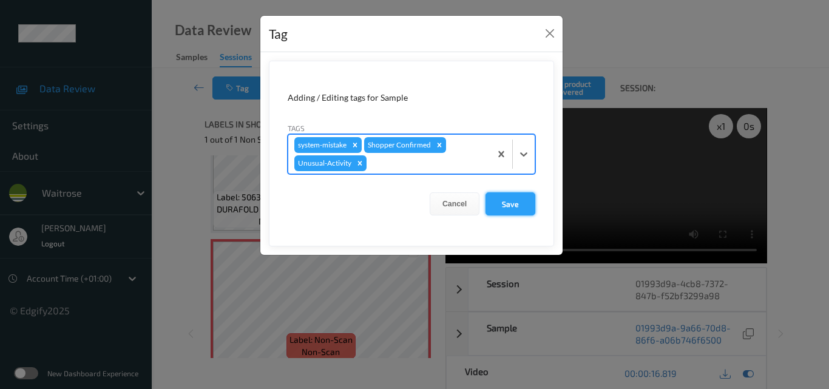
click at [527, 205] on button "Save" at bounding box center [510, 203] width 50 height 23
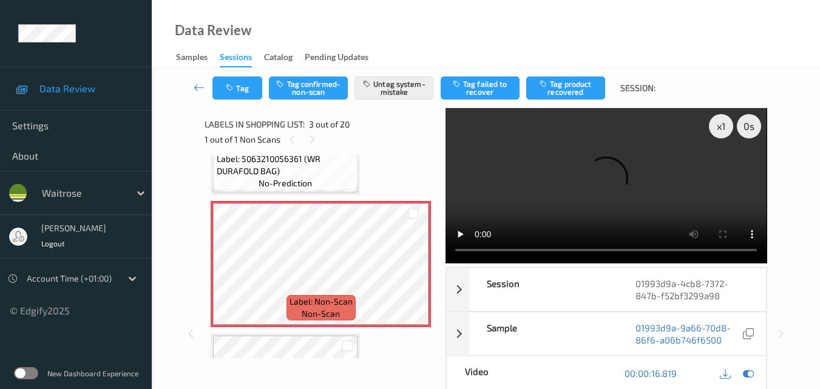
scroll to position [247, 0]
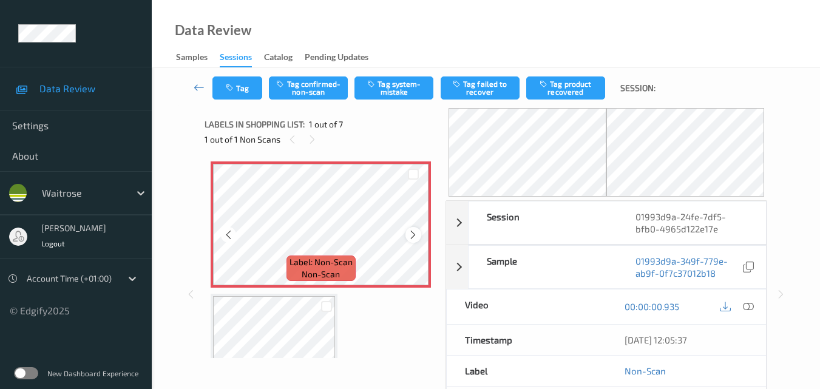
click at [415, 232] on icon at bounding box center [413, 234] width 10 height 11
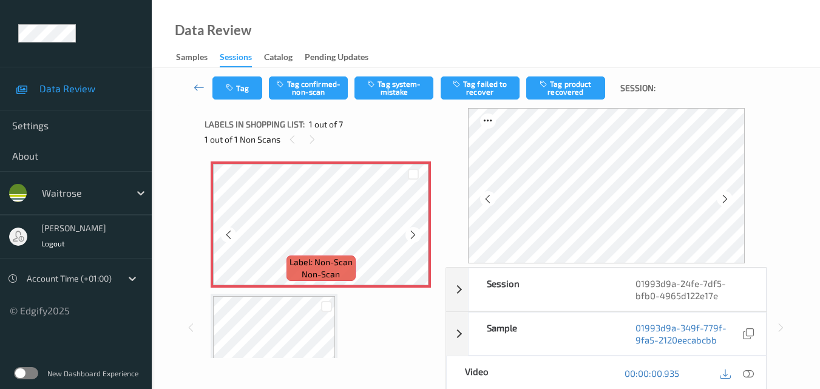
click at [415, 232] on icon at bounding box center [413, 234] width 10 height 11
click at [749, 371] on icon at bounding box center [747, 373] width 11 height 11
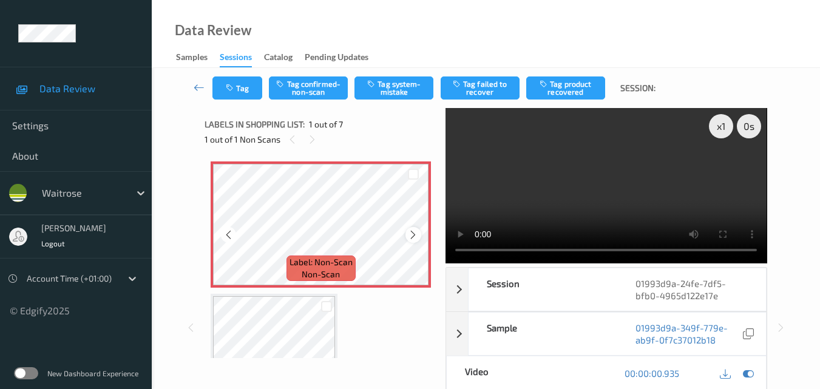
click at [405, 232] on div at bounding box center [412, 234] width 15 height 15
click at [592, 150] on video at bounding box center [605, 185] width 321 height 155
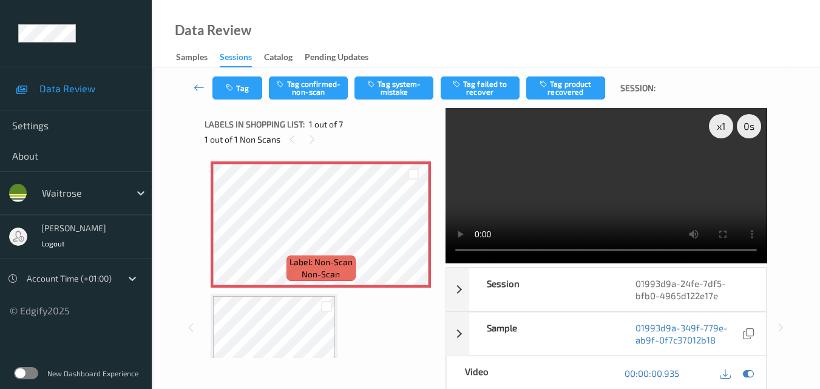
click at [667, 149] on video at bounding box center [605, 185] width 321 height 155
click at [717, 127] on div "x 1" at bounding box center [721, 126] width 24 height 24
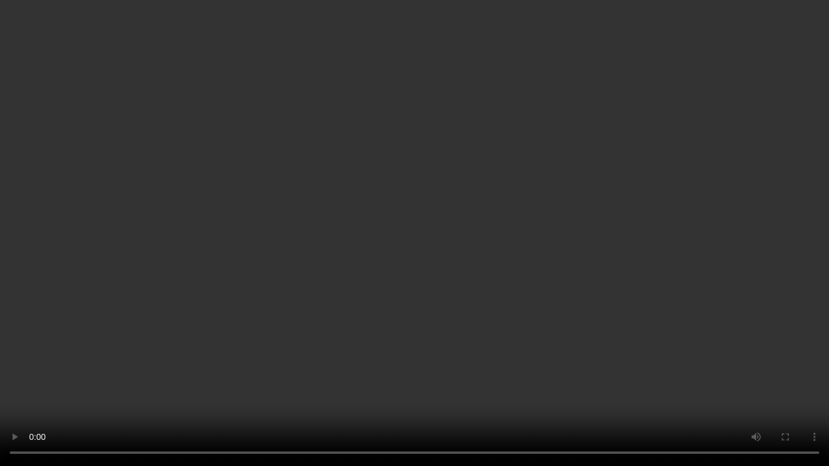
click at [500, 237] on video at bounding box center [414, 233] width 829 height 466
click at [559, 286] on video at bounding box center [414, 233] width 829 height 466
click at [520, 289] on video at bounding box center [414, 233] width 829 height 466
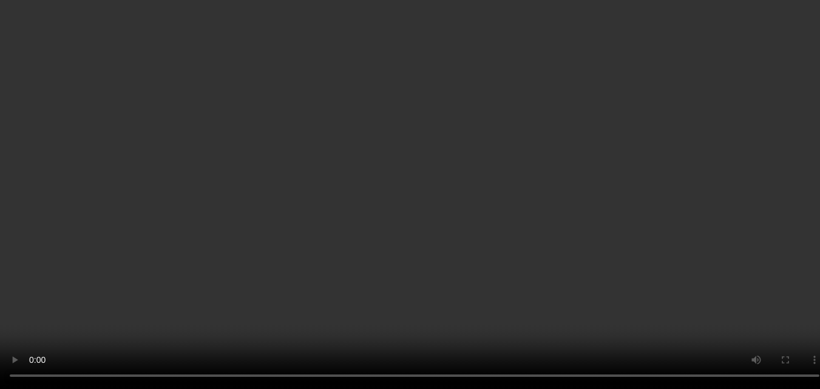
scroll to position [61, 0]
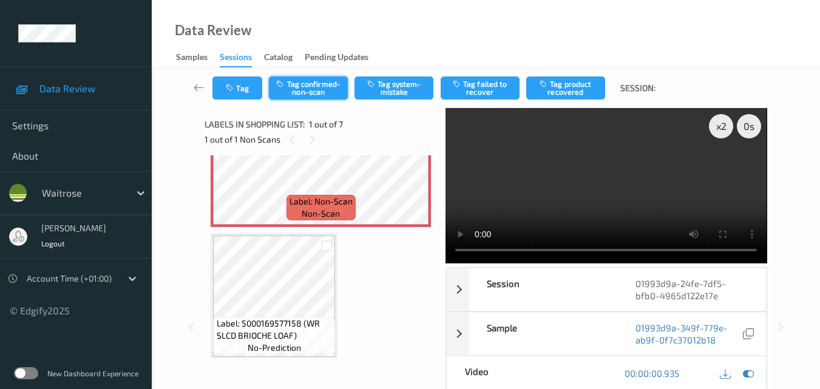
click at [327, 96] on button "Tag confirmed-non-scan" at bounding box center [308, 87] width 79 height 23
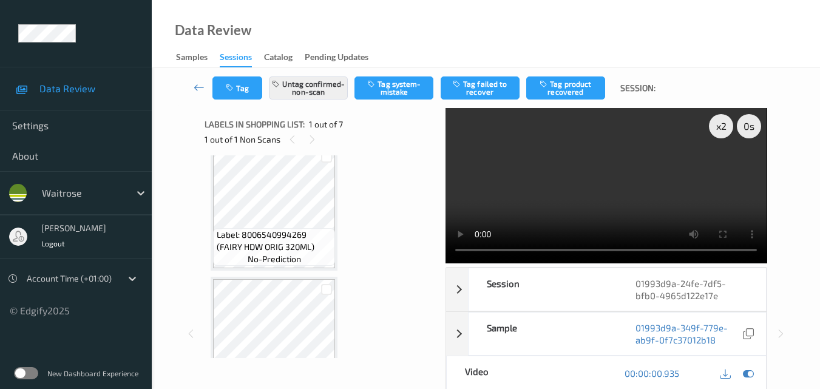
scroll to position [607, 0]
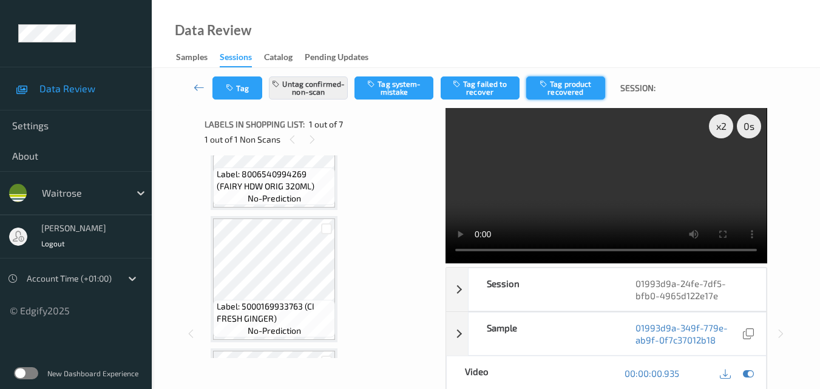
click at [575, 92] on button "Tag product recovered" at bounding box center [565, 87] width 79 height 23
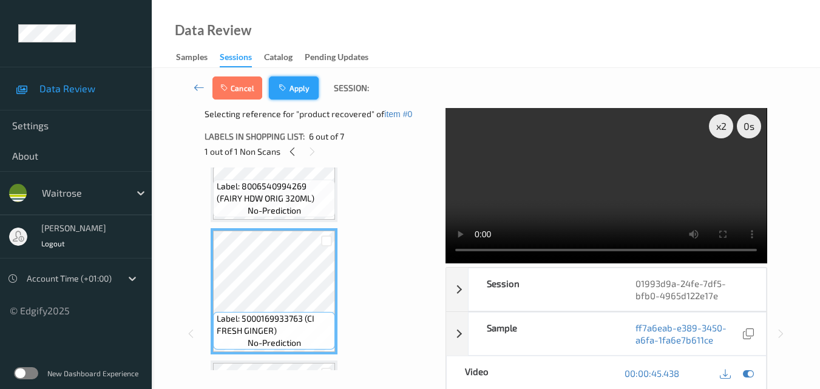
click at [294, 84] on button "Apply" at bounding box center [294, 87] width 50 height 23
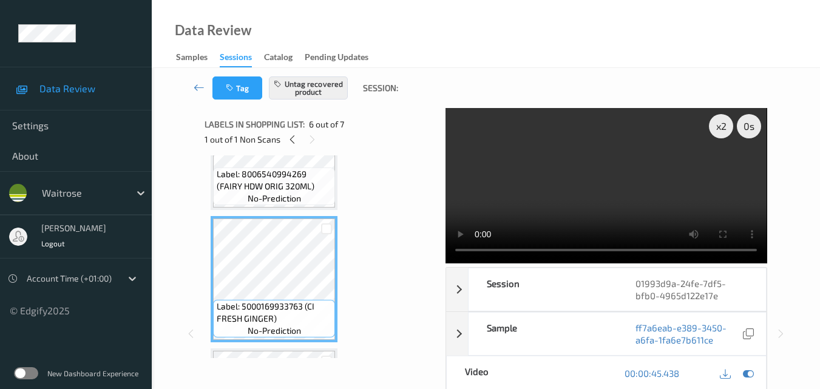
click at [635, 177] on video at bounding box center [605, 185] width 321 height 155
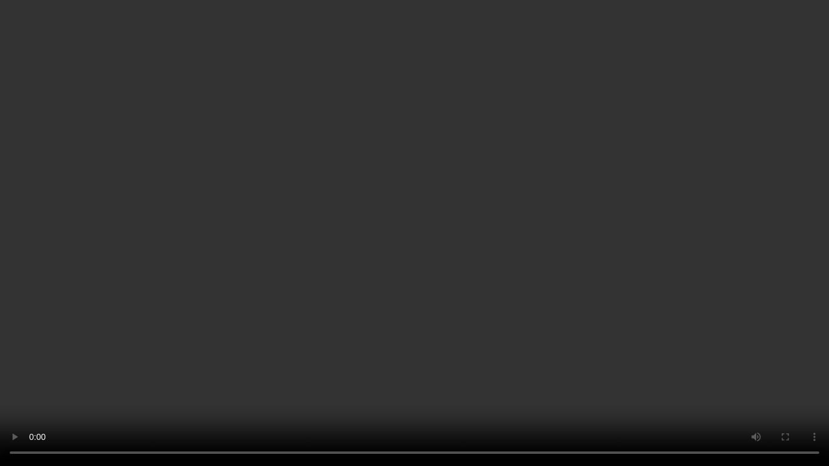
click at [573, 246] on video at bounding box center [414, 233] width 829 height 466
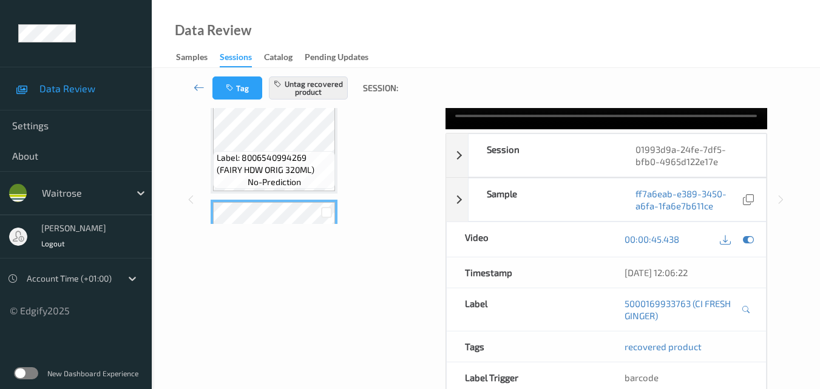
scroll to position [487, 0]
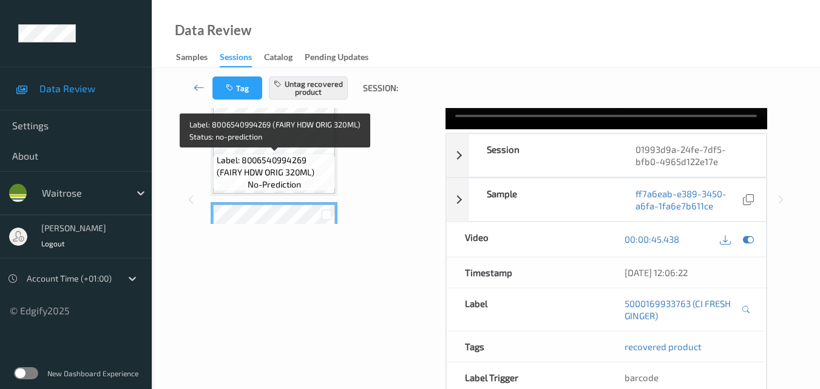
click at [292, 160] on span "Label: 8006540994269 (FAIRY HDW ORIG 320ML)" at bounding box center [275, 166] width 116 height 24
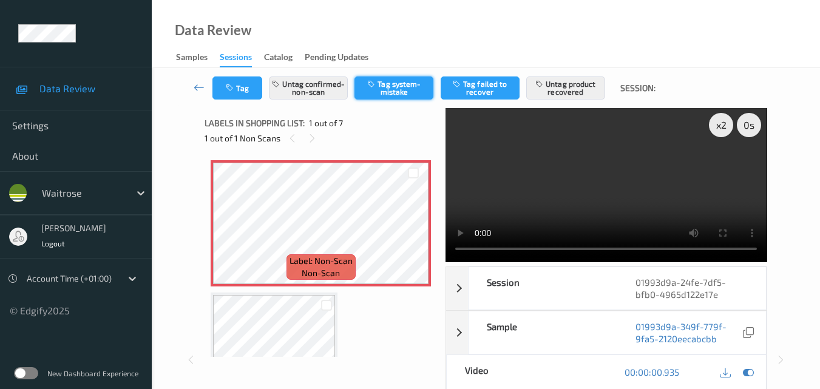
scroll to position [0, 0]
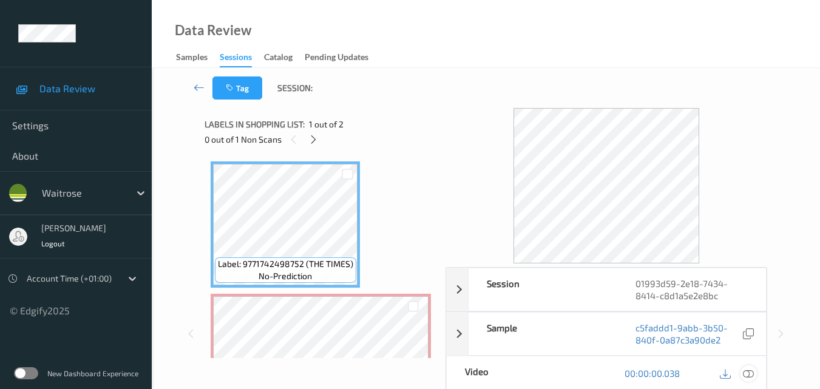
click at [749, 372] on icon at bounding box center [747, 373] width 11 height 11
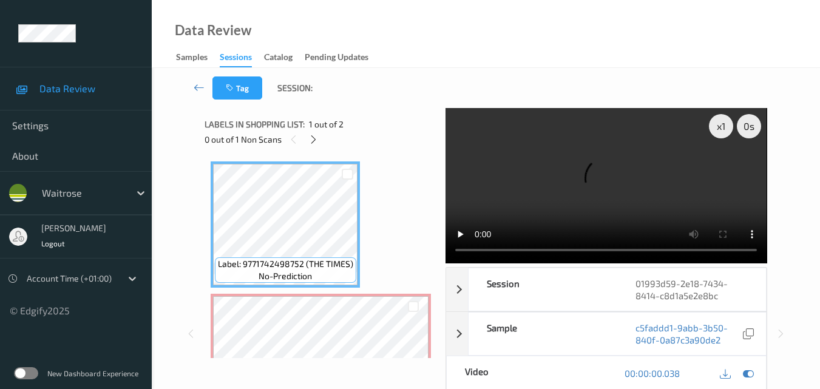
click at [609, 161] on video at bounding box center [605, 185] width 321 height 155
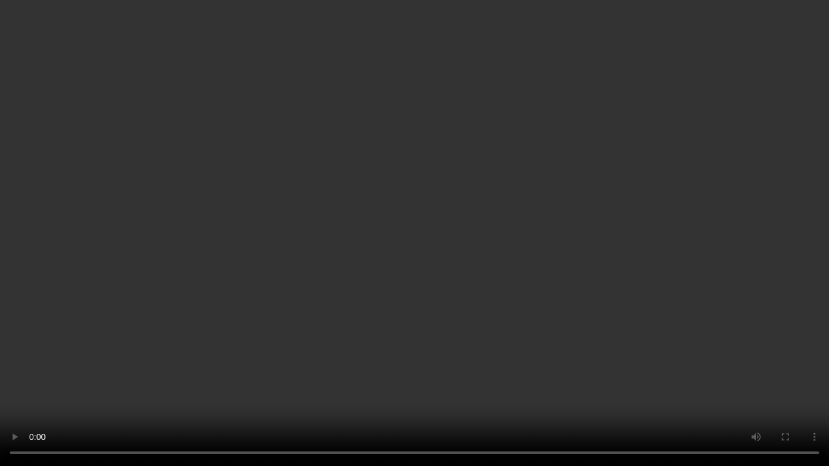
click at [481, 238] on video at bounding box center [414, 233] width 829 height 466
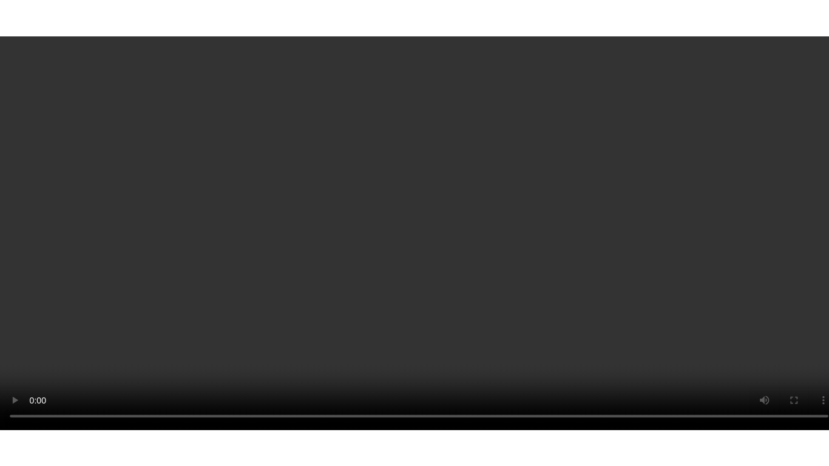
scroll to position [61, 0]
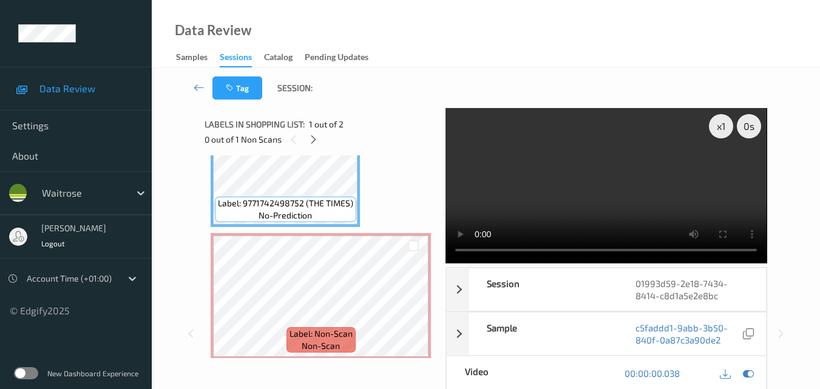
click at [576, 177] on video at bounding box center [605, 185] width 321 height 155
click at [717, 126] on div "x 1" at bounding box center [721, 126] width 24 height 24
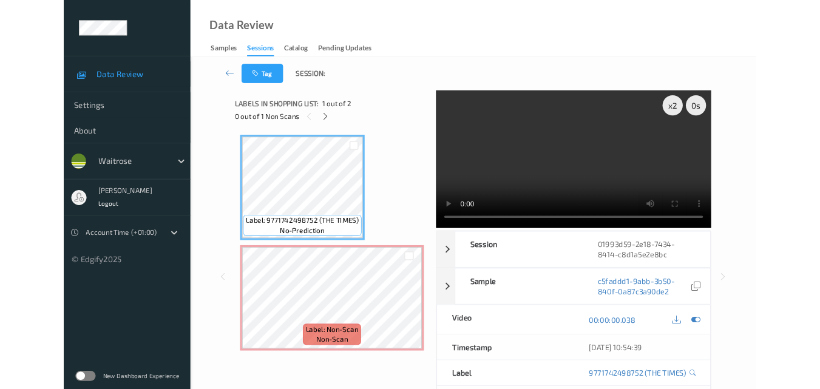
scroll to position [0, 0]
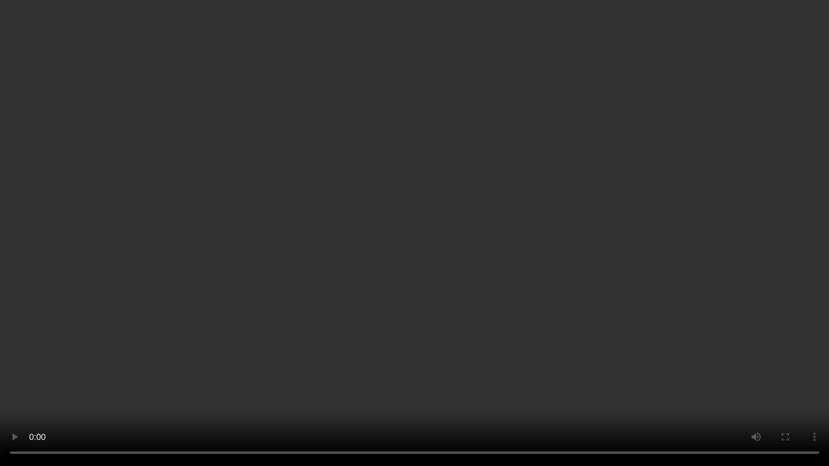
click at [187, 320] on video at bounding box center [414, 233] width 829 height 466
click at [418, 206] on video at bounding box center [414, 233] width 829 height 466
click at [385, 286] on video at bounding box center [414, 233] width 829 height 466
click at [264, 347] on video at bounding box center [414, 233] width 829 height 466
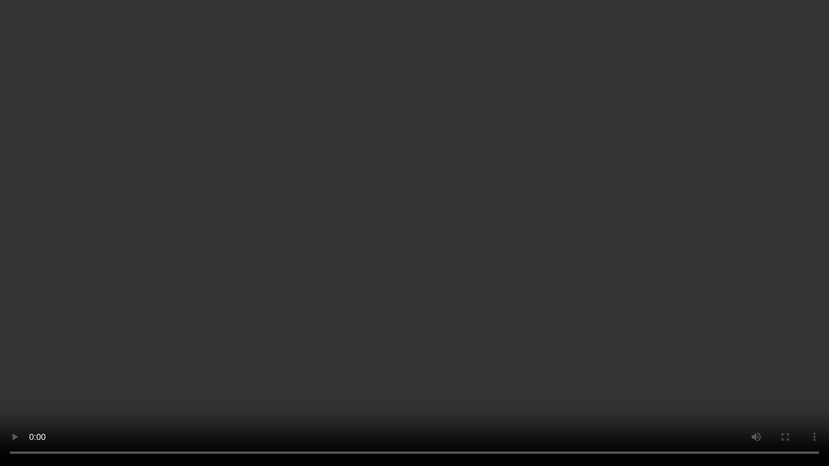
click at [288, 343] on video at bounding box center [414, 233] width 829 height 466
click at [414, 295] on video at bounding box center [414, 233] width 829 height 466
click at [601, 274] on video at bounding box center [414, 233] width 829 height 466
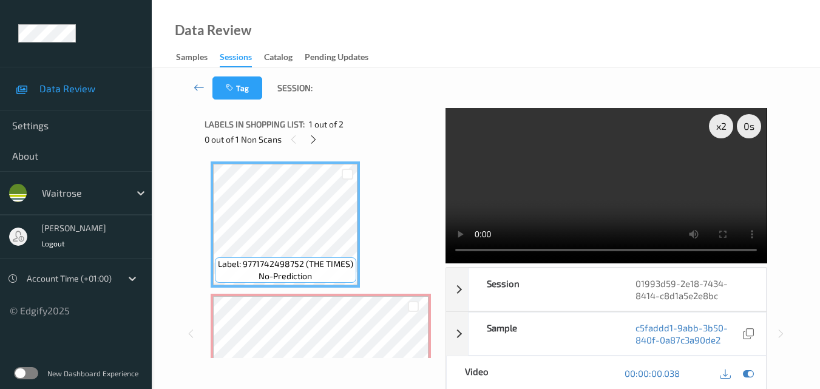
click at [636, 178] on video at bounding box center [605, 185] width 321 height 155
click at [722, 128] on div "x 2" at bounding box center [721, 126] width 24 height 24
click at [716, 126] on div "x 4" at bounding box center [721, 126] width 24 height 24
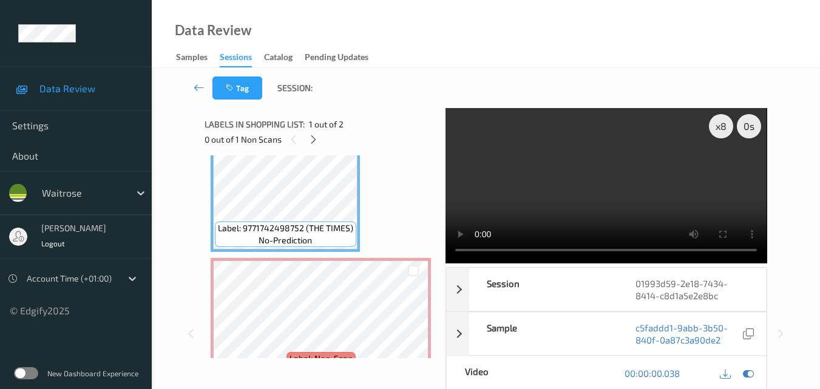
scroll to position [61, 0]
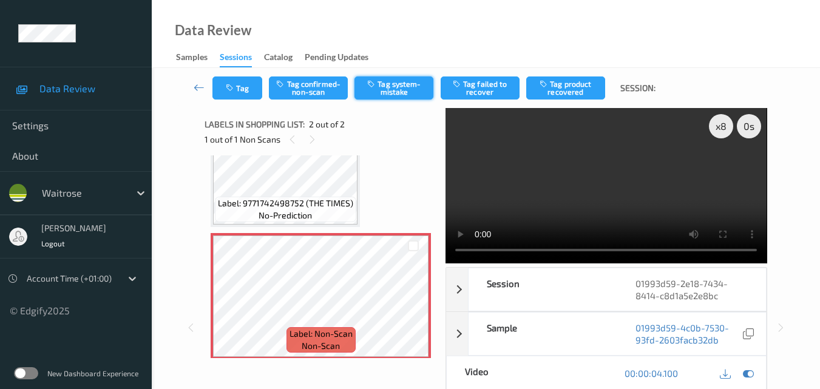
click at [386, 90] on button "Tag system-mistake" at bounding box center [393, 87] width 79 height 23
click at [244, 87] on button "Tag" at bounding box center [237, 87] width 50 height 23
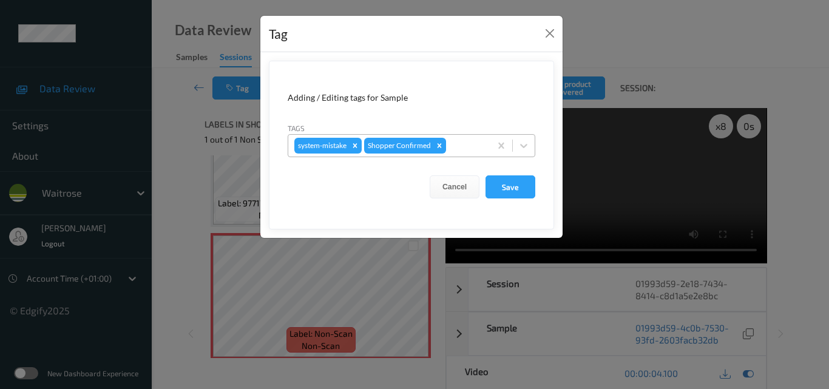
click at [453, 153] on div "system-mistake Shopper Confirmed" at bounding box center [389, 145] width 202 height 21
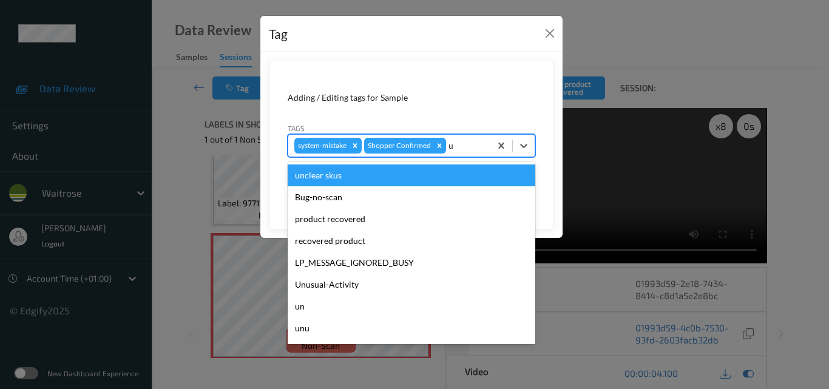
type input "un"
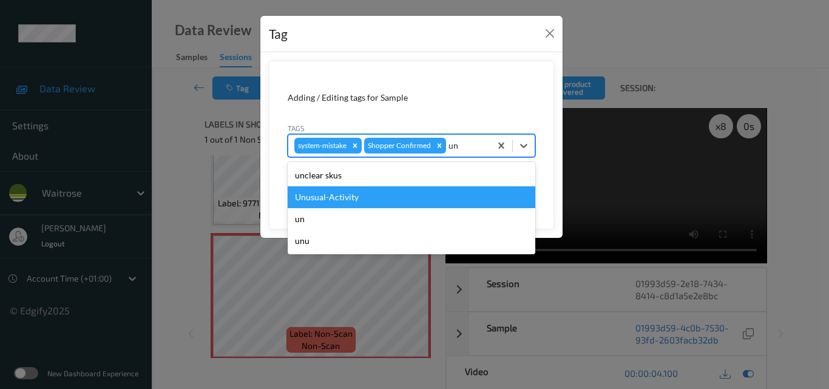
click at [409, 198] on div "Unusual-Activity" at bounding box center [411, 197] width 247 height 22
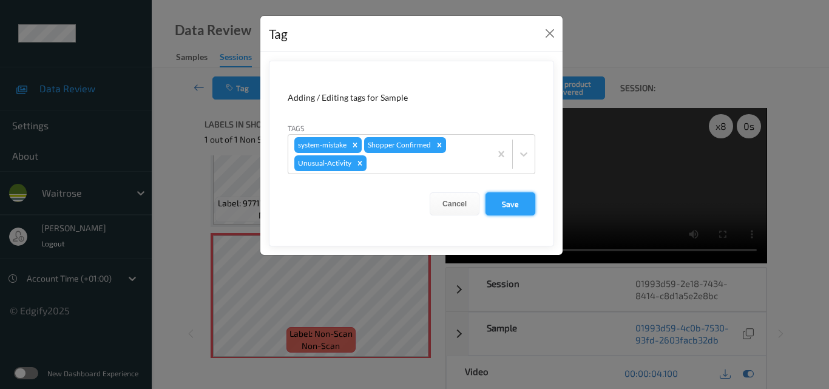
click at [510, 203] on button "Save" at bounding box center [510, 203] width 50 height 23
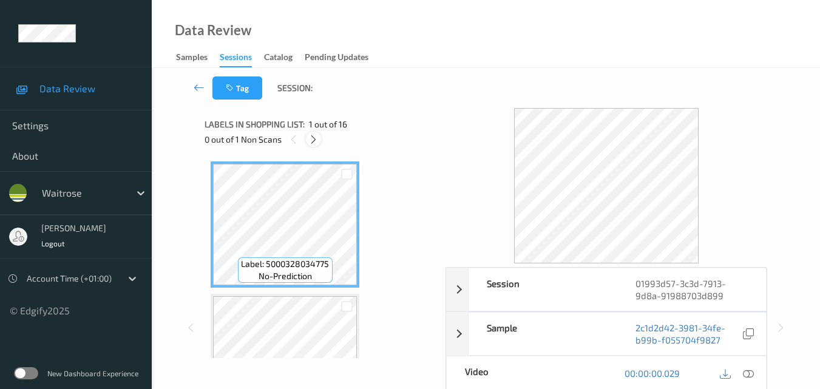
click at [313, 136] on icon at bounding box center [313, 139] width 10 height 11
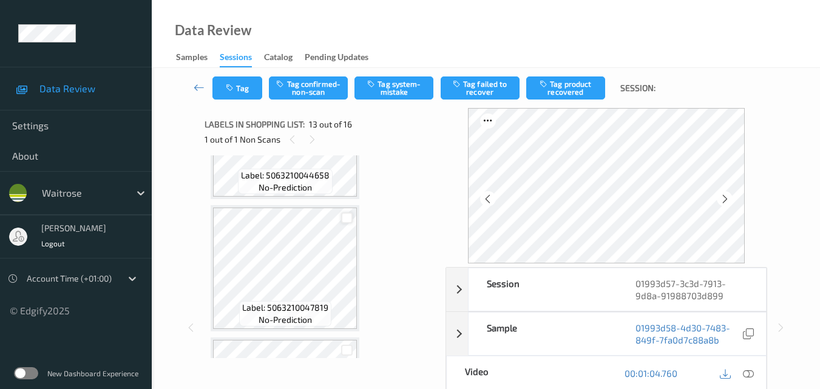
scroll to position [1461, 0]
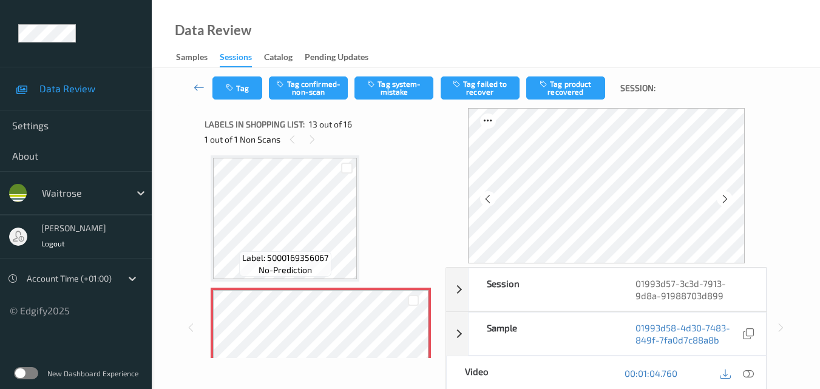
click at [359, 207] on div "Label: 5000169356067 no-prediction" at bounding box center [284, 218] width 149 height 126
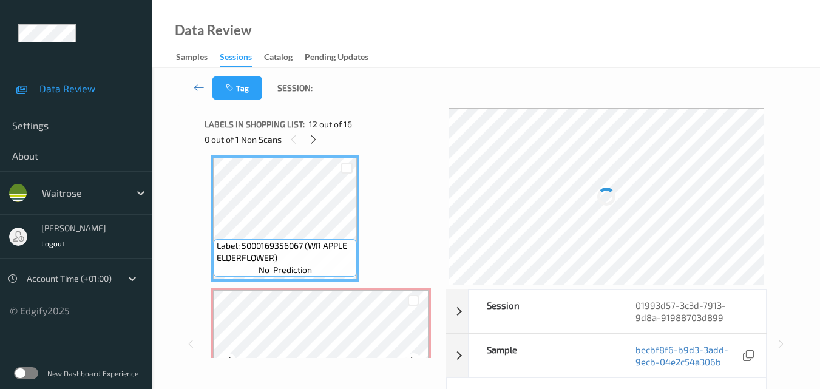
scroll to position [1582, 0]
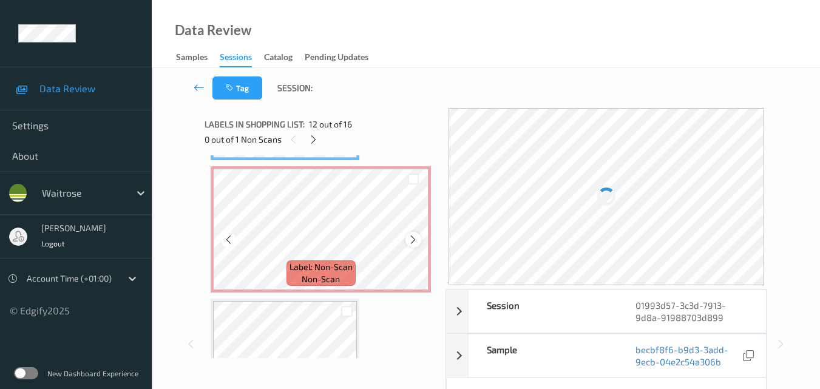
click at [414, 238] on icon at bounding box center [413, 239] width 10 height 11
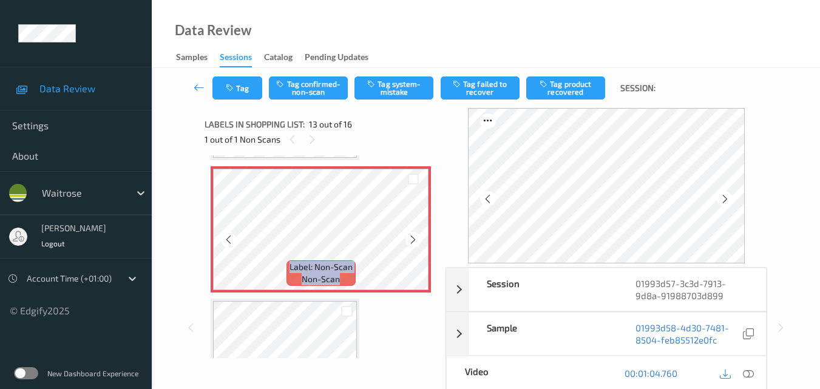
click at [414, 238] on icon at bounding box center [413, 239] width 10 height 11
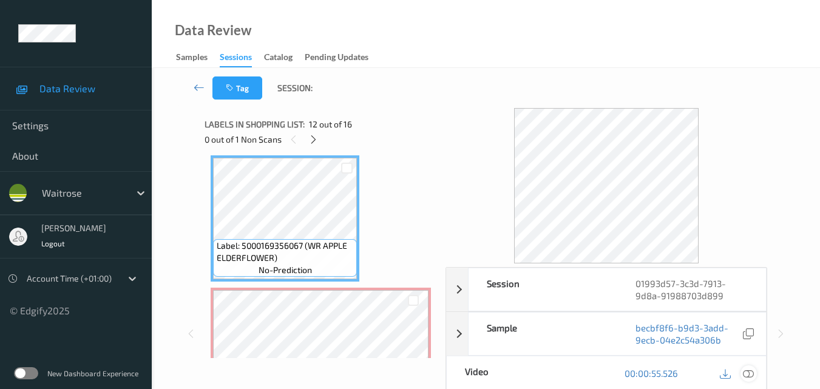
click at [748, 367] on div at bounding box center [748, 373] width 16 height 16
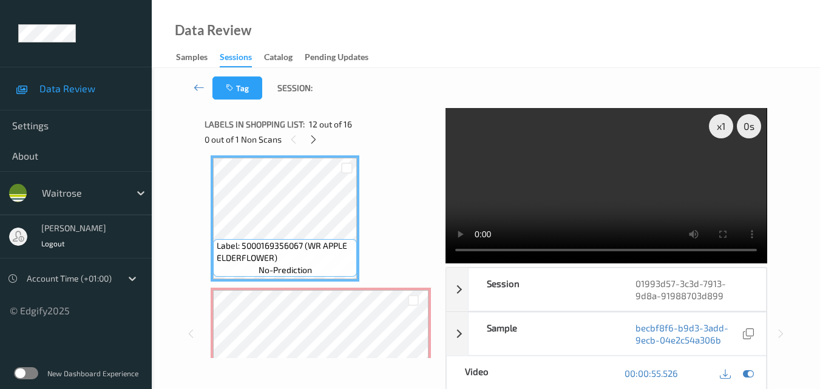
click at [587, 144] on video at bounding box center [605, 185] width 321 height 155
click at [626, 146] on video at bounding box center [605, 185] width 321 height 155
click at [579, 175] on video at bounding box center [605, 185] width 321 height 155
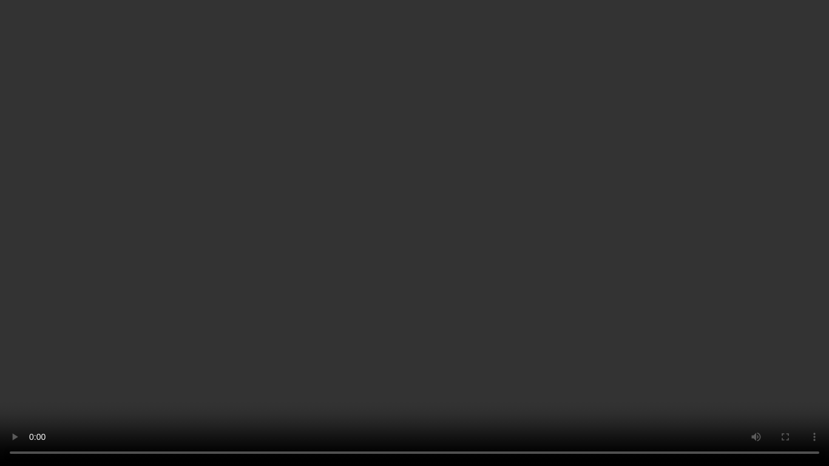
click at [516, 198] on video at bounding box center [414, 233] width 829 height 466
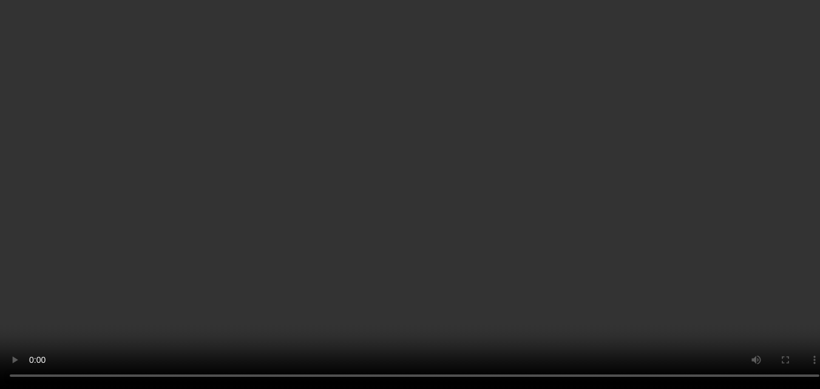
scroll to position [1764, 0]
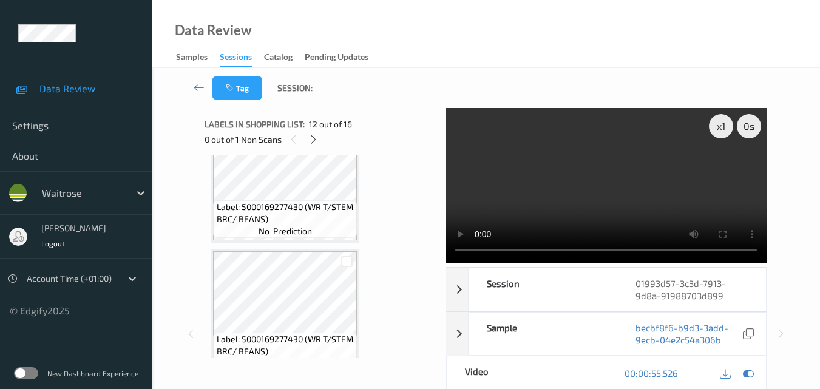
click at [619, 187] on video at bounding box center [605, 185] width 321 height 155
click at [720, 135] on div "x 1" at bounding box center [721, 126] width 24 height 24
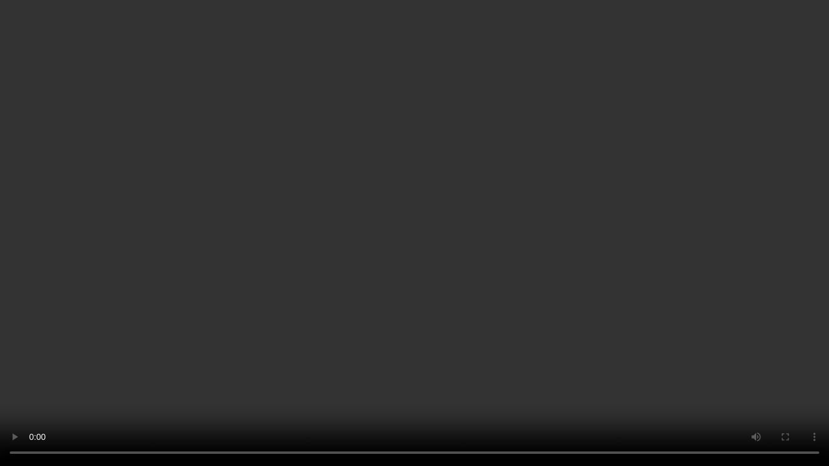
click at [648, 261] on video at bounding box center [414, 233] width 829 height 466
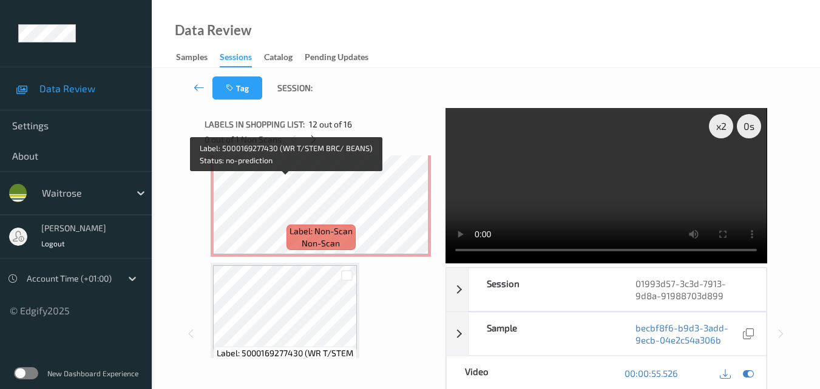
scroll to position [1616, 0]
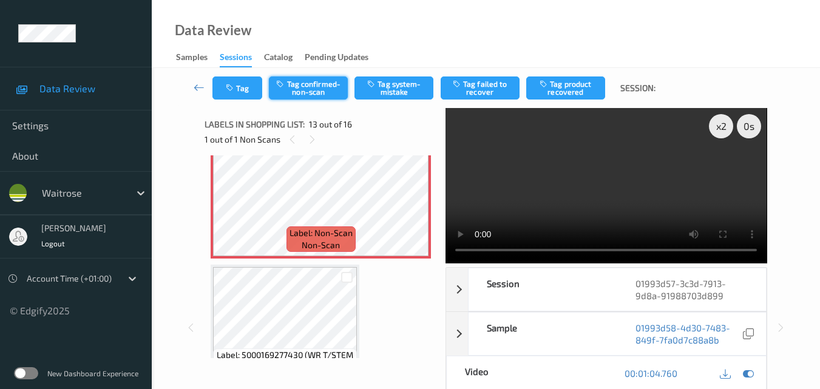
click at [309, 84] on button "Tag confirmed-non-scan" at bounding box center [308, 87] width 79 height 23
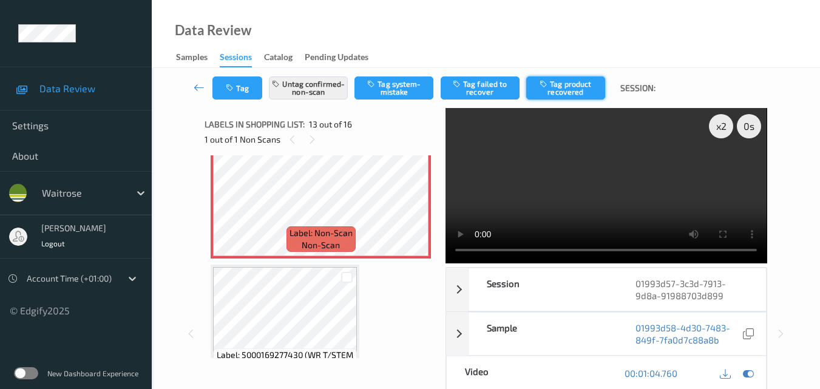
click at [556, 87] on button "Tag product recovered" at bounding box center [565, 87] width 79 height 23
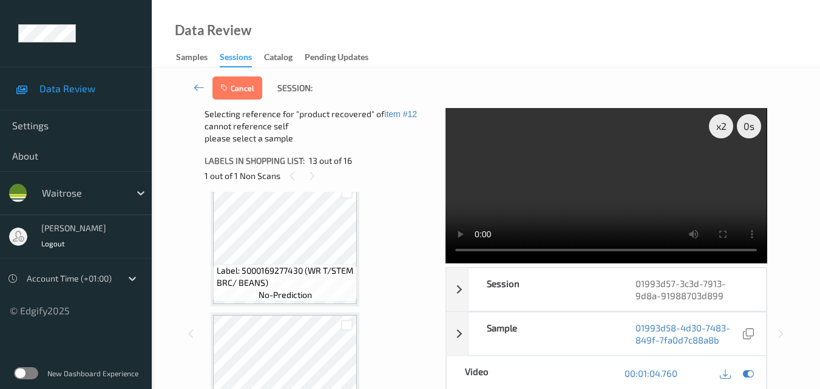
scroll to position [1737, 0]
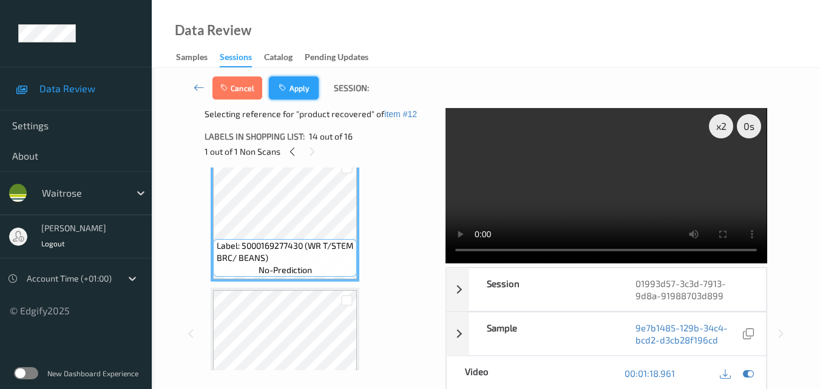
click at [295, 95] on button "Apply" at bounding box center [294, 87] width 50 height 23
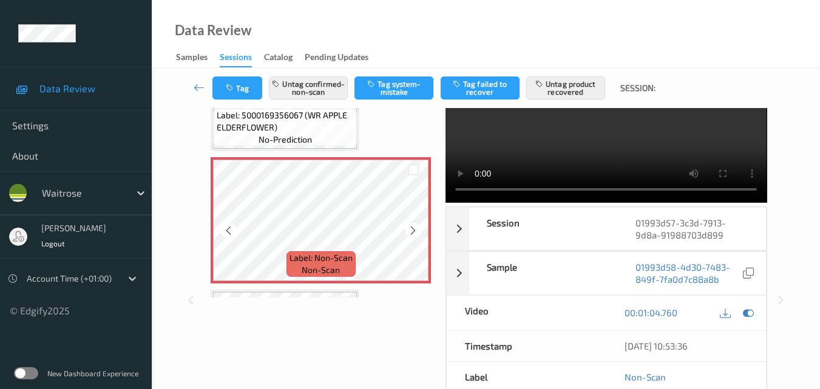
scroll to position [1521, 0]
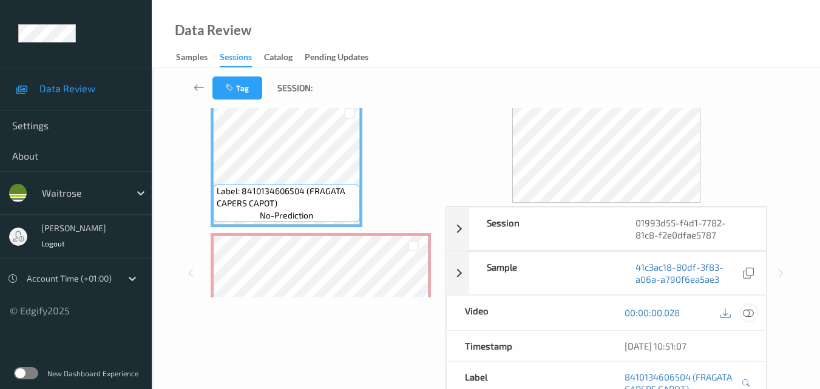
click at [749, 312] on icon at bounding box center [747, 312] width 11 height 11
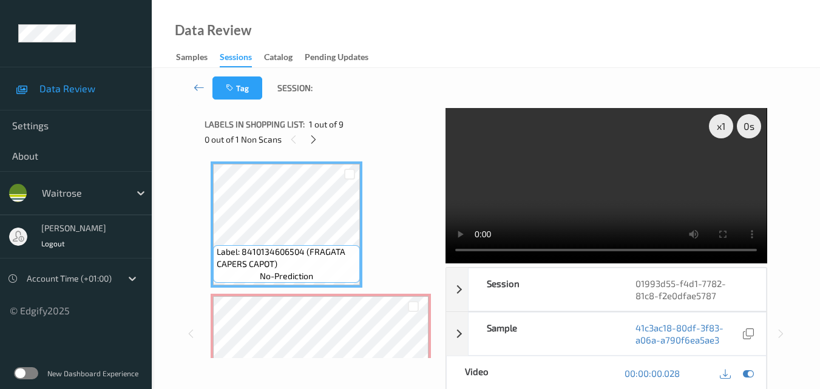
click at [620, 169] on video at bounding box center [605, 185] width 321 height 155
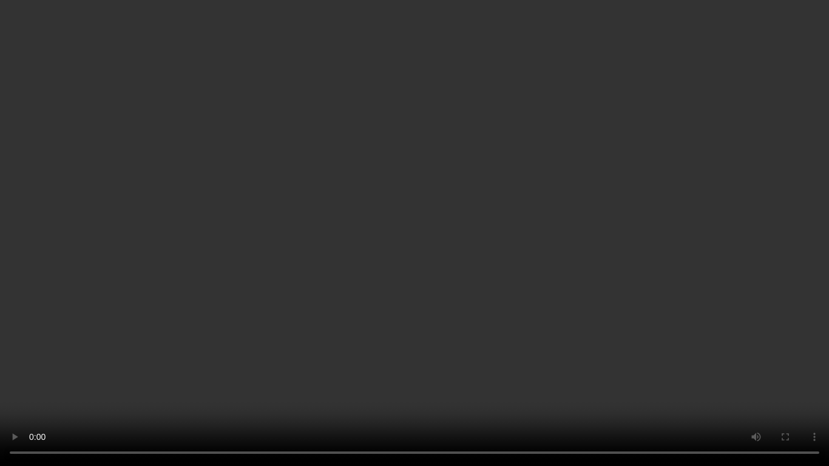
click at [610, 226] on video at bounding box center [414, 233] width 829 height 466
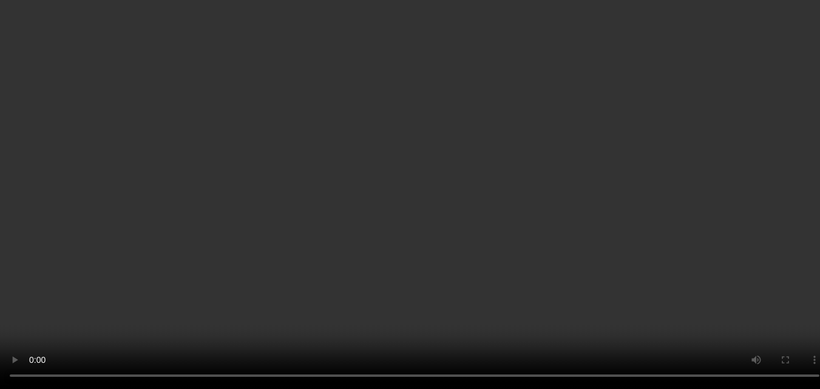
scroll to position [61, 0]
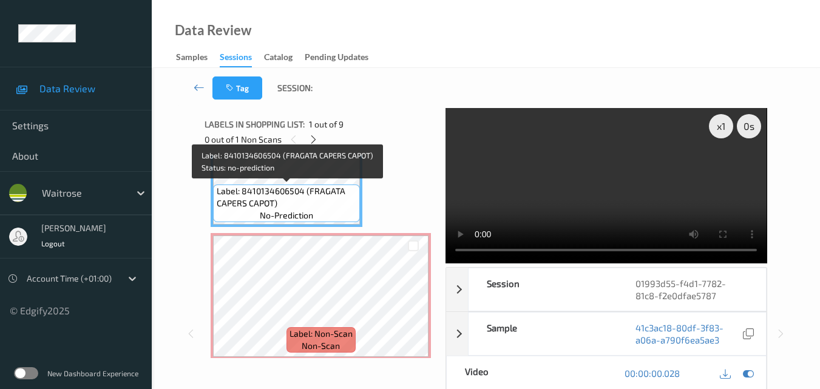
click at [301, 209] on span "no-prediction" at bounding box center [286, 215] width 53 height 12
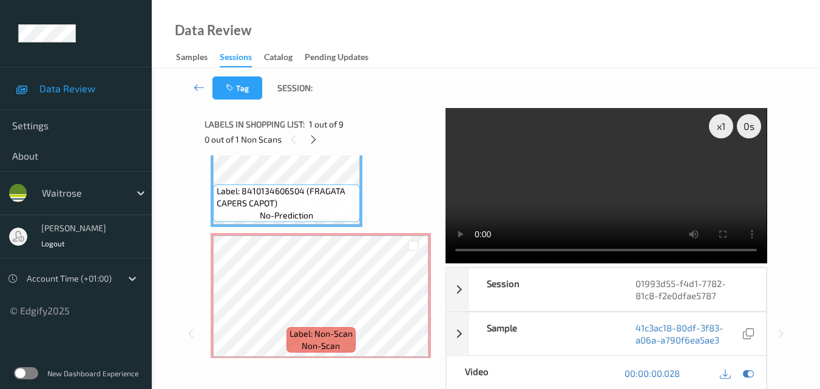
click at [572, 204] on video at bounding box center [605, 185] width 321 height 155
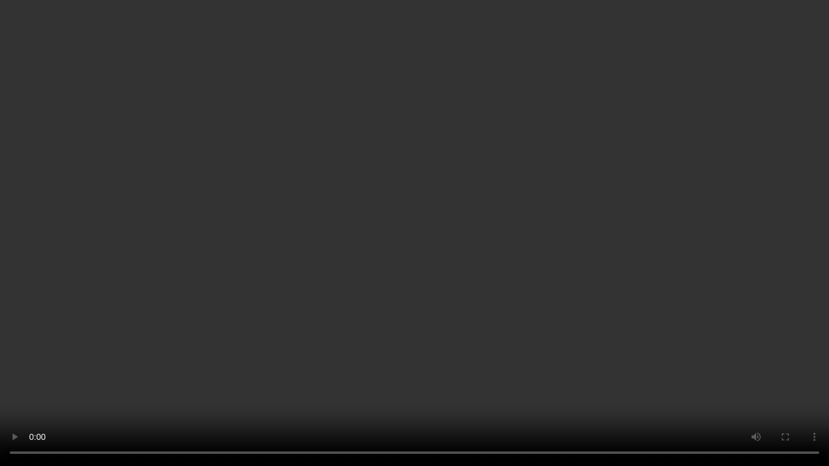
click at [500, 254] on video at bounding box center [414, 233] width 829 height 466
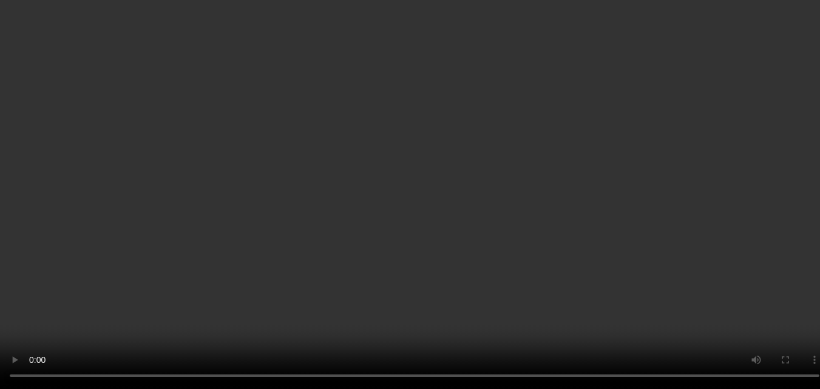
scroll to position [121, 0]
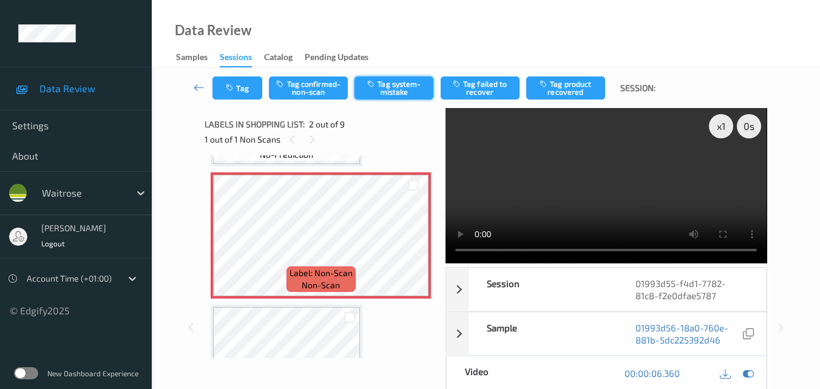
click at [394, 85] on button "Tag system-mistake" at bounding box center [393, 87] width 79 height 23
click at [232, 89] on icon "button" at bounding box center [231, 88] width 10 height 8
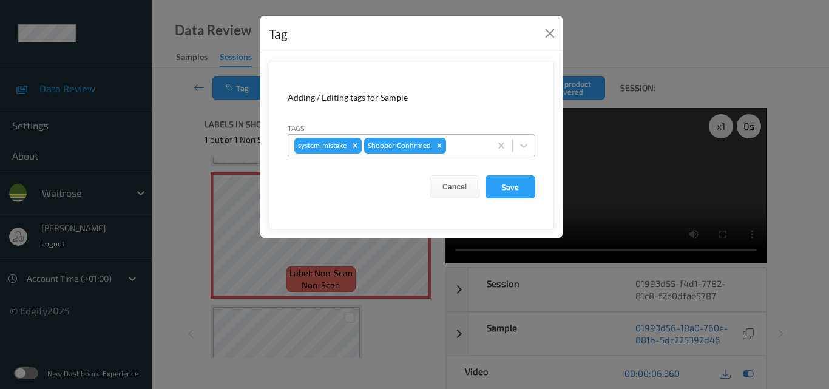
click at [479, 147] on div at bounding box center [466, 145] width 36 height 15
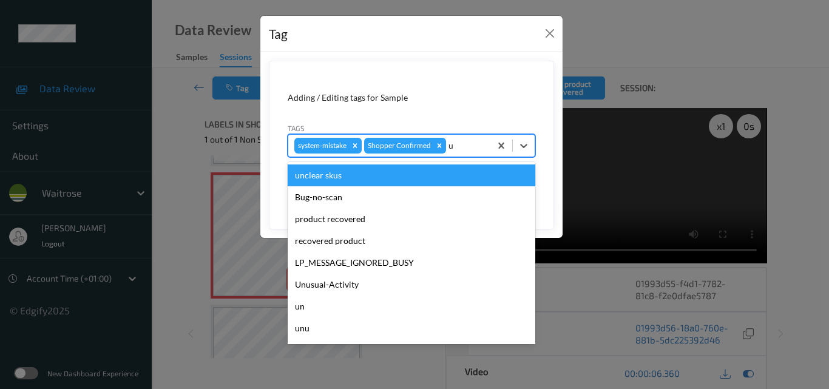
type input "un"
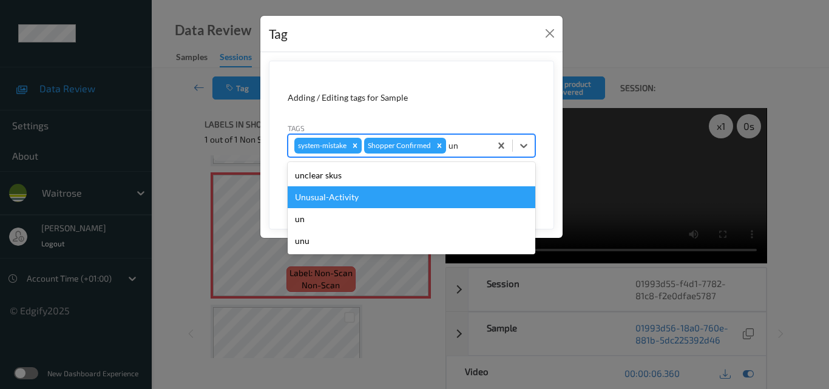
click at [445, 190] on div "Unusual-Activity" at bounding box center [411, 197] width 247 height 22
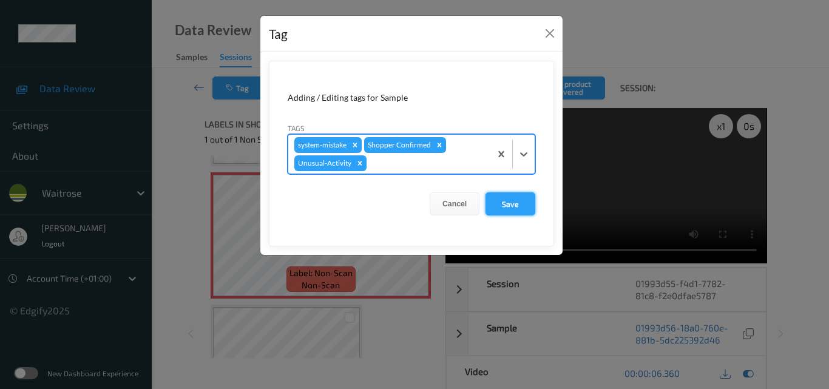
click at [510, 198] on button "Save" at bounding box center [510, 203] width 50 height 23
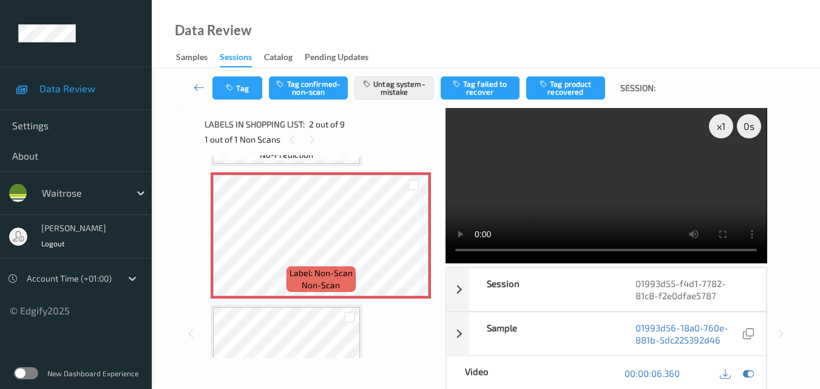
click at [604, 193] on video at bounding box center [605, 185] width 321 height 155
click at [603, 189] on video at bounding box center [605, 185] width 321 height 155
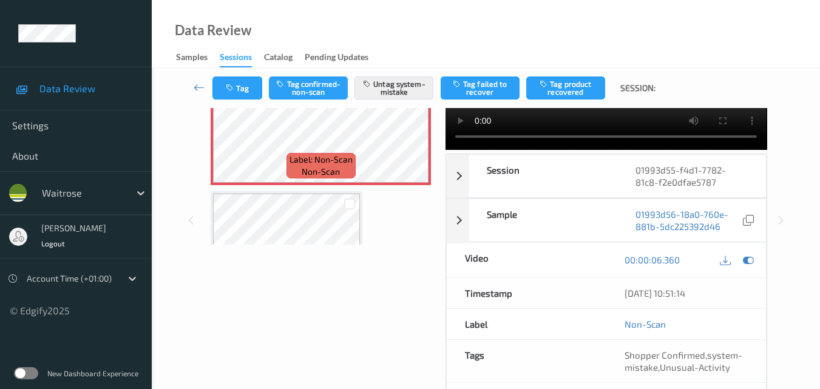
scroll to position [13, 0]
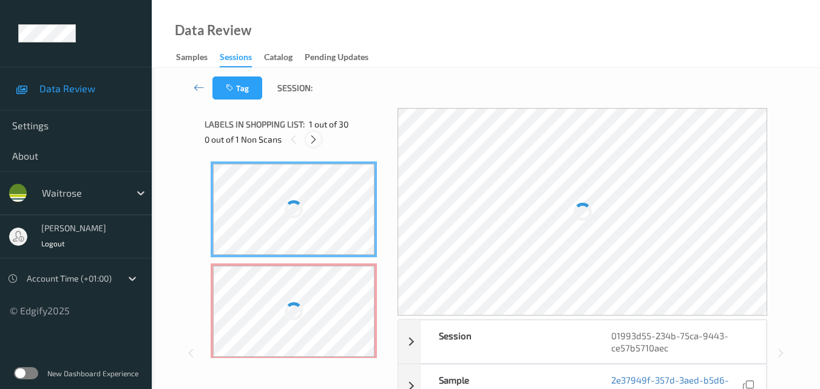
click at [313, 136] on icon at bounding box center [313, 139] width 10 height 11
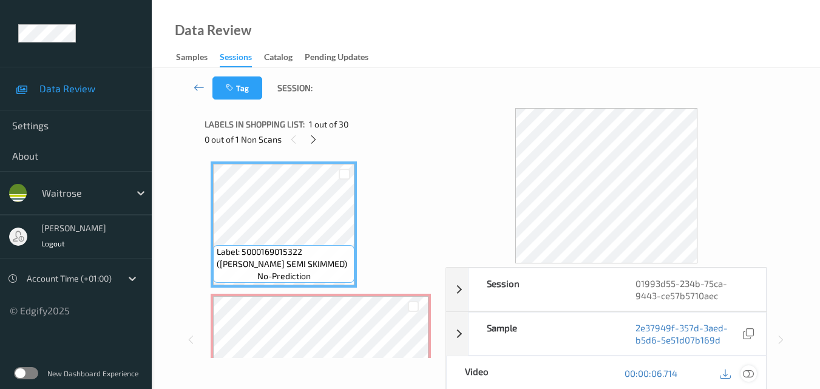
click at [747, 372] on icon at bounding box center [747, 373] width 11 height 11
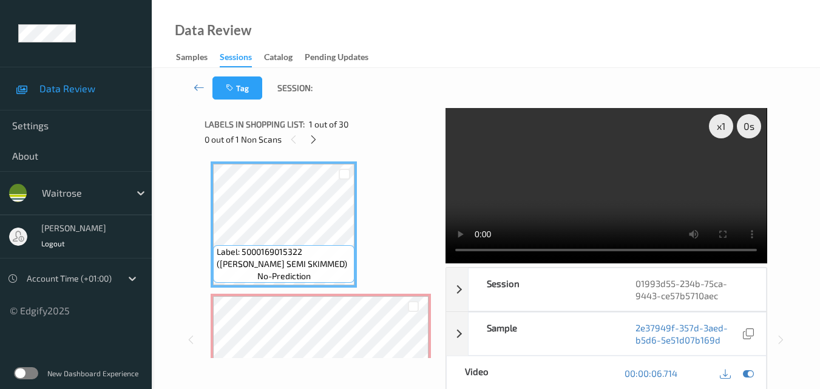
click at [554, 148] on video at bounding box center [605, 185] width 321 height 155
click at [521, 190] on video at bounding box center [605, 185] width 321 height 155
click at [574, 178] on video at bounding box center [605, 185] width 321 height 155
click at [631, 169] on video at bounding box center [605, 185] width 321 height 155
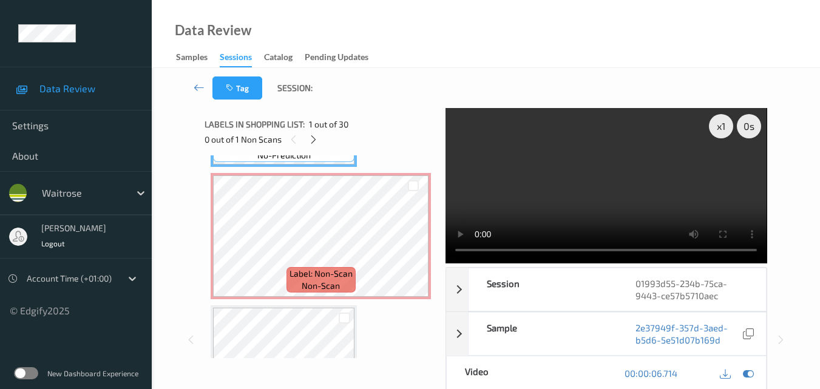
scroll to position [121, 0]
click at [413, 246] on icon at bounding box center [413, 245] width 10 height 11
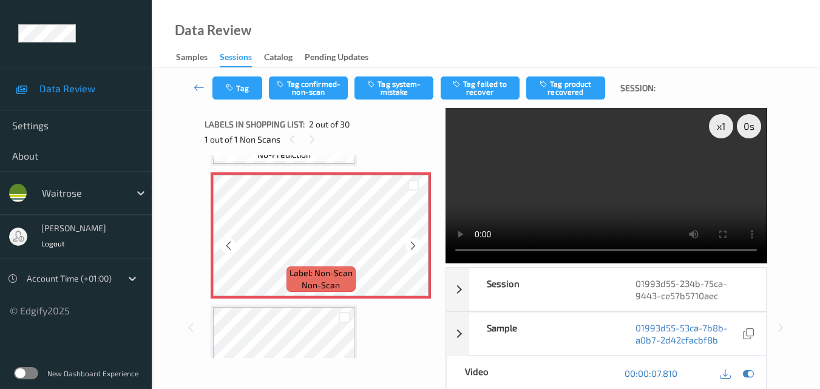
click at [413, 246] on icon at bounding box center [413, 245] width 10 height 11
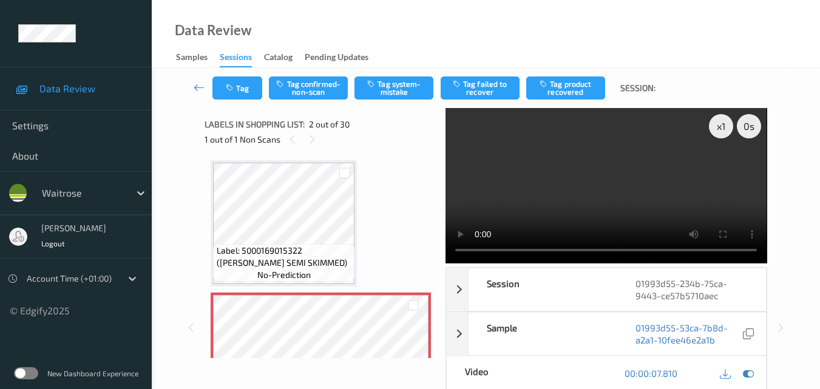
scroll to position [0, 0]
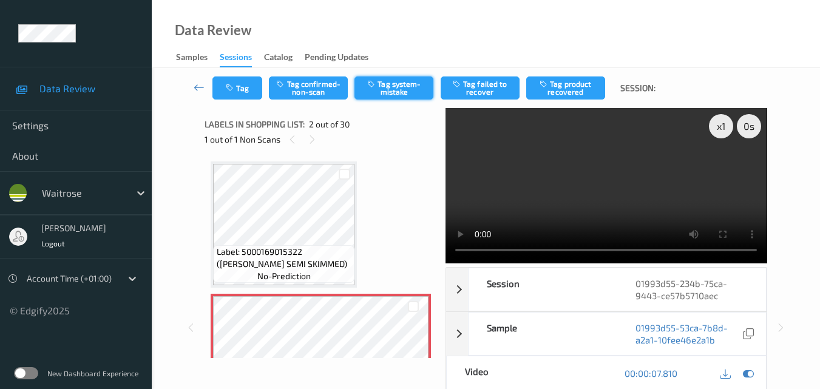
click at [391, 90] on button "Tag system-mistake" at bounding box center [393, 87] width 79 height 23
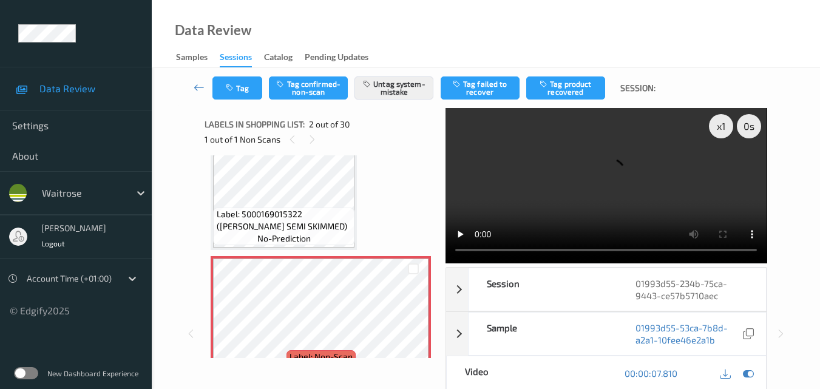
scroll to position [61, 0]
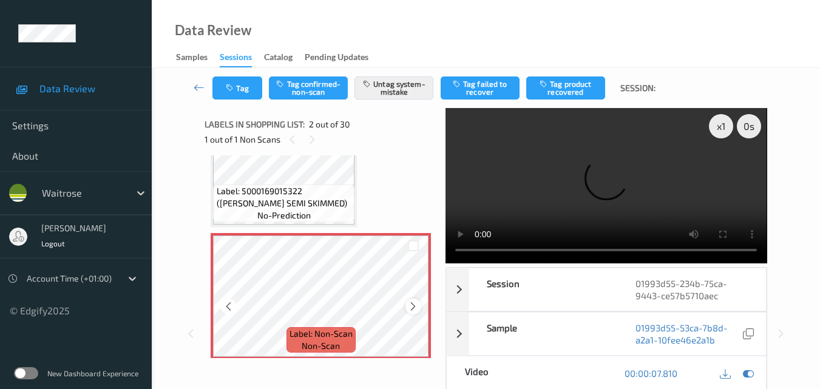
click at [412, 300] on div at bounding box center [412, 305] width 15 height 15
click at [243, 90] on button "Tag" at bounding box center [237, 87] width 50 height 23
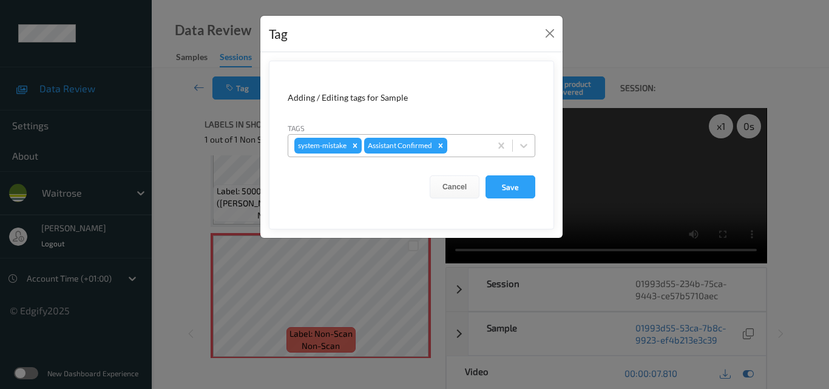
click at [455, 144] on div at bounding box center [466, 145] width 35 height 15
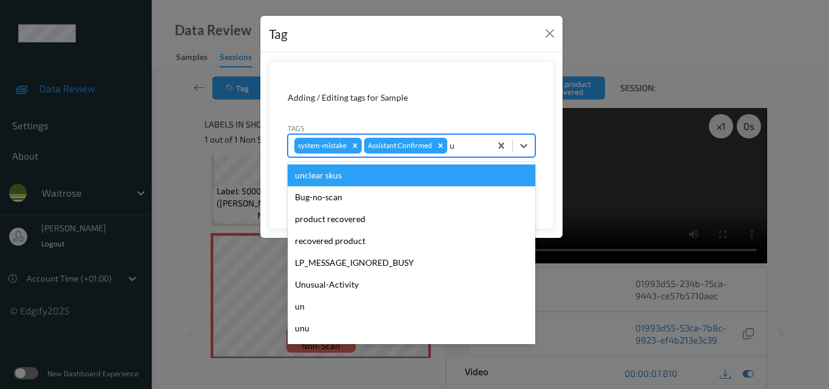
type input "un"
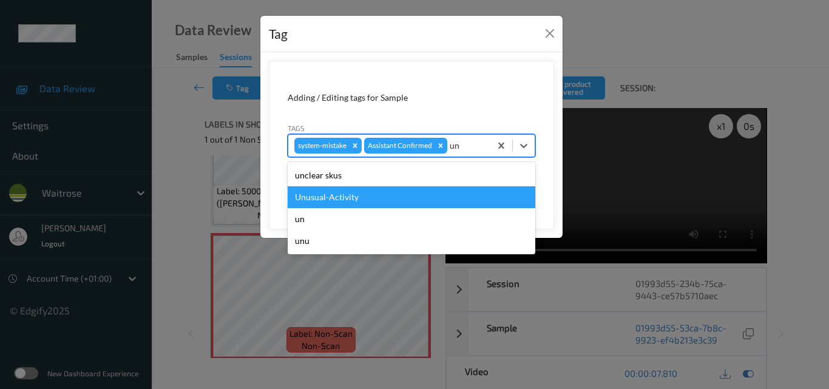
click at [420, 199] on div "Unusual-Activity" at bounding box center [411, 197] width 247 height 22
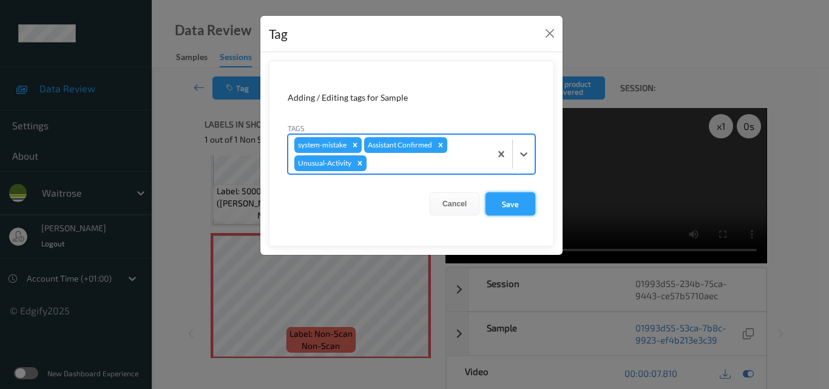
click at [501, 209] on button "Save" at bounding box center [510, 203] width 50 height 23
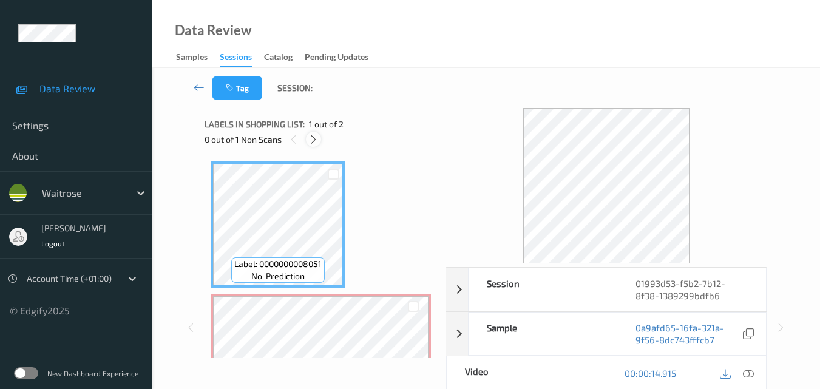
click at [315, 138] on icon at bounding box center [313, 139] width 10 height 11
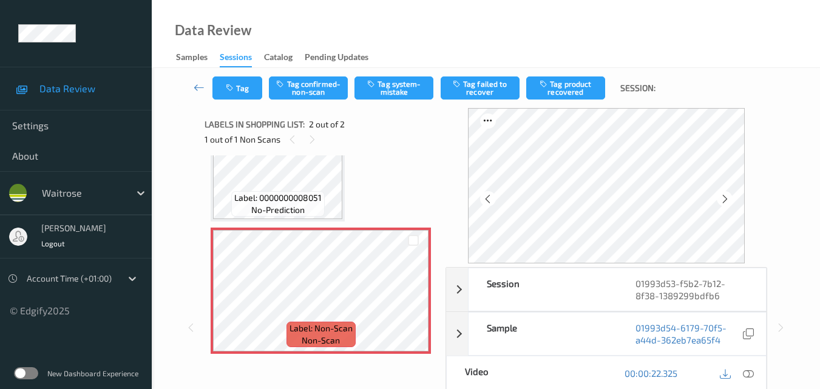
scroll to position [68, 0]
click at [414, 298] on icon at bounding box center [413, 299] width 10 height 11
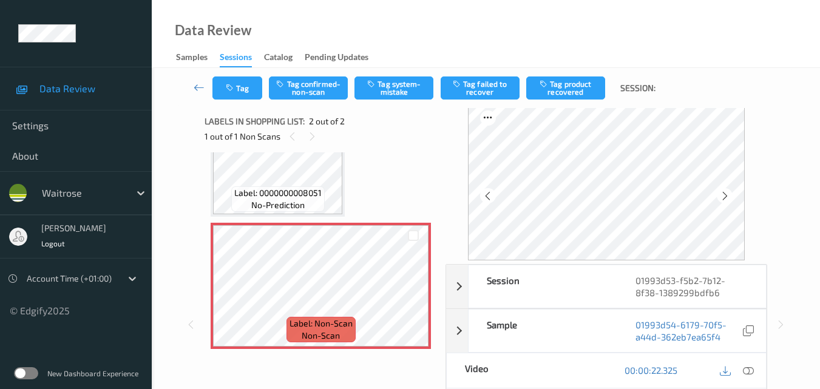
scroll to position [121, 0]
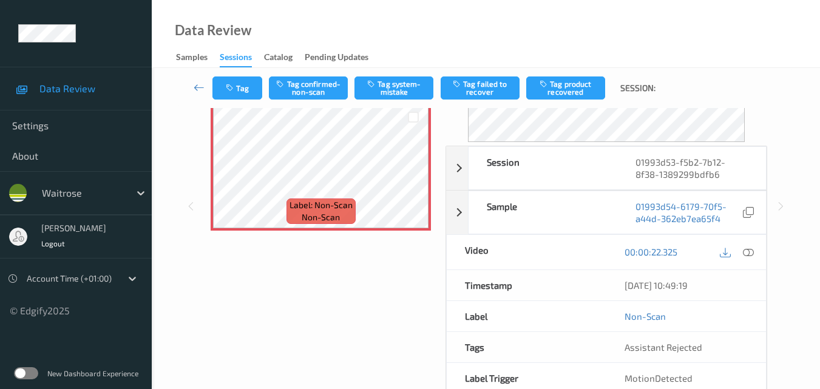
click at [749, 253] on icon at bounding box center [747, 251] width 11 height 11
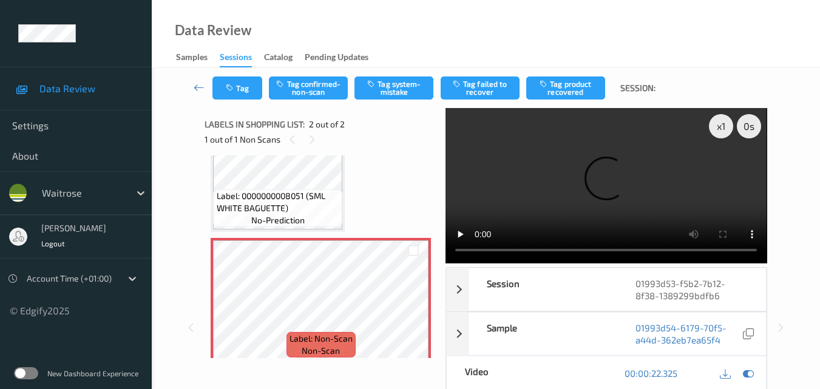
scroll to position [0, 0]
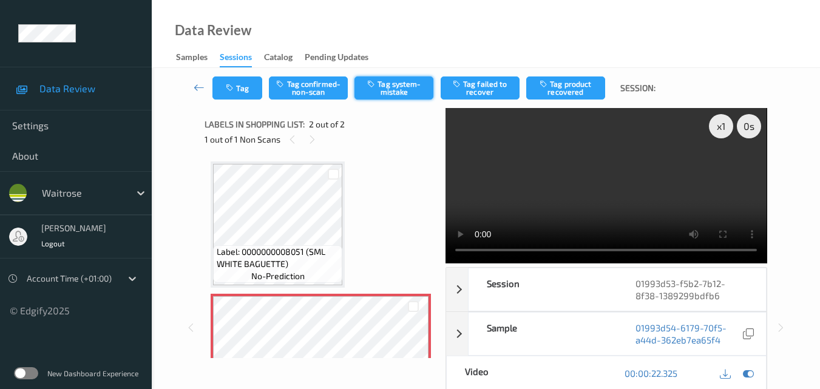
click at [400, 96] on button "Tag system-mistake" at bounding box center [393, 87] width 79 height 23
click at [239, 91] on button "Tag" at bounding box center [237, 87] width 50 height 23
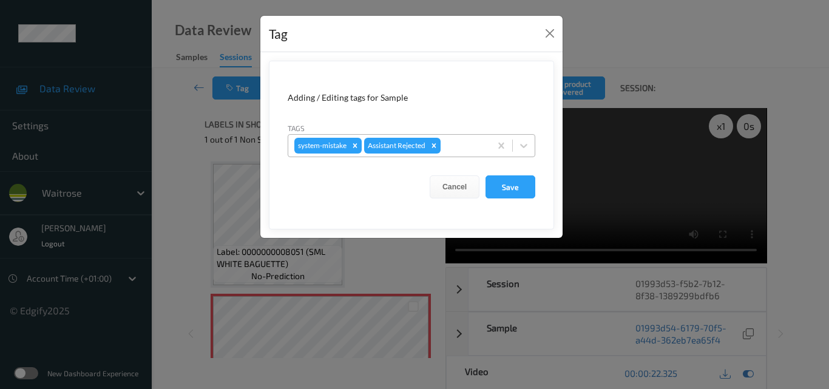
click at [450, 149] on div at bounding box center [463, 145] width 41 height 15
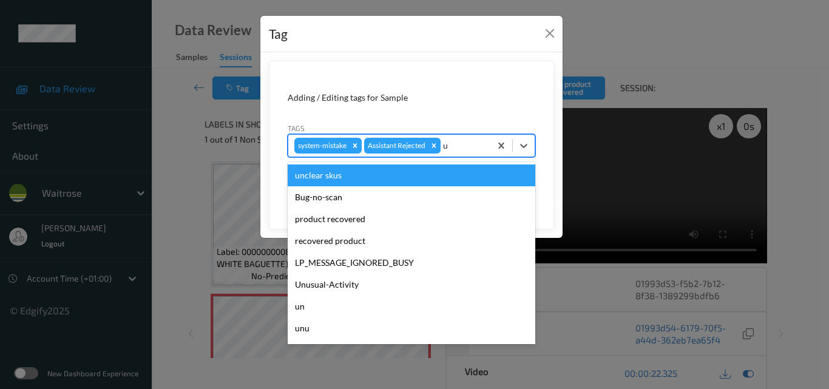
type input "un"
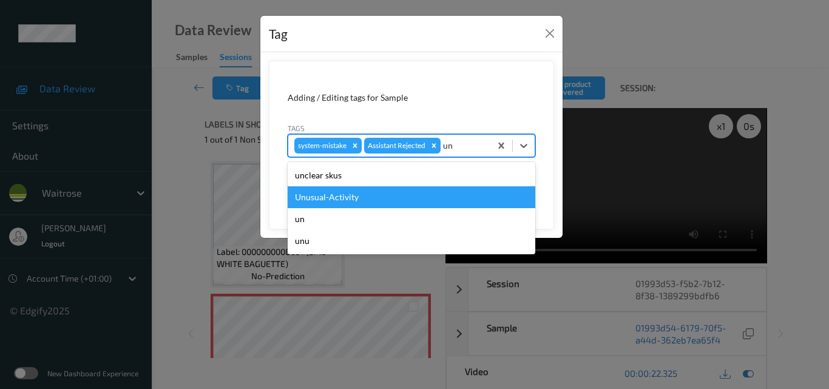
click at [397, 196] on div "Unusual-Activity" at bounding box center [411, 197] width 247 height 22
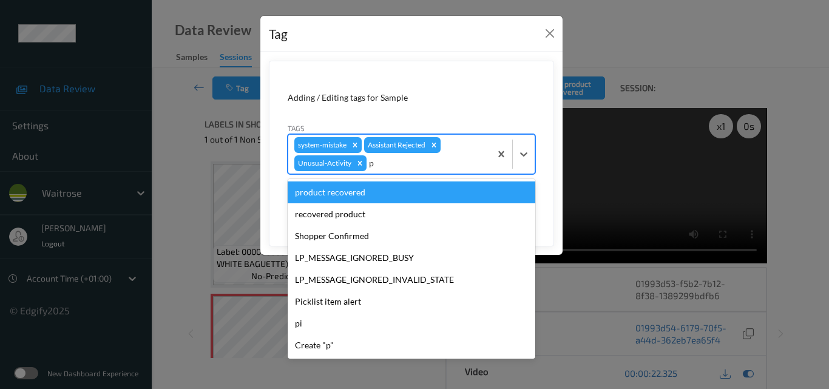
type input "pi"
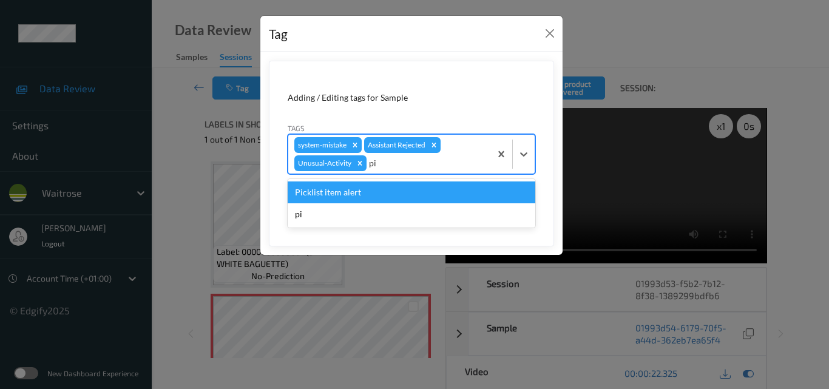
click at [397, 196] on div "Picklist item alert" at bounding box center [411, 192] width 247 height 22
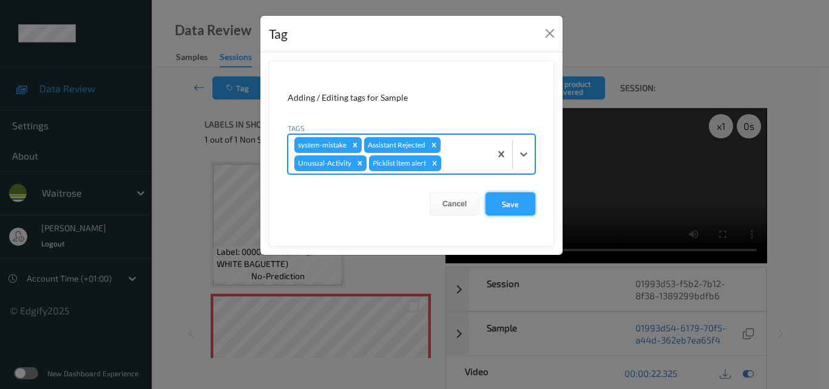
click at [502, 203] on button "Save" at bounding box center [510, 203] width 50 height 23
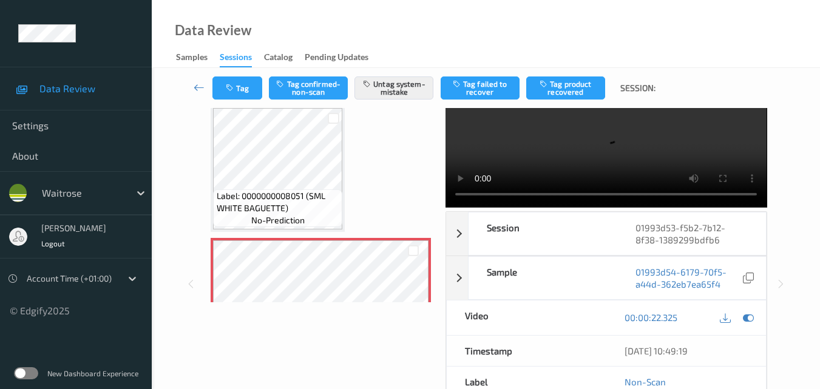
scroll to position [121, 0]
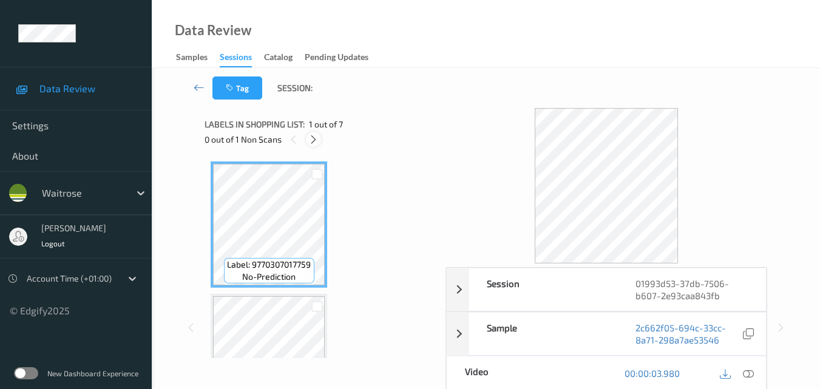
click at [314, 142] on icon at bounding box center [313, 139] width 10 height 11
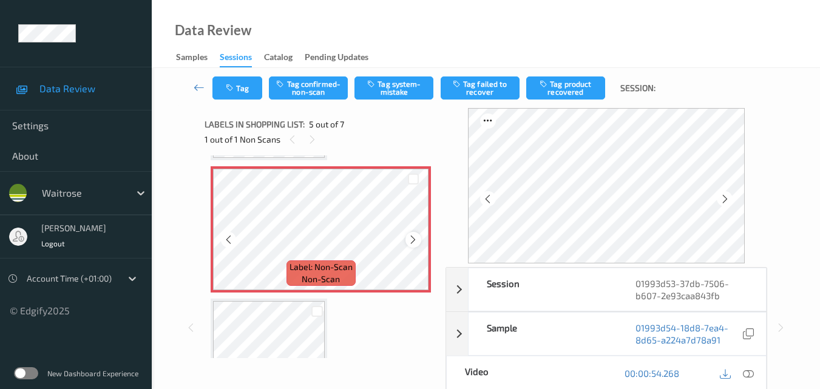
scroll to position [512, 0]
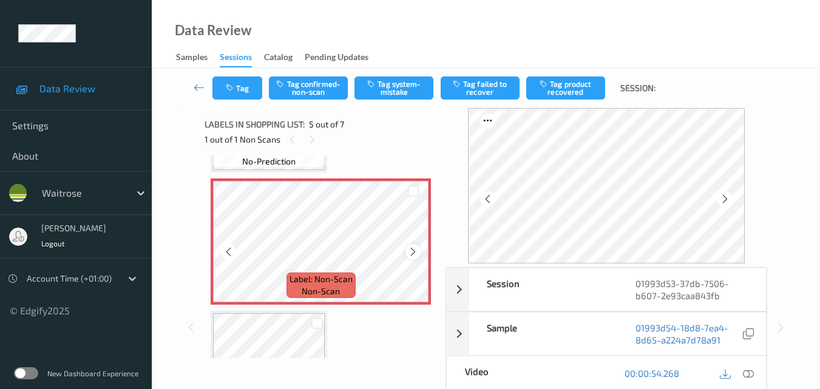
click at [411, 246] on icon at bounding box center [413, 251] width 10 height 11
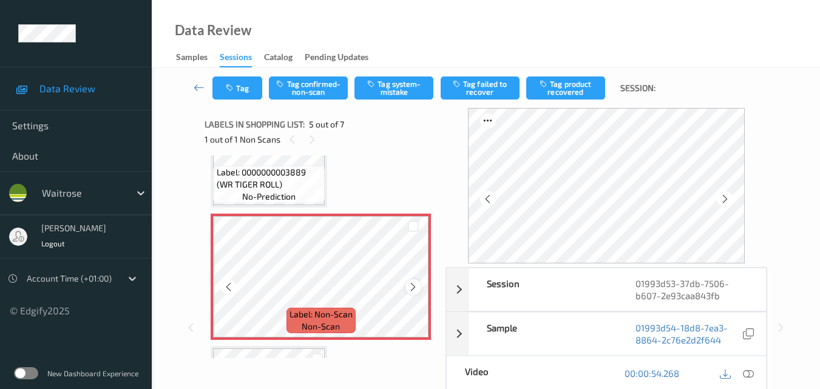
scroll to position [451, 0]
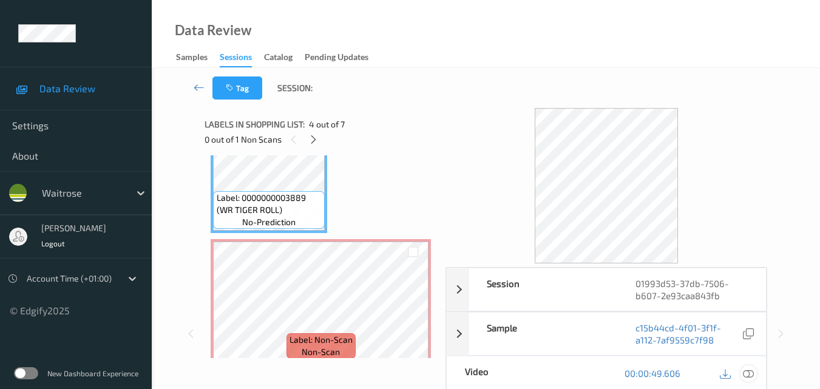
click at [752, 371] on icon at bounding box center [747, 373] width 11 height 11
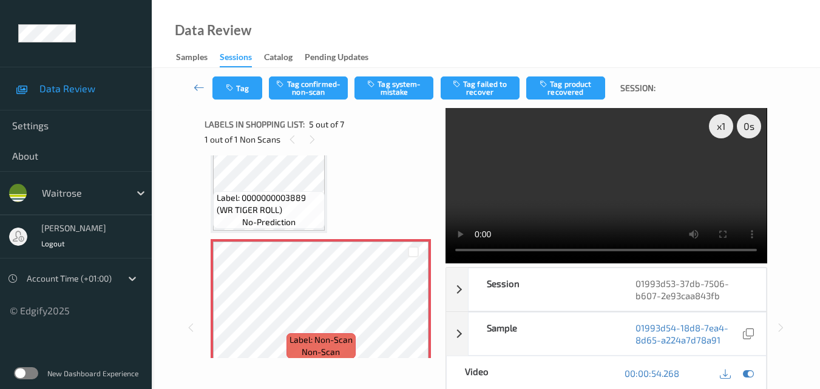
click at [649, 190] on video at bounding box center [605, 185] width 321 height 155
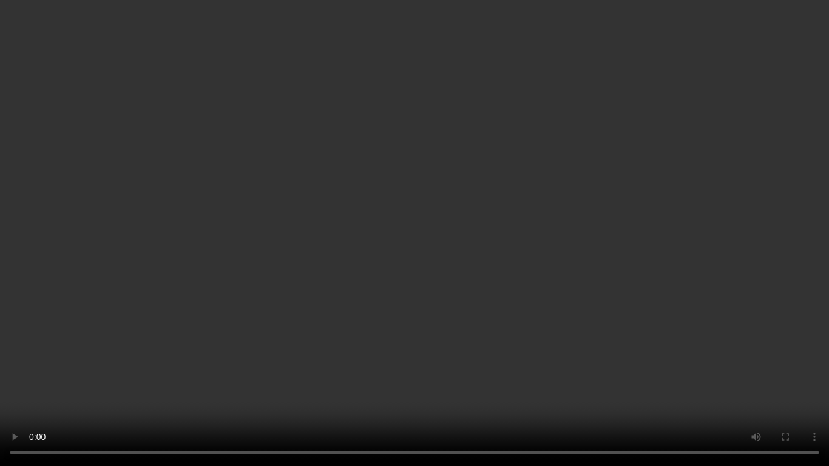
click at [459, 169] on video at bounding box center [414, 233] width 829 height 466
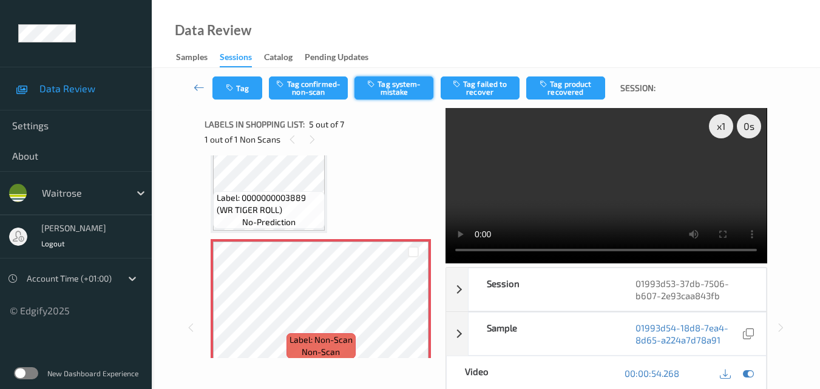
click at [410, 96] on button "Tag system-mistake" at bounding box center [393, 87] width 79 height 23
click at [247, 91] on button "Tag" at bounding box center [237, 87] width 50 height 23
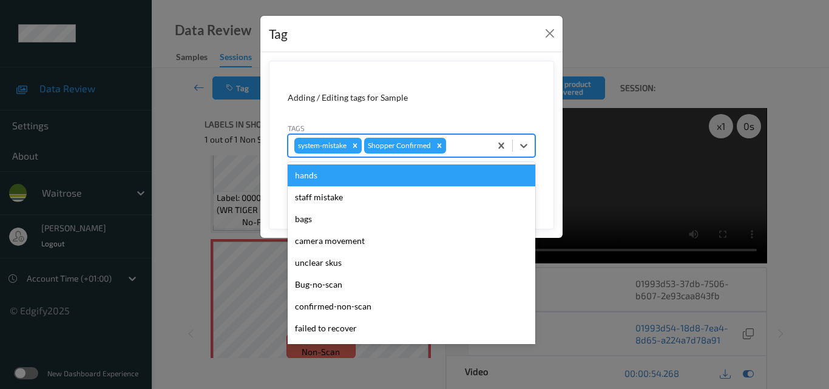
click at [457, 146] on div at bounding box center [466, 145] width 36 height 15
type input "un"
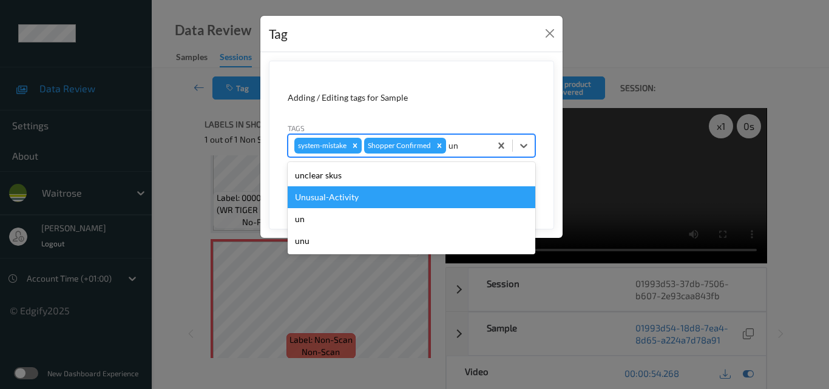
click at [420, 196] on div "Unusual-Activity" at bounding box center [411, 197] width 247 height 22
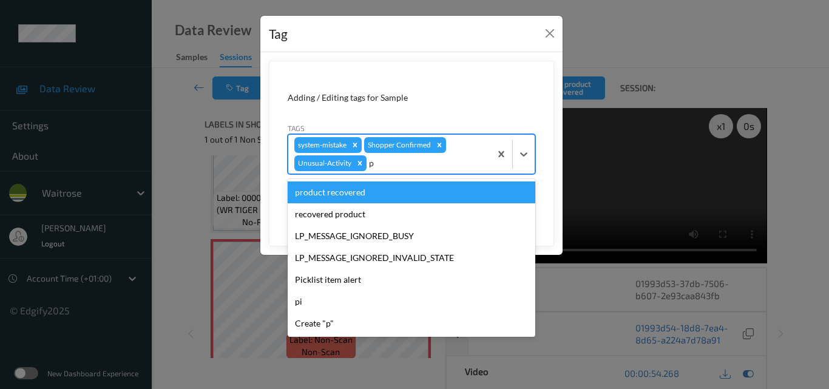
type input "pi"
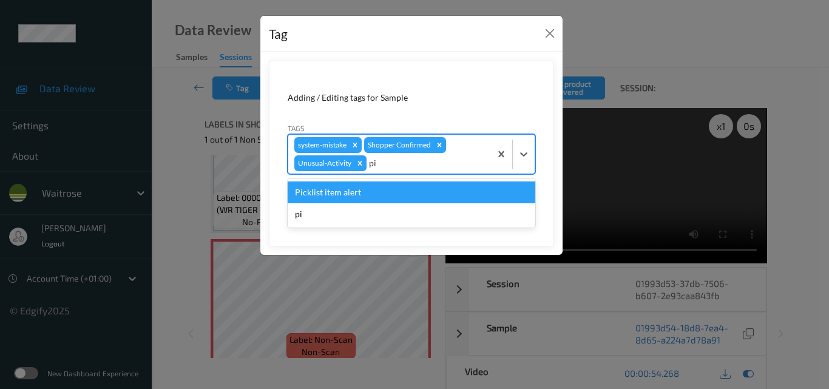
click at [420, 196] on div "Picklist item alert" at bounding box center [411, 192] width 247 height 22
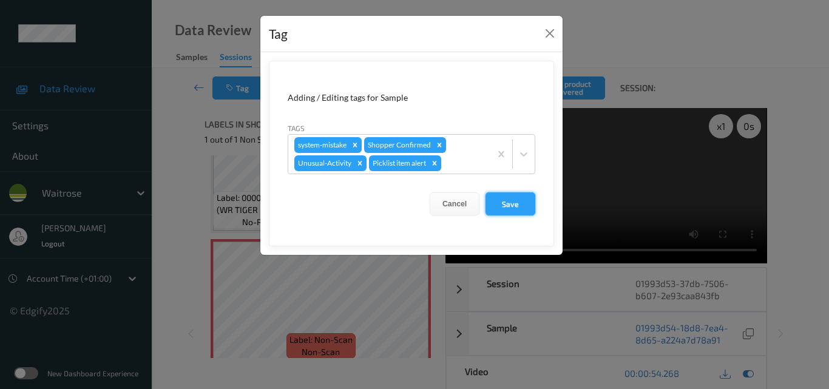
click at [526, 204] on button "Save" at bounding box center [510, 203] width 50 height 23
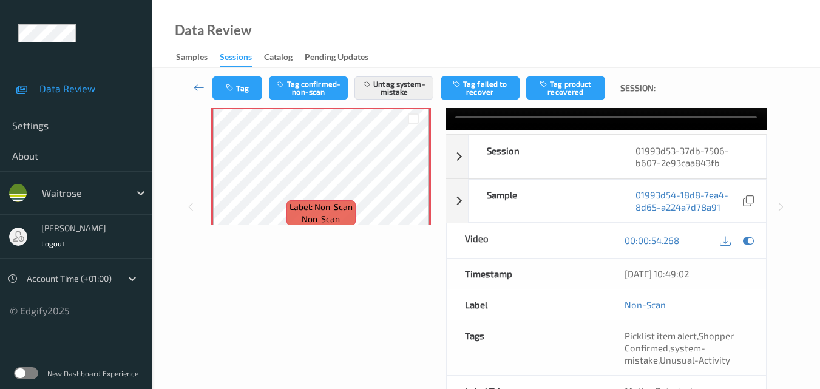
scroll to position [61, 0]
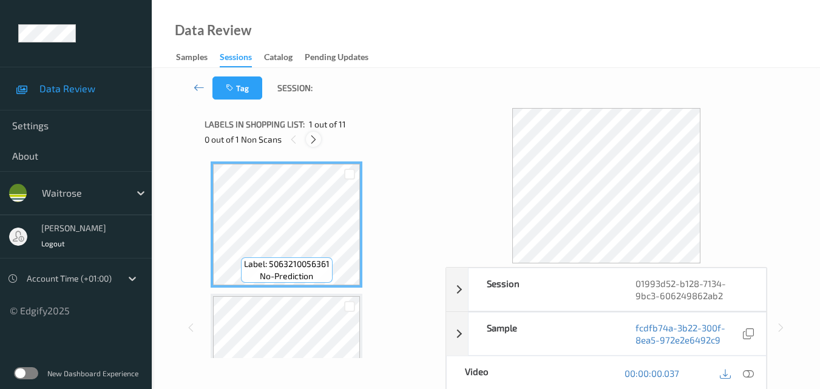
click at [310, 143] on icon at bounding box center [313, 139] width 10 height 11
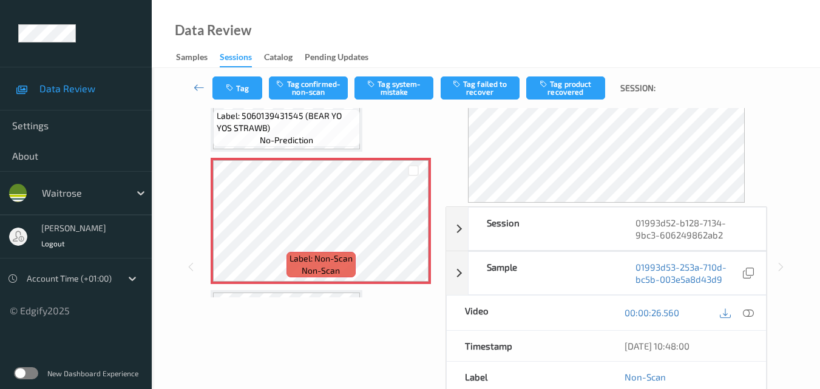
scroll to position [271, 0]
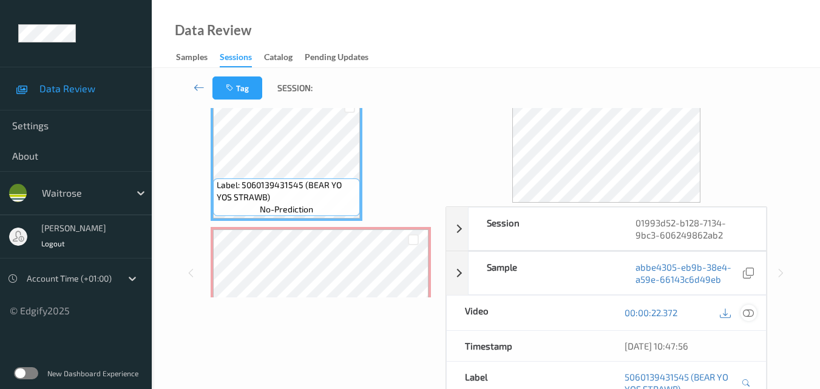
click at [752, 314] on icon at bounding box center [747, 312] width 11 height 11
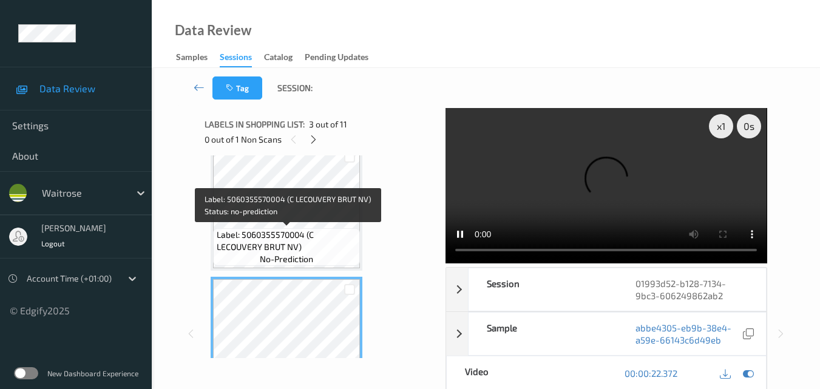
scroll to position [210, 0]
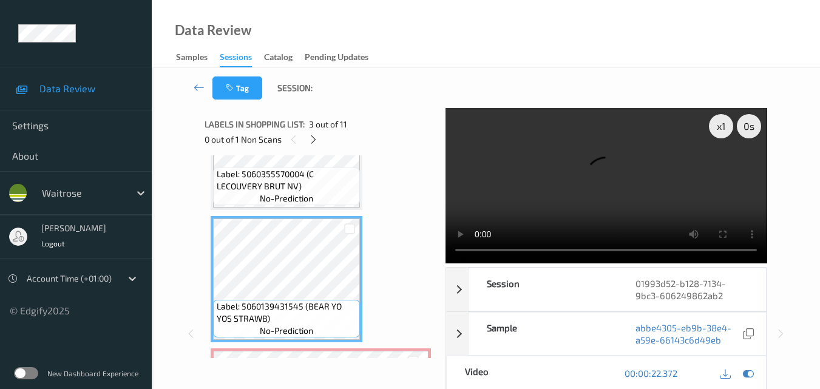
click at [565, 192] on video at bounding box center [605, 185] width 321 height 155
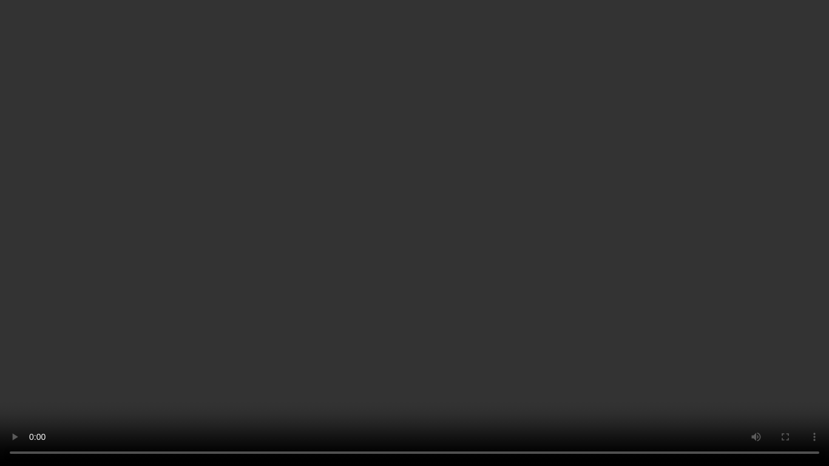
click at [608, 275] on video at bounding box center [414, 233] width 829 height 466
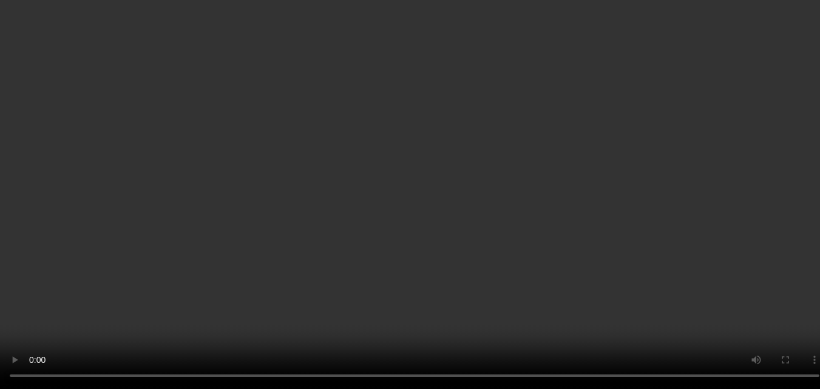
scroll to position [392, 0]
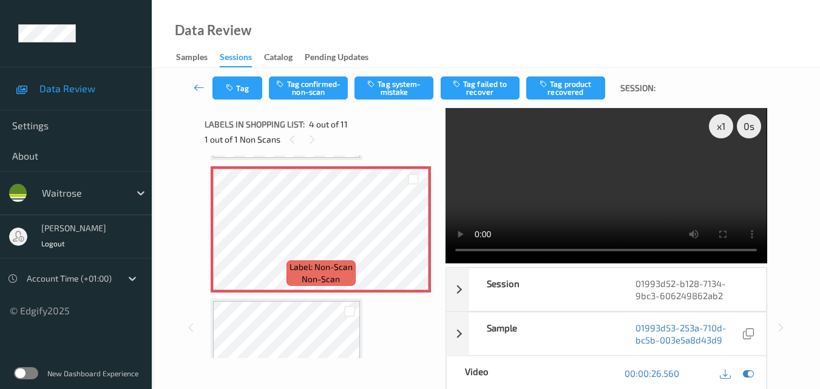
click at [523, 206] on video at bounding box center [605, 185] width 321 height 155
click at [534, 200] on video at bounding box center [605, 185] width 321 height 155
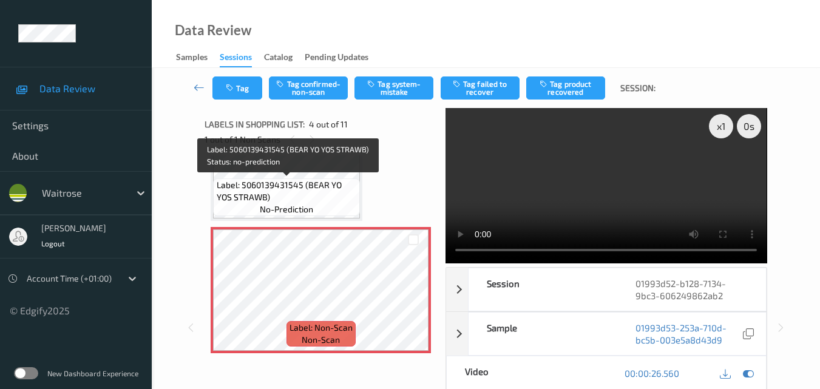
click at [297, 188] on span "Label: 5060139431545 (BEAR YO YOS STRAWB)" at bounding box center [287, 191] width 141 height 24
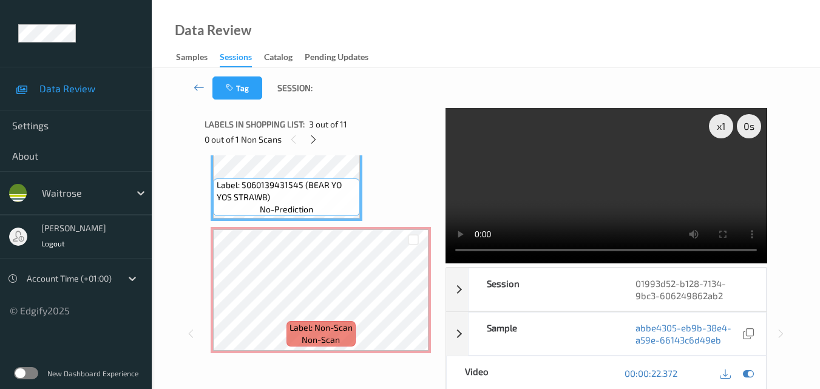
click at [580, 190] on video at bounding box center [605, 185] width 321 height 155
click at [601, 213] on video at bounding box center [605, 185] width 321 height 155
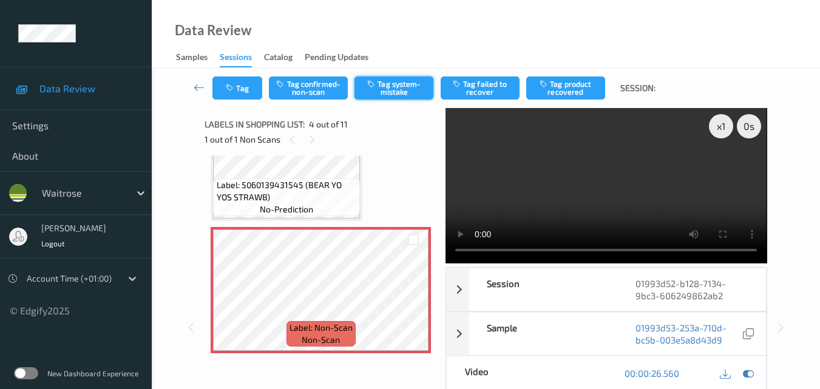
click at [400, 93] on button "Tag system-mistake" at bounding box center [393, 87] width 79 height 23
click at [239, 87] on button "Tag" at bounding box center [237, 87] width 50 height 23
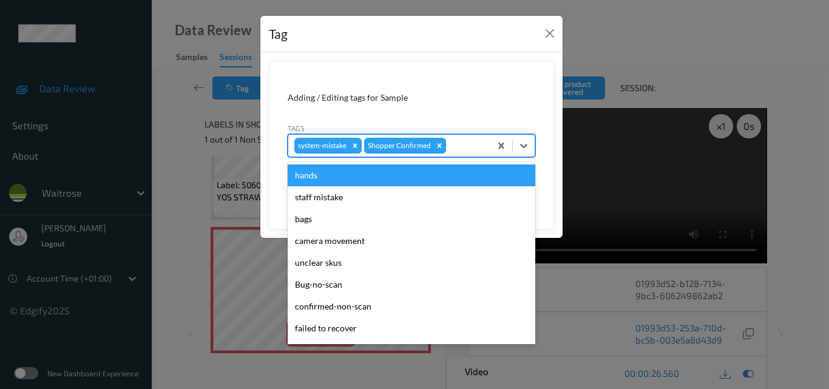
click at [454, 144] on div at bounding box center [466, 145] width 36 height 15
type input "un"
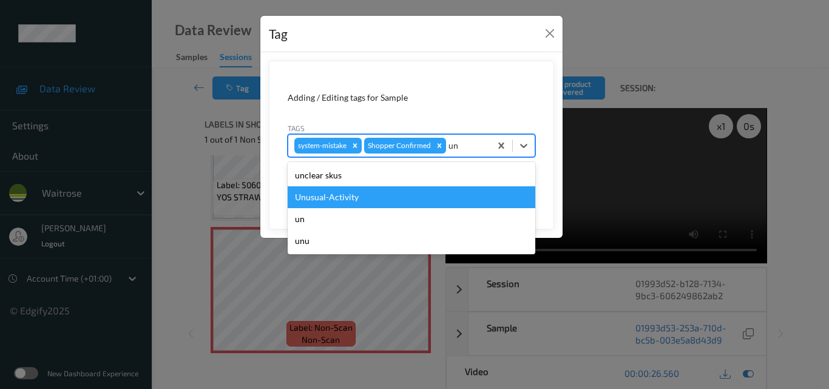
click at [415, 198] on div "Unusual-Activity" at bounding box center [411, 197] width 247 height 22
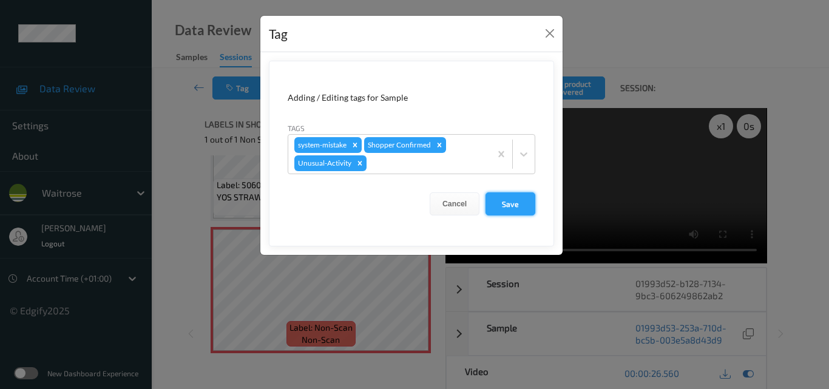
click at [520, 201] on button "Save" at bounding box center [510, 203] width 50 height 23
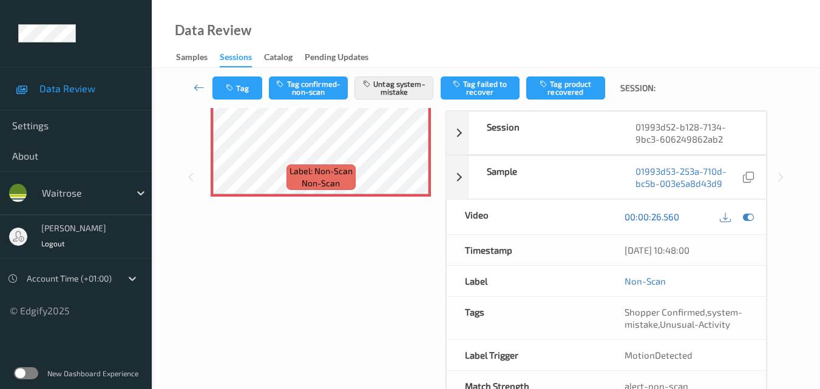
scroll to position [182, 0]
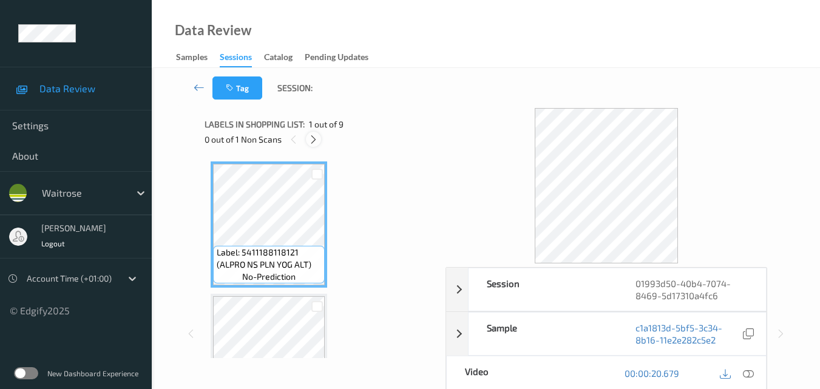
click at [311, 138] on icon at bounding box center [313, 139] width 10 height 11
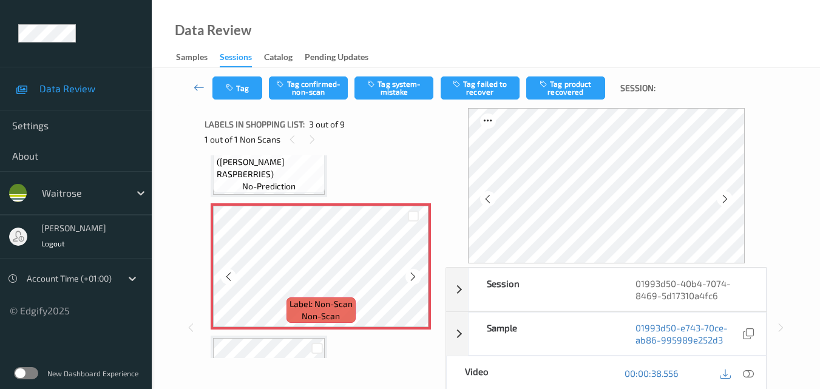
scroll to position [199, 0]
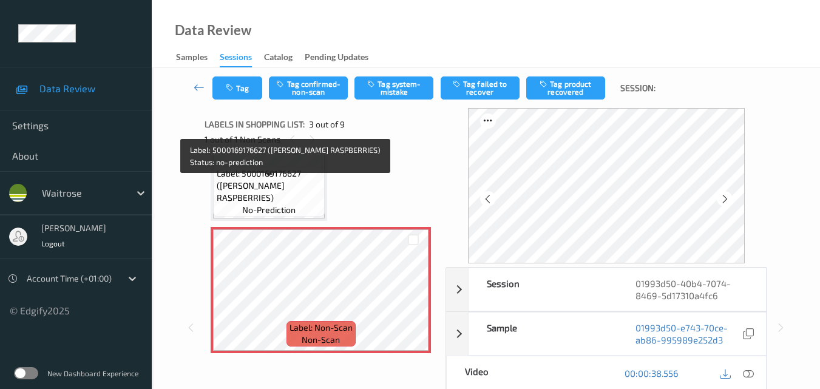
click at [288, 179] on span "Label: 5000169176627 ([PERSON_NAME] RASPBERRIES)" at bounding box center [270, 185] width 106 height 36
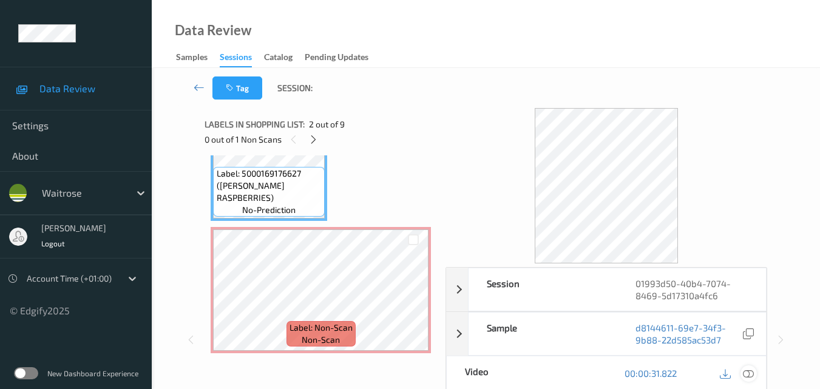
click at [753, 375] on icon at bounding box center [747, 373] width 11 height 11
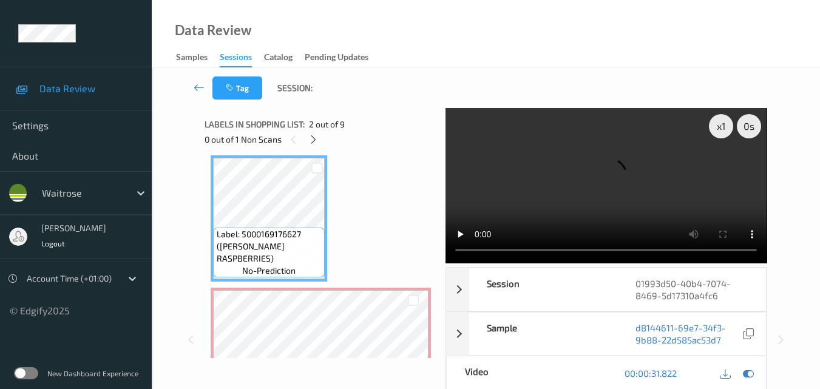
scroll to position [17, 0]
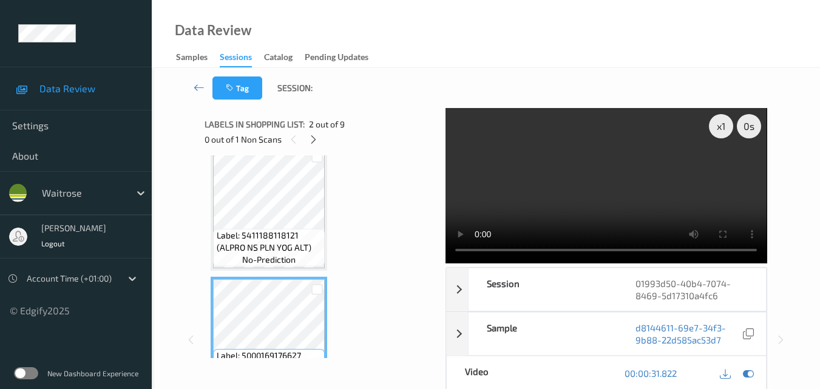
click at [611, 195] on video at bounding box center [605, 185] width 321 height 155
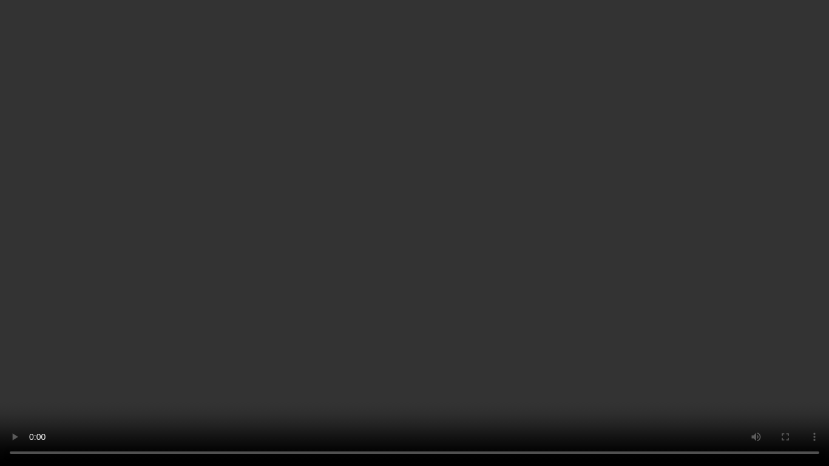
click at [547, 308] on video at bounding box center [414, 233] width 829 height 466
click at [417, 305] on video at bounding box center [414, 233] width 829 height 466
click at [436, 284] on video at bounding box center [414, 233] width 829 height 466
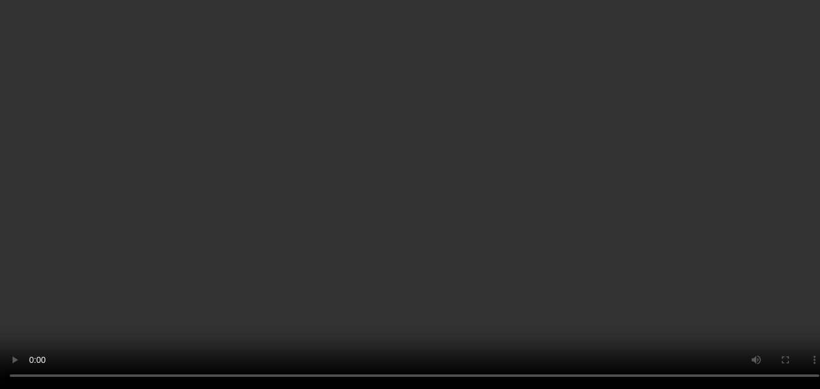
scroll to position [199, 0]
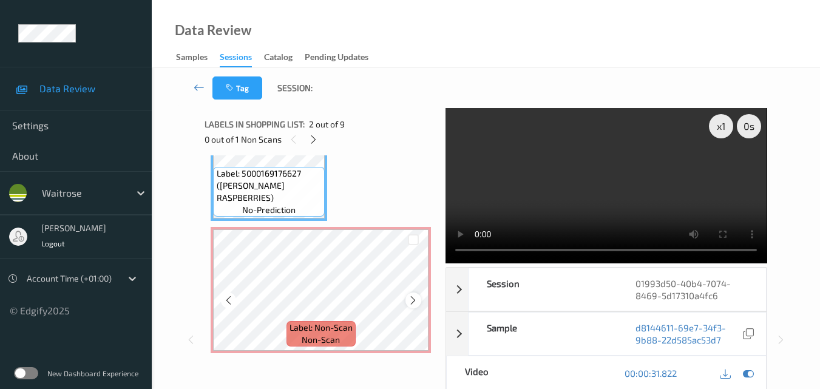
click at [413, 298] on icon at bounding box center [413, 300] width 10 height 11
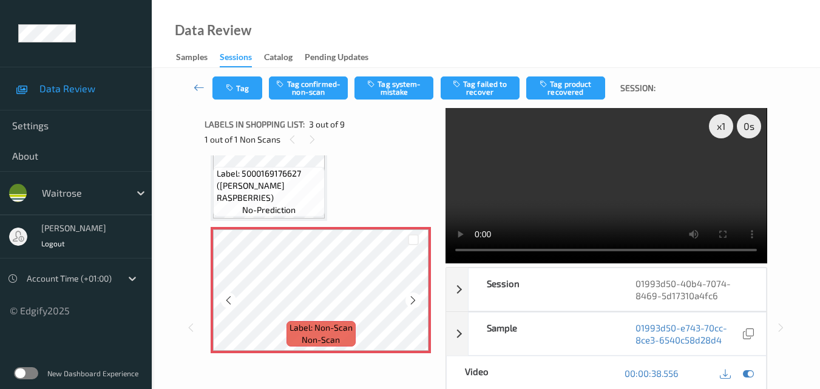
click at [413, 298] on icon at bounding box center [413, 300] width 10 height 11
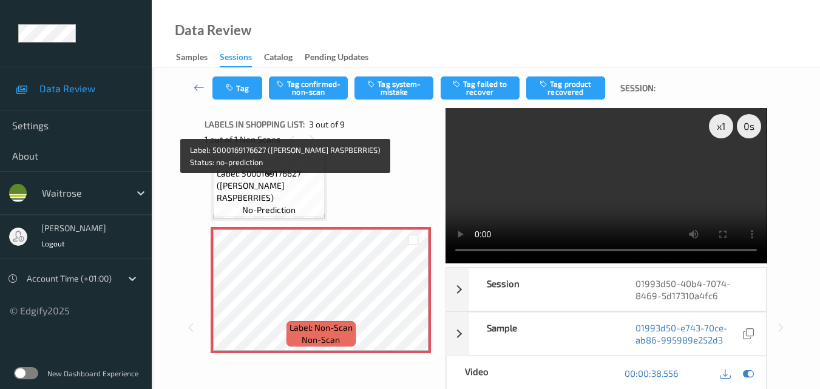
click at [288, 192] on span "Label: 5000169176627 (WR ESS RASPBERRIES)" at bounding box center [270, 185] width 106 height 36
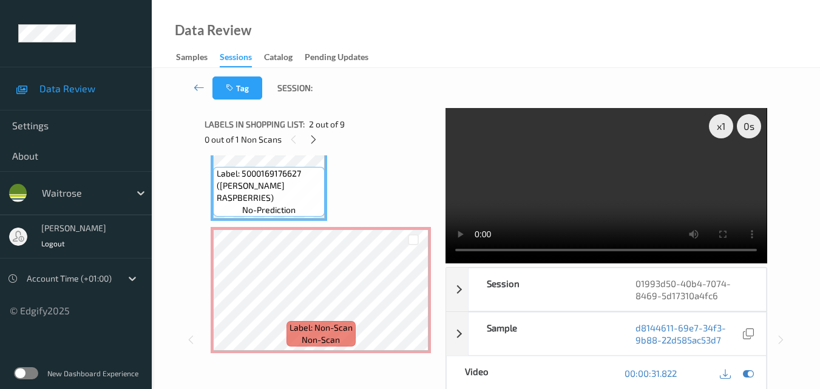
click at [585, 194] on video at bounding box center [605, 185] width 321 height 155
click at [624, 199] on video at bounding box center [605, 185] width 321 height 155
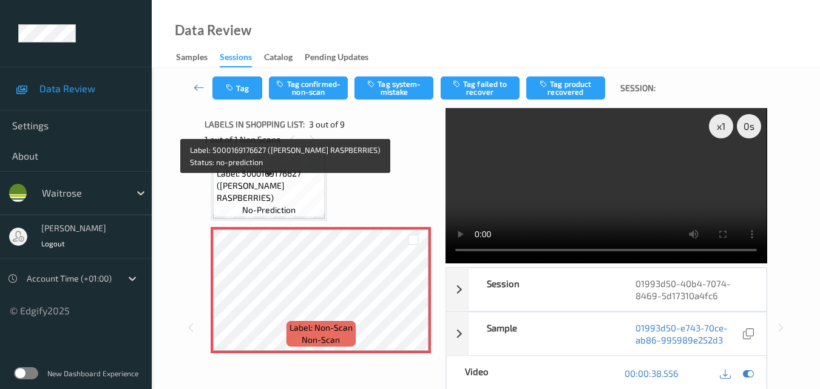
click at [297, 201] on span "Label: 5000169176627 (WR ESS RASPBERRIES)" at bounding box center [270, 185] width 106 height 36
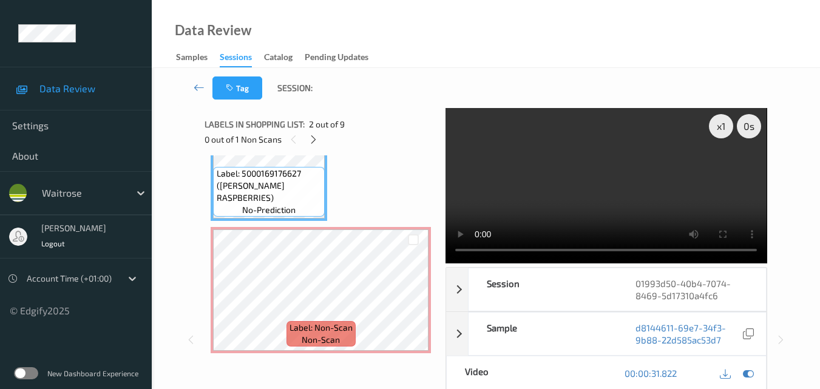
click at [630, 196] on video at bounding box center [605, 185] width 321 height 155
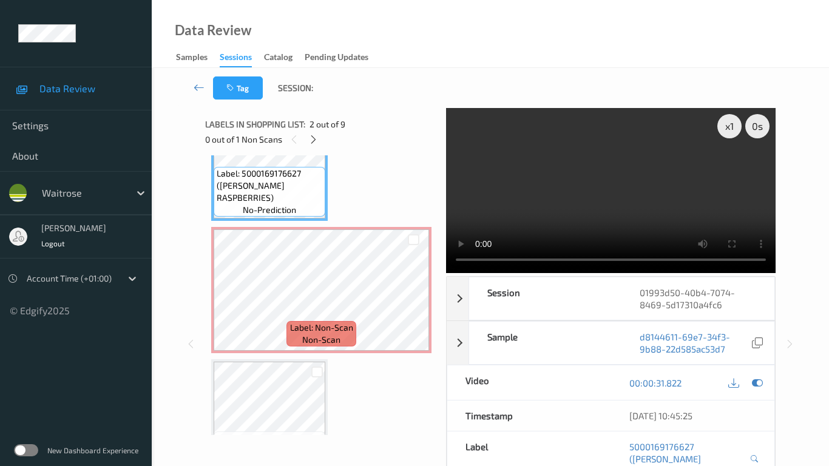
click at [553, 272] on video at bounding box center [610, 190] width 329 height 165
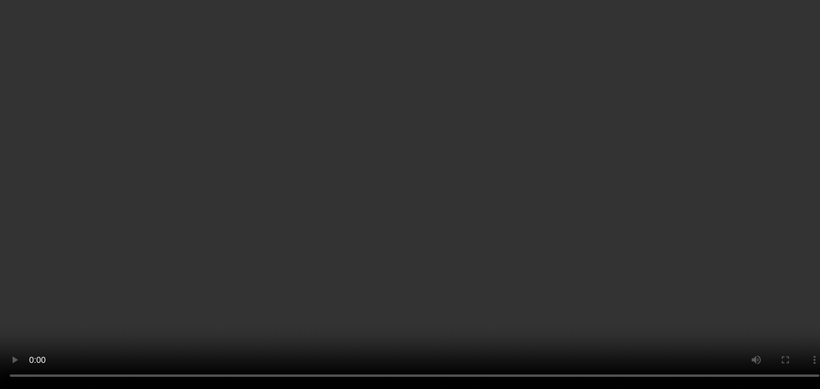
scroll to position [260, 0]
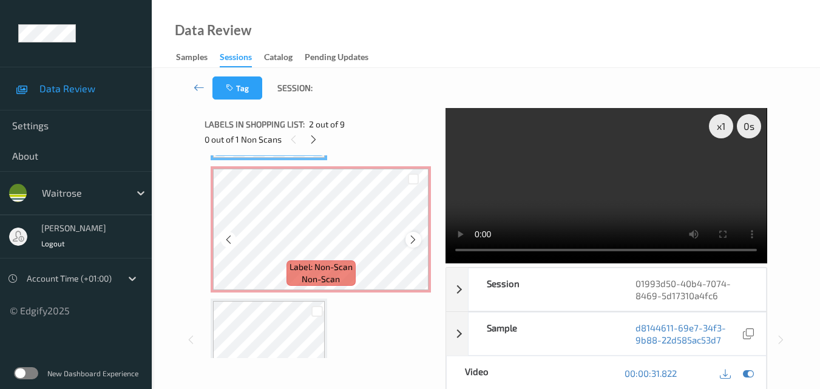
click at [416, 237] on icon at bounding box center [413, 239] width 10 height 11
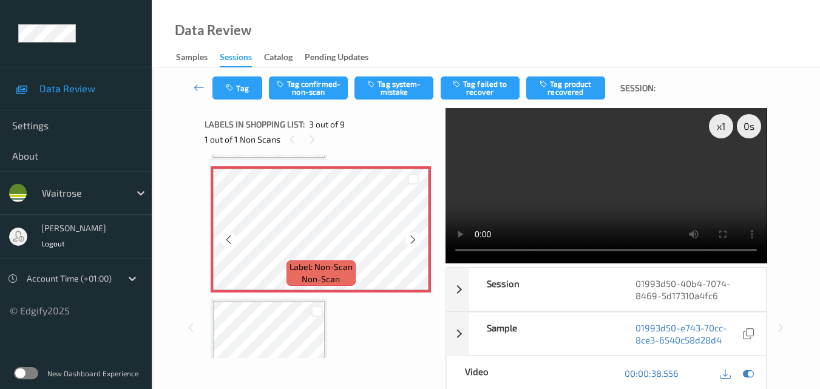
click at [416, 237] on icon at bounding box center [413, 239] width 10 height 11
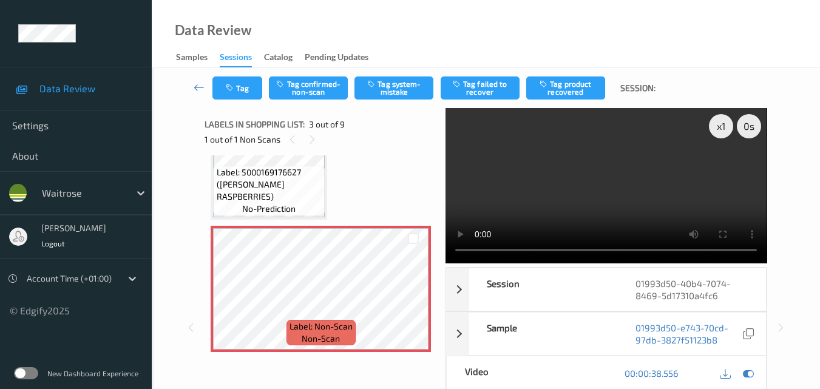
scroll to position [199, 0]
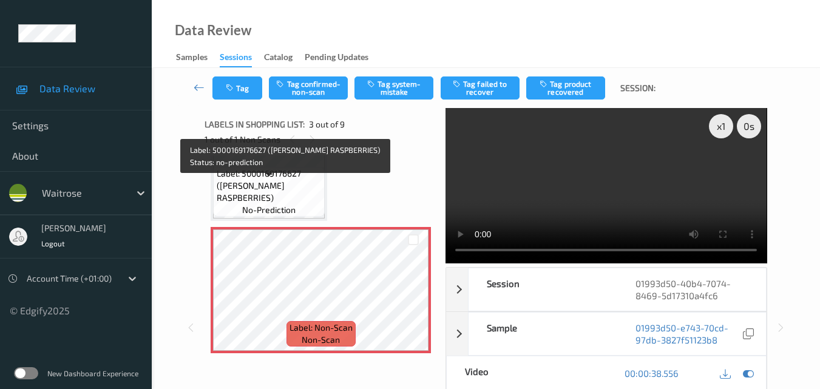
click at [298, 192] on span "Label: 5000169176627 (WR ESS RASPBERRIES)" at bounding box center [270, 185] width 106 height 36
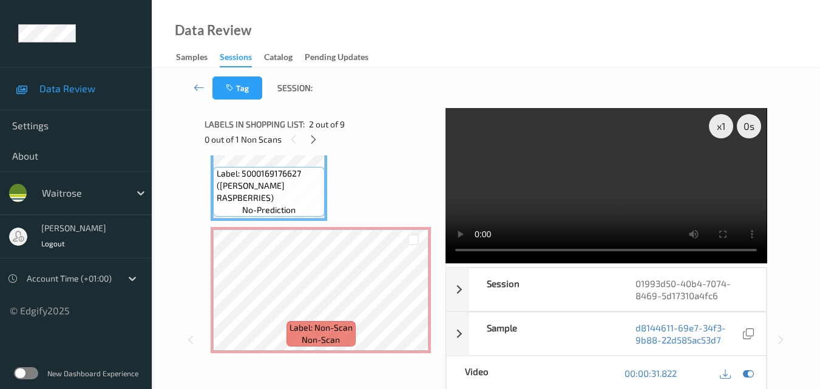
click at [604, 201] on video at bounding box center [605, 185] width 321 height 155
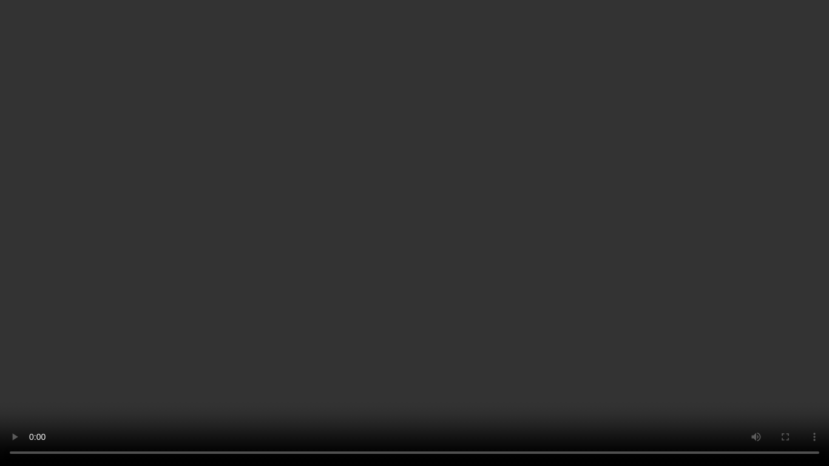
click at [646, 289] on video at bounding box center [414, 233] width 829 height 466
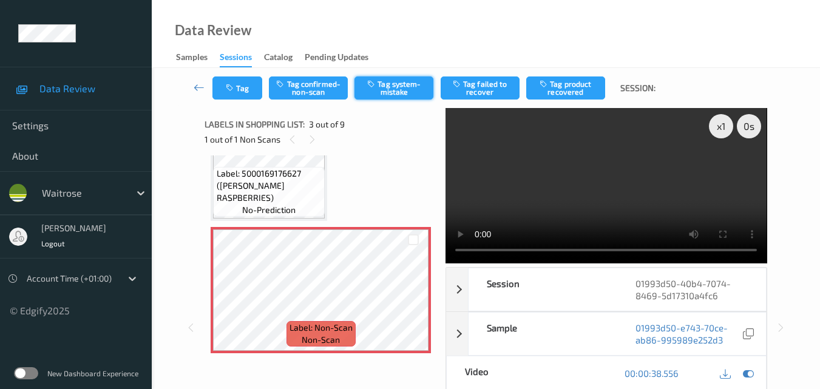
click at [382, 95] on button "Tag system-mistake" at bounding box center [393, 87] width 79 height 23
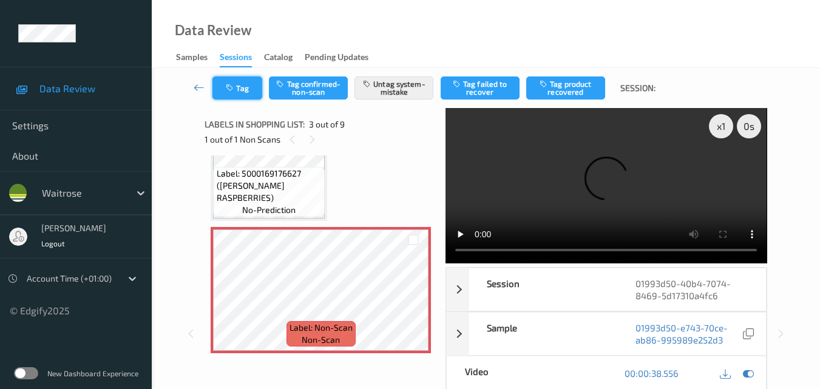
click at [251, 87] on button "Tag" at bounding box center [237, 87] width 50 height 23
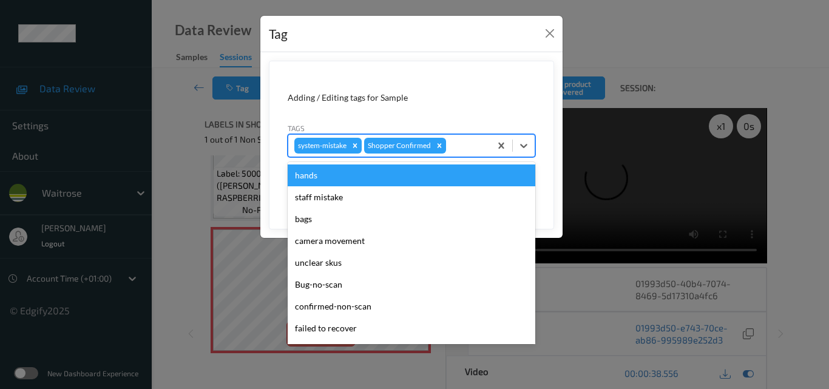
click at [463, 146] on div at bounding box center [466, 145] width 36 height 15
type input "un"
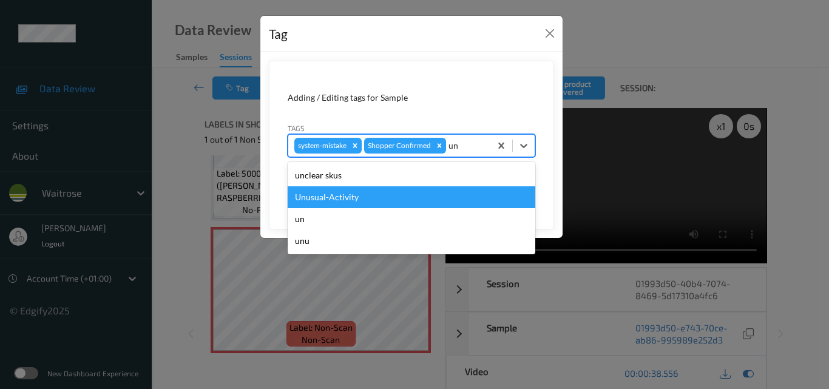
click at [418, 195] on div "Unusual-Activity" at bounding box center [411, 197] width 247 height 22
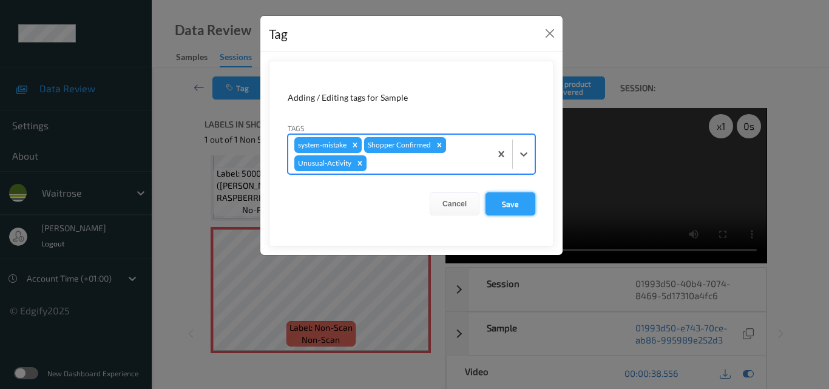
click at [514, 203] on button "Save" at bounding box center [510, 203] width 50 height 23
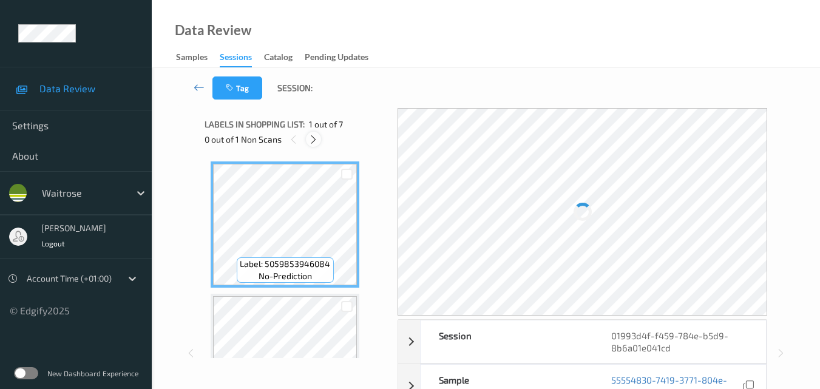
click at [315, 138] on icon at bounding box center [313, 139] width 10 height 11
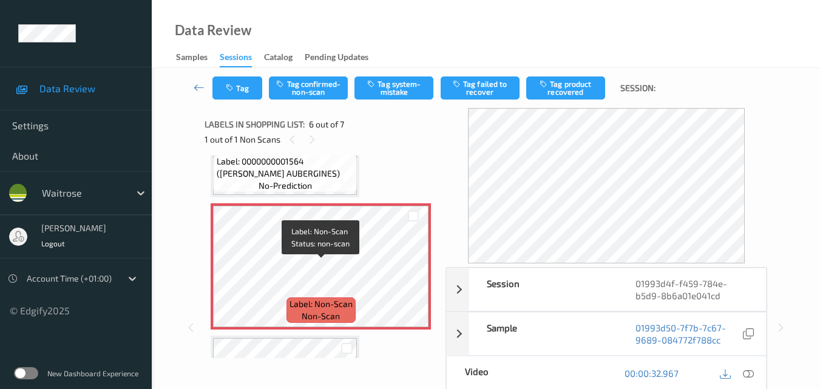
scroll to position [596, 0]
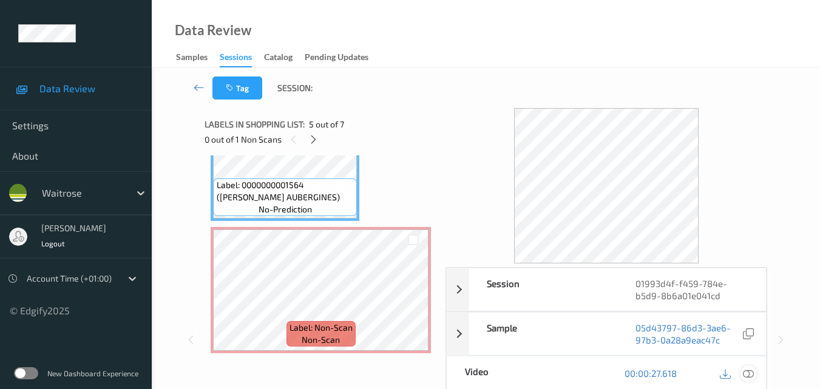
click at [748, 374] on icon at bounding box center [747, 373] width 11 height 11
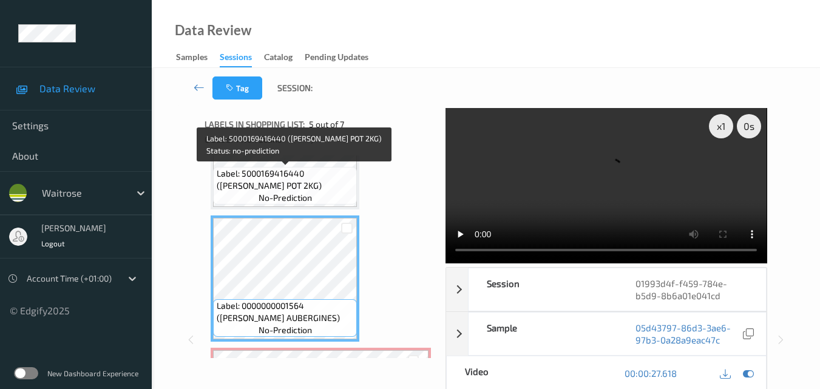
scroll to position [474, 0]
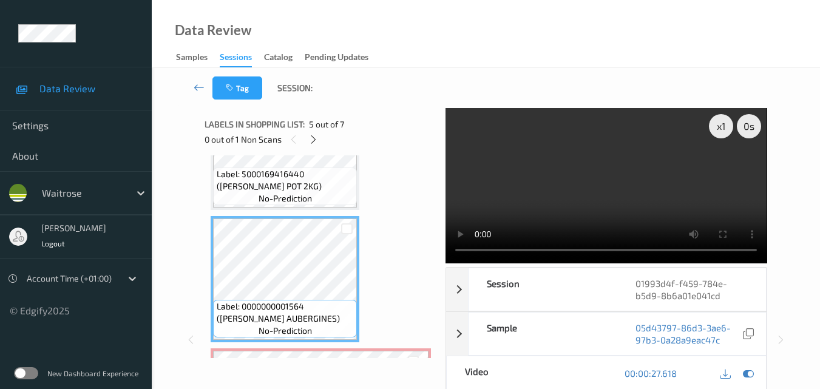
click at [574, 186] on video at bounding box center [605, 185] width 321 height 155
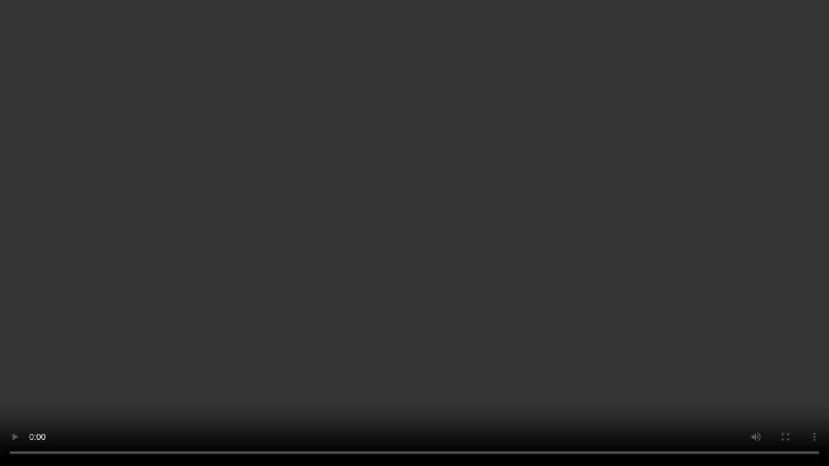
click at [502, 242] on video at bounding box center [414, 233] width 829 height 466
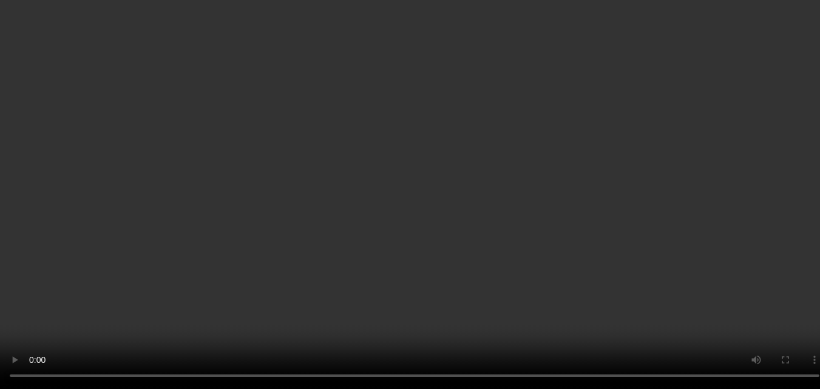
scroll to position [656, 0]
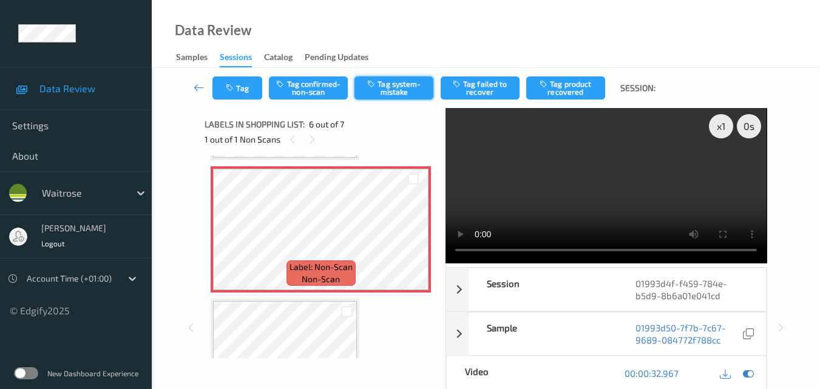
click at [406, 84] on button "Tag system-mistake" at bounding box center [393, 87] width 79 height 23
click at [243, 90] on button "Tag" at bounding box center [237, 87] width 50 height 23
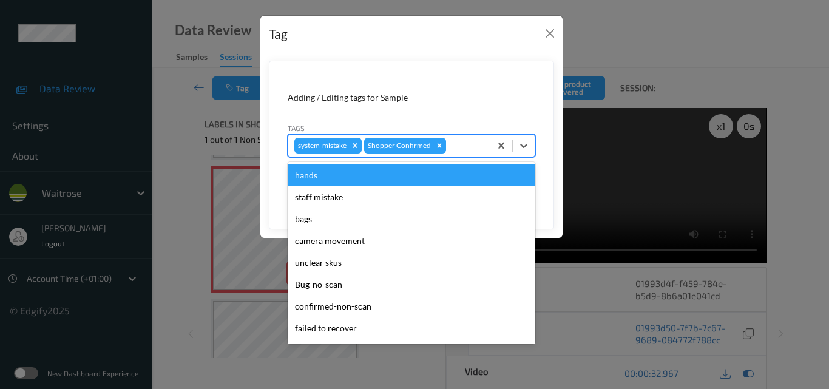
click at [470, 150] on div at bounding box center [466, 145] width 36 height 15
type input "un"
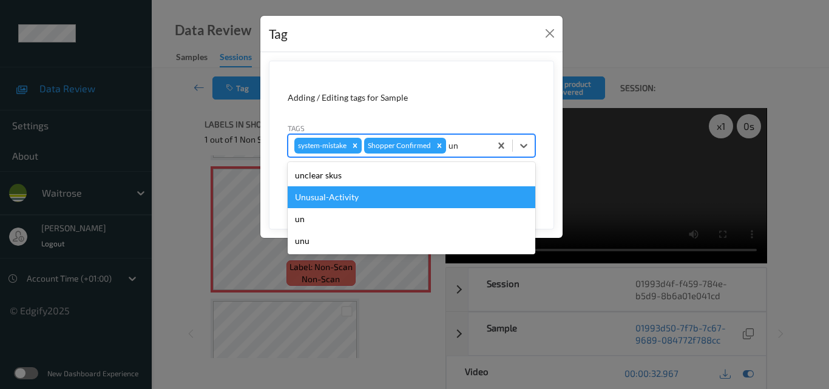
click at [364, 199] on div "Unusual-Activity" at bounding box center [411, 197] width 247 height 22
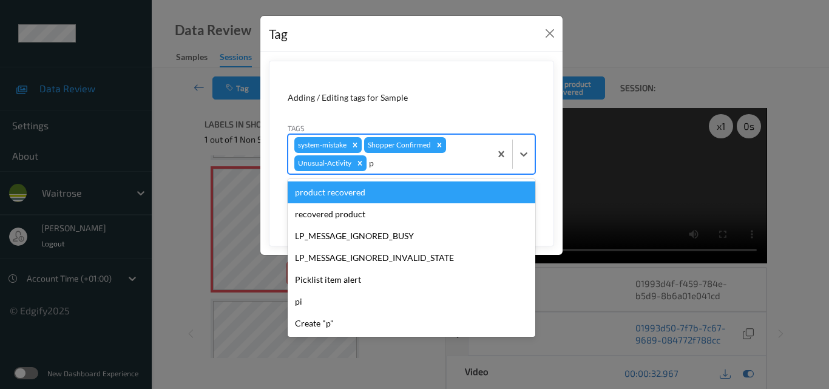
type input "pi"
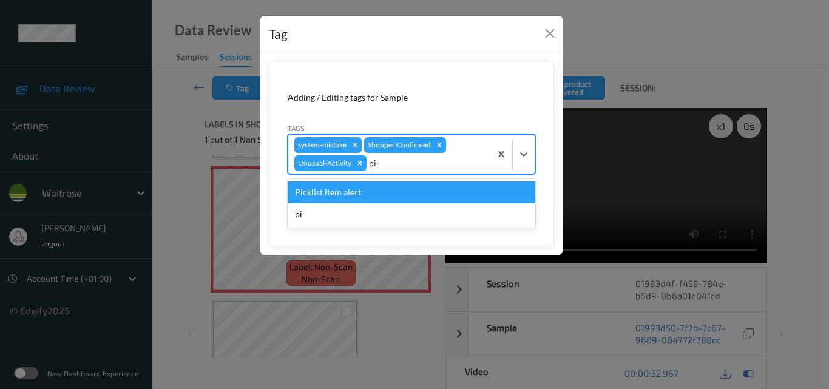
click at [364, 199] on div "Picklist item alert" at bounding box center [411, 192] width 247 height 22
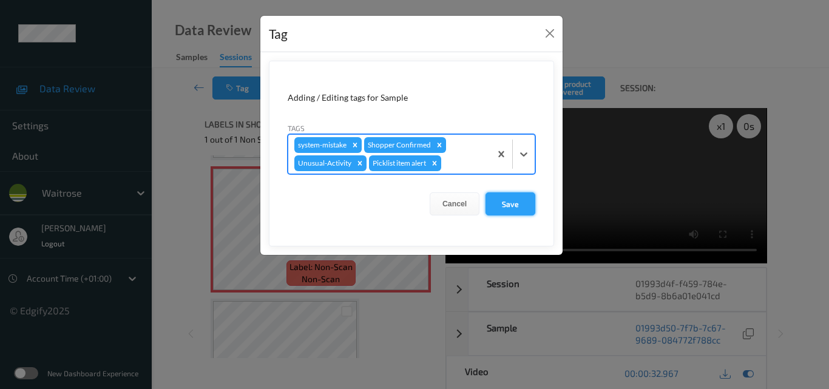
click at [515, 202] on button "Save" at bounding box center [510, 203] width 50 height 23
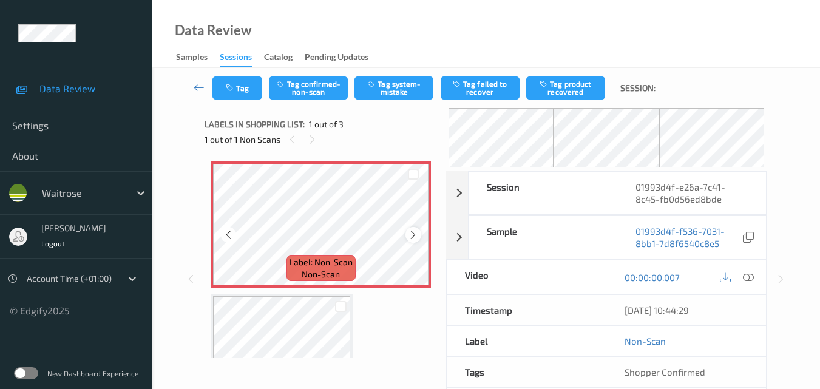
click at [412, 235] on icon at bounding box center [413, 234] width 10 height 11
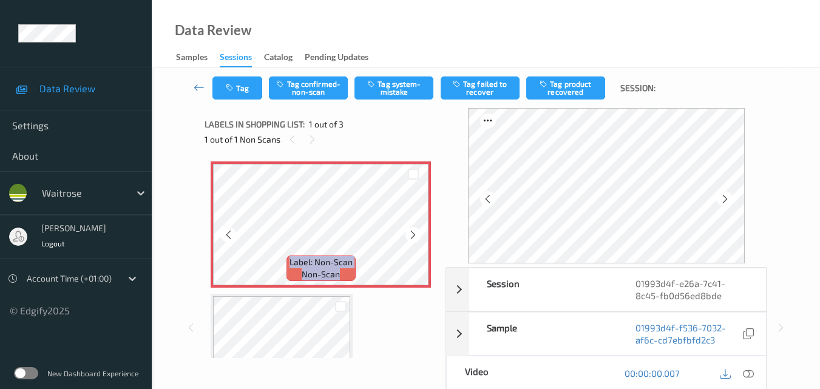
click at [412, 235] on icon at bounding box center [413, 234] width 10 height 11
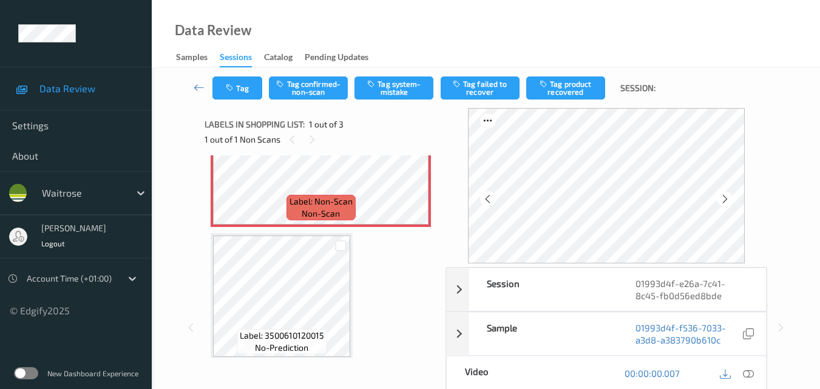
click at [753, 374] on icon at bounding box center [747, 373] width 11 height 11
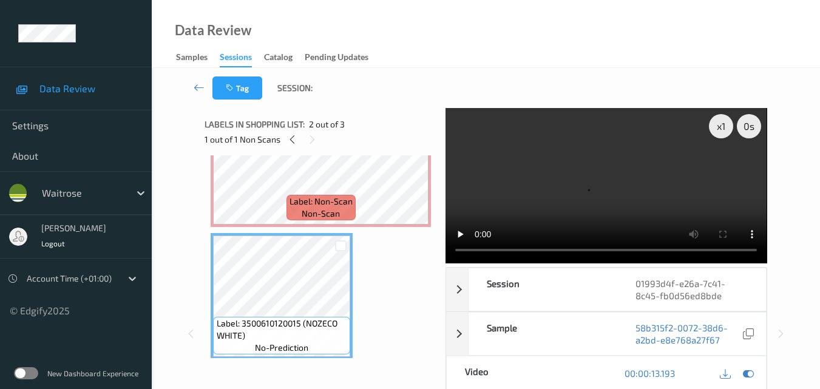
scroll to position [0, 0]
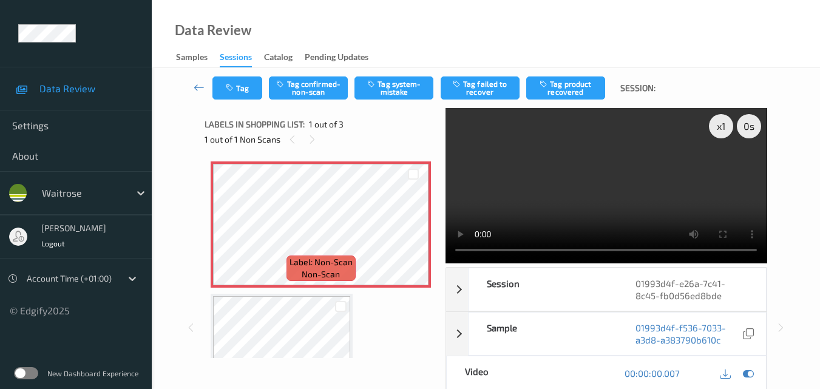
click at [619, 209] on video at bounding box center [605, 185] width 321 height 155
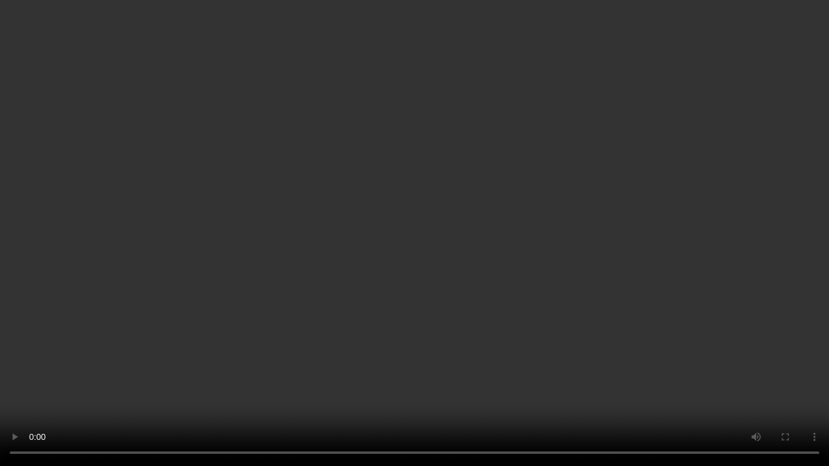
click at [589, 252] on video at bounding box center [414, 233] width 829 height 466
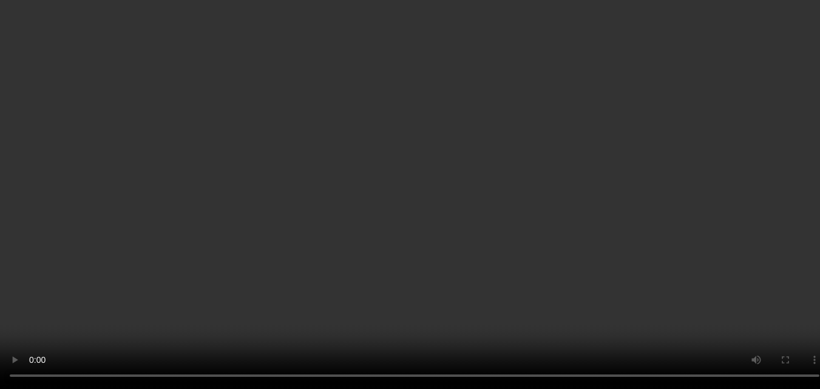
scroll to position [121, 0]
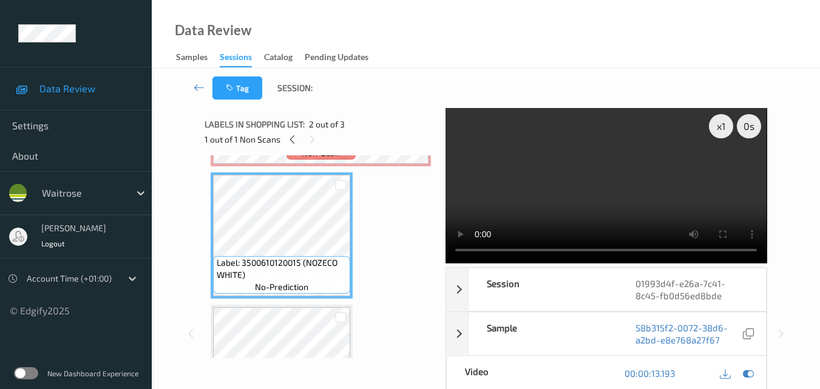
click at [589, 196] on video at bounding box center [605, 185] width 321 height 155
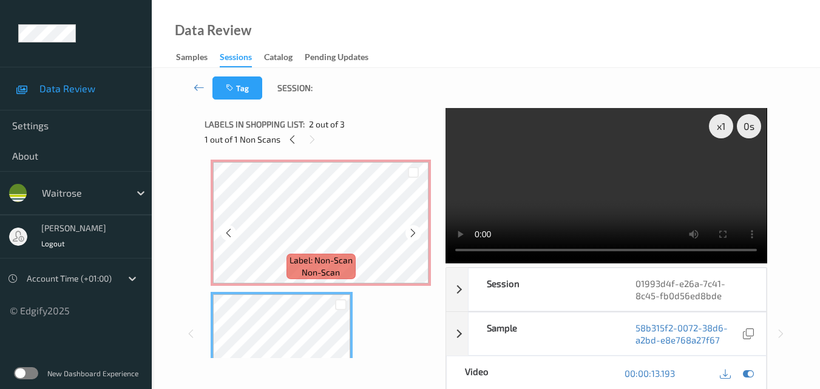
scroll to position [0, 0]
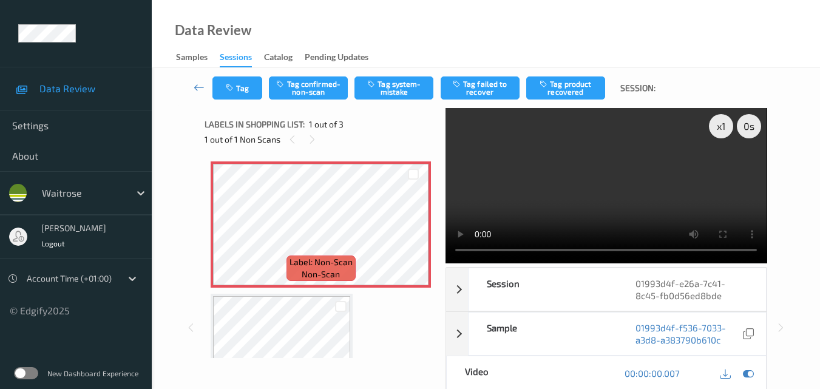
click at [601, 189] on video at bounding box center [605, 185] width 321 height 155
click at [624, 181] on video at bounding box center [605, 185] width 321 height 155
click at [574, 186] on video at bounding box center [605, 185] width 321 height 155
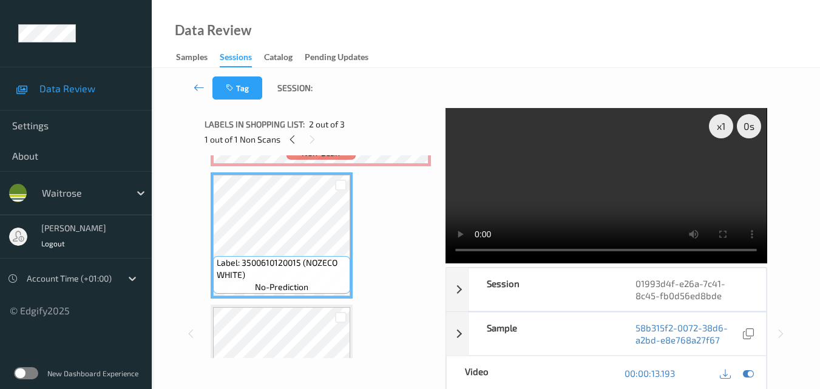
click at [611, 195] on video at bounding box center [605, 185] width 321 height 155
click at [618, 199] on video at bounding box center [605, 185] width 321 height 155
click at [583, 201] on video at bounding box center [605, 185] width 321 height 155
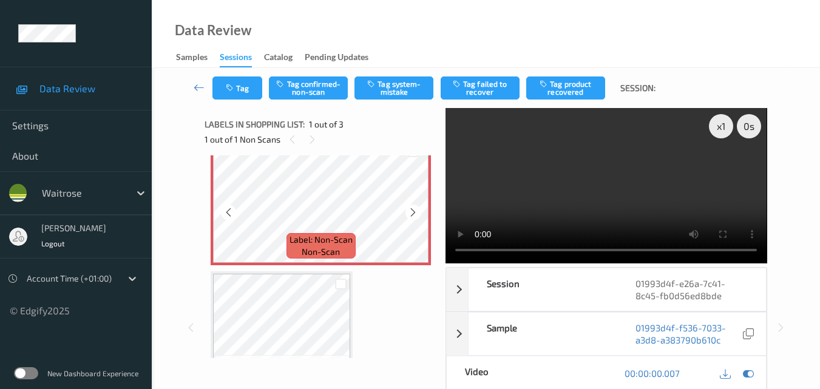
scroll to position [0, 0]
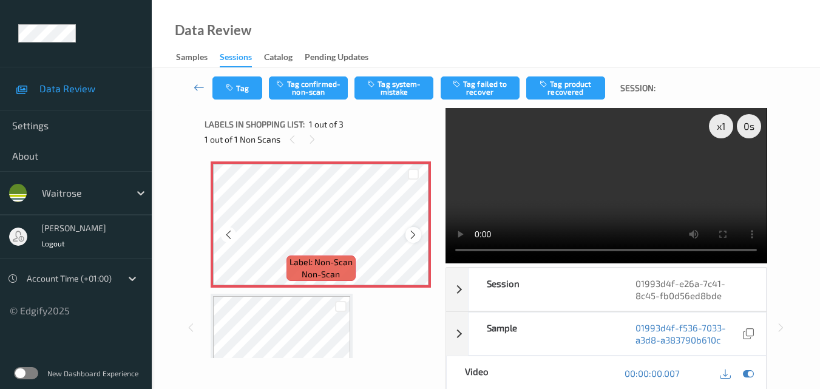
click at [419, 232] on div at bounding box center [412, 234] width 15 height 15
click at [433, 248] on div "x 1 0 s Session 01993d4f-e26a-7c41-8c45-fb0d56ed8bde Session ID 01993d4f-e26a-7…" at bounding box center [485, 327] width 562 height 439
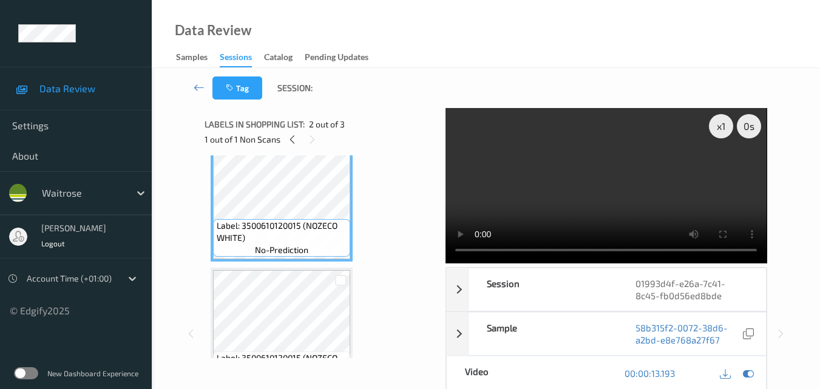
scroll to position [182, 0]
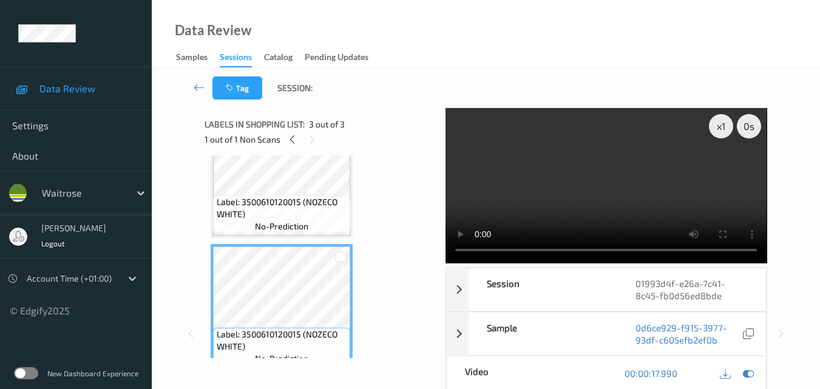
click at [306, 215] on span "Label: 3500610120015 (NOZECO WHITE)" at bounding box center [282, 208] width 131 height 24
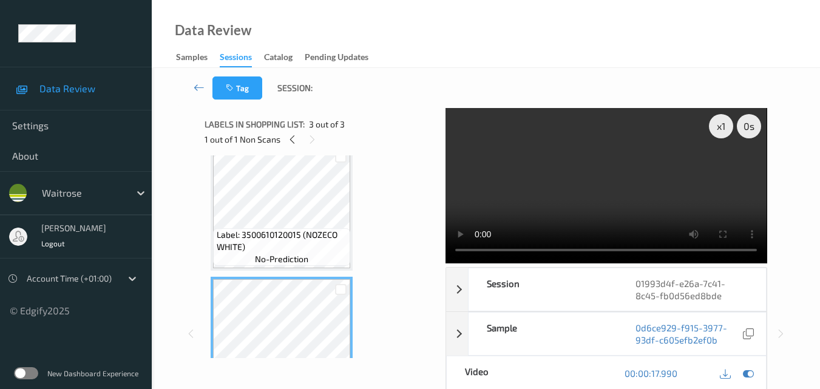
scroll to position [79, 0]
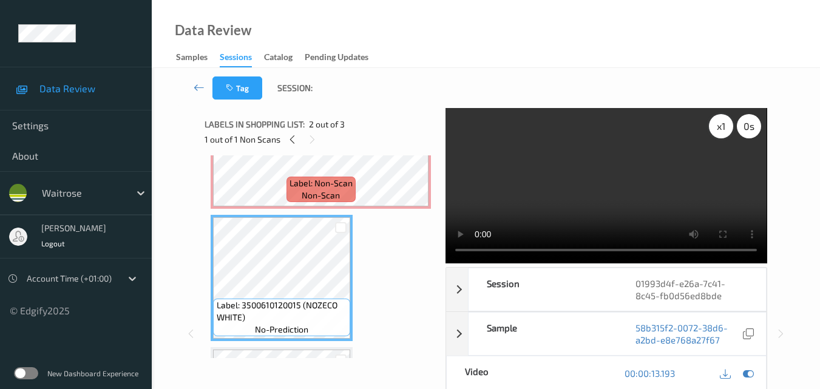
click at [721, 130] on div "x 1" at bounding box center [721, 126] width 24 height 24
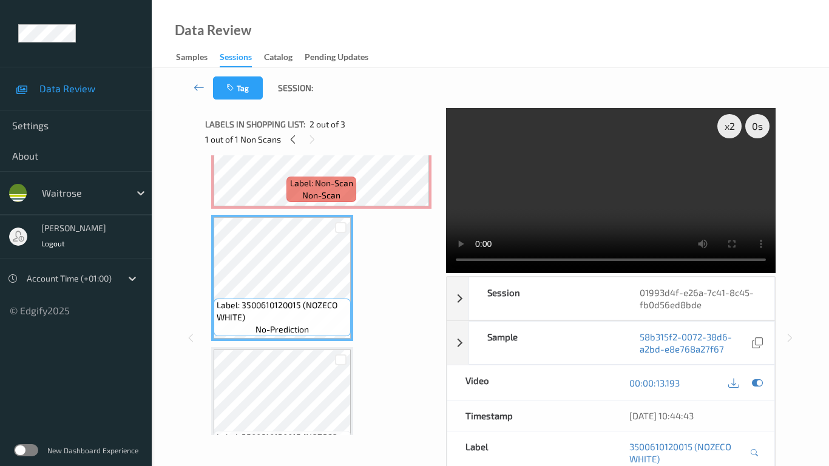
click at [491, 244] on video at bounding box center [610, 190] width 329 height 165
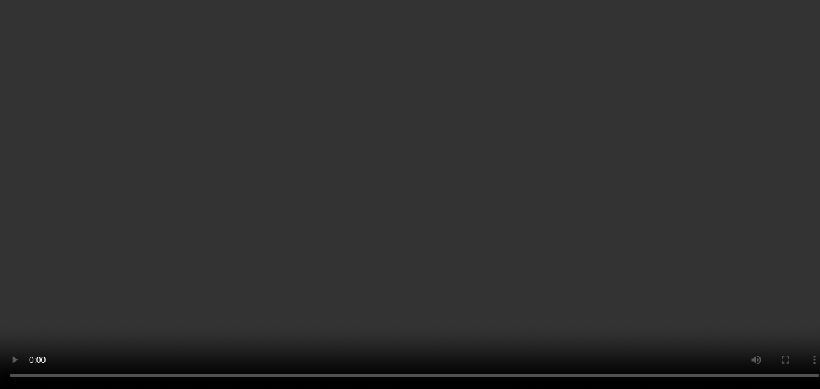
scroll to position [18, 0]
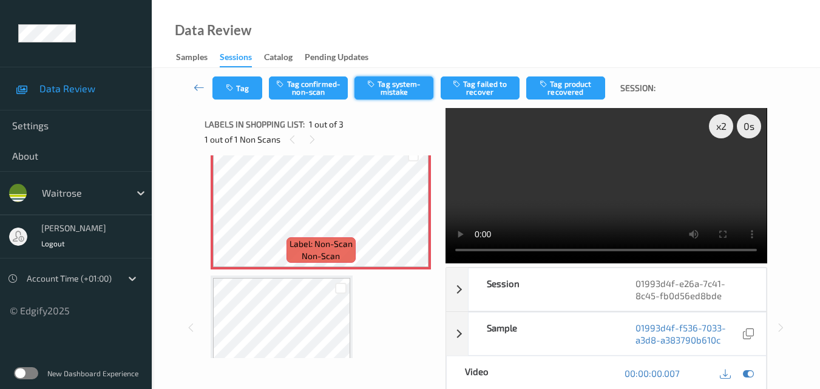
click at [400, 90] on button "Tag system-mistake" at bounding box center [393, 87] width 79 height 23
click at [401, 95] on button "Untag system-mistake" at bounding box center [393, 87] width 79 height 23
click at [311, 90] on button "Tag confirmed-non-scan" at bounding box center [308, 87] width 79 height 23
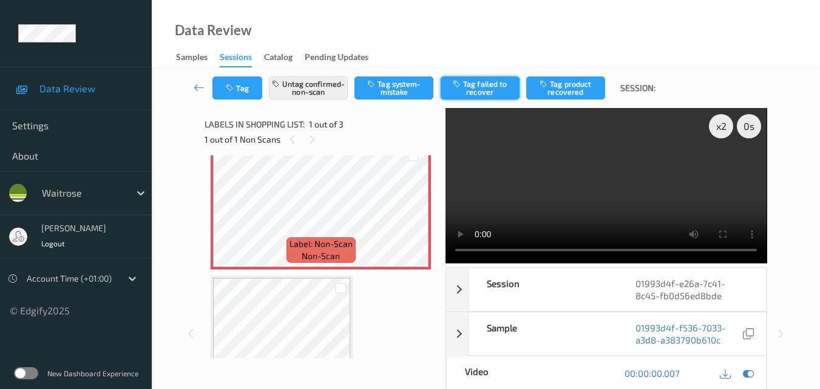
click at [480, 93] on button "Tag failed to recover" at bounding box center [479, 87] width 79 height 23
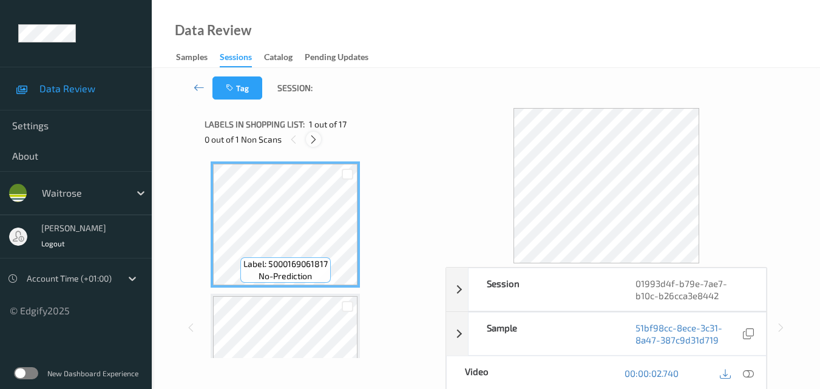
click at [312, 138] on icon at bounding box center [313, 139] width 10 height 11
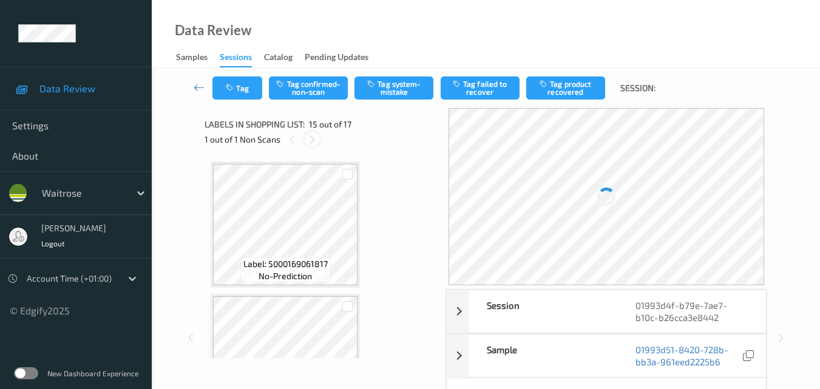
scroll to position [1725, 0]
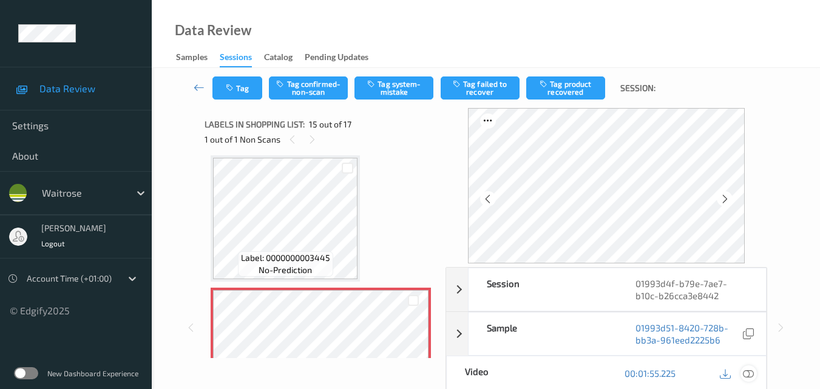
click at [749, 373] on icon at bounding box center [747, 373] width 11 height 11
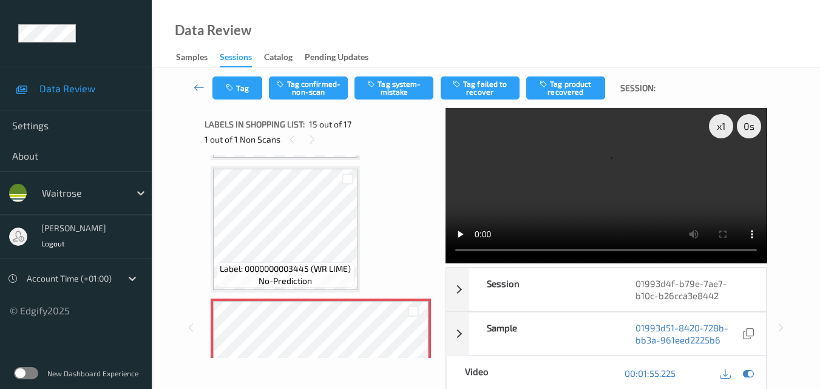
scroll to position [1713, 0]
click at [400, 93] on button "Tag system-mistake" at bounding box center [393, 87] width 79 height 23
click at [389, 90] on button "Tag system-mistake" at bounding box center [393, 87] width 79 height 23
click at [246, 86] on button "Tag" at bounding box center [237, 87] width 50 height 23
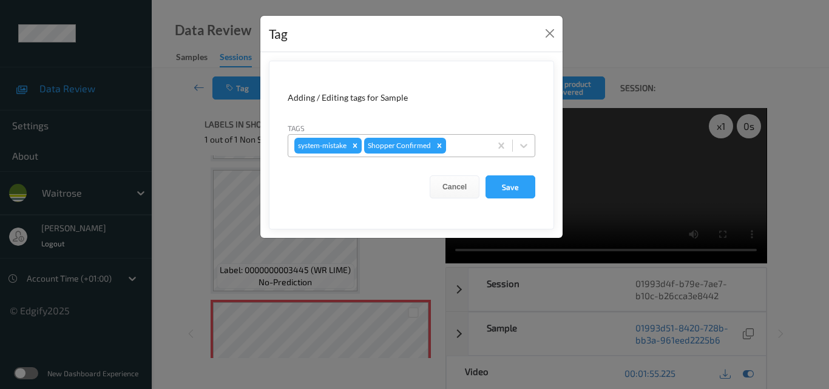
click at [460, 155] on div "system-mistake Shopper Confirmed" at bounding box center [389, 145] width 202 height 21
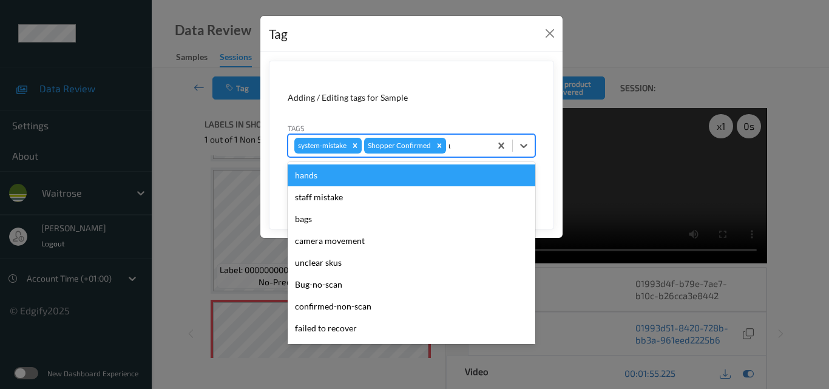
type input "un"
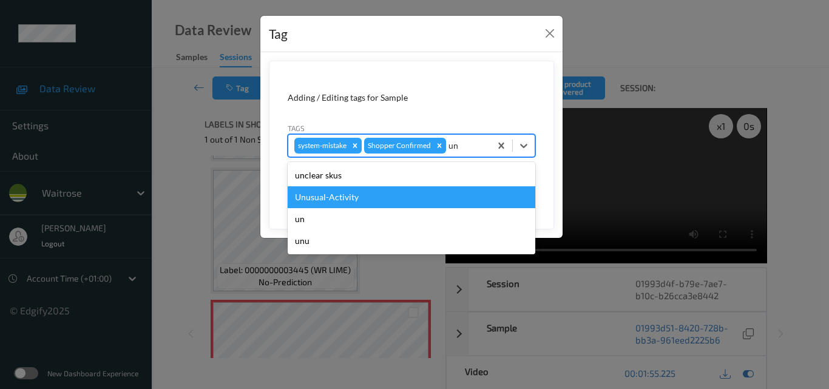
click at [407, 190] on div "Unusual-Activity" at bounding box center [411, 197] width 247 height 22
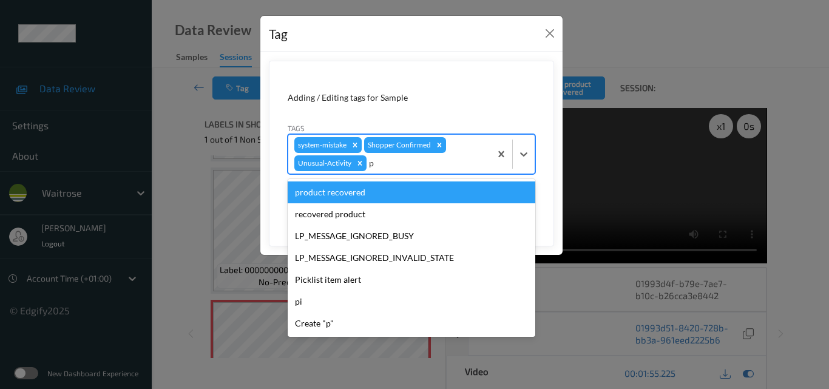
type input "pi"
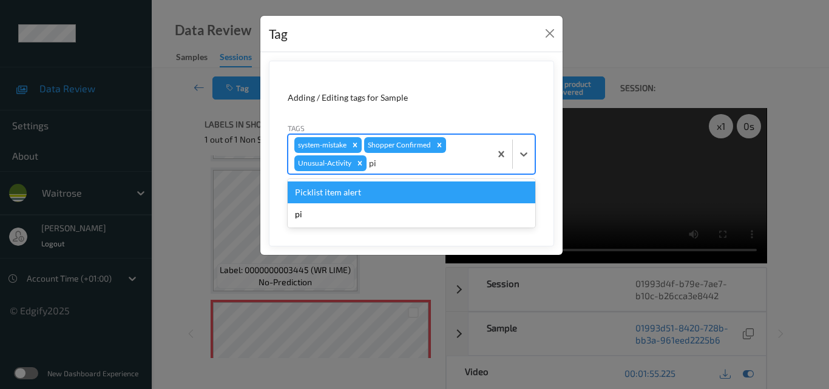
click at [407, 190] on div "Picklist item alert" at bounding box center [411, 192] width 247 height 22
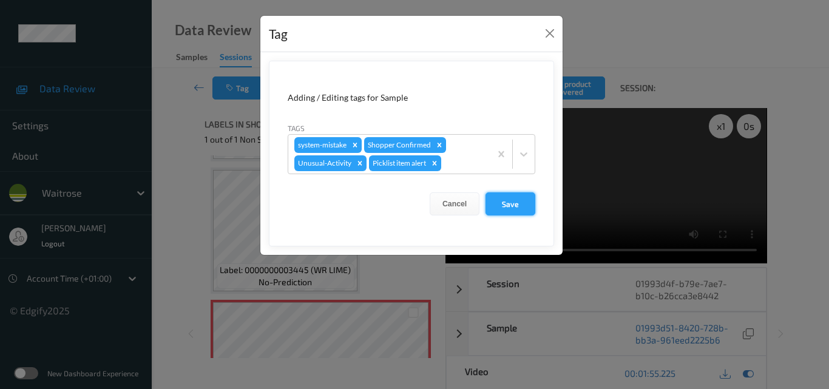
click at [516, 205] on button "Save" at bounding box center [510, 203] width 50 height 23
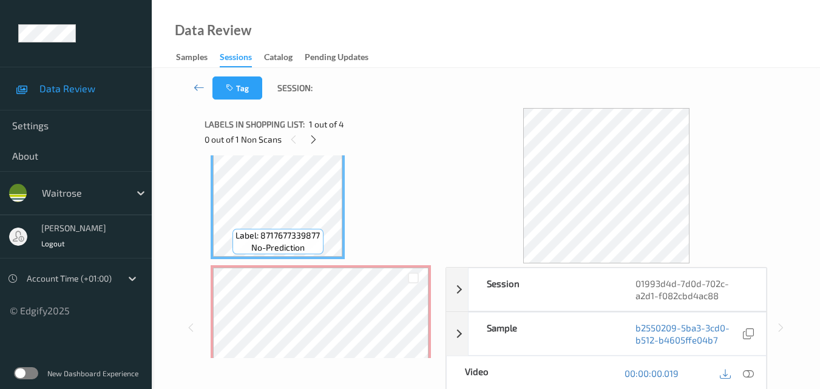
scroll to position [61, 0]
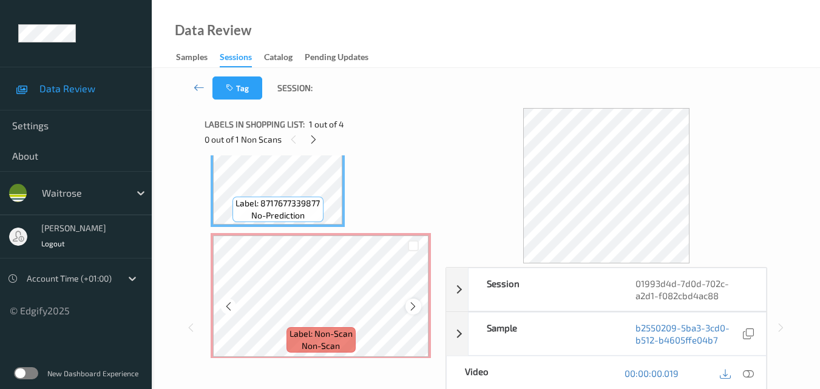
click at [409, 308] on icon at bounding box center [413, 306] width 10 height 11
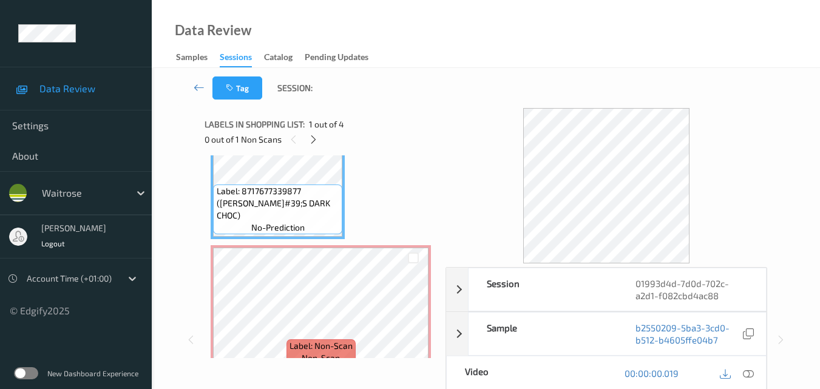
scroll to position [0, 0]
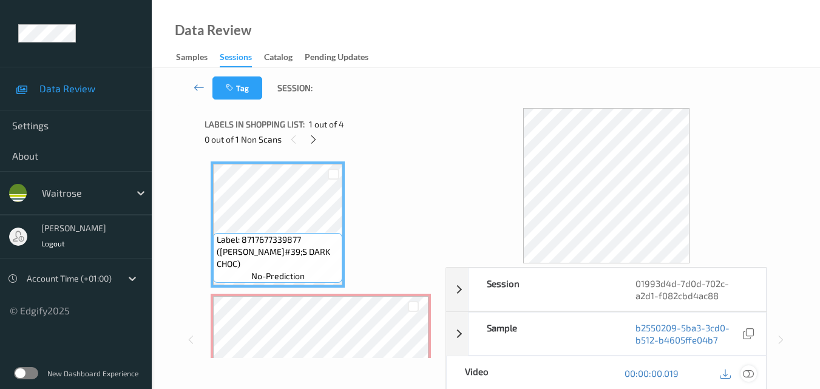
click at [753, 374] on icon at bounding box center [747, 373] width 11 height 11
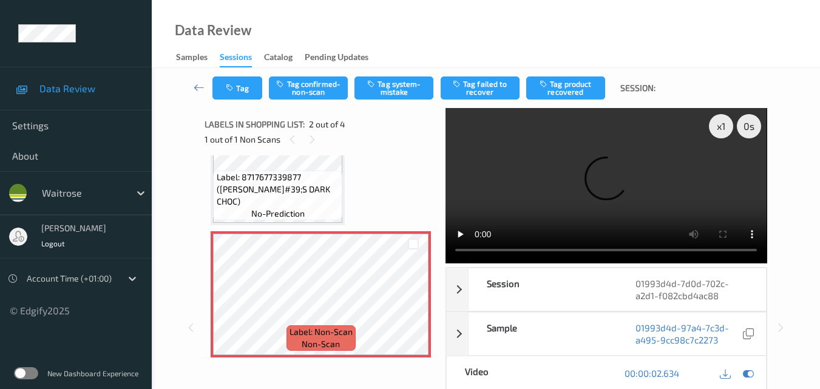
scroll to position [61, 0]
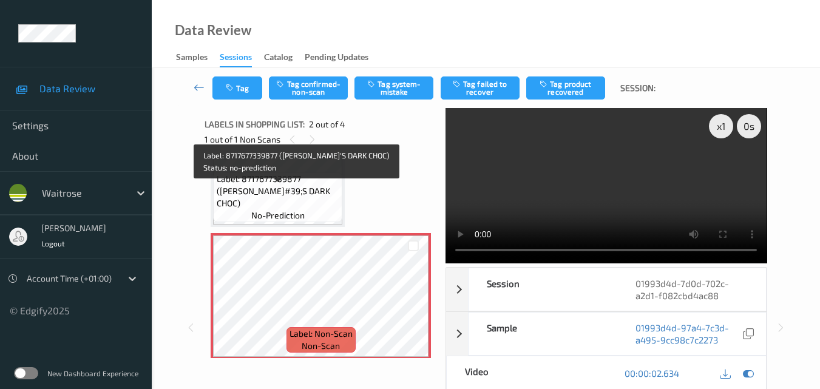
click at [278, 195] on span "Label: 8717677339877 ([PERSON_NAME]#39;S DARK CHOC)" at bounding box center [278, 191] width 123 height 36
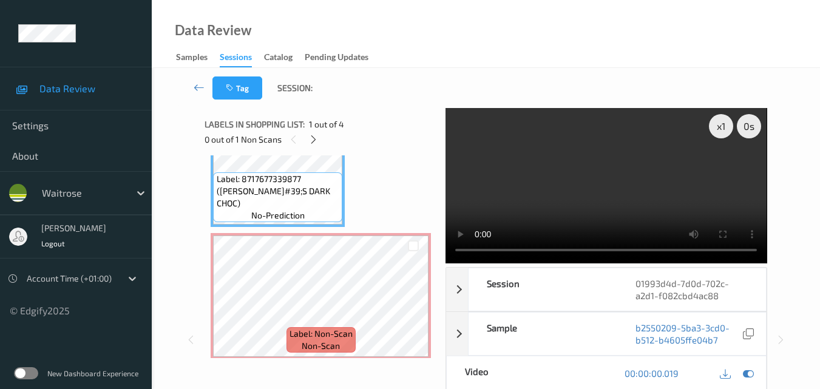
scroll to position [0, 0]
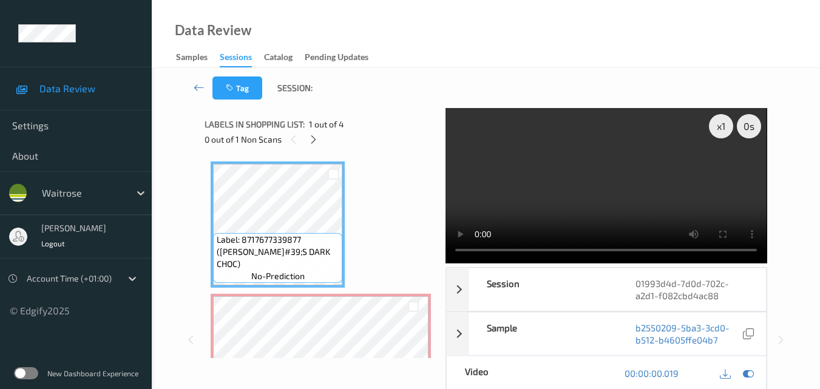
click at [603, 144] on video at bounding box center [605, 185] width 321 height 155
click at [619, 173] on video at bounding box center [605, 185] width 321 height 155
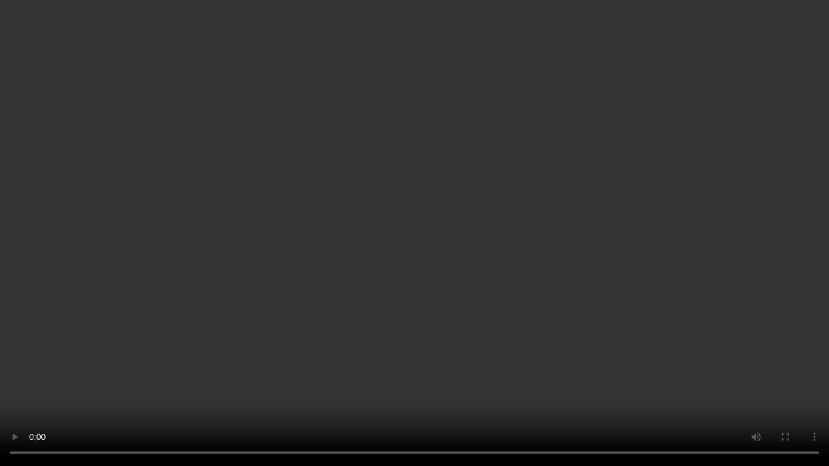
click at [537, 275] on video at bounding box center [414, 233] width 829 height 466
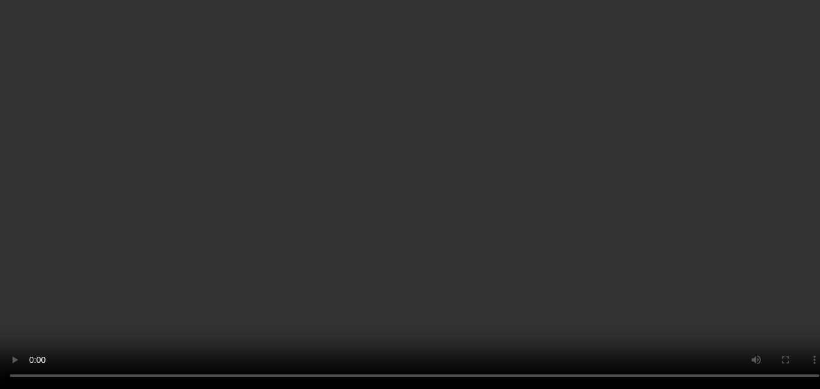
scroll to position [61, 0]
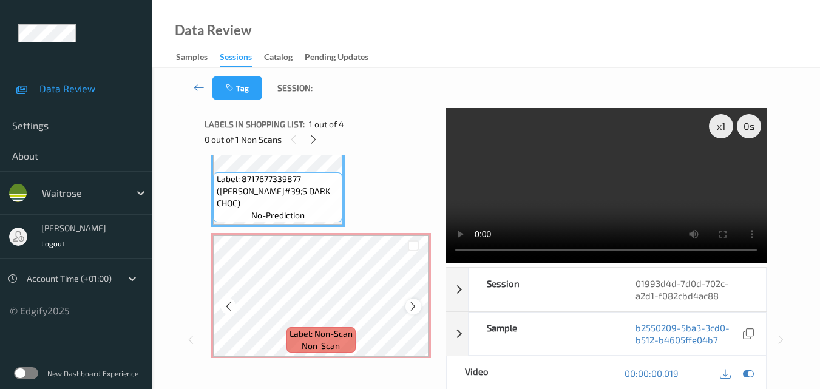
click at [412, 305] on icon at bounding box center [413, 306] width 10 height 11
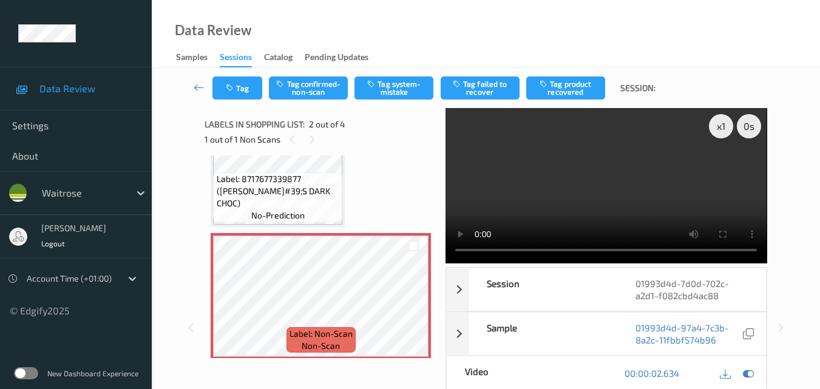
click at [589, 189] on video at bounding box center [605, 185] width 321 height 155
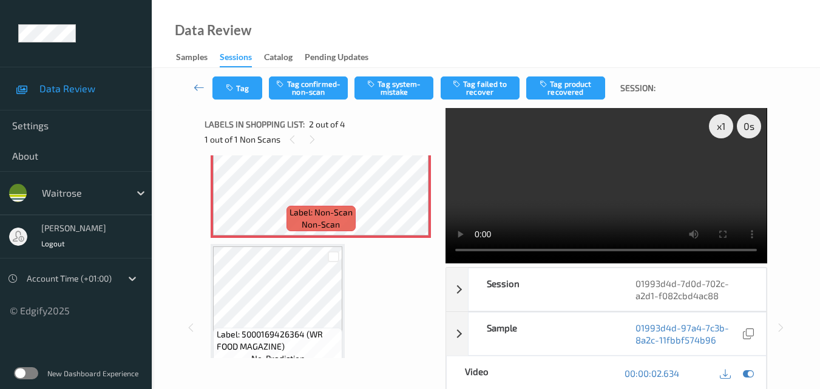
scroll to position [121, 0]
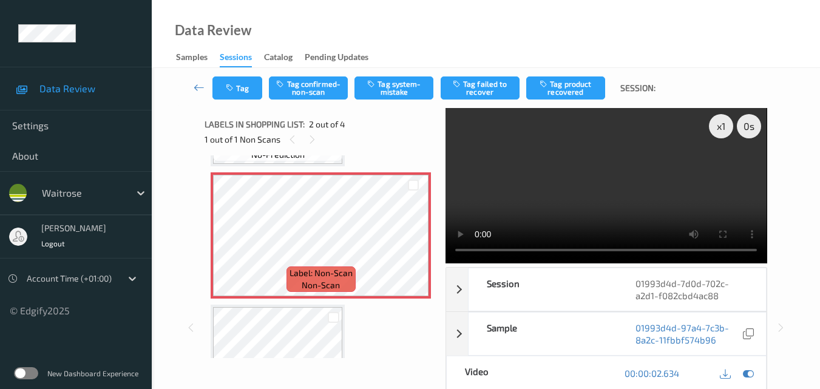
click at [596, 175] on video at bounding box center [605, 185] width 321 height 155
click at [601, 194] on video at bounding box center [605, 185] width 321 height 155
click at [402, 92] on button "Tag system-mistake" at bounding box center [393, 87] width 79 height 23
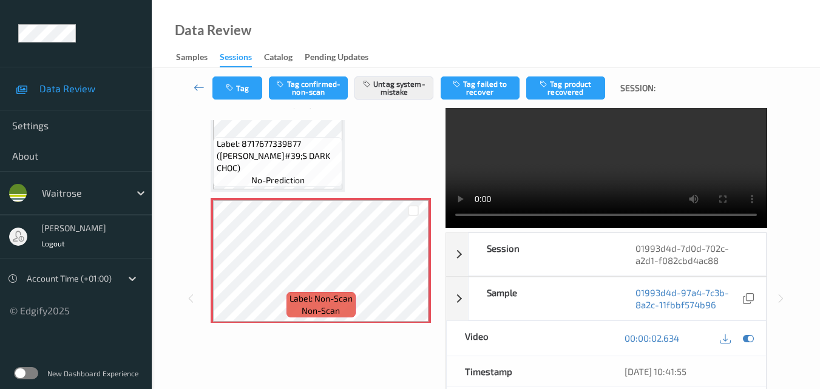
scroll to position [61, 0]
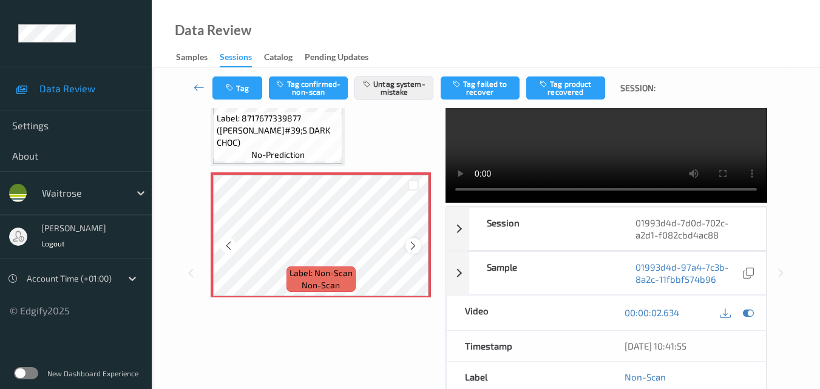
click at [411, 246] on icon at bounding box center [413, 245] width 10 height 11
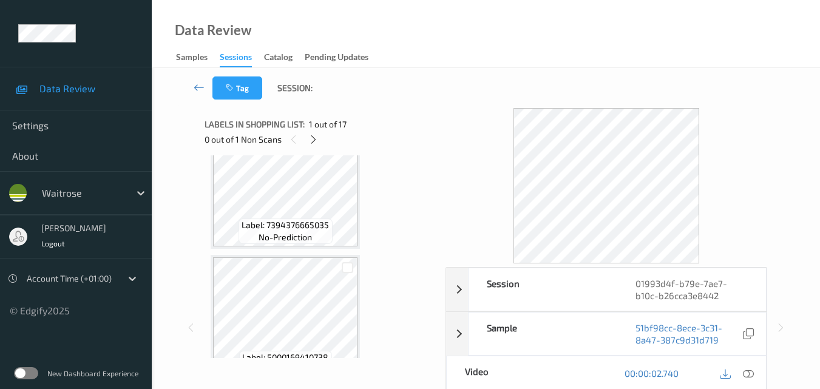
scroll to position [425, 0]
click at [311, 135] on icon at bounding box center [313, 139] width 10 height 11
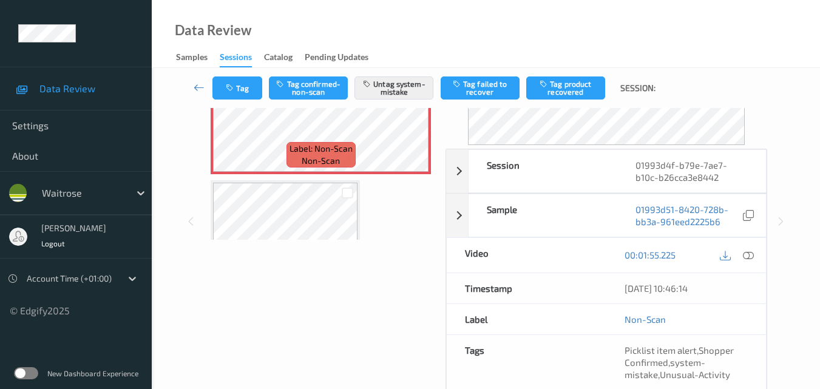
scroll to position [121, 0]
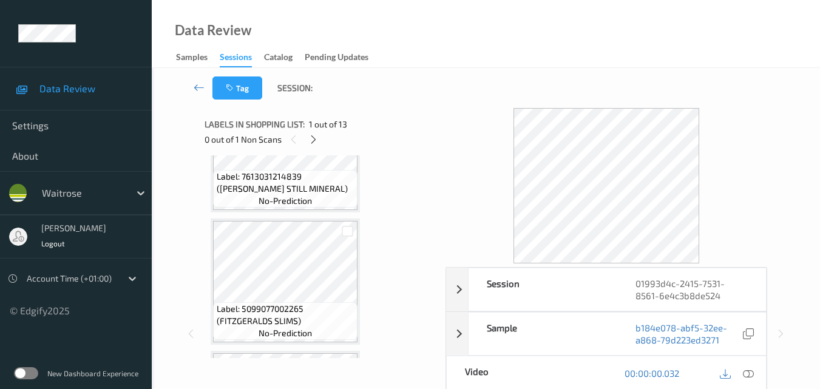
scroll to position [607, 0]
click at [315, 143] on icon at bounding box center [313, 139] width 10 height 11
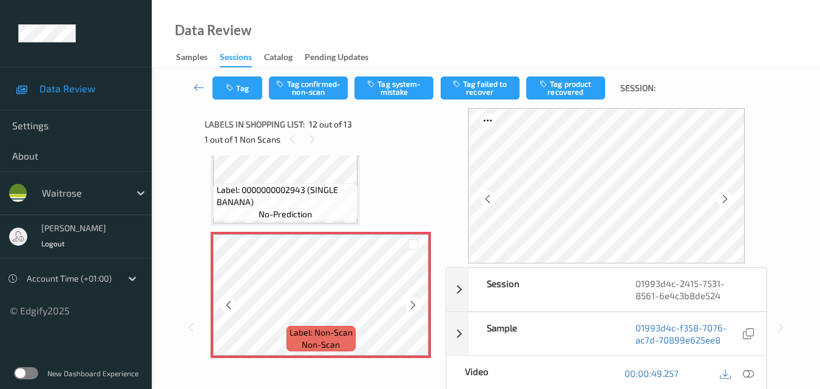
scroll to position [1450, 0]
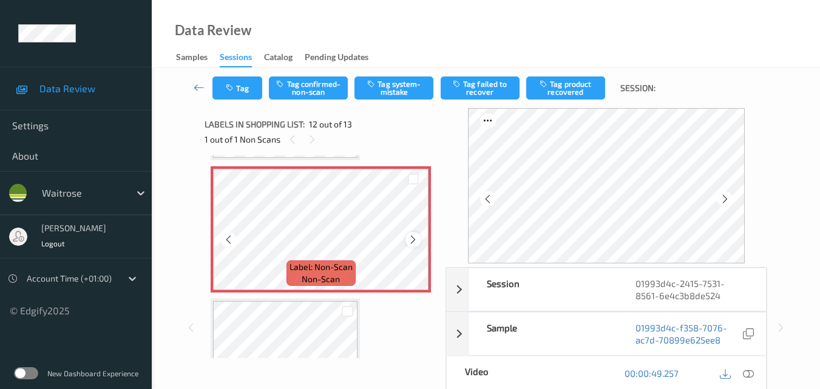
click at [411, 237] on icon at bounding box center [413, 239] width 10 height 11
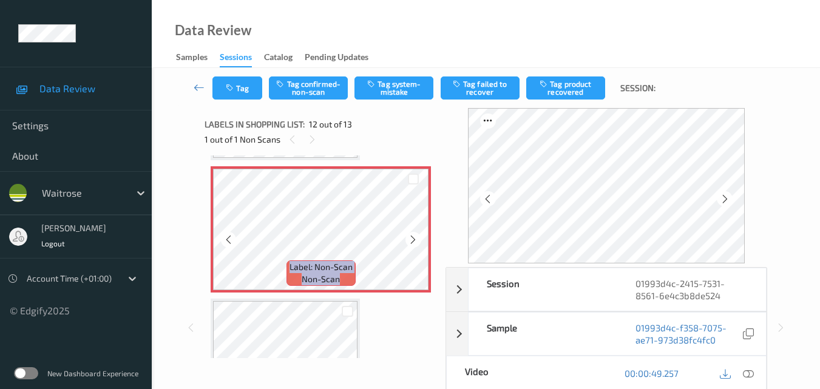
click at [411, 237] on icon at bounding box center [413, 239] width 10 height 11
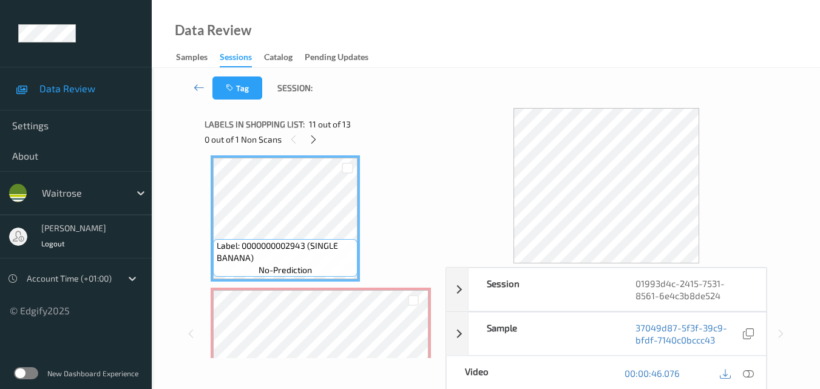
scroll to position [1389, 0]
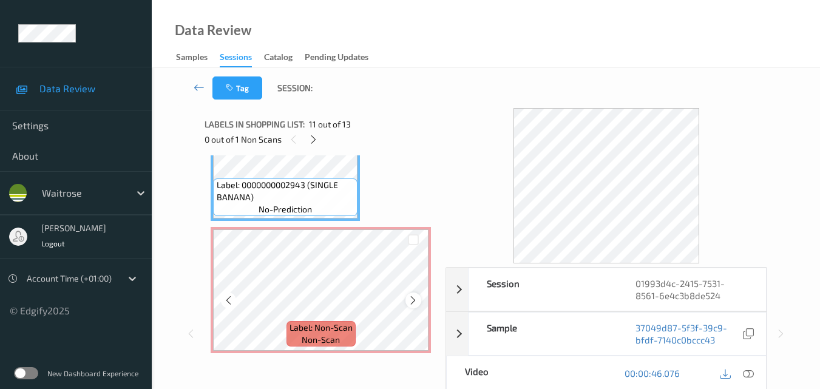
click at [411, 306] on div at bounding box center [412, 299] width 15 height 15
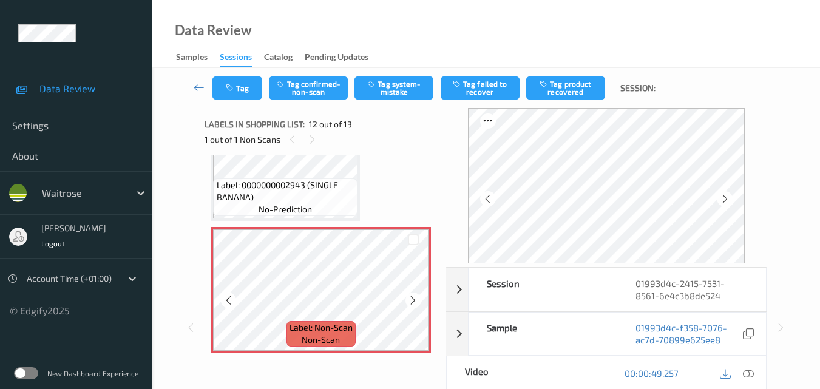
click at [411, 306] on div at bounding box center [412, 299] width 15 height 15
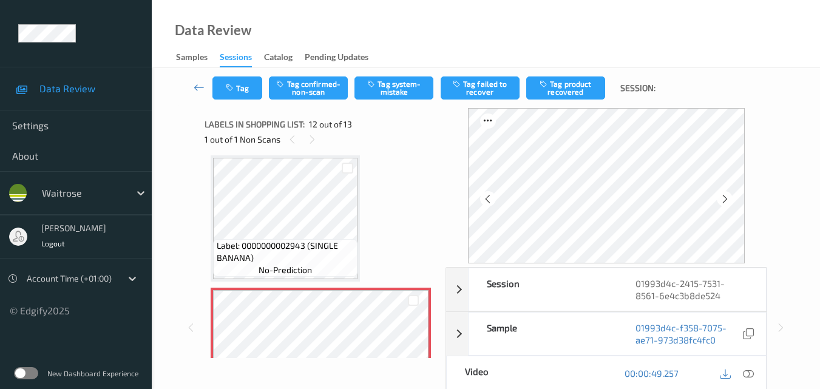
scroll to position [1268, 0]
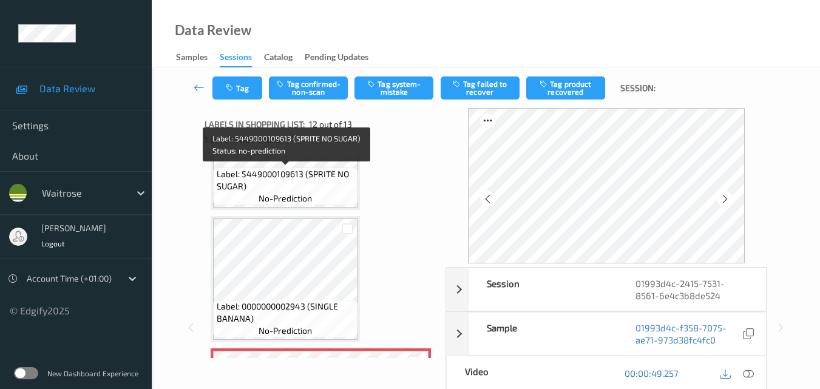
click at [308, 180] on span "Label: 5449000109613 (SPRITE NO SUGAR)" at bounding box center [286, 180] width 138 height 24
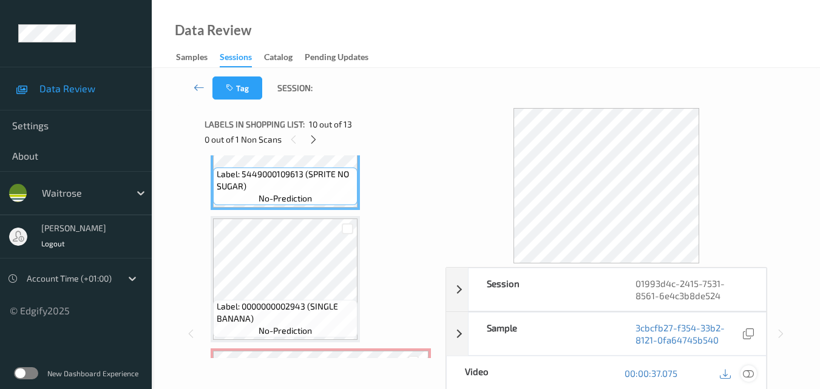
click at [750, 371] on icon at bounding box center [747, 373] width 11 height 11
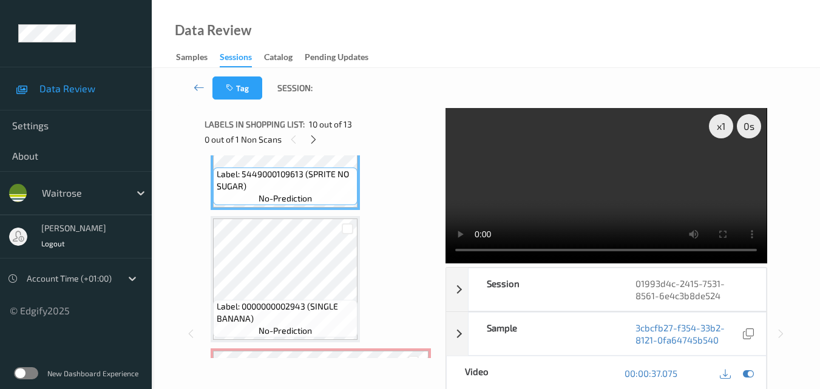
scroll to position [1207, 0]
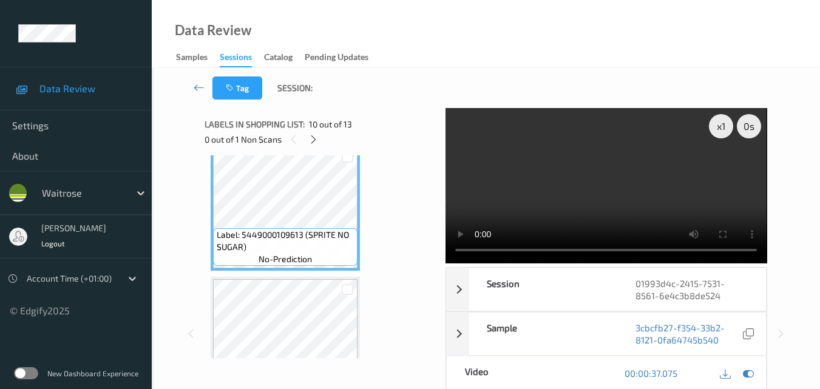
click at [604, 166] on video at bounding box center [605, 185] width 321 height 155
click at [609, 190] on video at bounding box center [605, 185] width 321 height 155
click at [630, 199] on video at bounding box center [605, 185] width 321 height 155
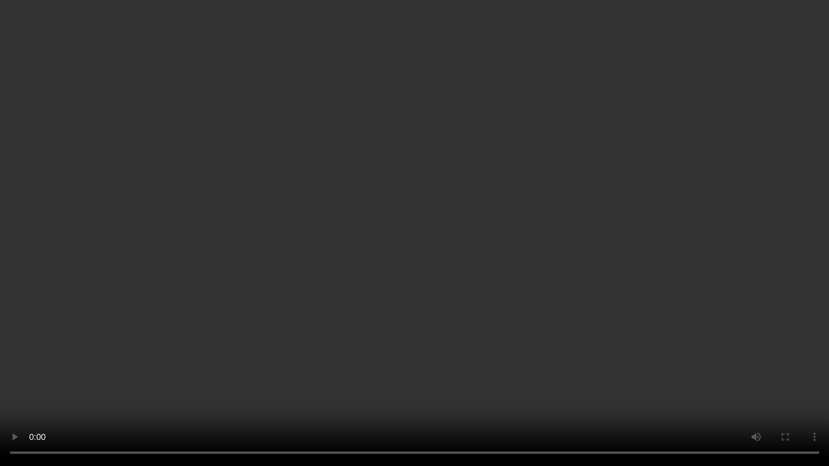
click at [510, 261] on video at bounding box center [414, 233] width 829 height 466
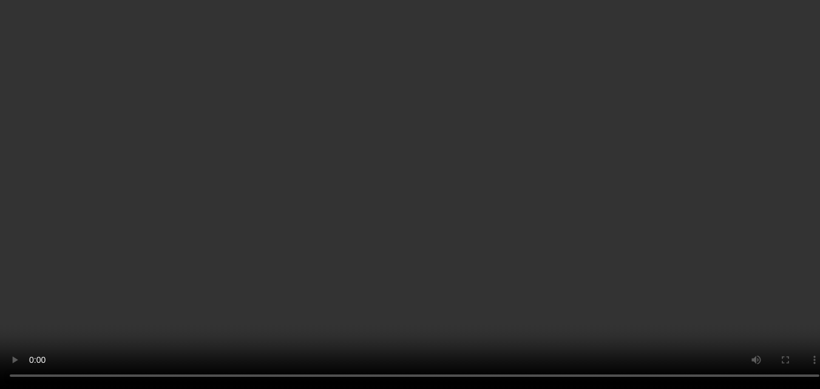
scroll to position [1389, 0]
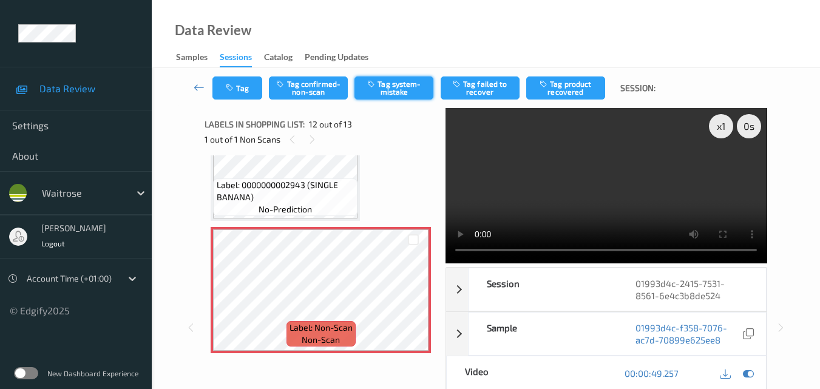
click at [388, 93] on button "Tag system-mistake" at bounding box center [393, 87] width 79 height 23
click at [244, 86] on button "Tag" at bounding box center [237, 87] width 50 height 23
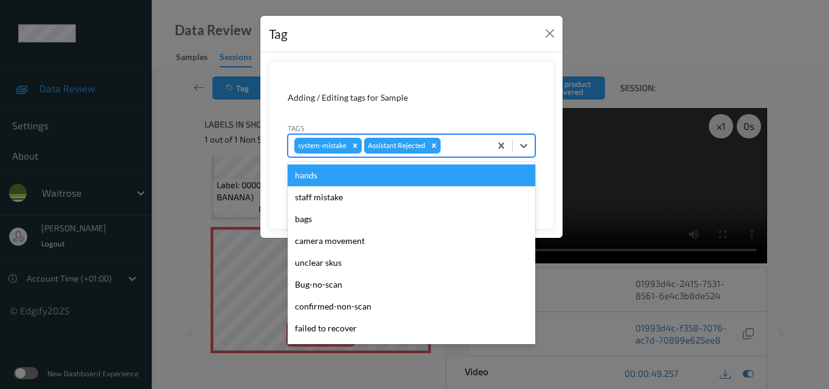
click at [456, 143] on div at bounding box center [463, 145] width 41 height 15
type input "un"
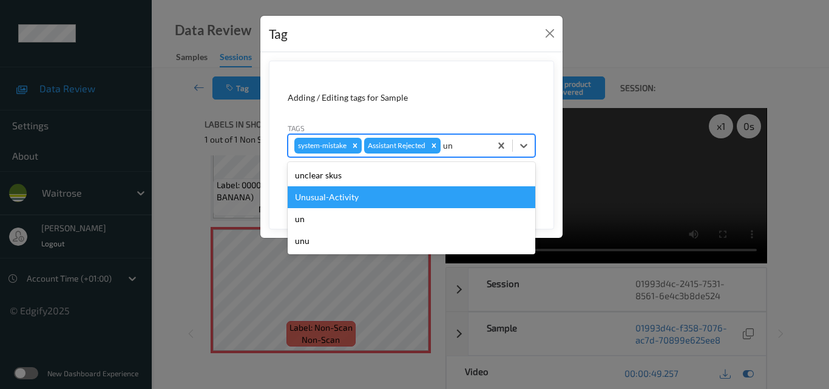
click at [422, 189] on div "Unusual-Activity" at bounding box center [411, 197] width 247 height 22
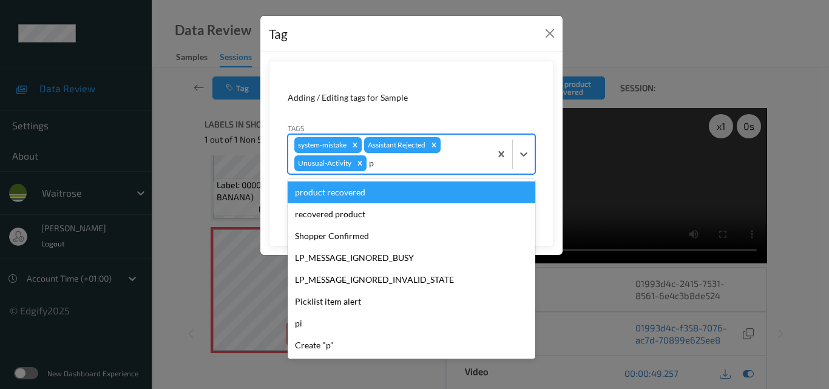
type input "pi"
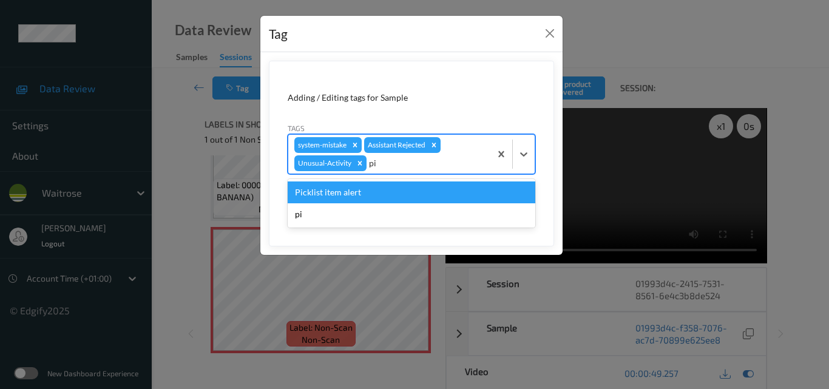
click at [422, 189] on div "Picklist item alert" at bounding box center [411, 192] width 247 height 22
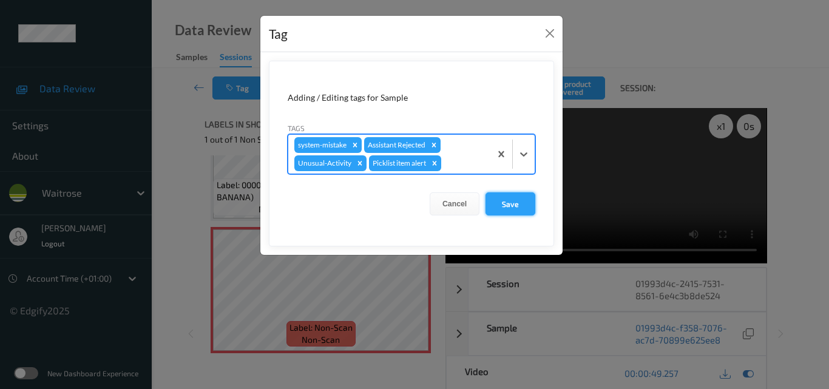
click at [508, 200] on button "Save" at bounding box center [510, 203] width 50 height 23
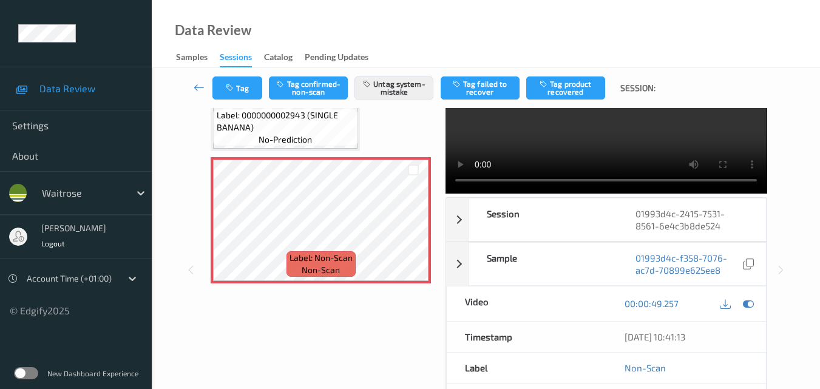
scroll to position [182, 0]
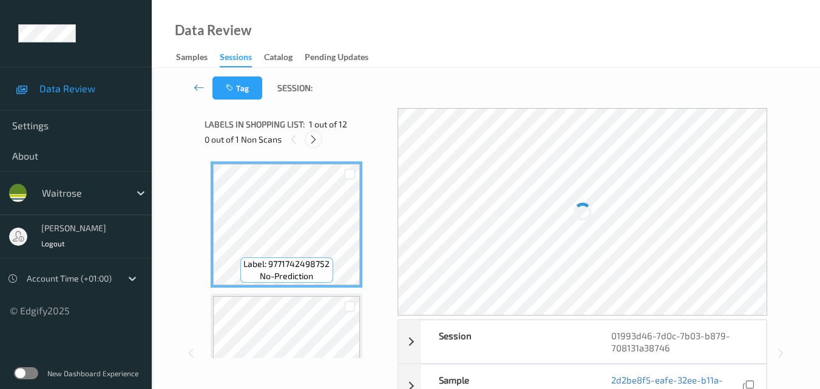
click at [312, 138] on icon at bounding box center [313, 139] width 10 height 11
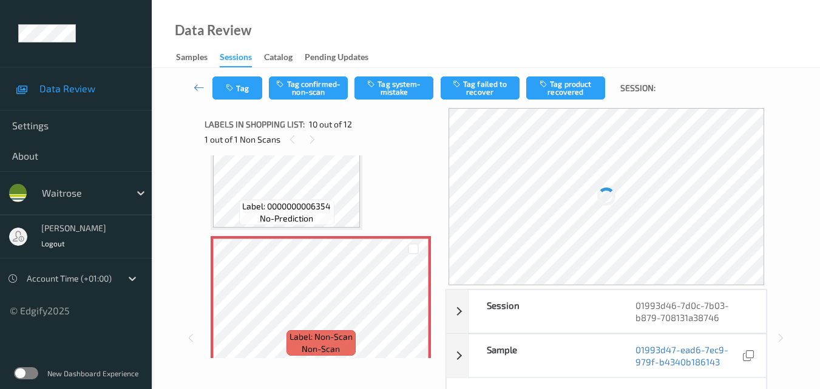
scroll to position [1185, 0]
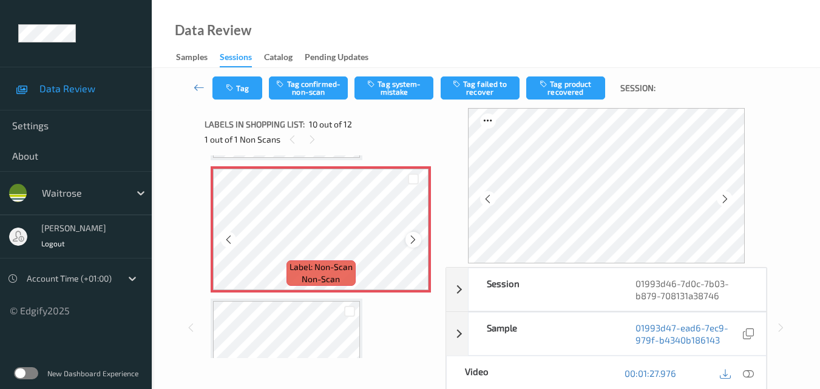
click at [409, 241] on icon at bounding box center [413, 239] width 10 height 11
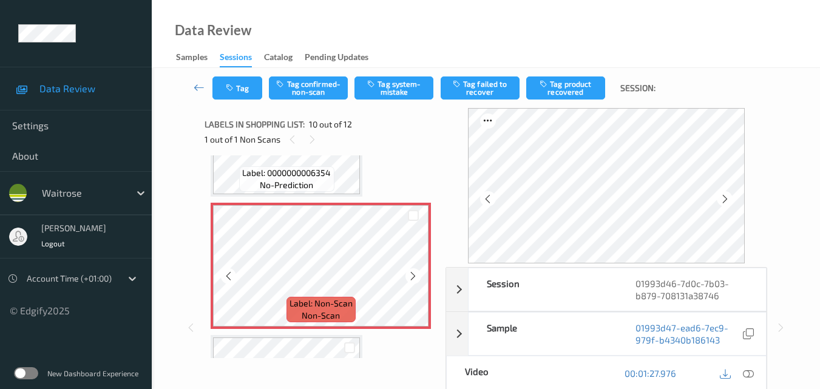
scroll to position [1125, 0]
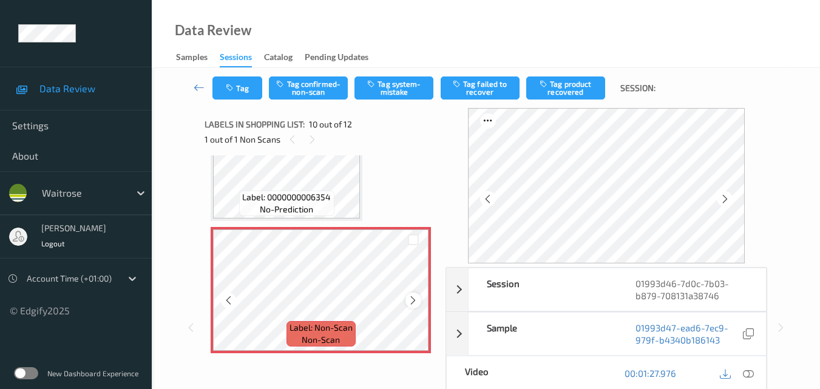
click at [409, 294] on div at bounding box center [412, 299] width 15 height 15
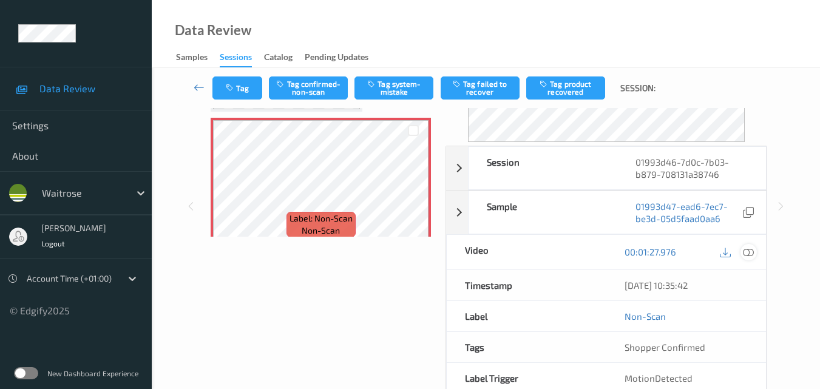
click at [747, 250] on icon at bounding box center [747, 251] width 11 height 11
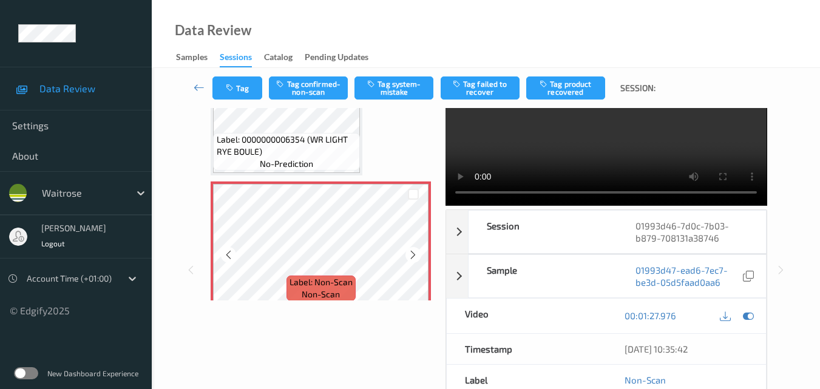
scroll to position [1052, 0]
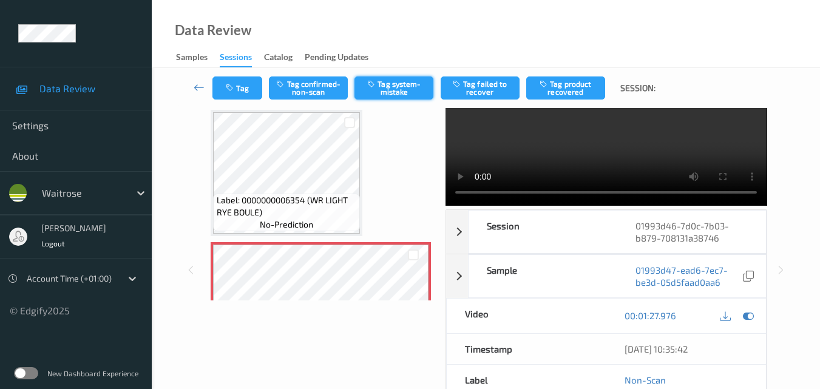
click at [394, 89] on button "Tag system-mistake" at bounding box center [393, 87] width 79 height 23
click at [250, 92] on button "Tag" at bounding box center [237, 87] width 50 height 23
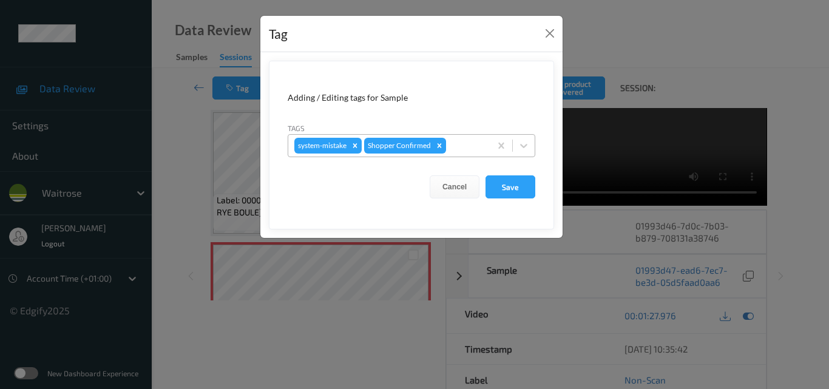
click at [462, 153] on div "system-mistake Shopper Confirmed" at bounding box center [389, 145] width 202 height 21
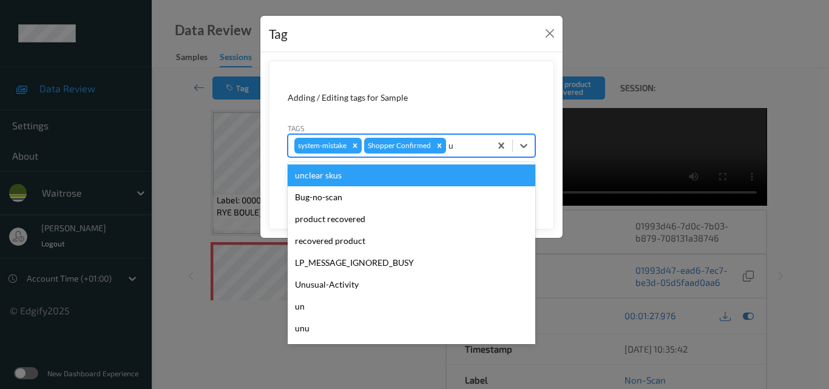
type input "un"
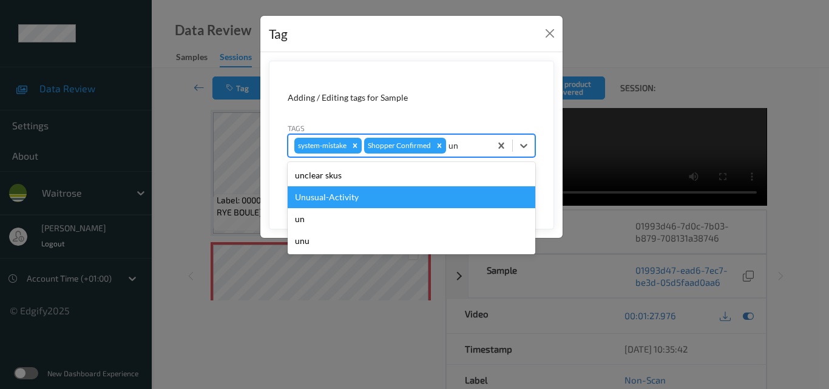
click at [418, 203] on div "Unusual-Activity" at bounding box center [411, 197] width 247 height 22
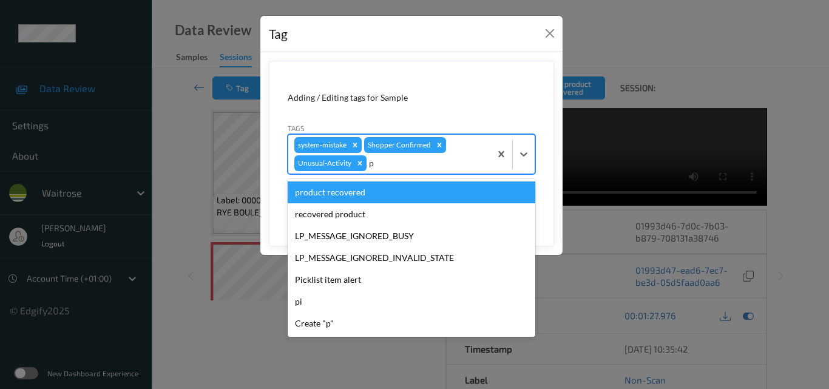
type input "pi"
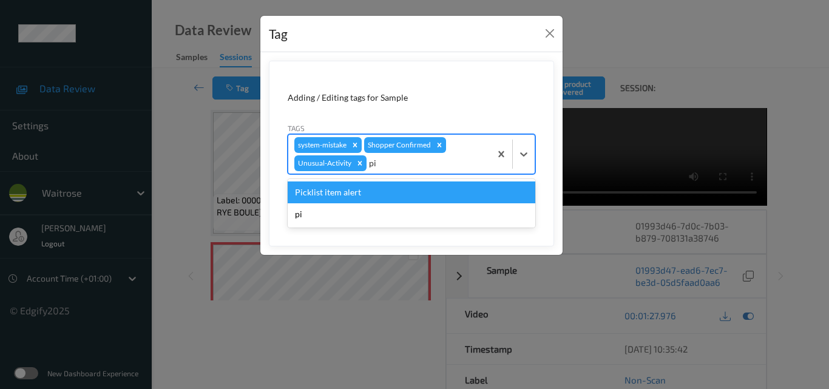
click at [418, 203] on div "Picklist item alert" at bounding box center [411, 192] width 247 height 22
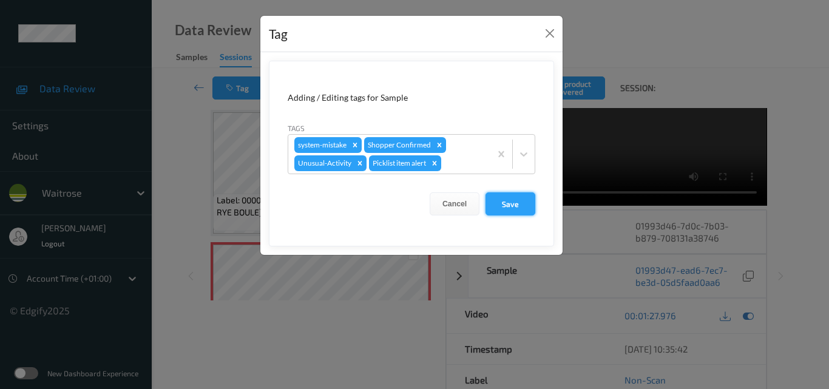
click at [509, 202] on button "Save" at bounding box center [510, 203] width 50 height 23
click at [517, 206] on button "Save" at bounding box center [510, 203] width 50 height 23
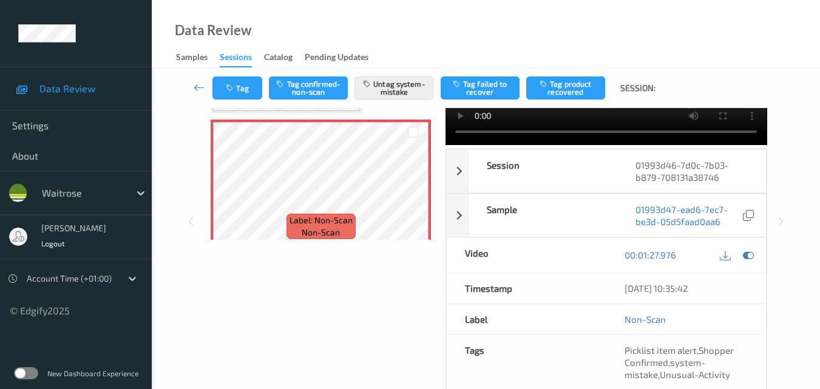
scroll to position [1113, 0]
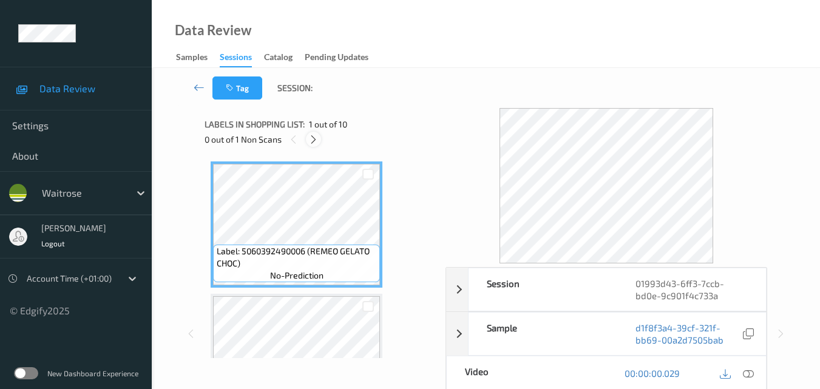
click at [313, 137] on icon at bounding box center [313, 139] width 10 height 11
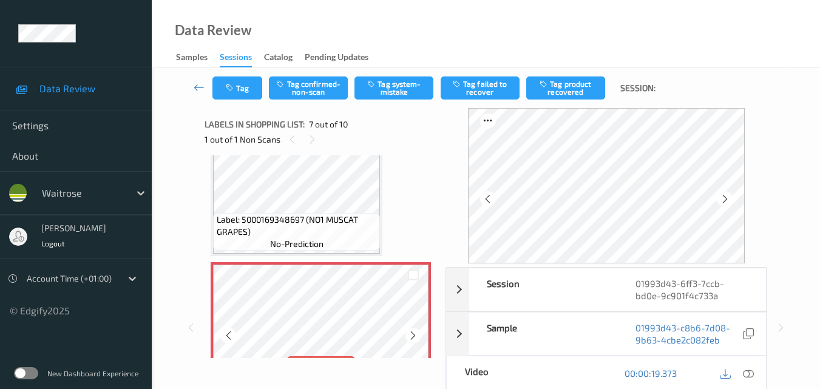
scroll to position [667, 0]
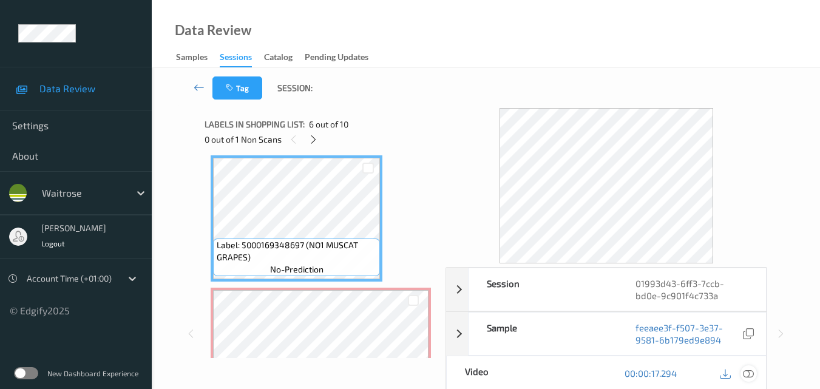
click at [752, 372] on icon at bounding box center [747, 373] width 11 height 11
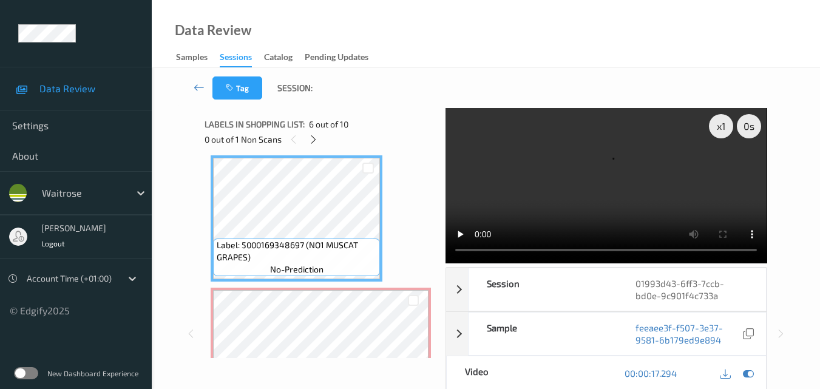
scroll to position [546, 0]
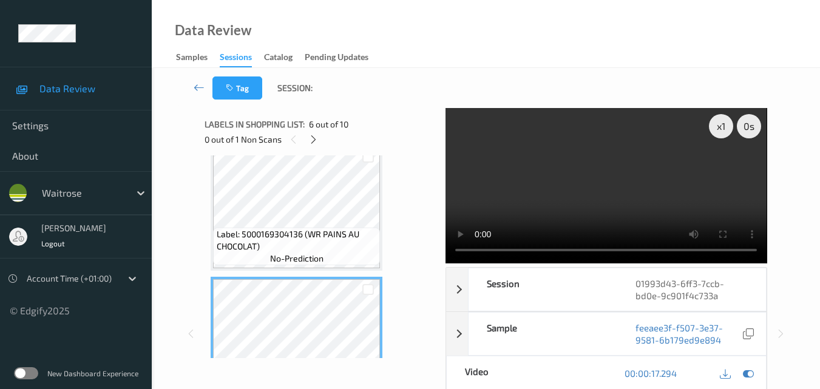
click at [593, 186] on video at bounding box center [605, 185] width 321 height 155
click at [559, 170] on video at bounding box center [605, 185] width 321 height 155
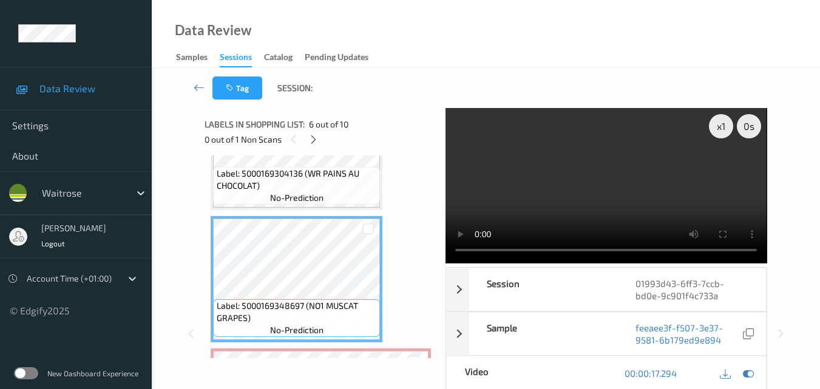
scroll to position [728, 0]
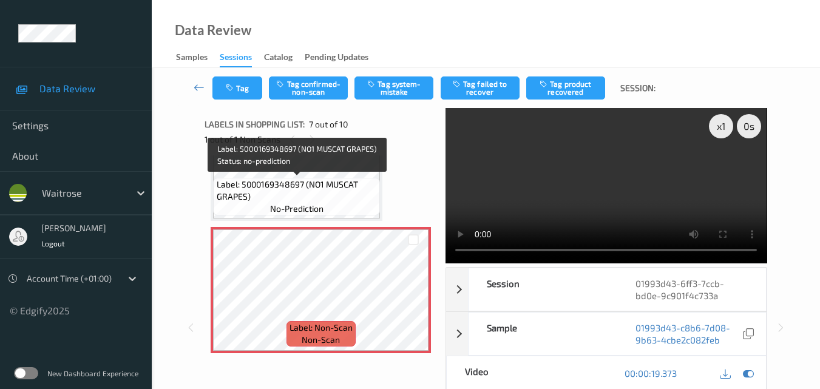
click at [337, 185] on span "Label: 5000169348697 (NO1 MUSCAT GRAPES)" at bounding box center [297, 190] width 161 height 24
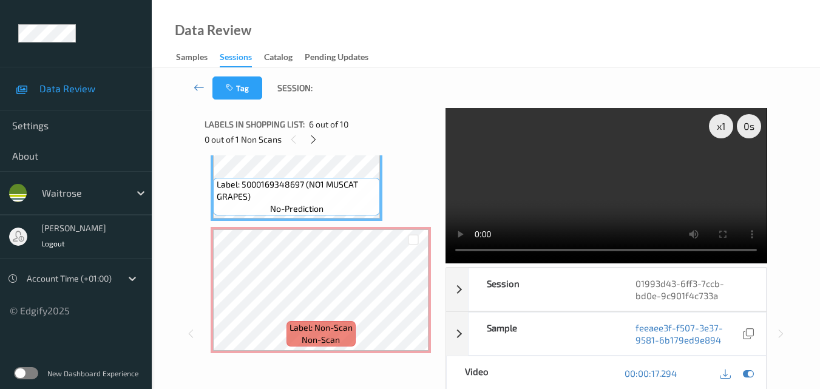
click at [589, 172] on video at bounding box center [605, 185] width 321 height 155
click at [614, 180] on video at bounding box center [605, 185] width 321 height 155
click at [635, 186] on video at bounding box center [605, 185] width 321 height 155
click at [414, 303] on icon at bounding box center [413, 300] width 10 height 11
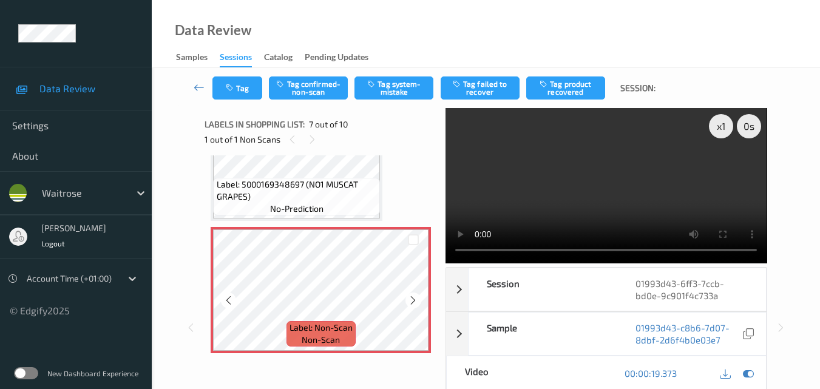
click at [414, 303] on icon at bounding box center [413, 300] width 10 height 11
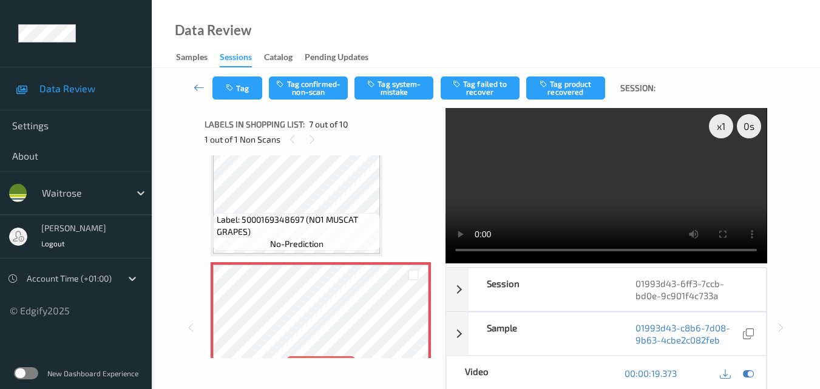
scroll to position [667, 0]
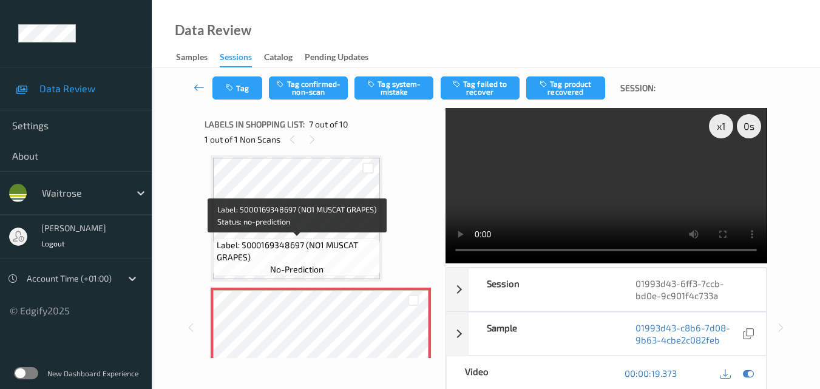
click at [303, 255] on span "Label: 5000169348697 (NO1 MUSCAT GRAPES)" at bounding box center [297, 251] width 161 height 24
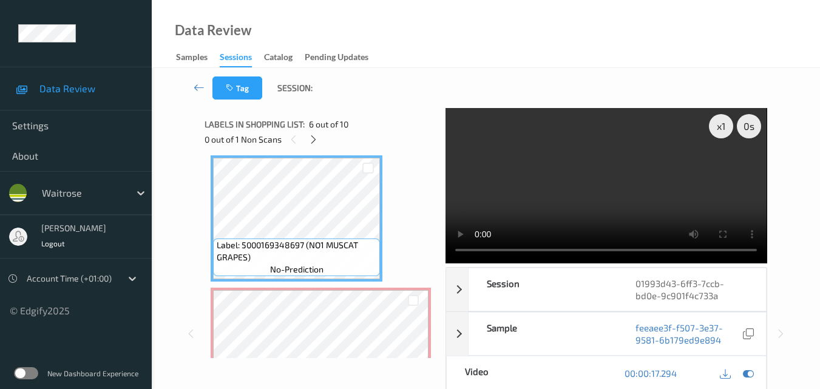
click at [692, 206] on video at bounding box center [605, 185] width 321 height 155
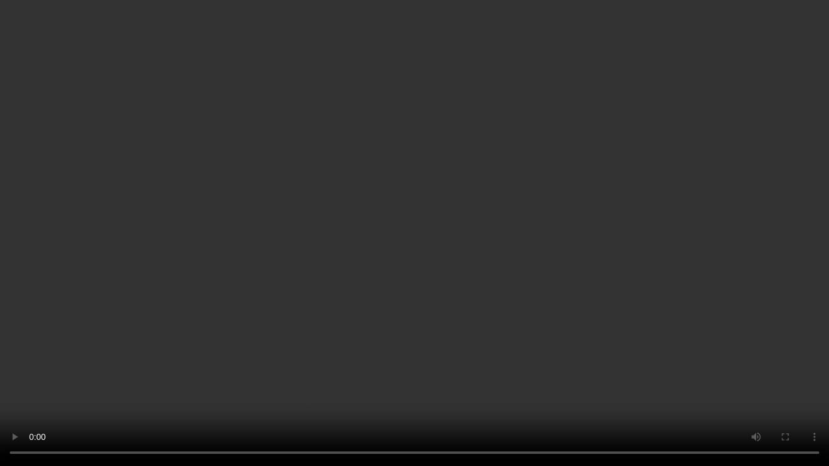
click at [625, 279] on video at bounding box center [414, 233] width 829 height 466
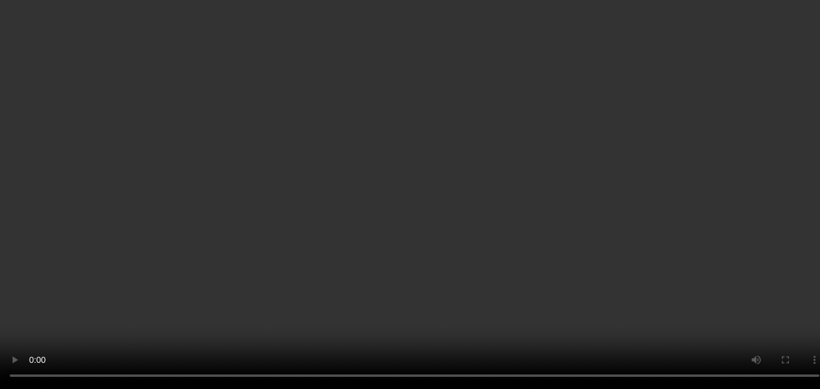
scroll to position [789, 0]
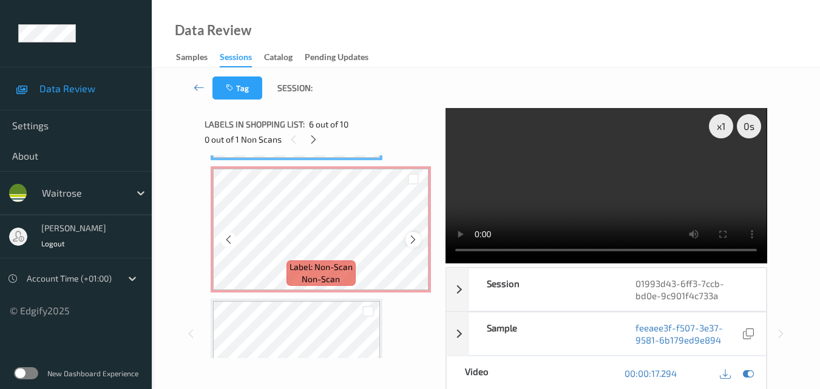
click at [408, 240] on icon at bounding box center [413, 239] width 10 height 11
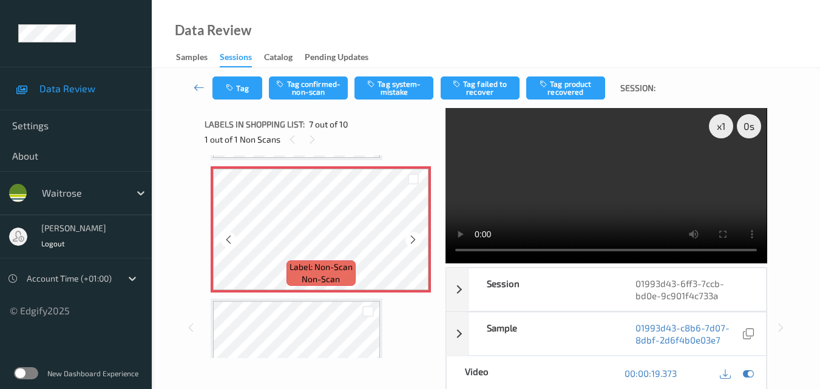
click at [408, 240] on icon at bounding box center [413, 239] width 10 height 11
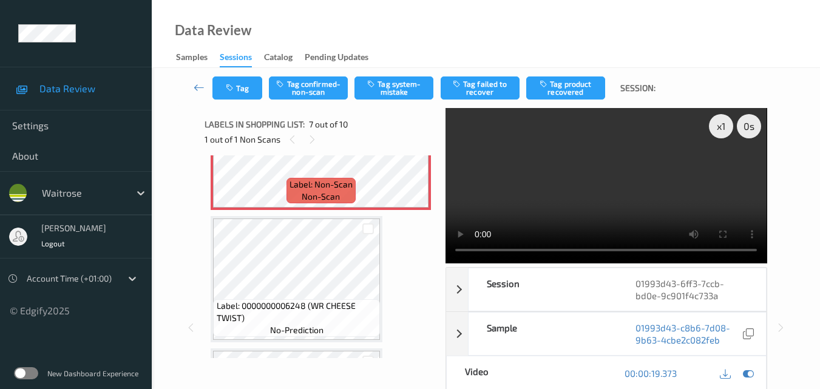
scroll to position [849, 0]
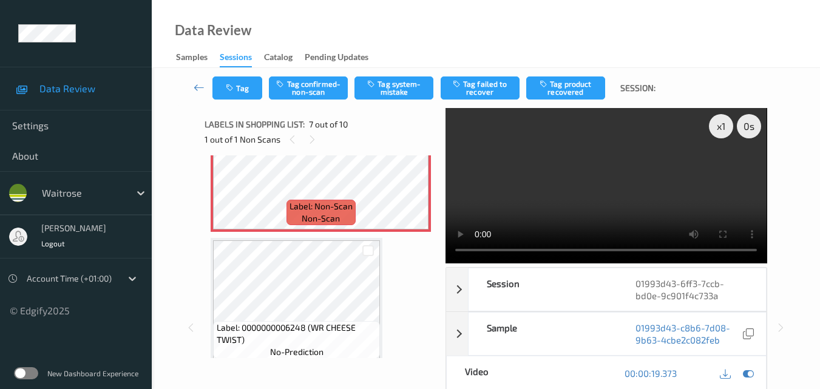
click at [598, 189] on video at bounding box center [605, 185] width 321 height 155
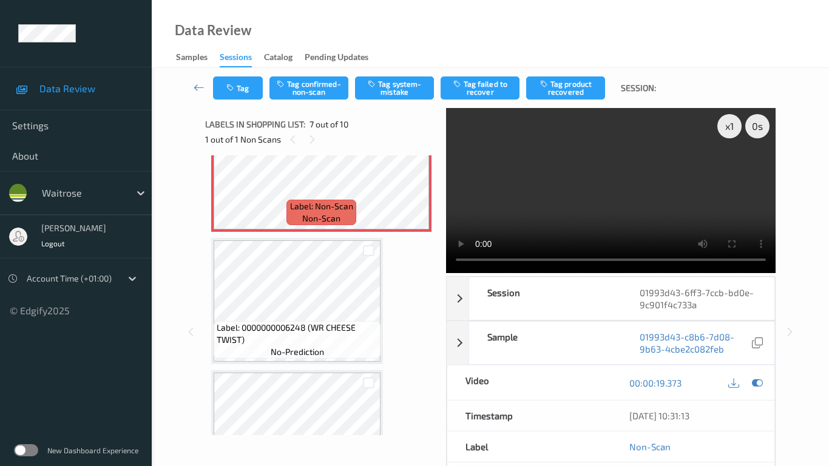
click at [513, 228] on video at bounding box center [610, 190] width 329 height 165
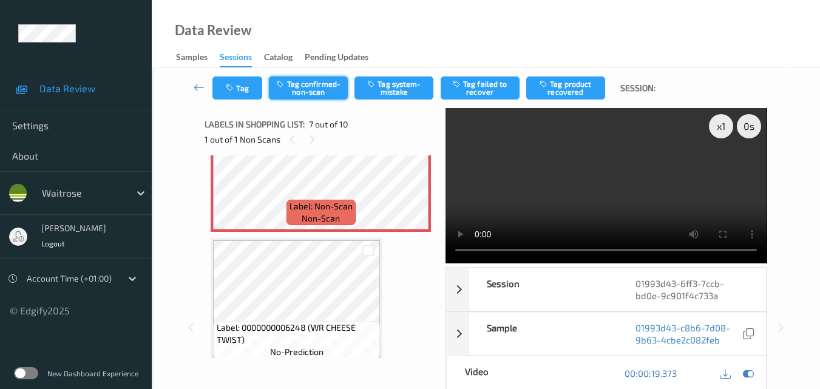
click at [301, 87] on button "Tag confirmed-non-scan" at bounding box center [308, 87] width 79 height 23
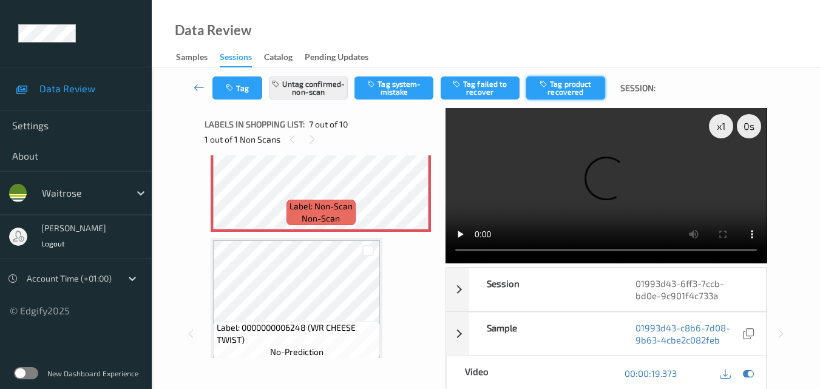
click at [567, 95] on button "Tag product recovered" at bounding box center [565, 87] width 79 height 23
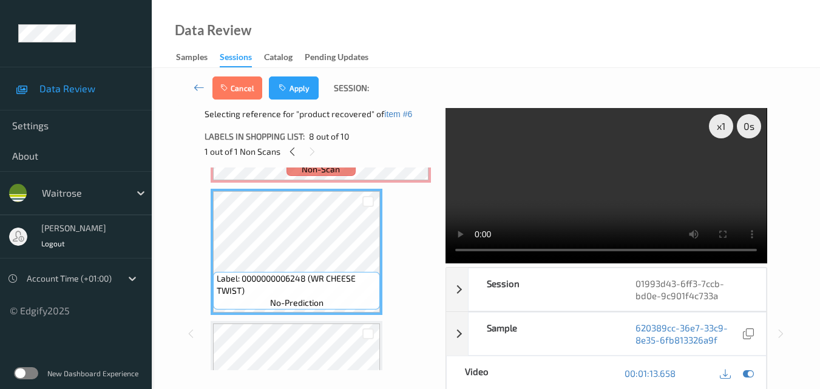
scroll to position [910, 0]
click at [300, 85] on button "Apply" at bounding box center [294, 87] width 50 height 23
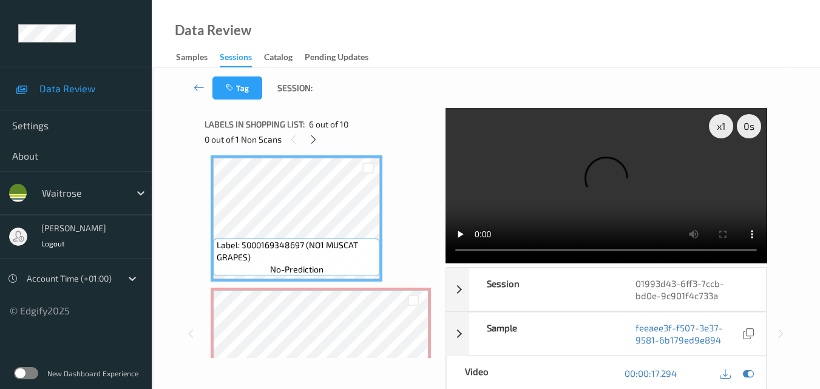
click at [622, 181] on video at bounding box center [605, 185] width 321 height 155
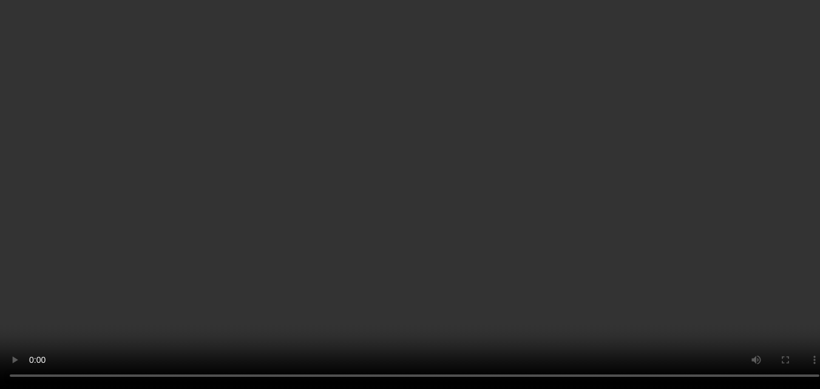
click at [722, 125] on div "x 1" at bounding box center [721, 126] width 24 height 24
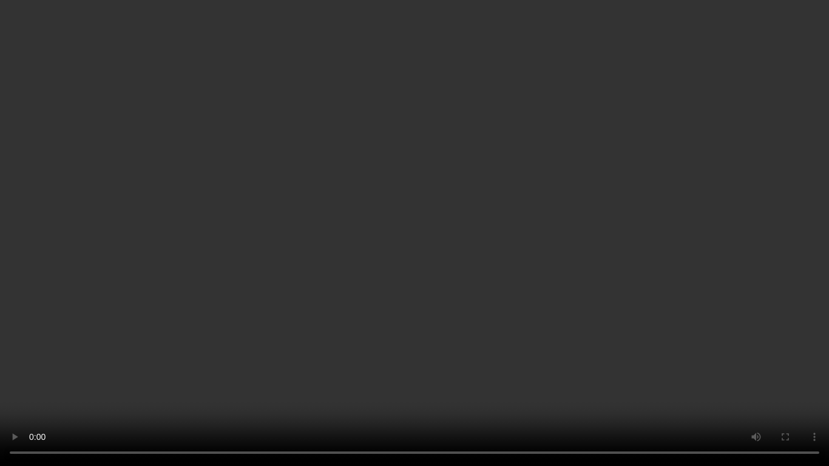
click at [602, 258] on video at bounding box center [414, 233] width 829 height 466
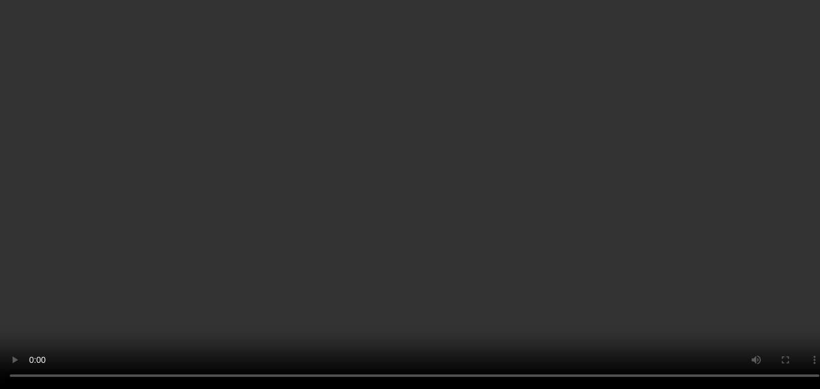
scroll to position [728, 0]
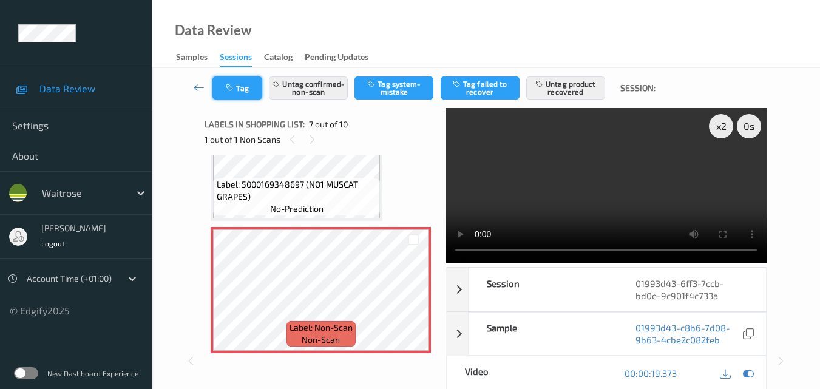
click at [233, 82] on button "Tag" at bounding box center [237, 87] width 50 height 23
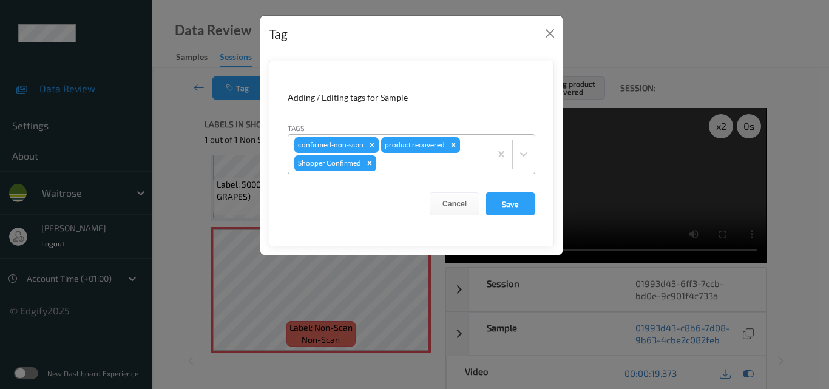
click at [414, 170] on div at bounding box center [432, 163] width 106 height 15
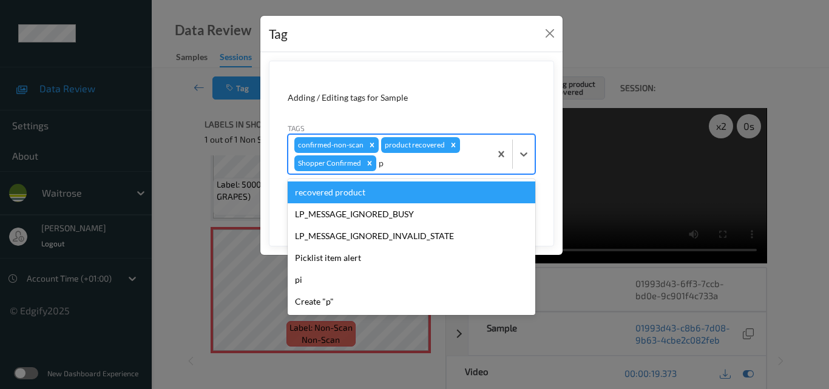
type input "pi"
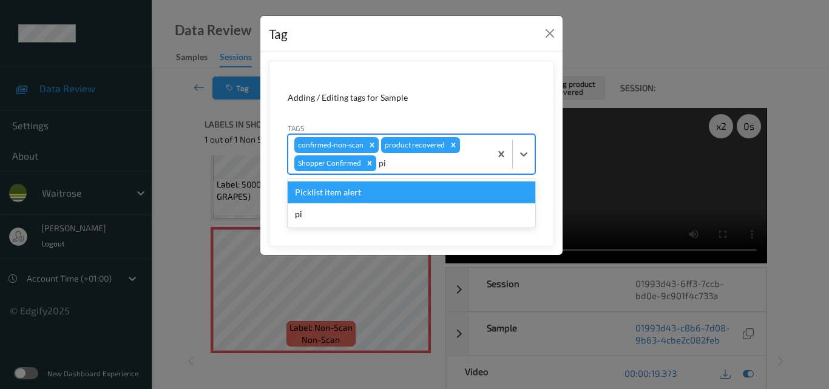
click at [388, 191] on div "Picklist item alert" at bounding box center [411, 192] width 247 height 22
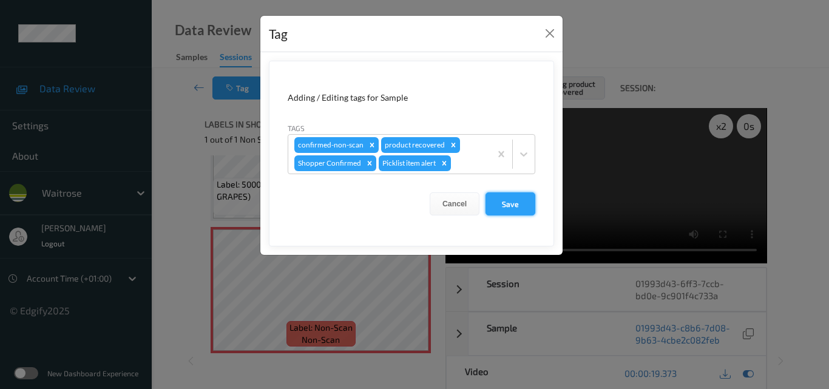
click at [507, 201] on button "Save" at bounding box center [510, 203] width 50 height 23
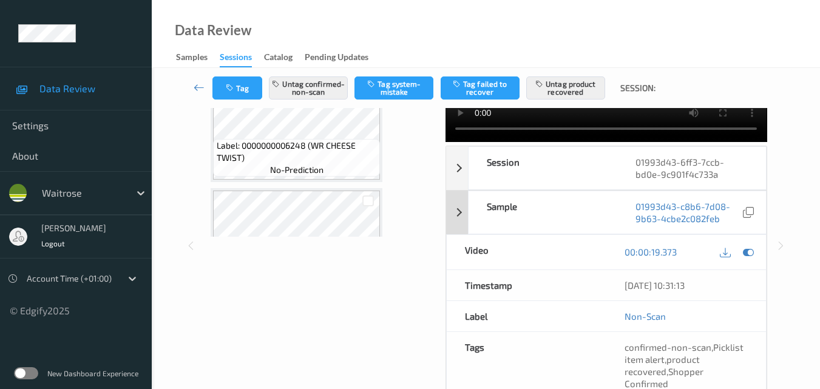
scroll to position [61, 0]
